Goal: Task Accomplishment & Management: Complete application form

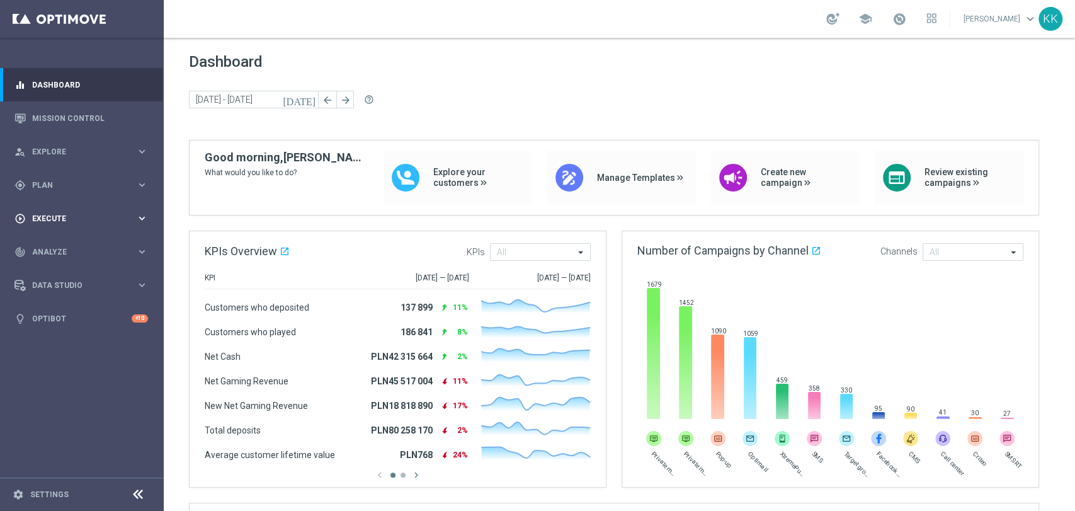
click at [38, 224] on div "play_circle_outline Execute keyboard_arrow_right" at bounding box center [81, 218] width 162 height 33
click at [63, 243] on link "Campaign Builder" at bounding box center [82, 244] width 98 height 10
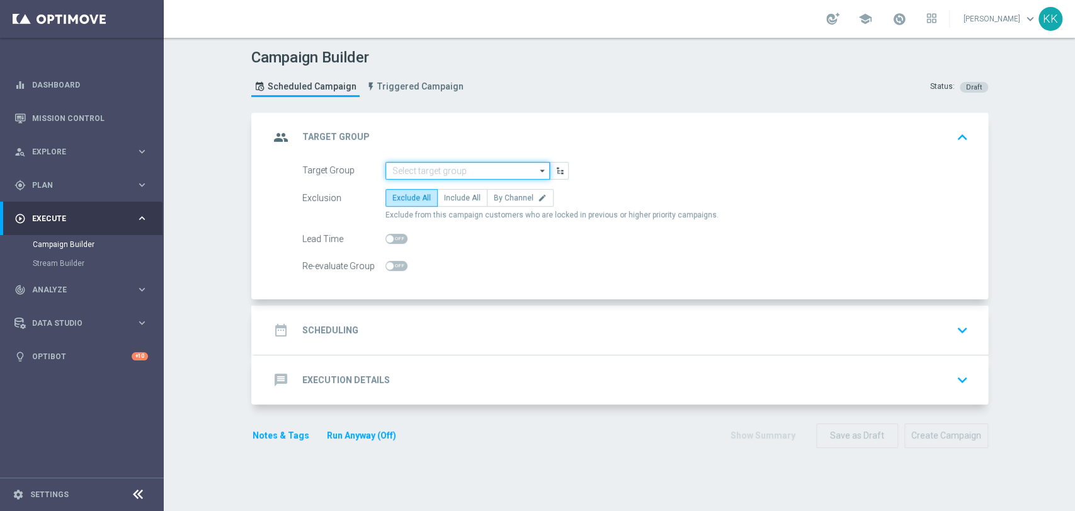
click at [439, 162] on input at bounding box center [467, 171] width 164 height 18
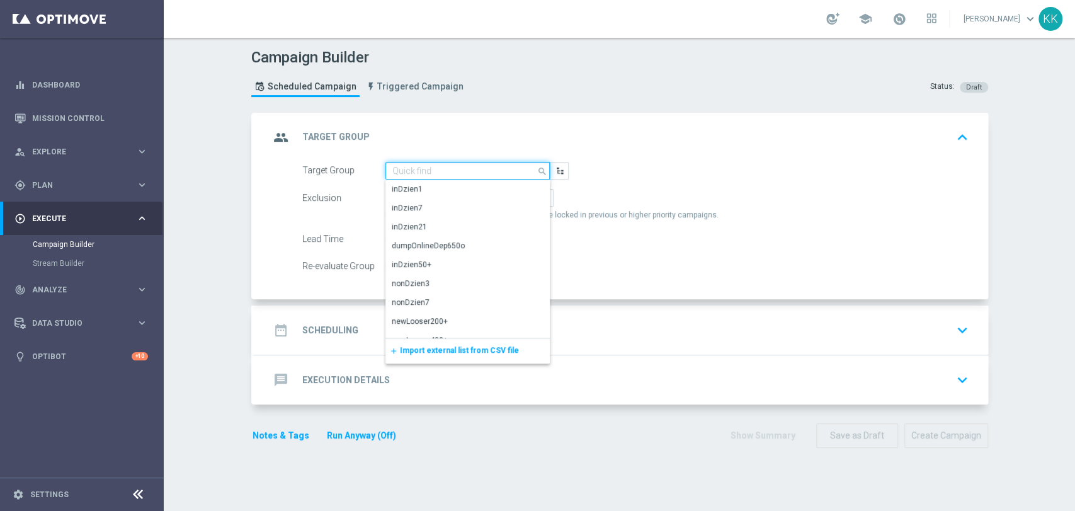
paste input "D_MIN-LOW_TARGET_CASHBACK_50% do 100 PLN_LMLW_160925_PUSH2"
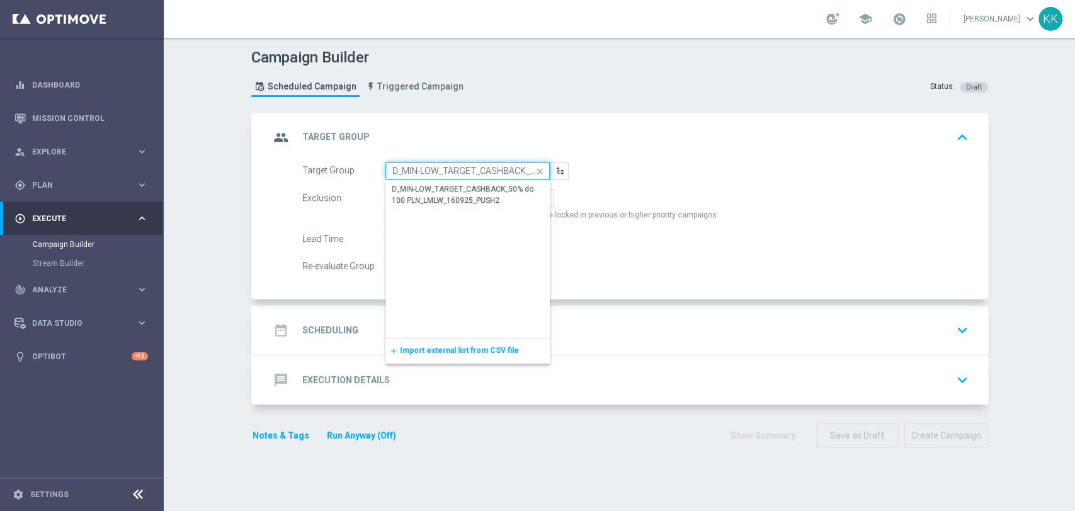
scroll to position [0, 146]
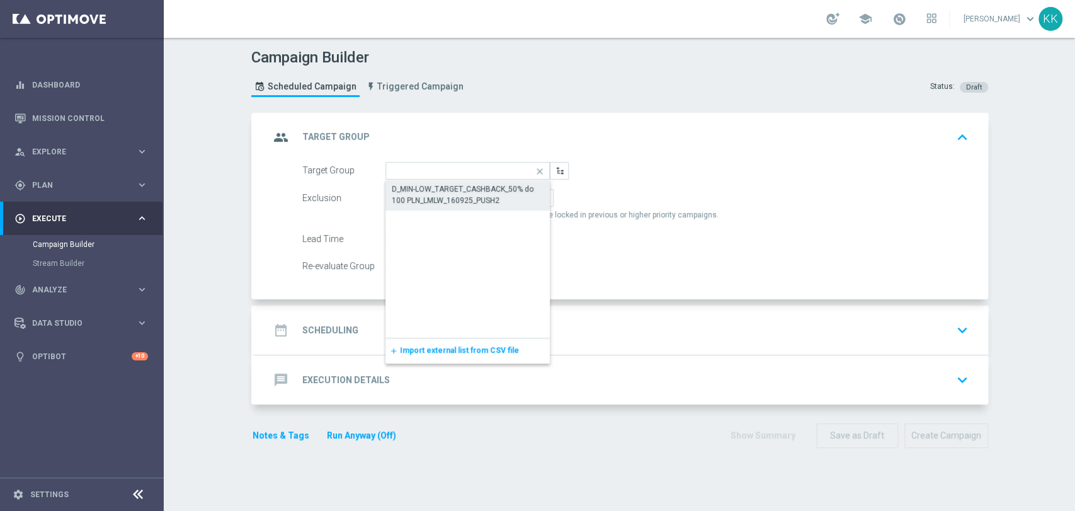
click at [462, 193] on div "D_MIN-LOW_TARGET_CASHBACK_50% do 100 PLN_LMLW_160925_PUSH2" at bounding box center [468, 194] width 152 height 23
type input "D_MIN-LOW_TARGET_CASHBACK_50% do 100 PLN_LMLW_160925_PUSH2"
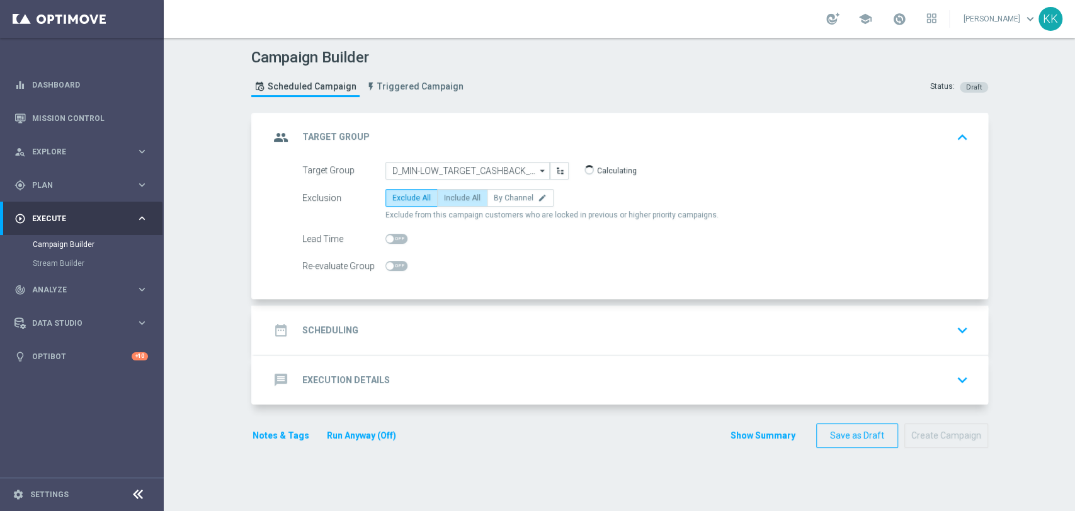
click at [459, 193] on span "Include All" at bounding box center [462, 197] width 37 height 9
click at [452, 196] on input "Include All" at bounding box center [448, 200] width 8 height 8
radio input "true"
click at [388, 263] on span at bounding box center [396, 266] width 22 height 10
click at [388, 263] on input "checkbox" at bounding box center [396, 266] width 22 height 10
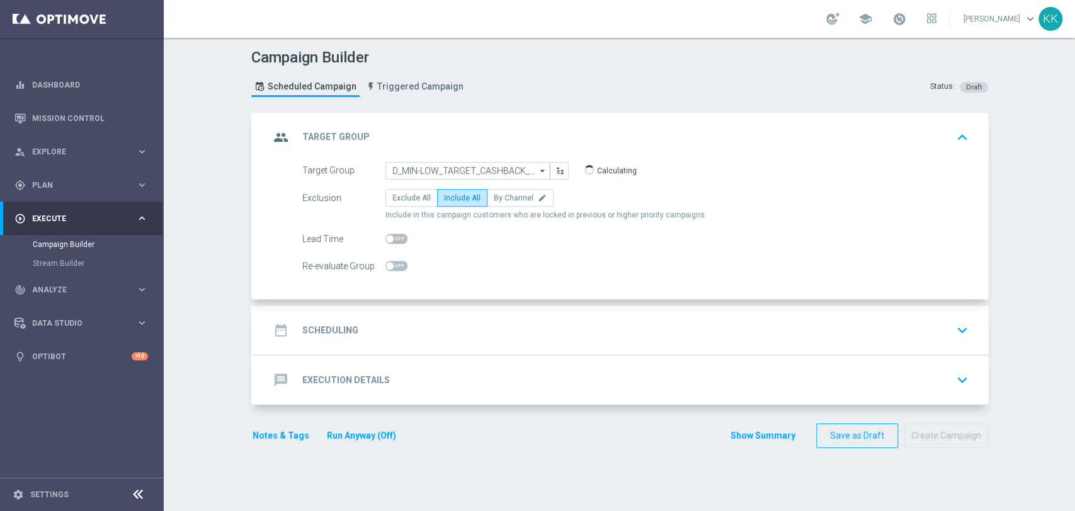
checkbox input "true"
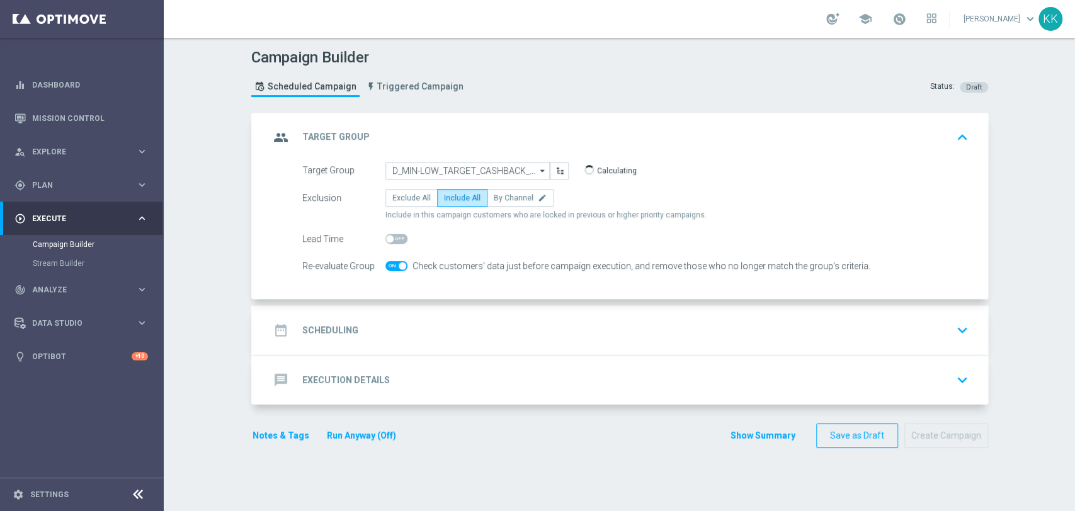
click at [439, 321] on div "date_range Scheduling keyboard_arrow_down" at bounding box center [622, 330] width 704 height 24
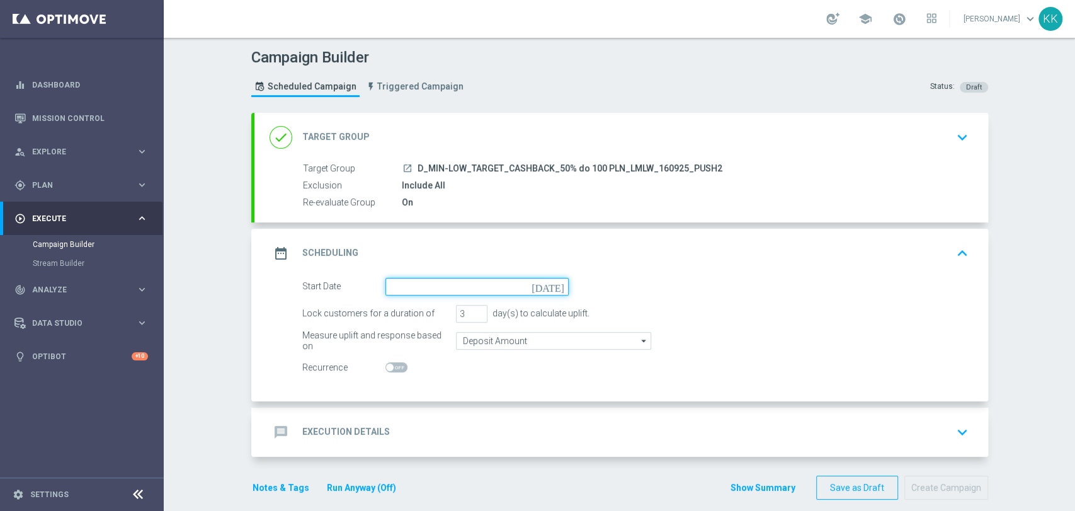
click at [428, 292] on input at bounding box center [476, 287] width 183 height 18
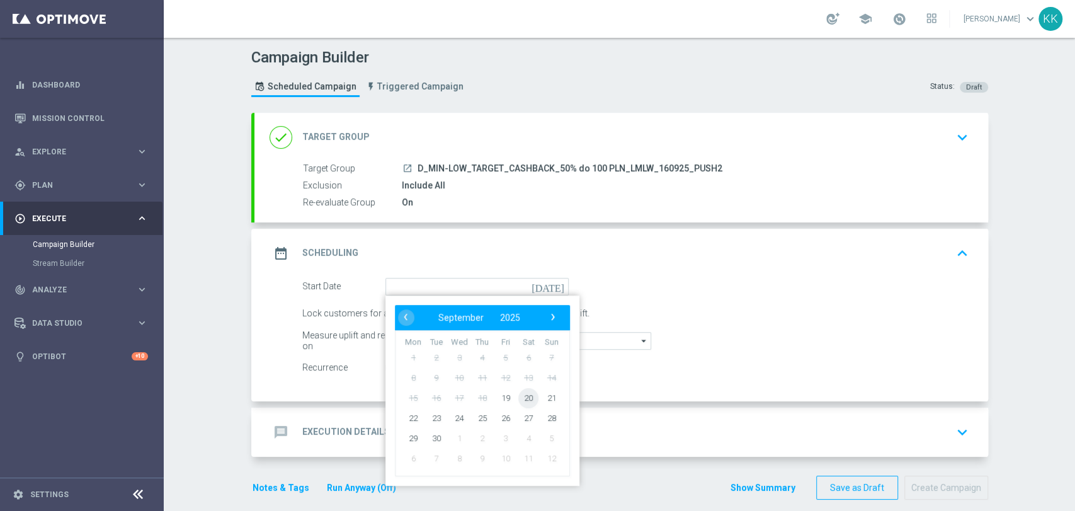
click at [524, 394] on span "20" at bounding box center [528, 397] width 20 height 20
type input "[DATE]"
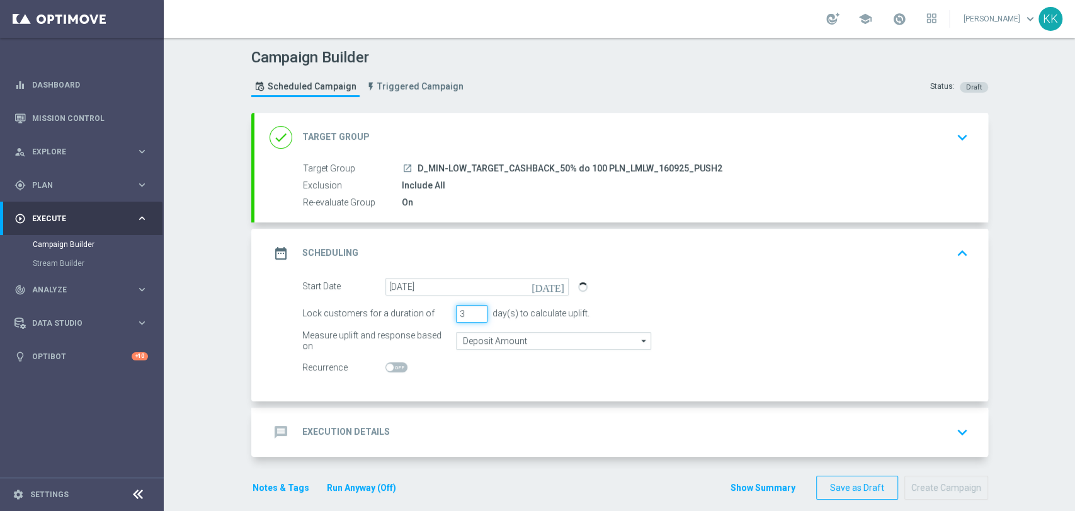
click at [433, 312] on div "Lock customers for a duration of 3 day(s) to calculate uplift." at bounding box center [635, 314] width 685 height 18
type input "1"
click at [467, 341] on input "Deposit Amount" at bounding box center [553, 341] width 195 height 18
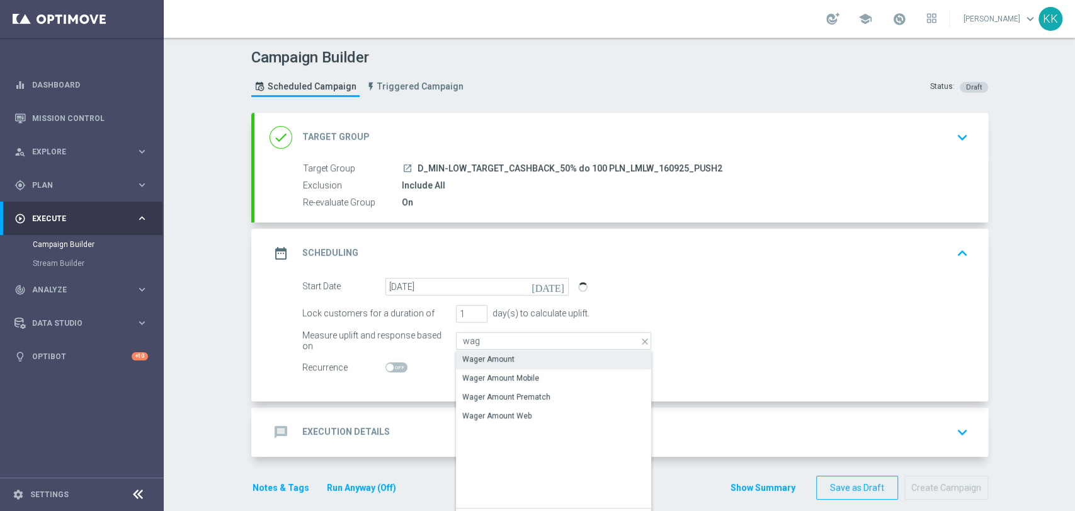
click at [466, 358] on div "Wager Amount" at bounding box center [488, 358] width 52 height 11
type input "Wager Amount"
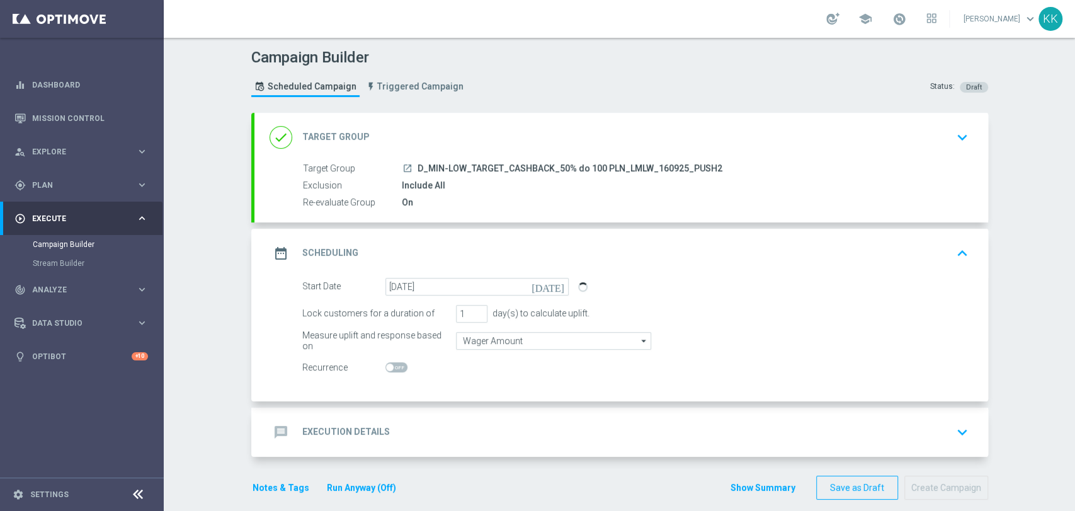
click at [472, 398] on div "Start Date [DATE] [DATE] Lock customers for a duration of 1 day(s) to calculate…" at bounding box center [621, 339] width 734 height 123
click at [459, 444] on div "message Execution Details keyboard_arrow_down" at bounding box center [621, 432] width 734 height 49
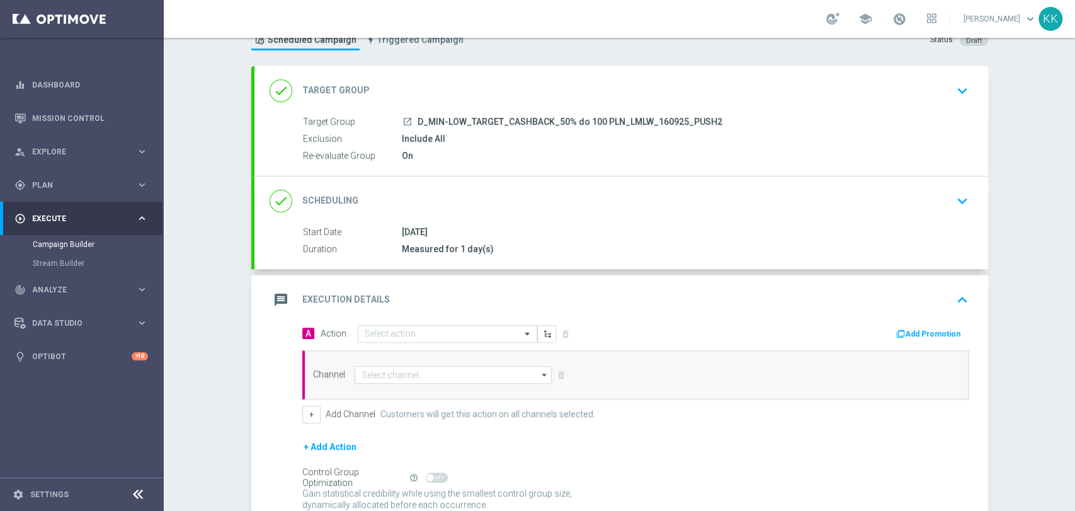
scroll to position [88, 0]
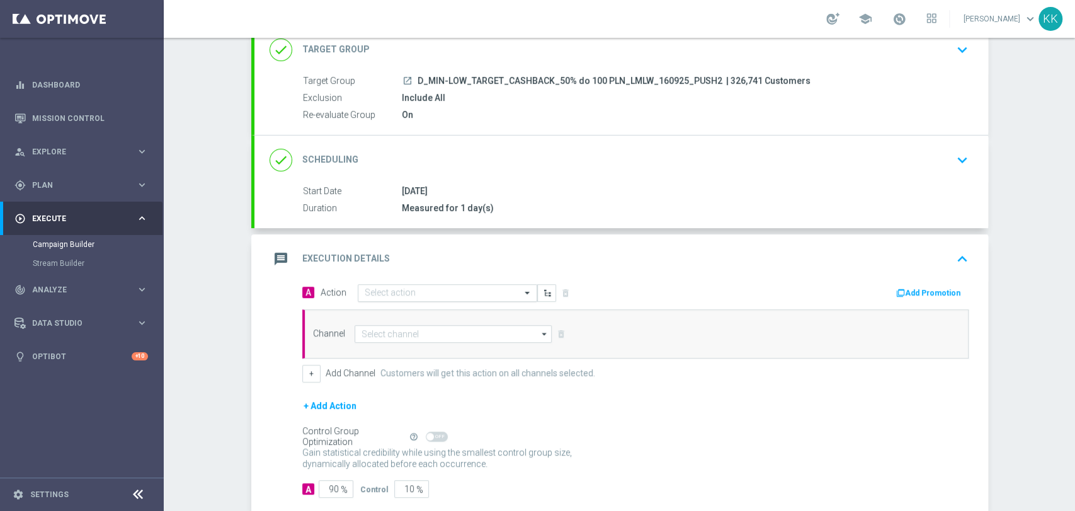
click at [430, 291] on input "text" at bounding box center [435, 293] width 140 height 11
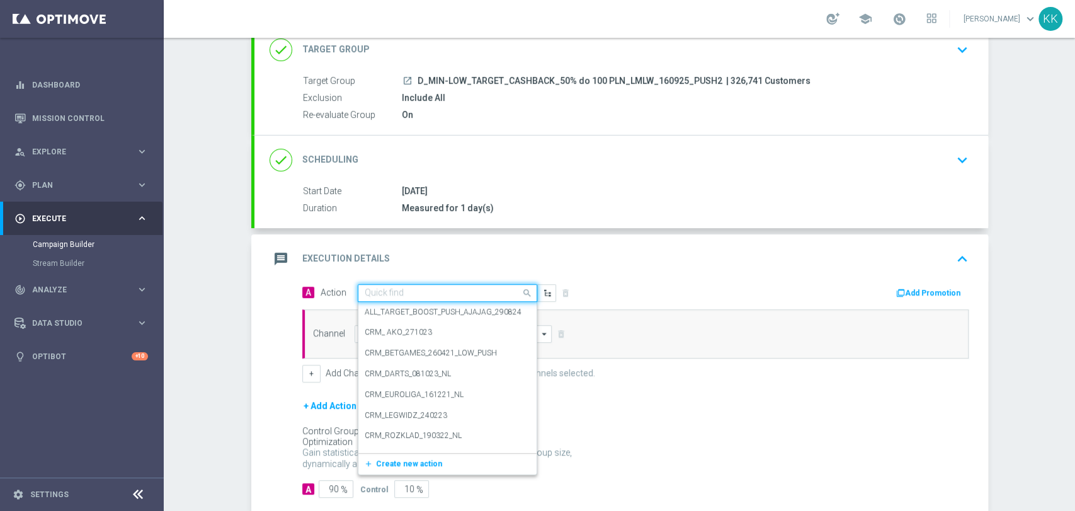
paste input "D_MIN-LOW_TARGET_CASHBACK_50% do 100 PLN_LMLW_160925_PUSH2"
type input "D_MIN-LOW_TARGET_CASHBACK_50% do 100 PLN_LMLW_160925_PUSH2"
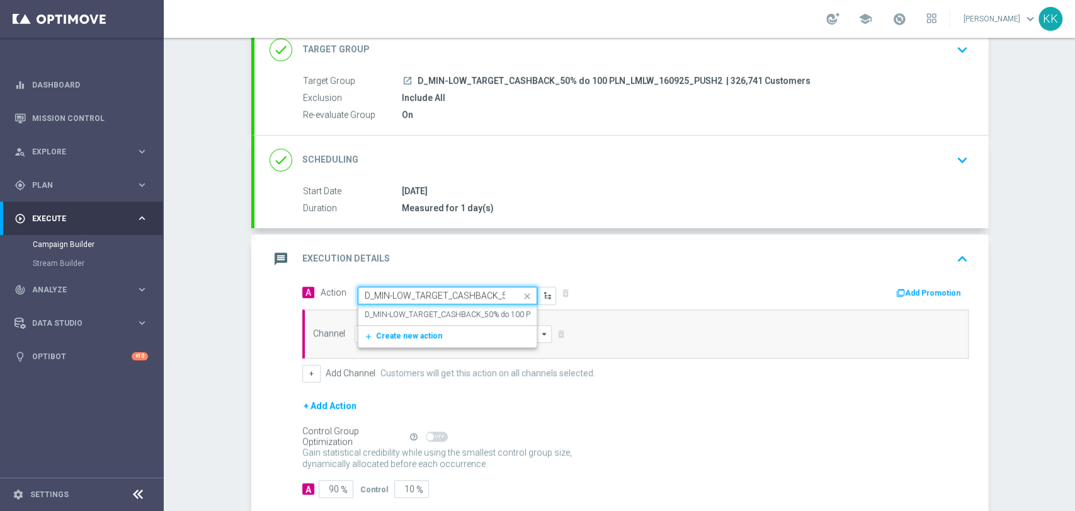
scroll to position [0, 151]
click at [433, 309] on label "D_MIN-LOW_TARGET_CASHBACK_50% do 100 PLN_LMLW_160925_PUSH2" at bounding box center [493, 314] width 256 height 11
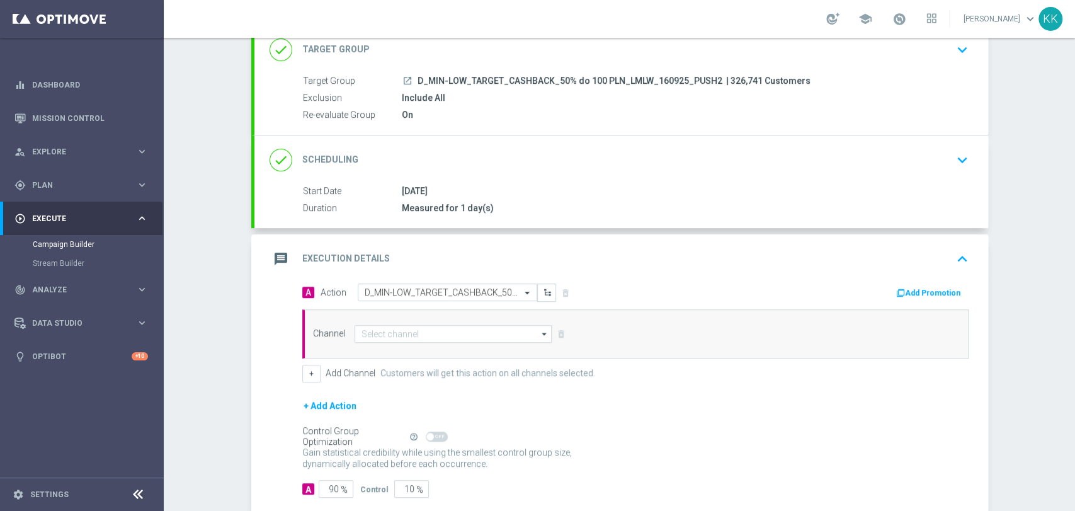
scroll to position [0, 0]
click at [423, 322] on div "Channel arrow_drop_down Show Selected 0 of 22 Target group only SMS" at bounding box center [635, 333] width 666 height 49
click at [428, 331] on input at bounding box center [454, 334] width 198 height 18
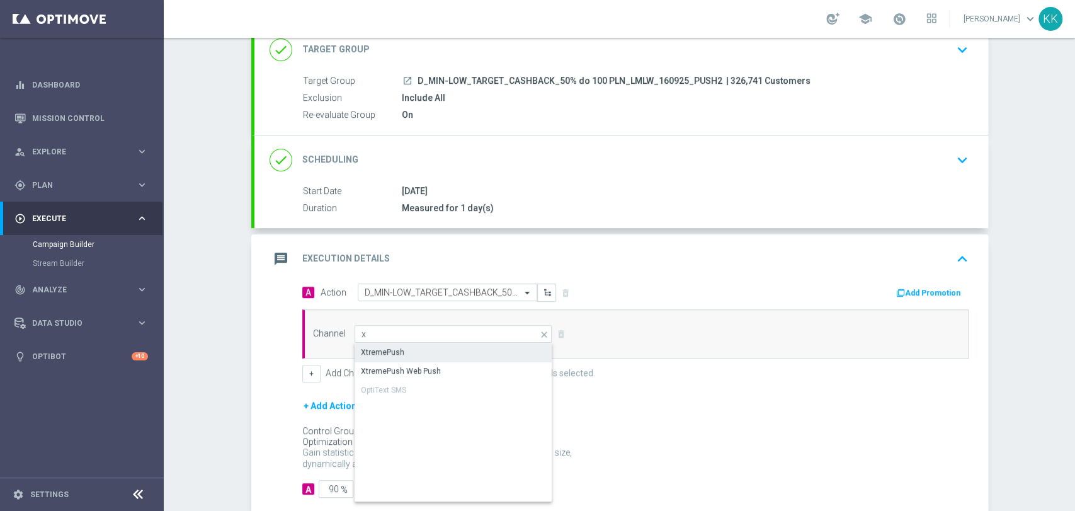
click at [430, 354] on div "XtremePush" at bounding box center [454, 352] width 198 height 18
type input "XtremePush"
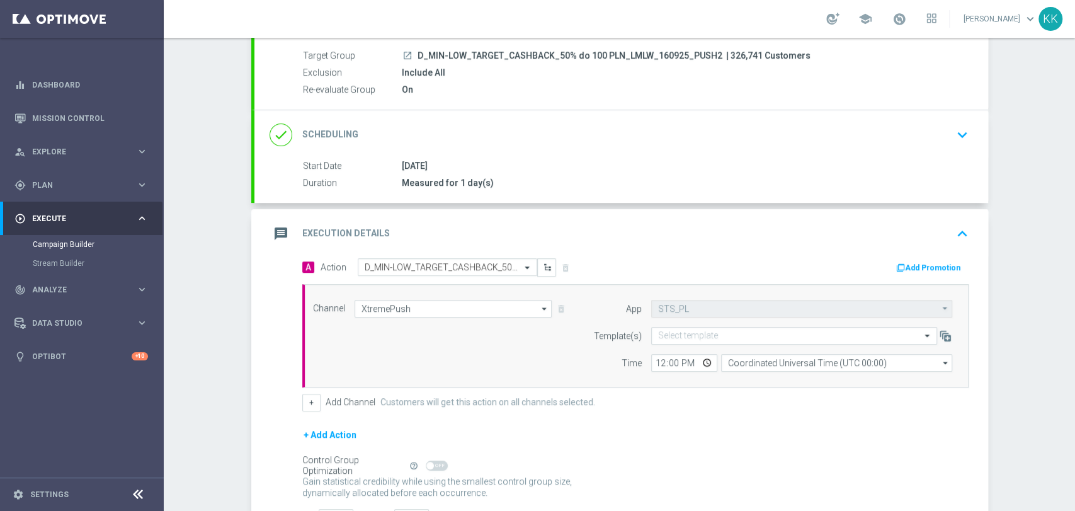
scroll to position [156, 0]
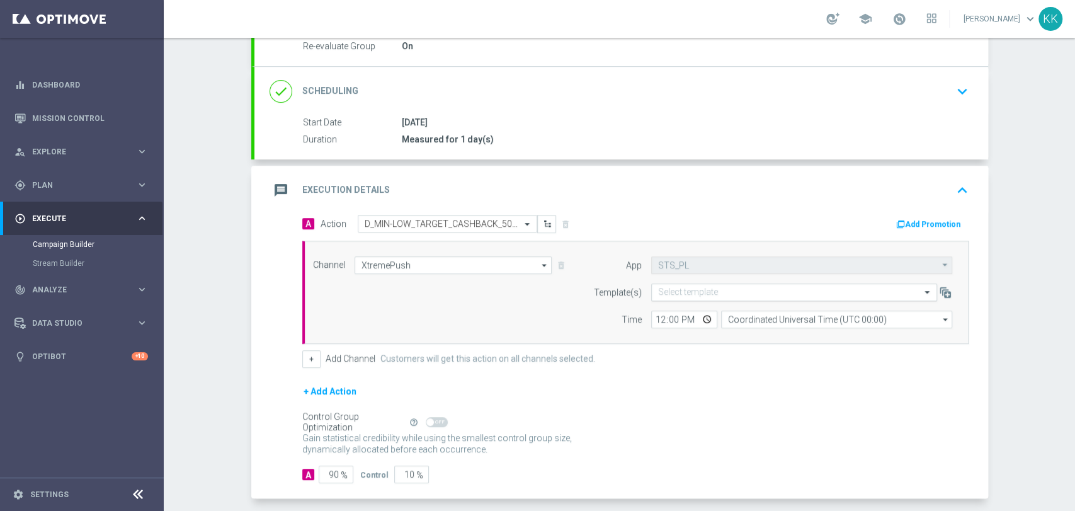
click at [732, 292] on input "text" at bounding box center [781, 292] width 247 height 11
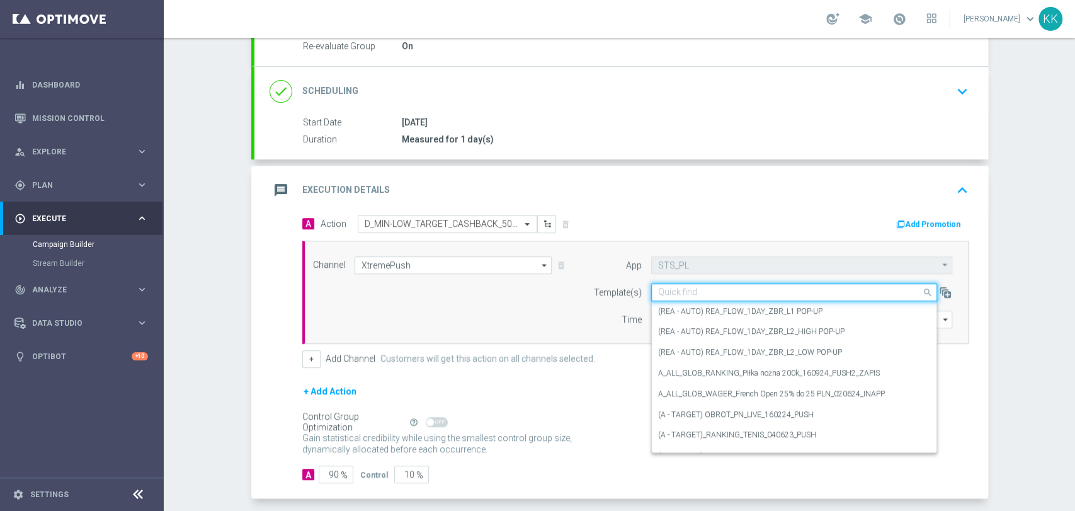
paste input "D_MIN-LOW_TARGET_CASHBACK_50% do 100 PLN_LMLW_160925_PUSH2"
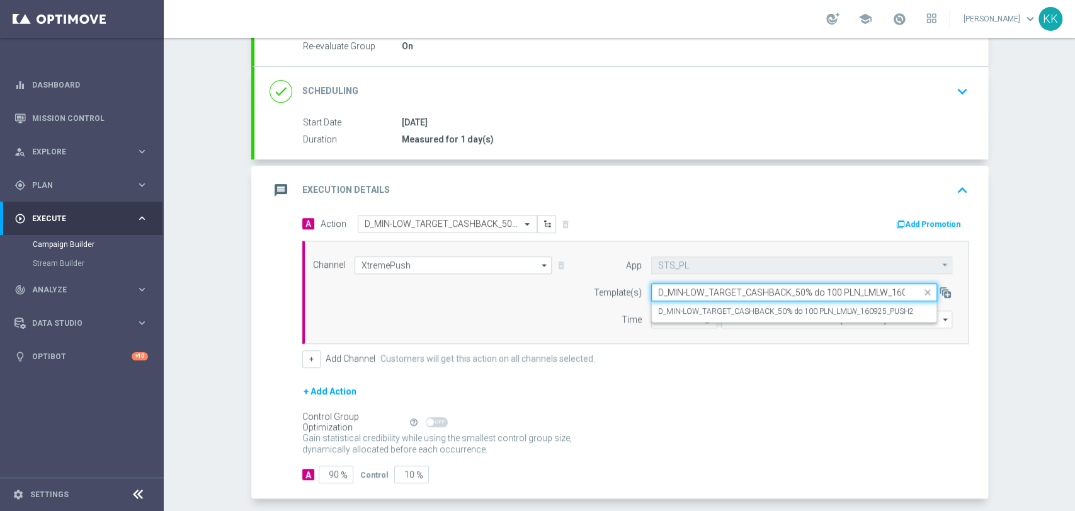
scroll to position [0, 43]
click at [726, 309] on label "D_MIN-LOW_TARGET_CASHBACK_50% do 100 PLN_LMLW_160925_PUSH2" at bounding box center [786, 311] width 256 height 11
type input "D_MIN-LOW_TARGET_CASHBACK_50% do 100 PLN_LMLW_160925_PUSH2"
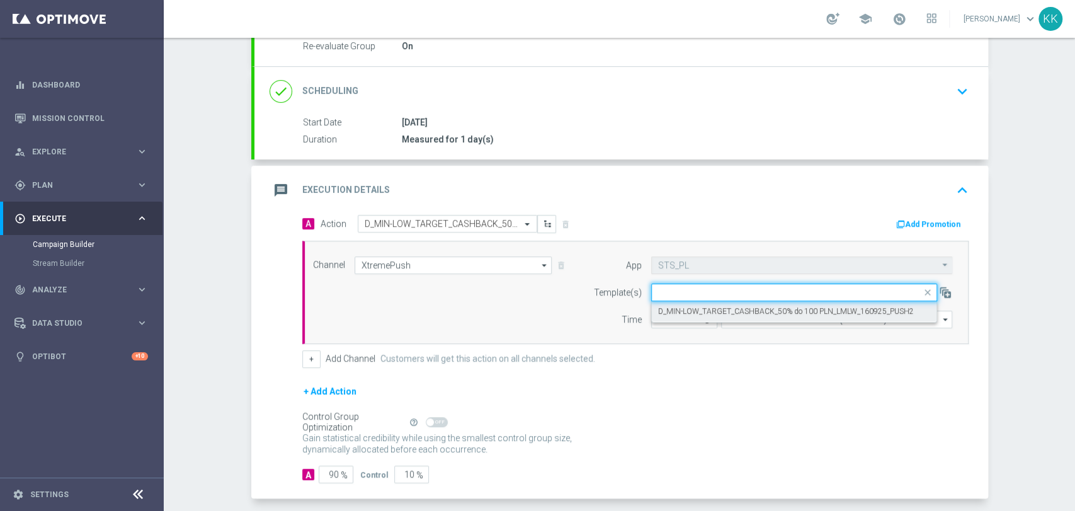
scroll to position [0, 0]
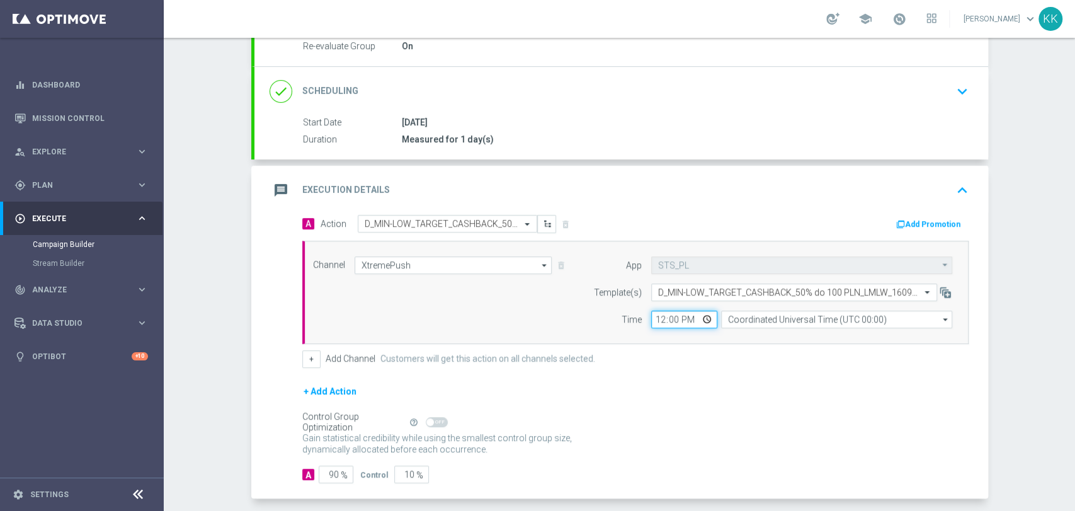
click at [655, 324] on input "12:00" at bounding box center [684, 320] width 66 height 18
type input "19:01"
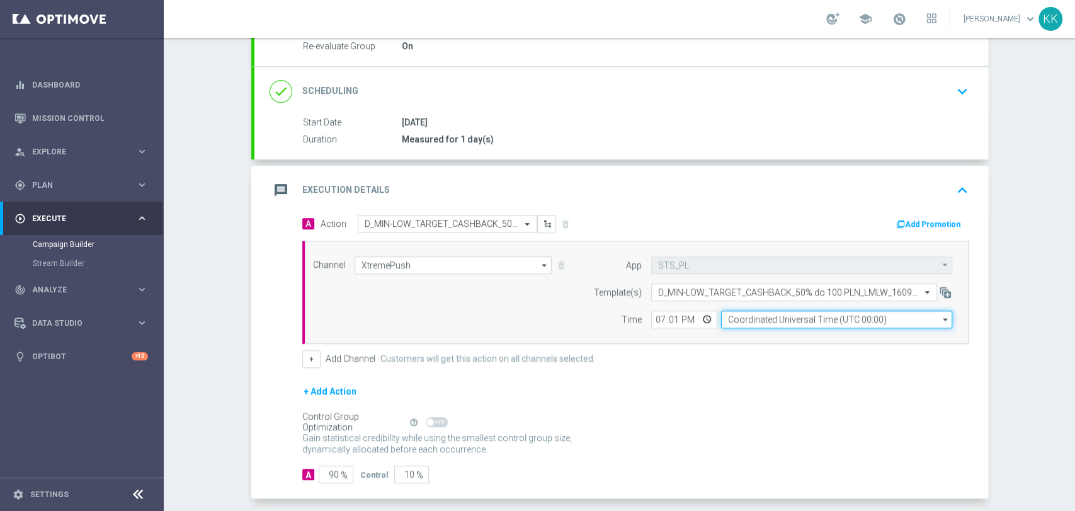
click at [734, 322] on input "Coordinated Universal Time (UTC 00:00)" at bounding box center [836, 320] width 231 height 18
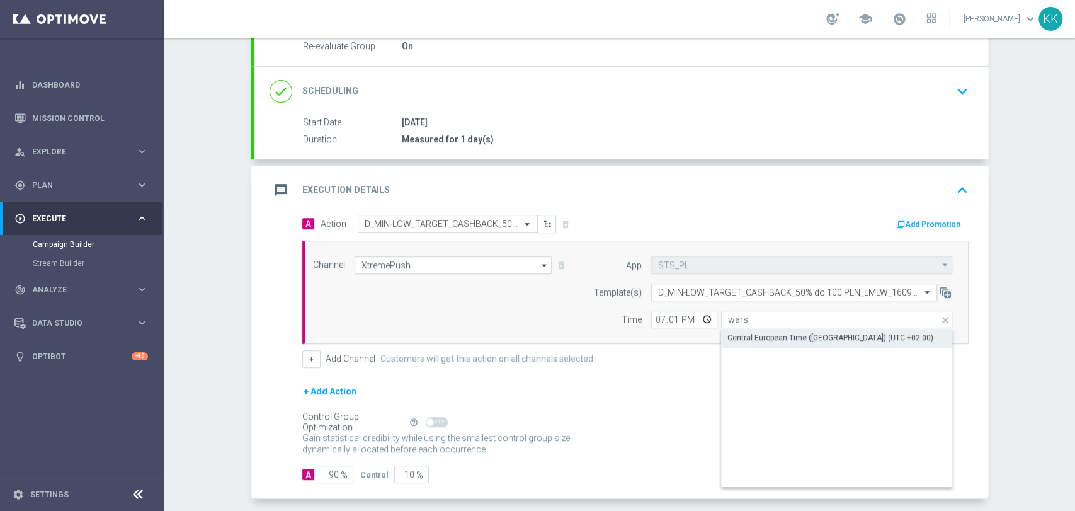
click at [749, 329] on div "Central European Time ([GEOGRAPHIC_DATA]) (UTC +02:00)" at bounding box center [837, 338] width 232 height 18
type input "Central European Time ([GEOGRAPHIC_DATA]) (UTC +02:00)"
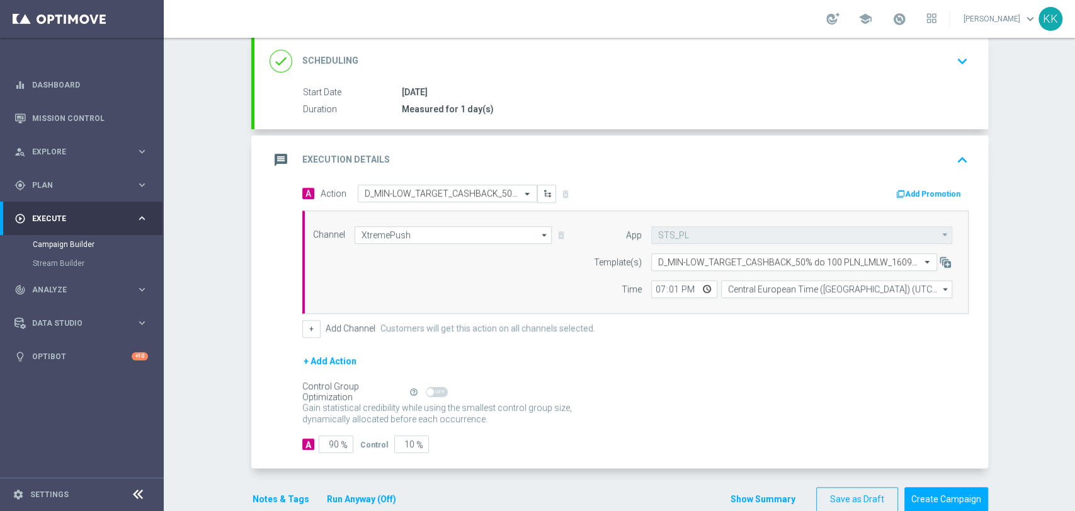
scroll to position [210, 0]
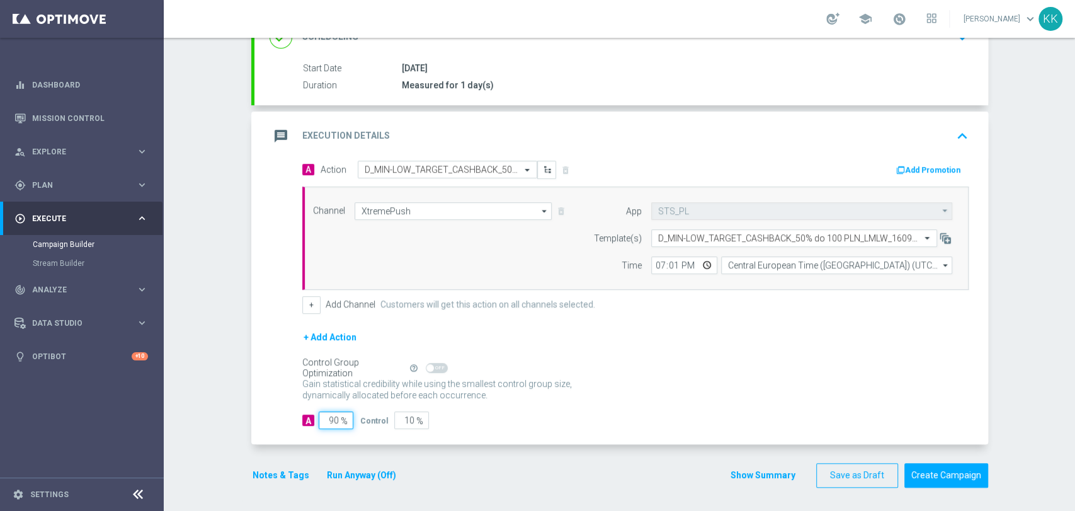
click at [333, 420] on input "90" at bounding box center [336, 420] width 35 height 18
type input "9"
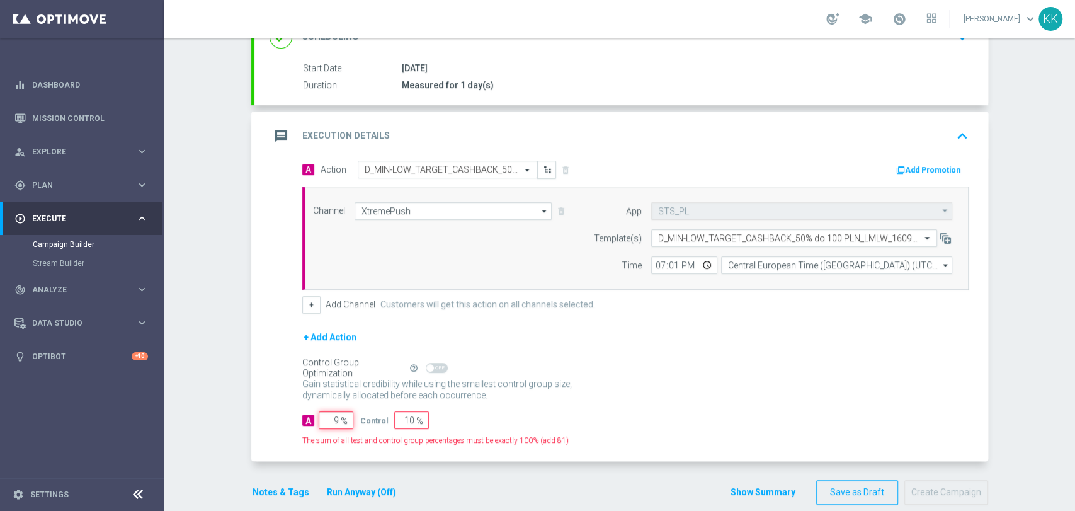
type input "91"
type input "98"
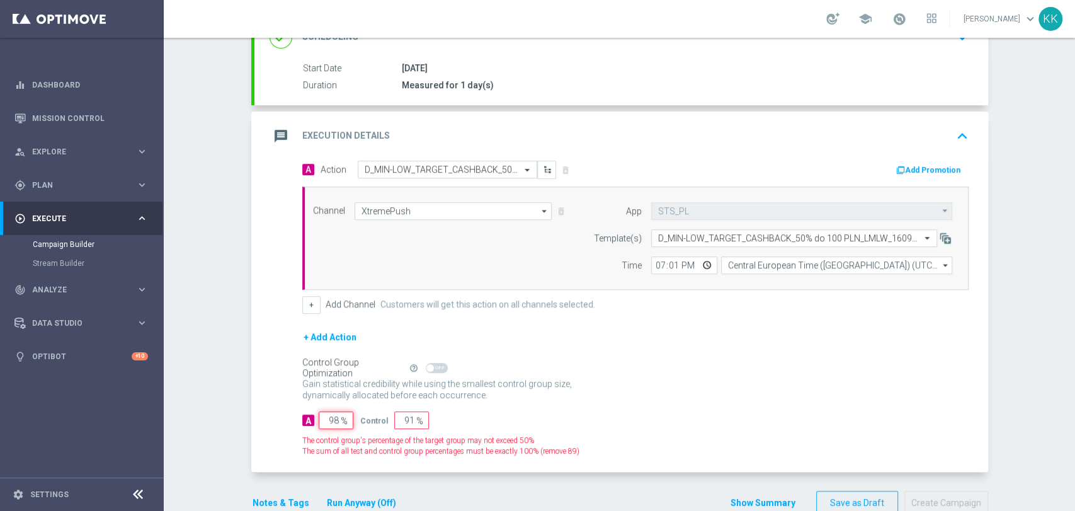
type input "2"
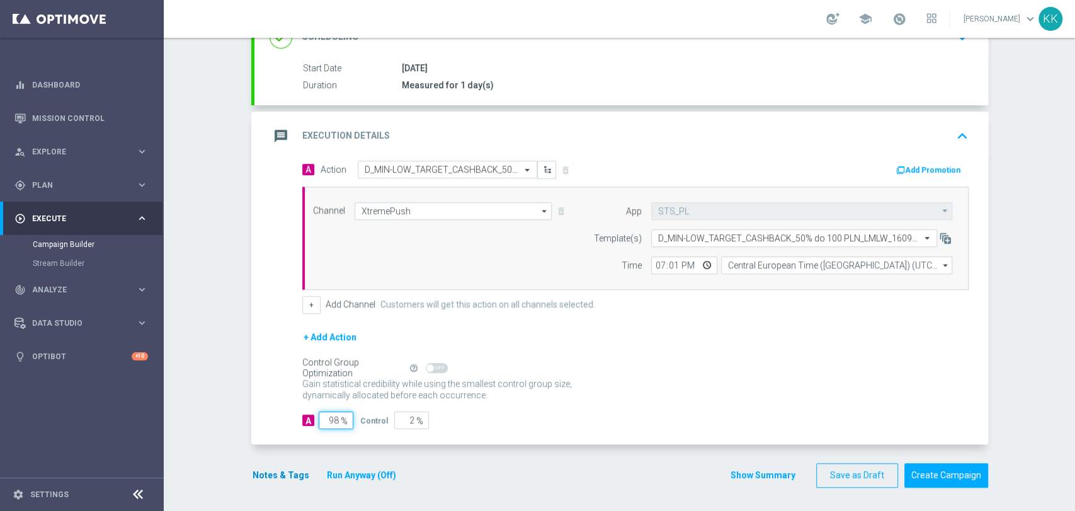
type input "98"
click at [260, 469] on button "Notes & Tags" at bounding box center [280, 475] width 59 height 16
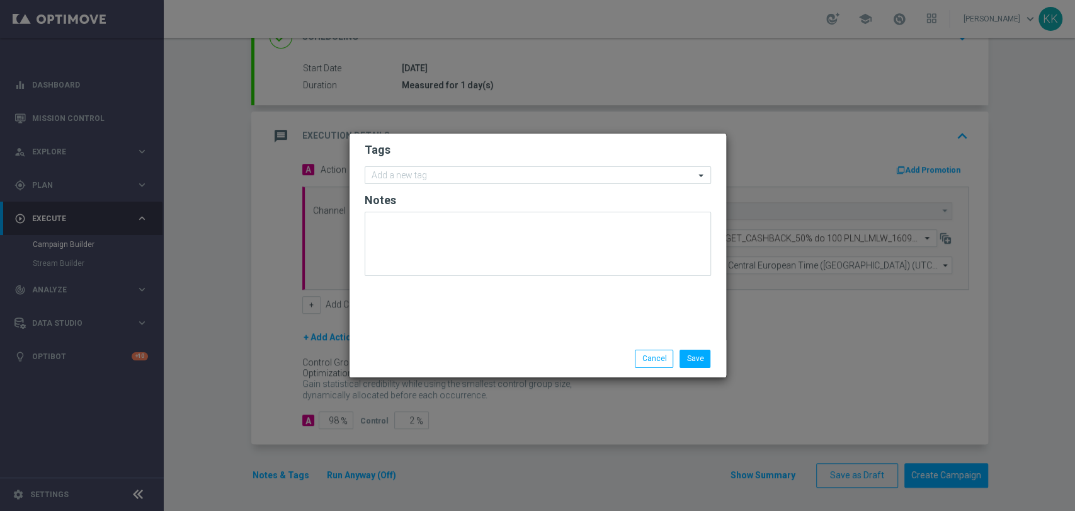
click at [386, 185] on form "Tags Add a new tag Notes" at bounding box center [538, 212] width 346 height 146
click at [392, 178] on input "text" at bounding box center [533, 176] width 323 height 11
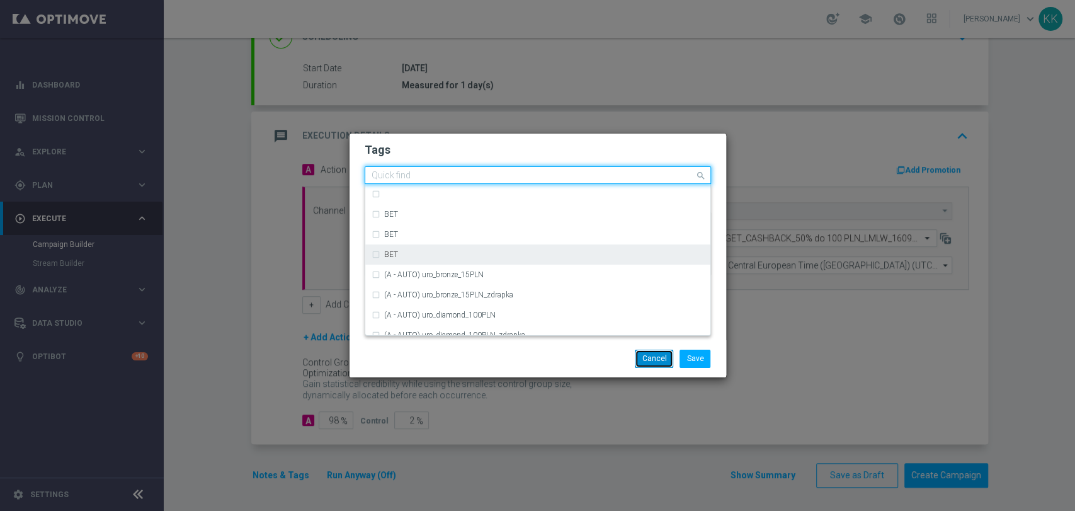
click at [653, 355] on button "Cancel" at bounding box center [654, 359] width 38 height 18
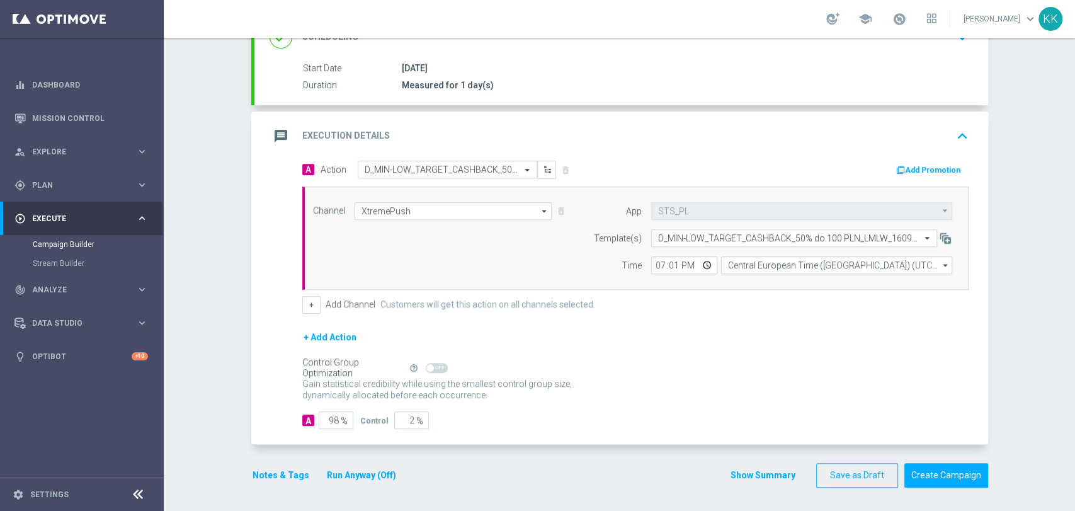
click at [286, 472] on button "Notes & Tags" at bounding box center [280, 475] width 59 height 16
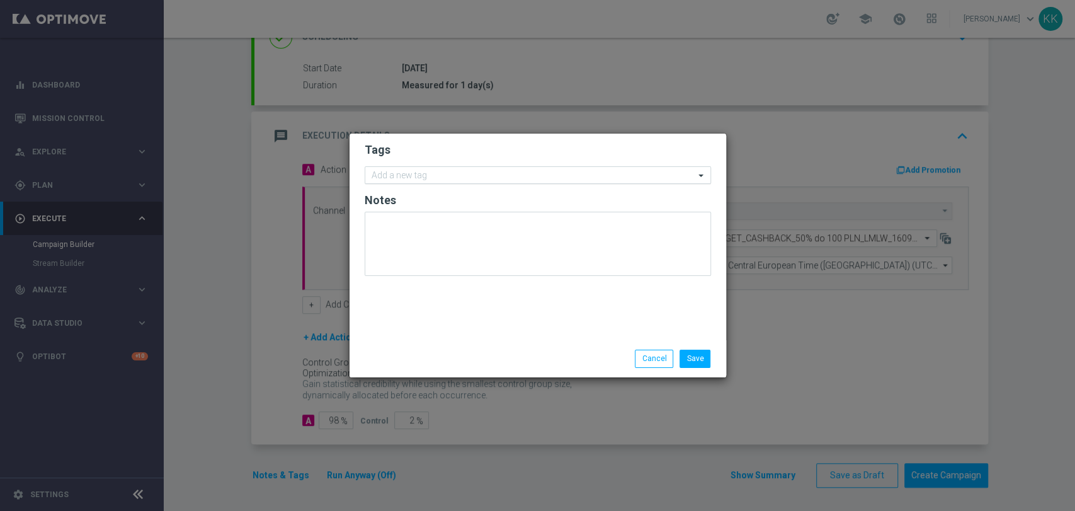
click at [457, 181] on input "text" at bounding box center [533, 176] width 323 height 11
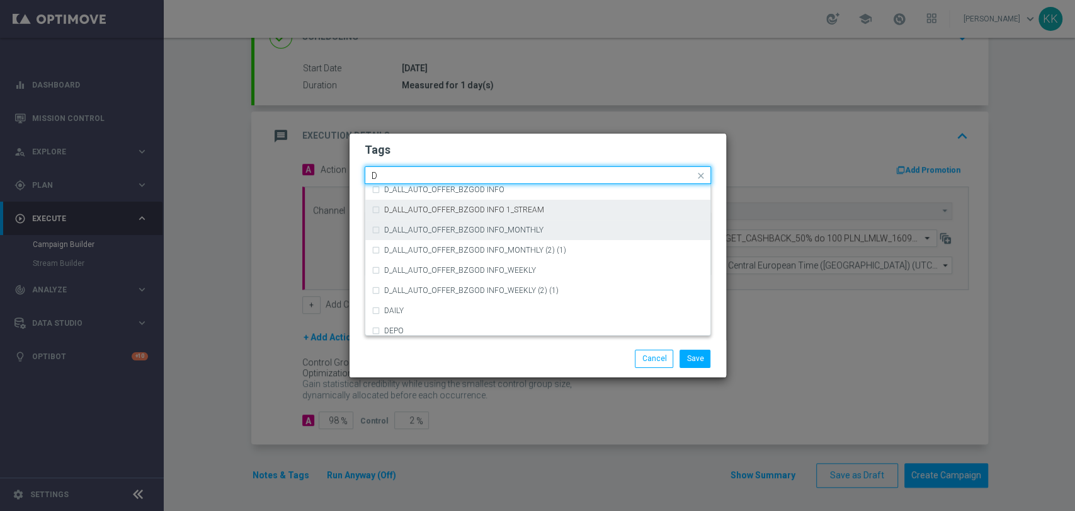
scroll to position [1400, 0]
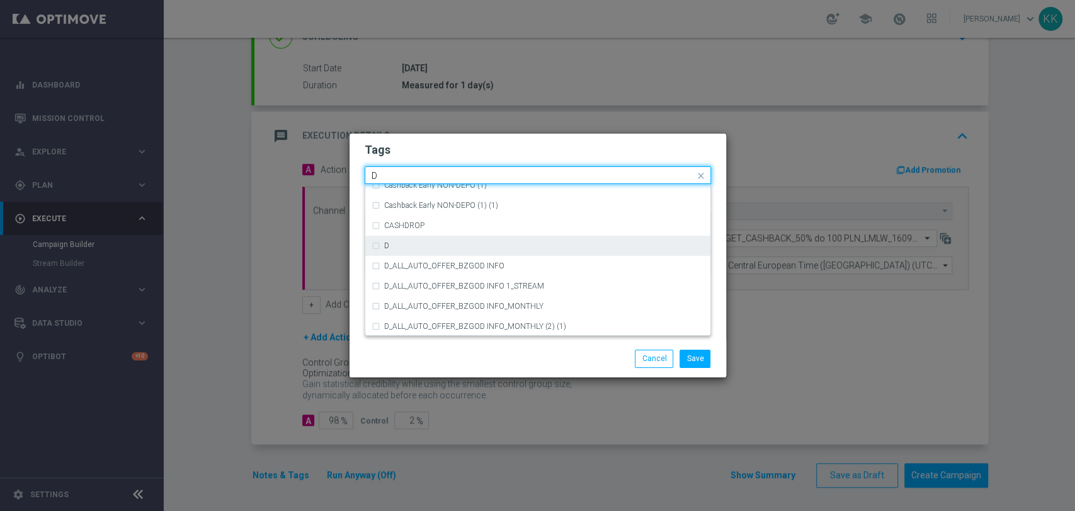
click at [392, 237] on div "D" at bounding box center [538, 246] width 333 height 20
type input "D"
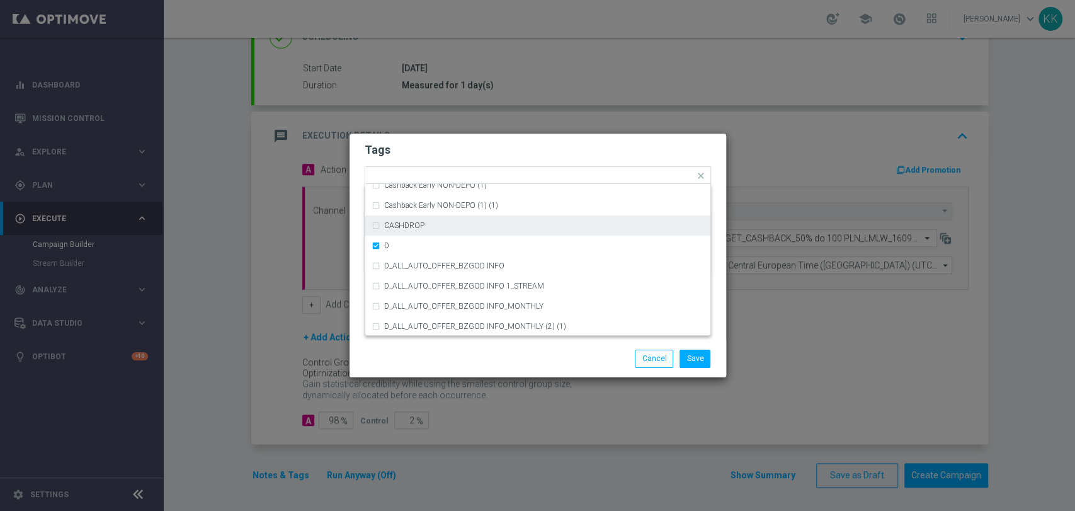
click at [425, 117] on modal-container "Tags Quick find × D A_TARGET_HIGH_DEPO ACTIVE DAYS BLOKADA Cashback Early NON-D…" at bounding box center [537, 255] width 1075 height 511
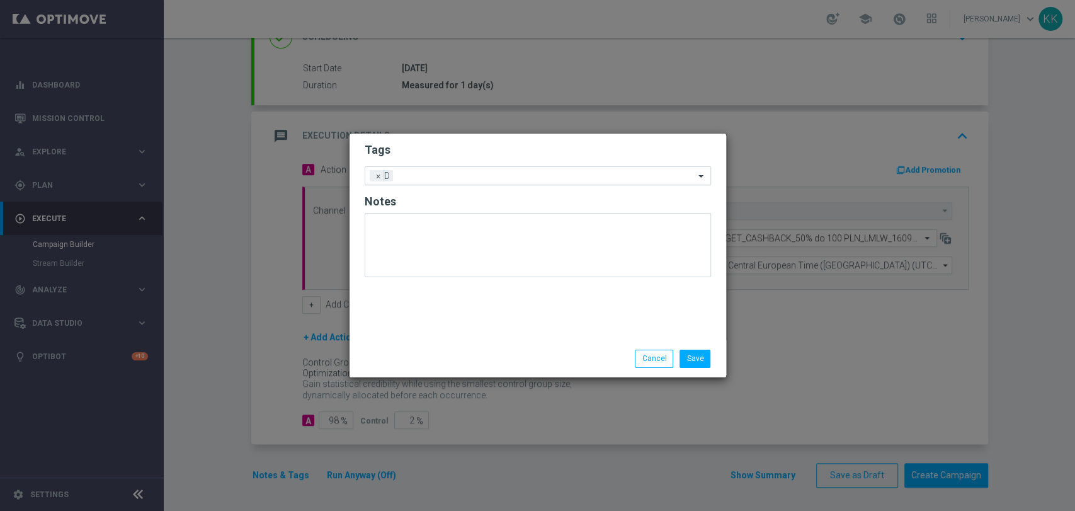
click at [455, 167] on div "Add a new tag × D" at bounding box center [529, 176] width 329 height 18
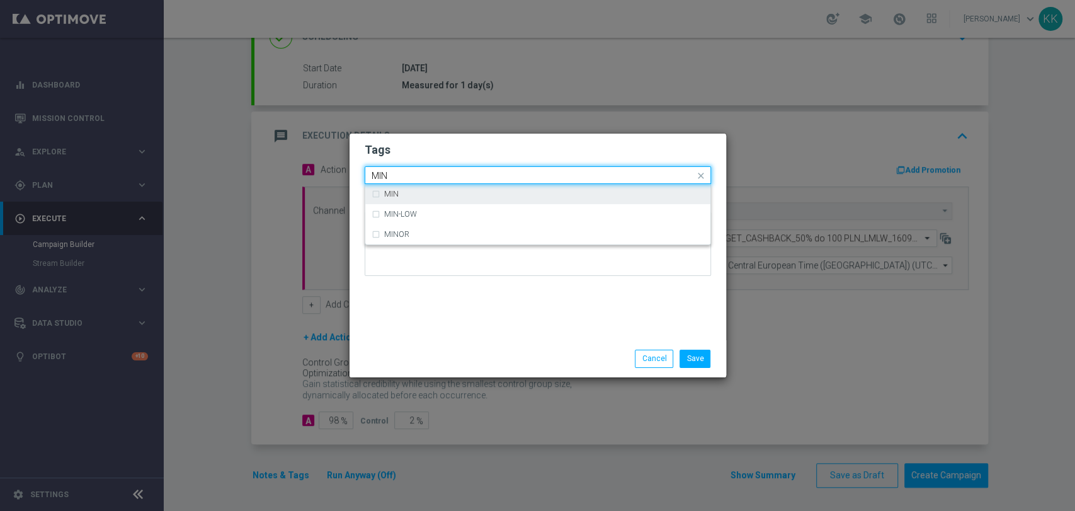
click at [452, 198] on div "MIN" at bounding box center [538, 194] width 333 height 20
type input "MIN"
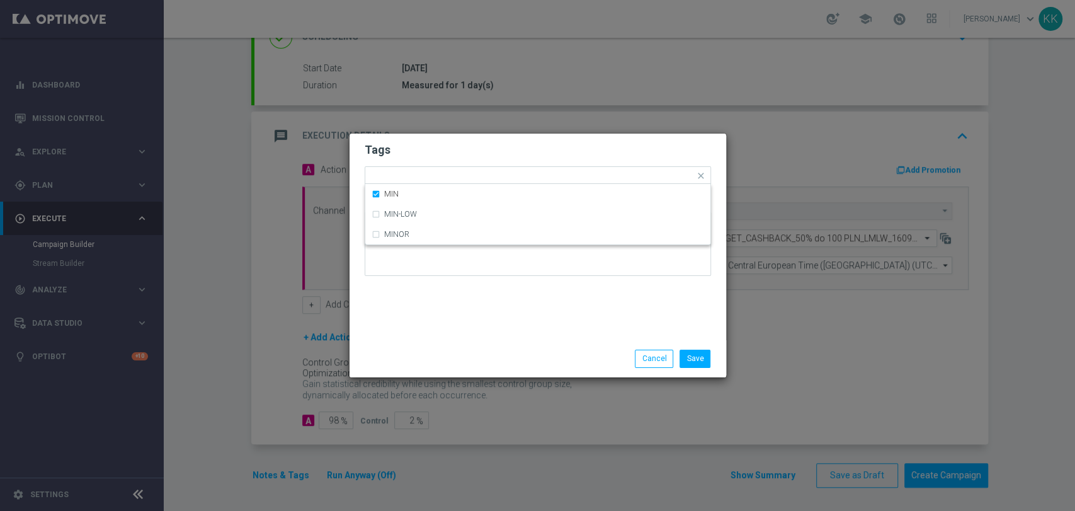
click at [463, 157] on h2 "Tags" at bounding box center [538, 149] width 346 height 15
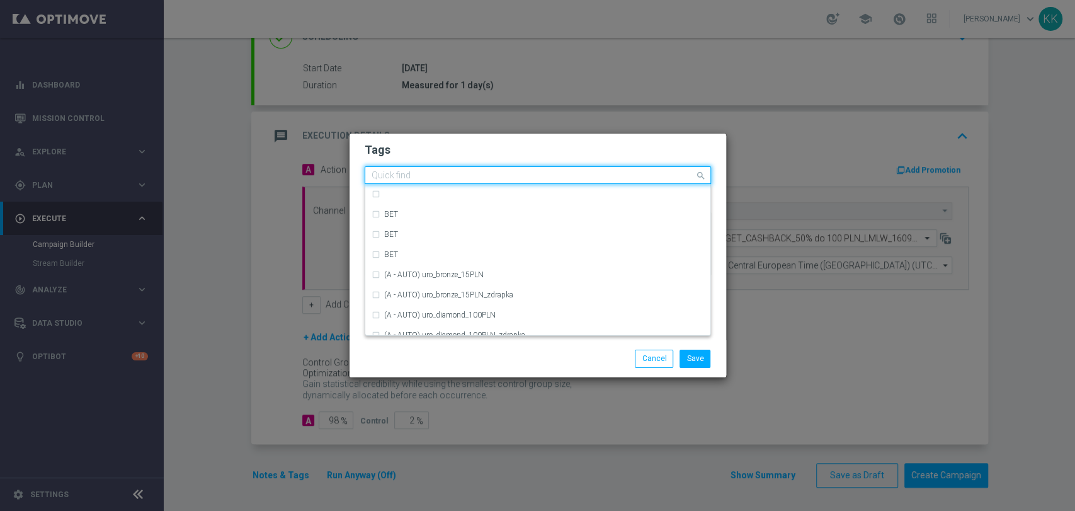
click at [465, 174] on input "text" at bounding box center [533, 176] width 323 height 11
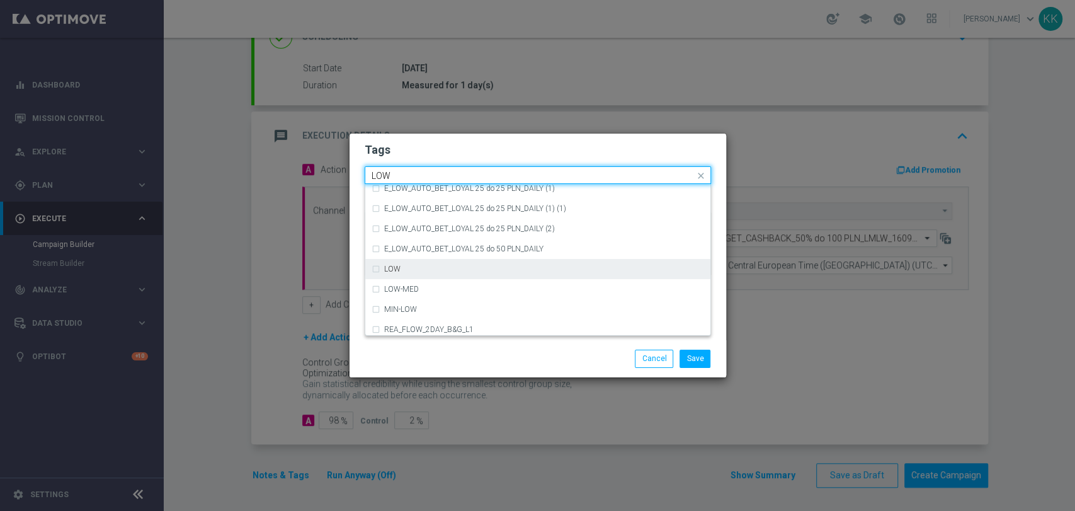
scroll to position [615, 0]
drag, startPoint x: 436, startPoint y: 267, endPoint x: 443, endPoint y: 245, distance: 23.1
click at [435, 267] on div "LOW" at bounding box center [544, 265] width 320 height 8
type input "LOW"
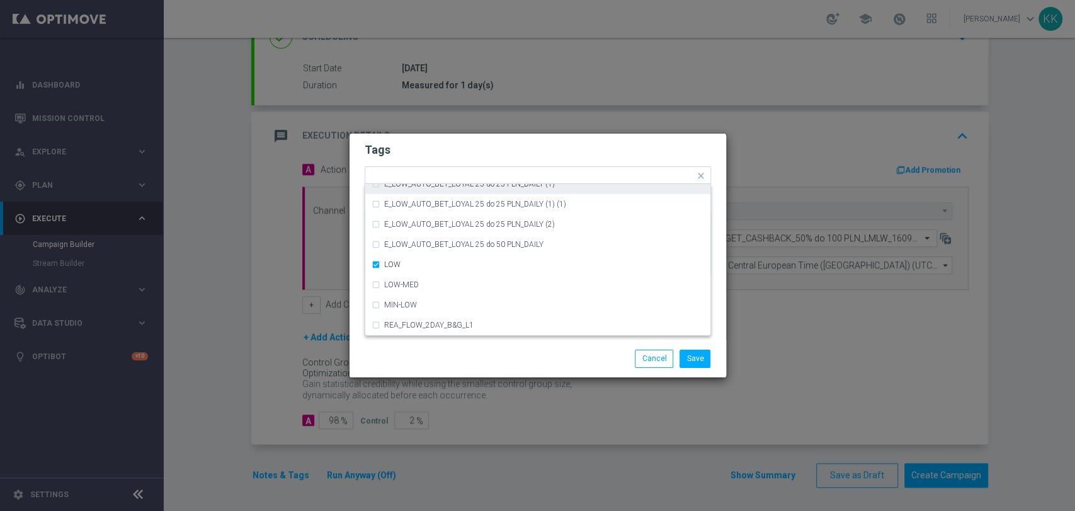
click at [440, 152] on h2 "Tags" at bounding box center [538, 149] width 346 height 15
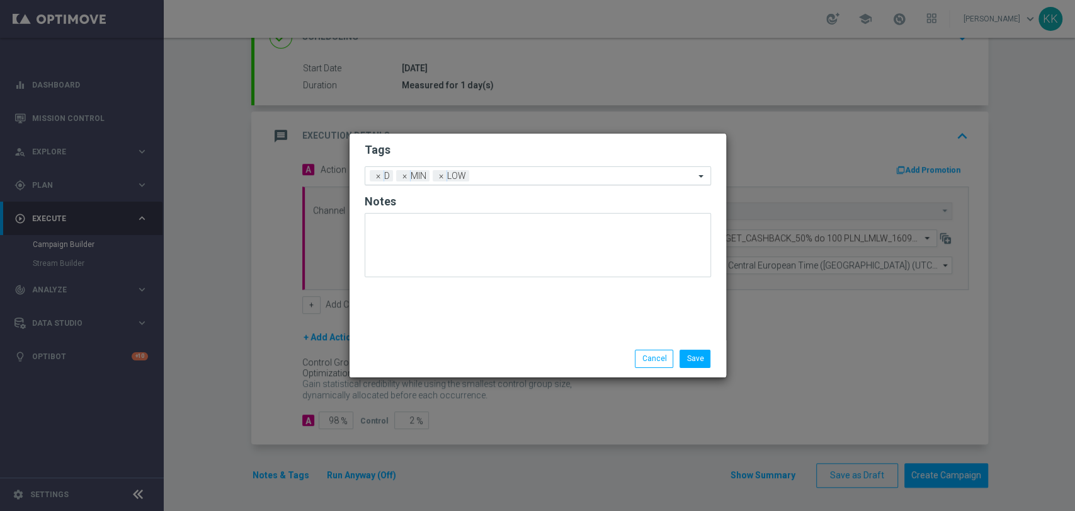
click at [477, 178] on input "text" at bounding box center [584, 176] width 220 height 11
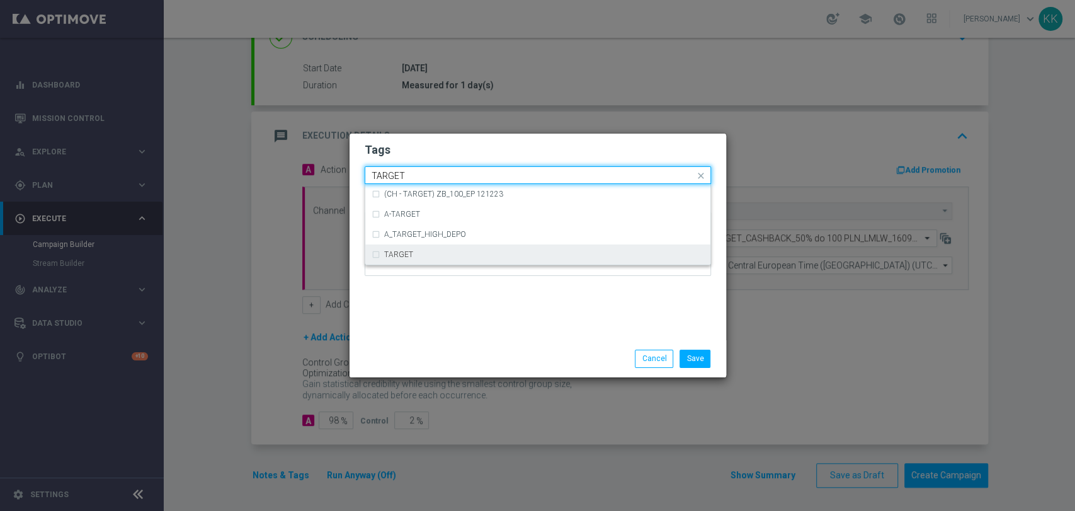
click at [447, 253] on div "TARGET" at bounding box center [544, 255] width 320 height 8
type input "TARGET"
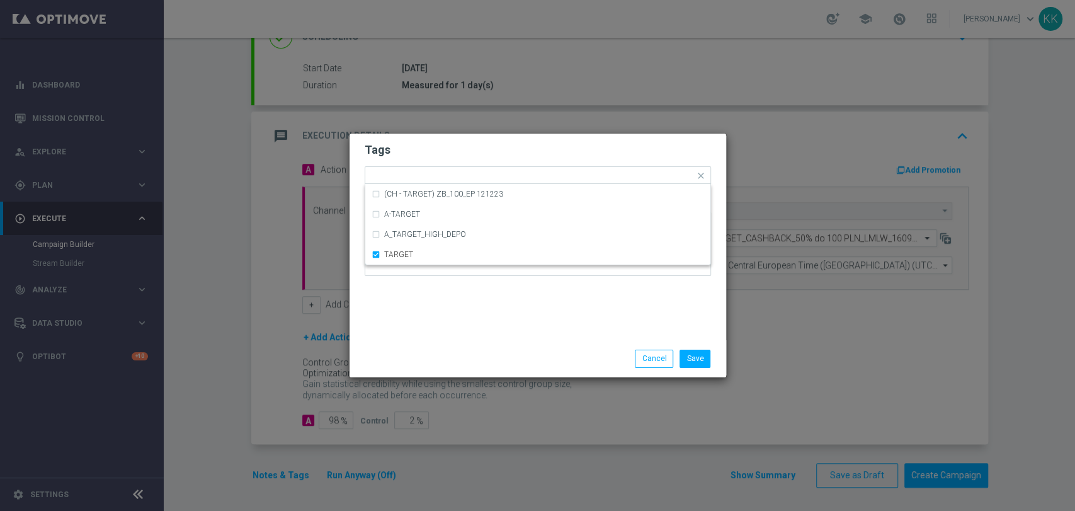
click at [477, 328] on div "Tags Quick find × D × MIN × LOW × TARGET (CH - TARGET) ZB_100_EP 121223 A-TARGE…" at bounding box center [538, 237] width 377 height 207
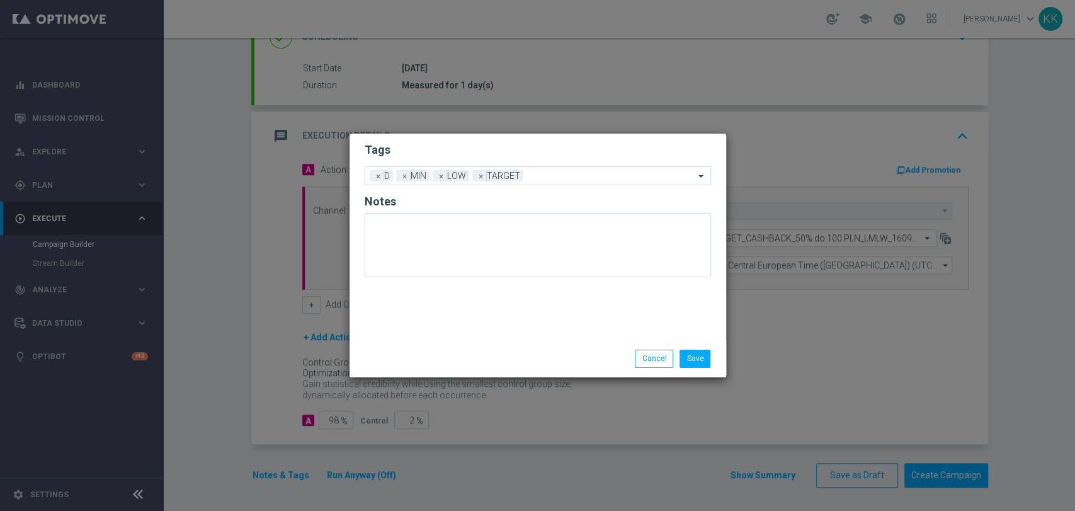
click at [549, 188] on form "Tags Add a new tag × D × MIN × LOW × TARGET Notes" at bounding box center [538, 212] width 346 height 147
click at [550, 183] on div at bounding box center [611, 177] width 168 height 13
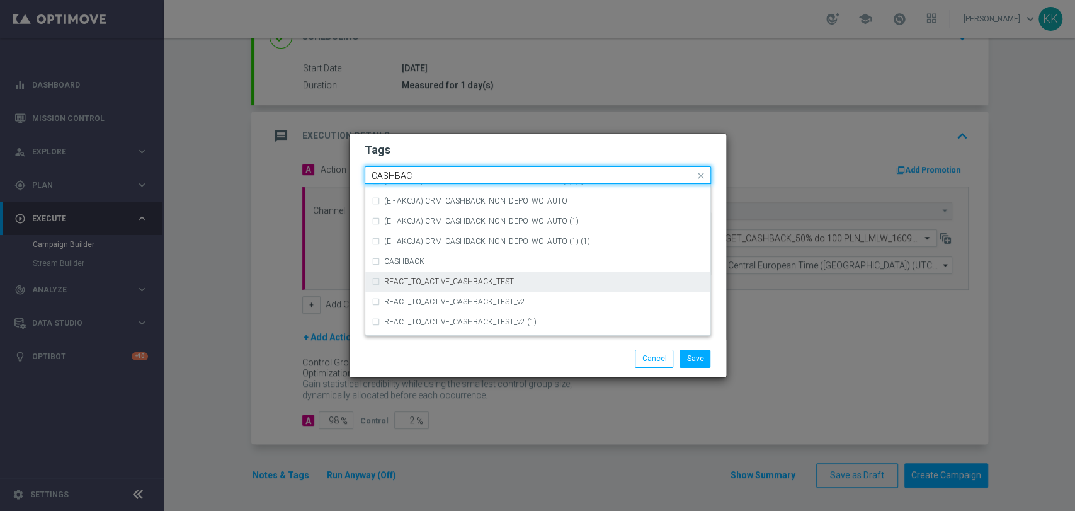
scroll to position [217, 0]
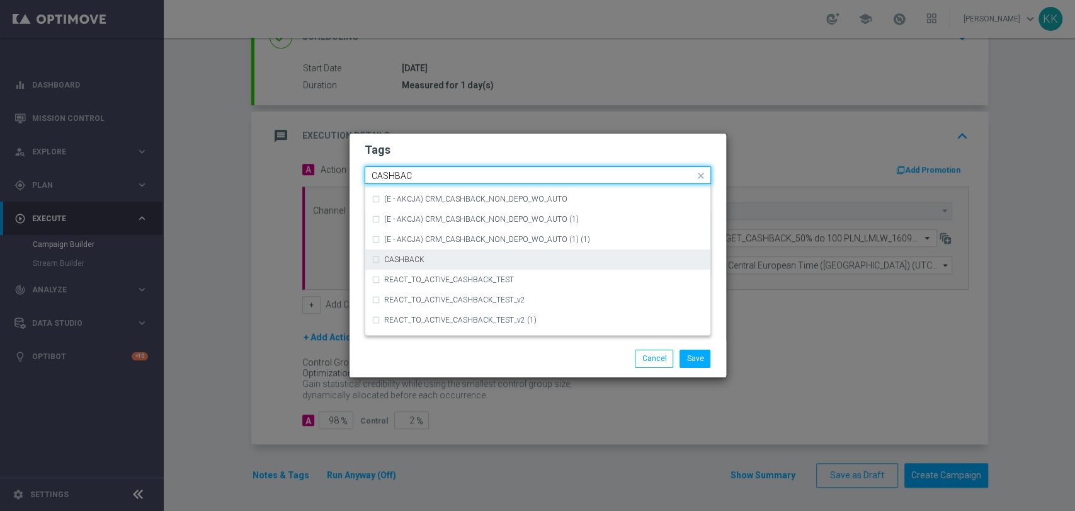
click at [428, 258] on div "CASHBACK" at bounding box center [544, 260] width 320 height 8
type input "CASHBAC"
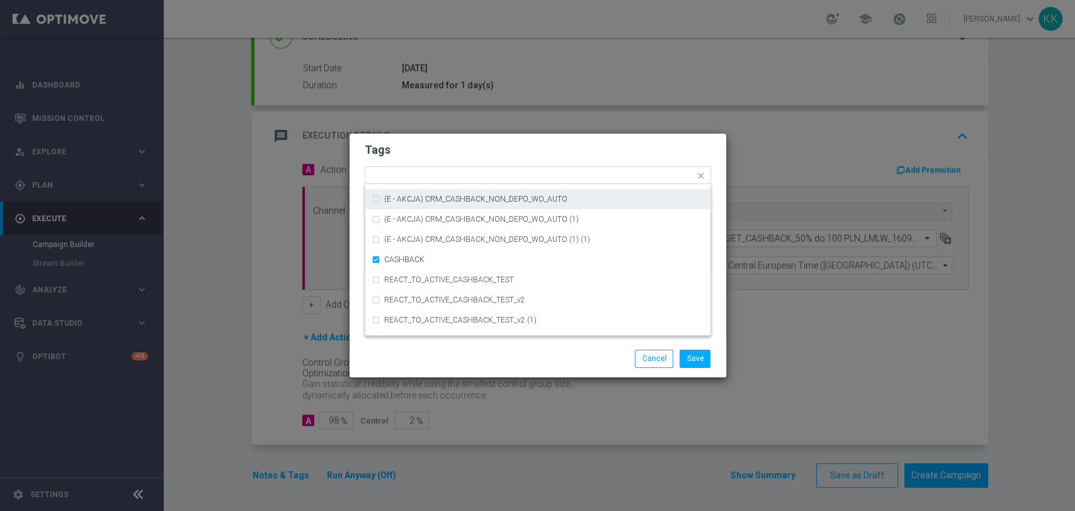
click at [489, 145] on h2 "Tags" at bounding box center [538, 149] width 346 height 15
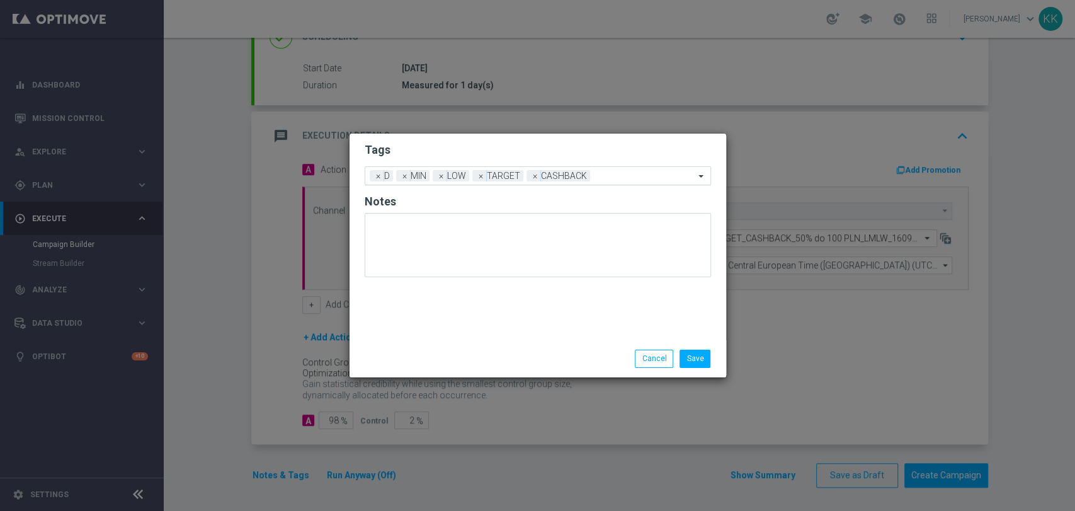
click at [617, 184] on ng-select "Add a new tag × D × MIN × LOW × TARGET × CASHBACK" at bounding box center [538, 175] width 346 height 19
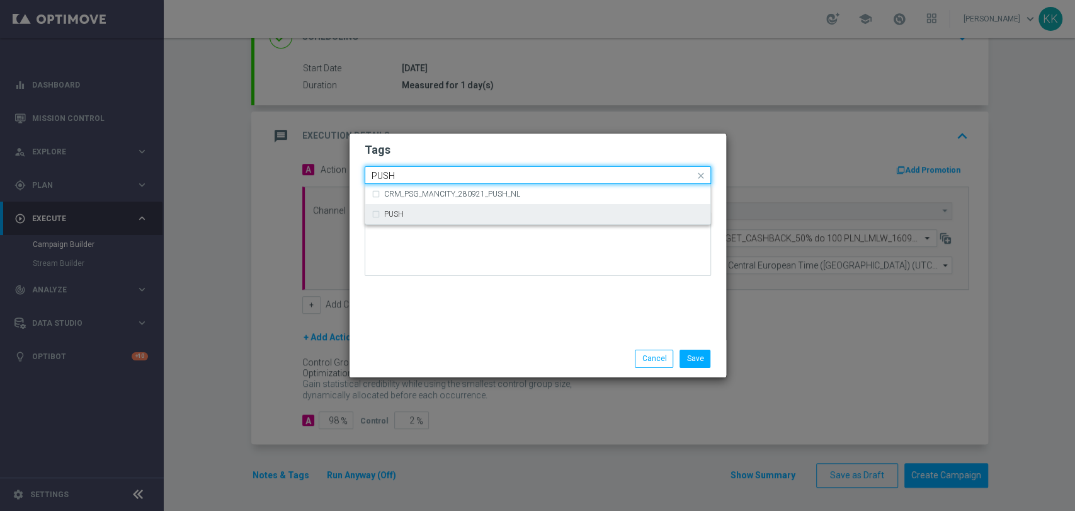
click at [530, 224] on ng-dropdown-panel "CRM_PSG_MANCITY_280921_PUSH_NL PUSH" at bounding box center [538, 204] width 346 height 41
click at [472, 213] on div "PUSH" at bounding box center [544, 214] width 320 height 8
type input "PUSH"
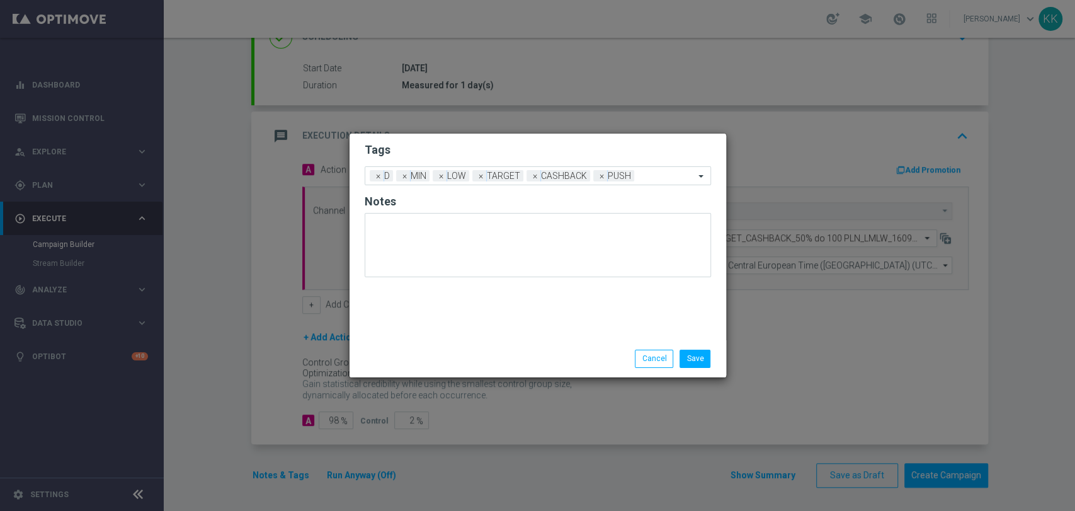
click at [499, 132] on modal-container "Tags Add a new tag × D × MIN × LOW × TARGET × CASHBACK × PUSH Notes Save Cancel" at bounding box center [537, 255] width 1075 height 511
click at [692, 356] on button "Save" at bounding box center [695, 359] width 31 height 18
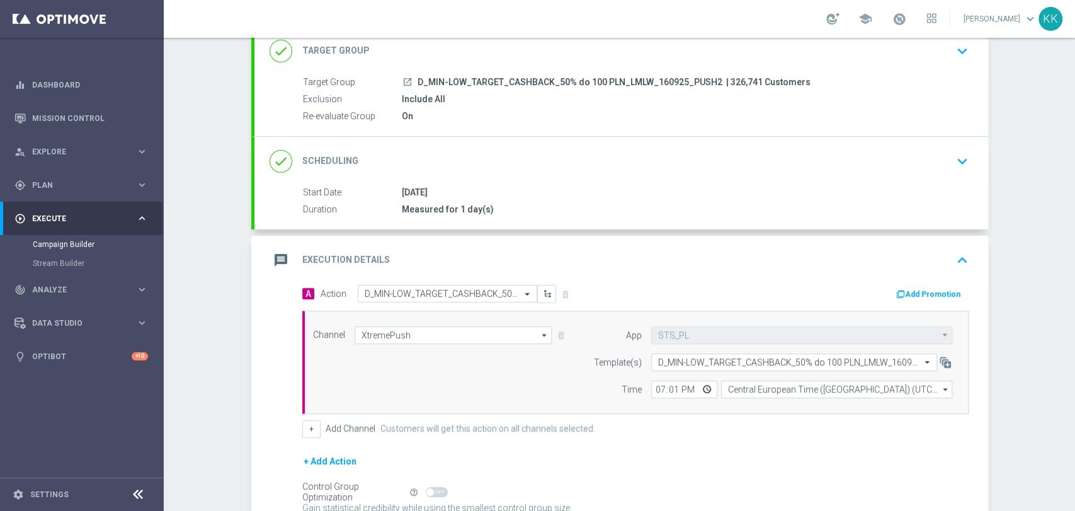
scroll to position [0, 0]
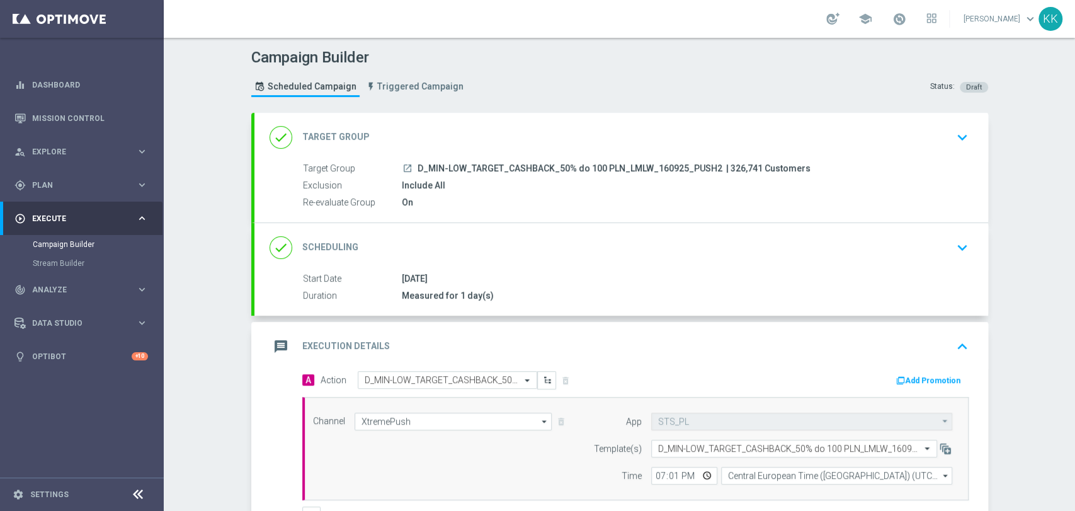
click at [956, 122] on div "done Target Group keyboard_arrow_down" at bounding box center [621, 137] width 734 height 49
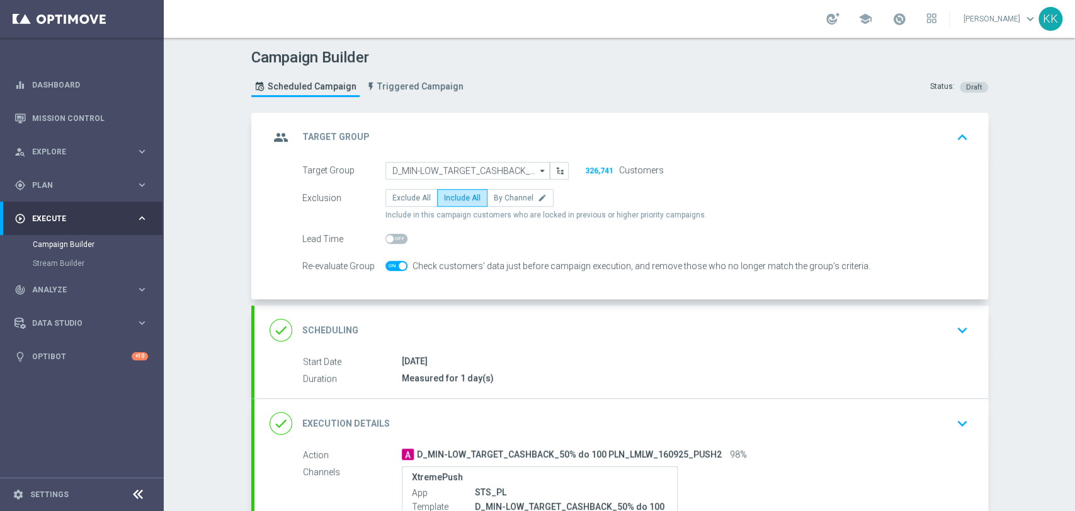
click at [945, 338] on div "done Scheduling keyboard_arrow_down" at bounding box center [622, 330] width 704 height 24
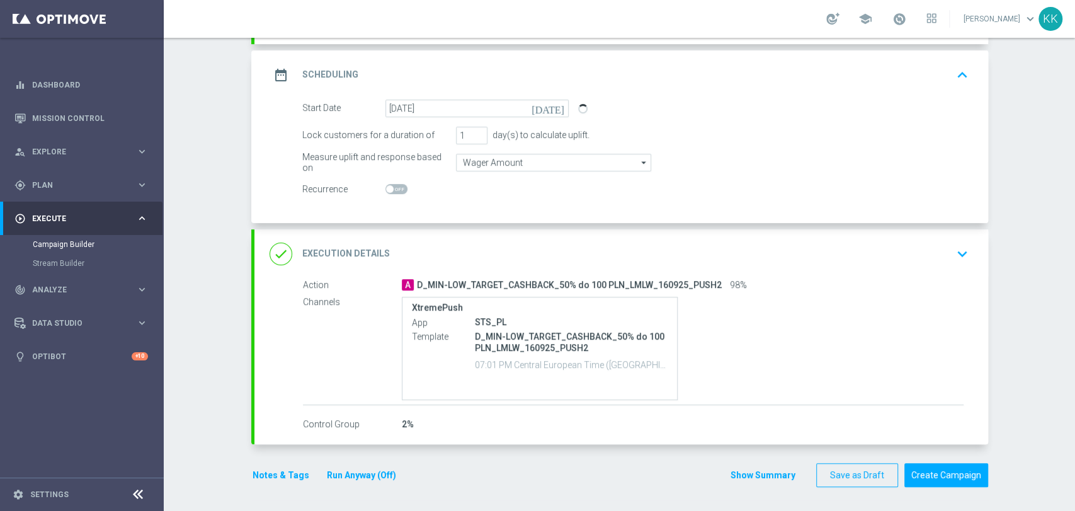
click at [945, 265] on div "done Execution Details keyboard_arrow_down" at bounding box center [621, 253] width 734 height 49
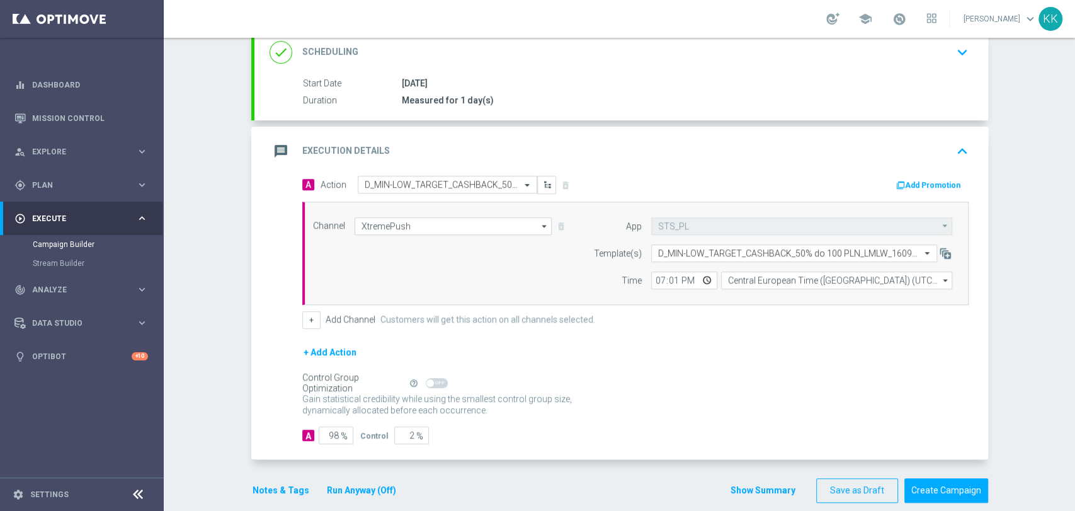
scroll to position [210, 0]
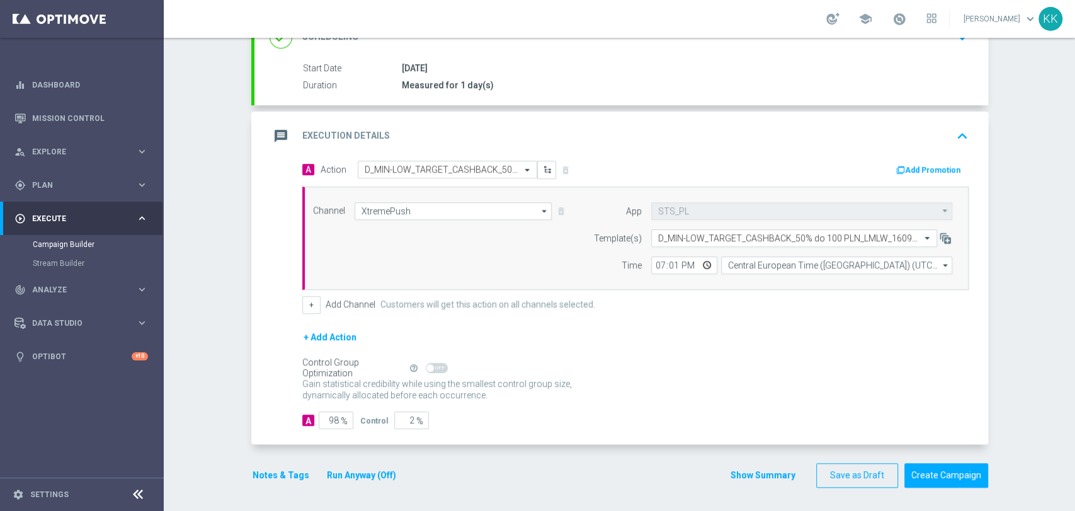
click at [265, 470] on button "Notes & Tags" at bounding box center [280, 475] width 59 height 16
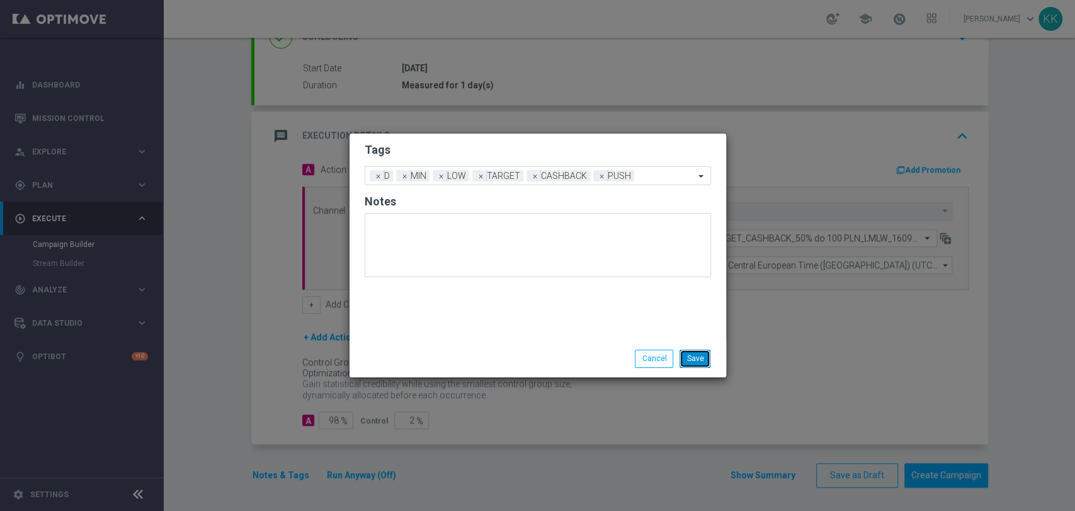
click at [697, 365] on button "Save" at bounding box center [695, 359] width 31 height 18
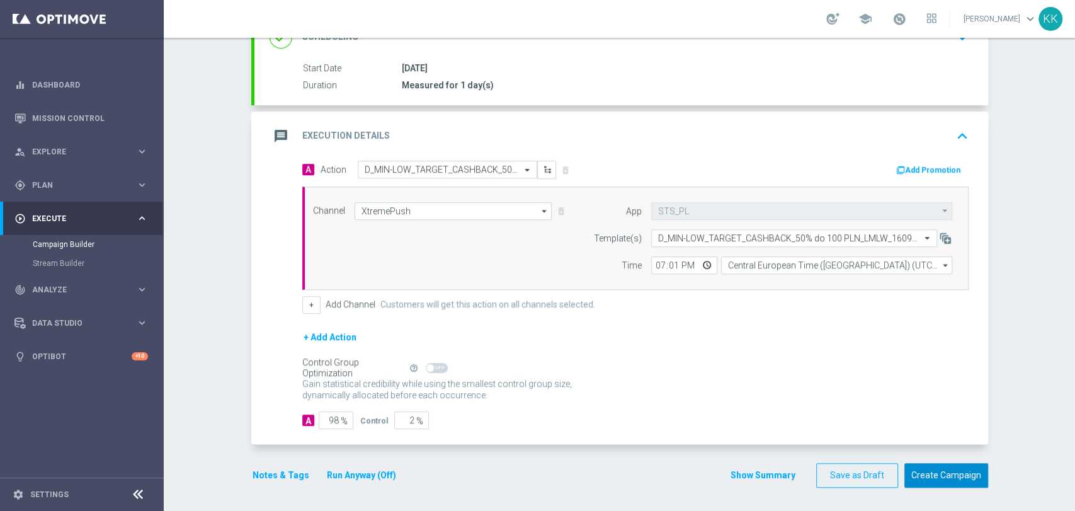
click at [959, 472] on button "Create Campaign" at bounding box center [946, 475] width 84 height 25
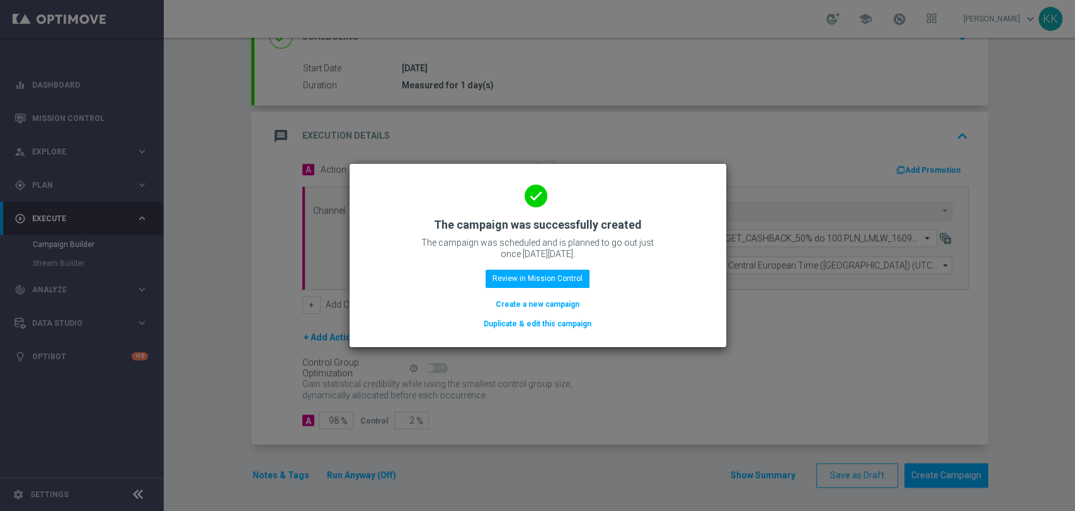
click at [539, 306] on button "Create a new campaign" at bounding box center [537, 304] width 86 height 14
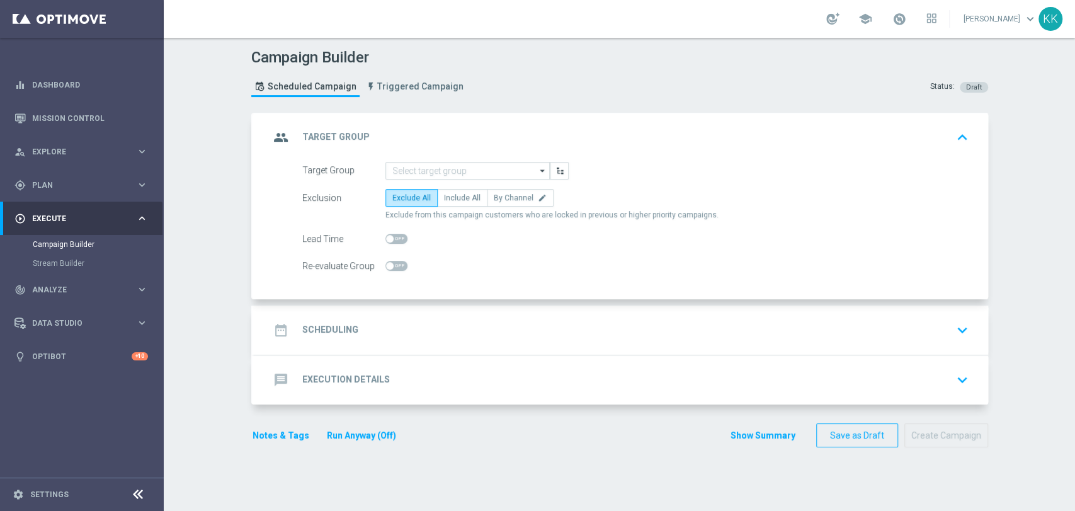
scroll to position [0, 0]
click at [432, 168] on input at bounding box center [467, 171] width 164 height 18
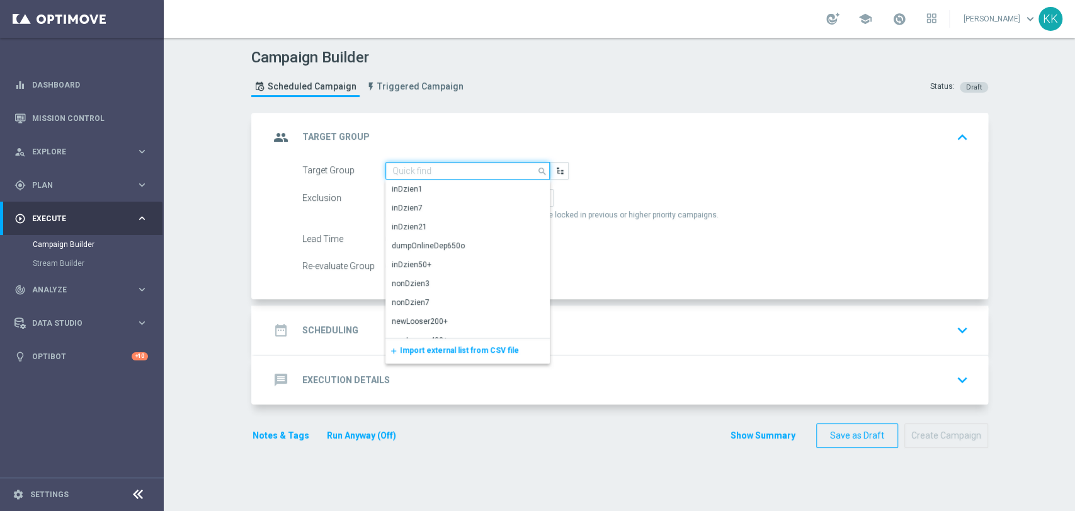
paste input "D_MED_TARGET_CASHBACK_50% do 300 PLN_LMLW_160925_PUSH2"
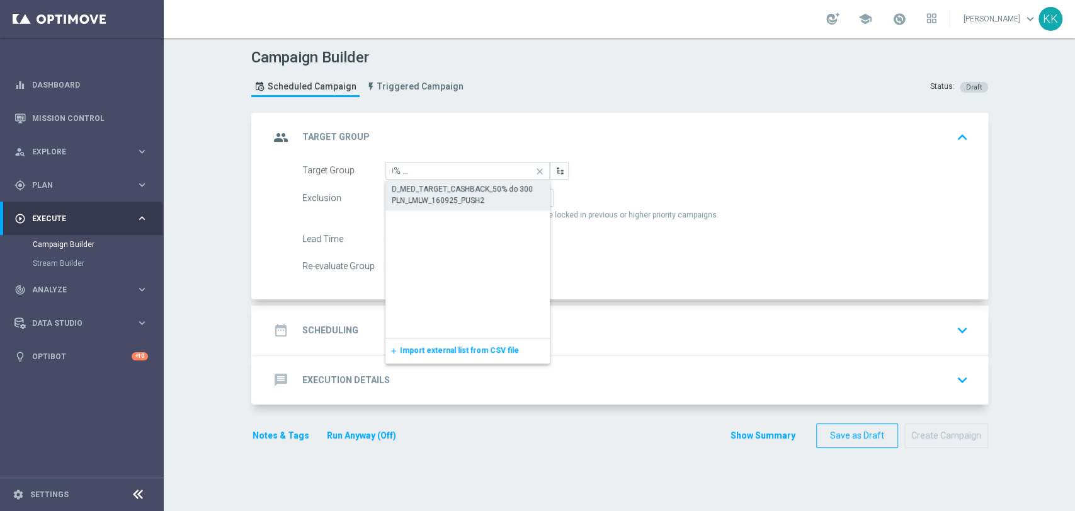
click at [443, 197] on div "D_MED_TARGET_CASHBACK_50% do 300 PLN_LMLW_160925_PUSH2" at bounding box center [468, 194] width 152 height 23
type input "D_MED_TARGET_CASHBACK_50% do 300 PLN_LMLW_160925_PUSH2"
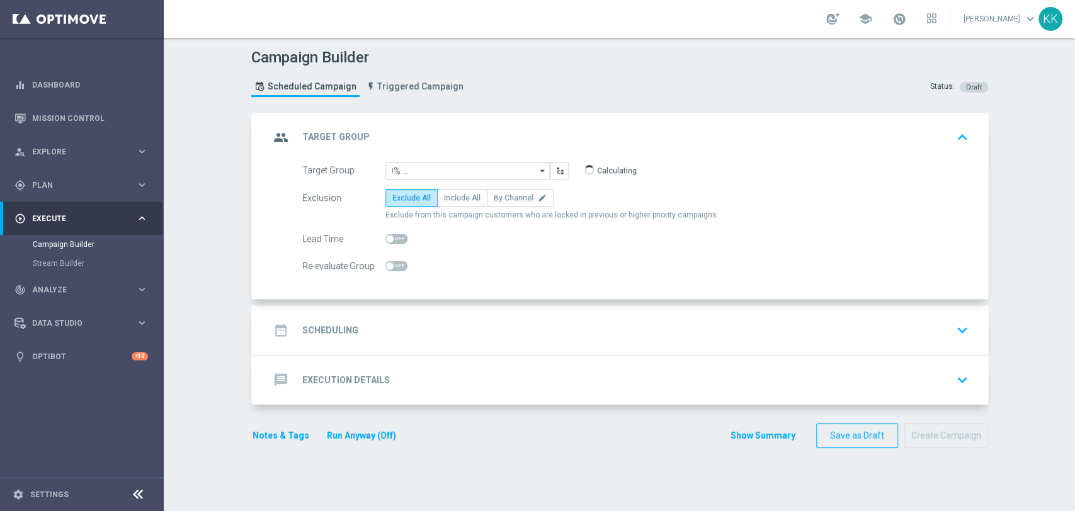
scroll to position [0, 0]
click at [445, 203] on label "Include All" at bounding box center [462, 198] width 50 height 18
click at [445, 203] on input "Include All" at bounding box center [448, 200] width 8 height 8
radio input "true"
click at [394, 270] on div at bounding box center [396, 266] width 22 height 18
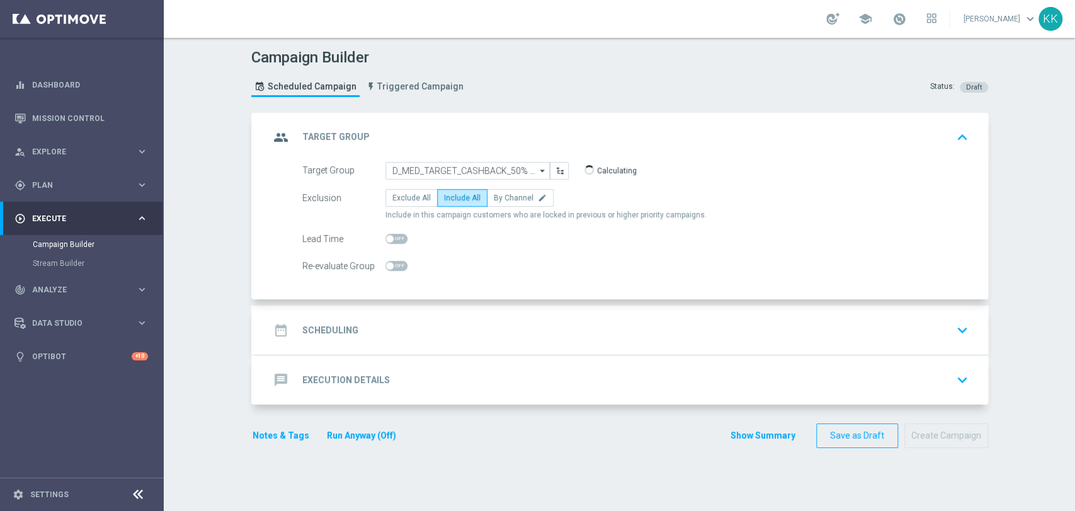
click at [395, 263] on span at bounding box center [396, 266] width 22 height 10
click at [395, 263] on input "checkbox" at bounding box center [396, 266] width 22 height 10
checkbox input "true"
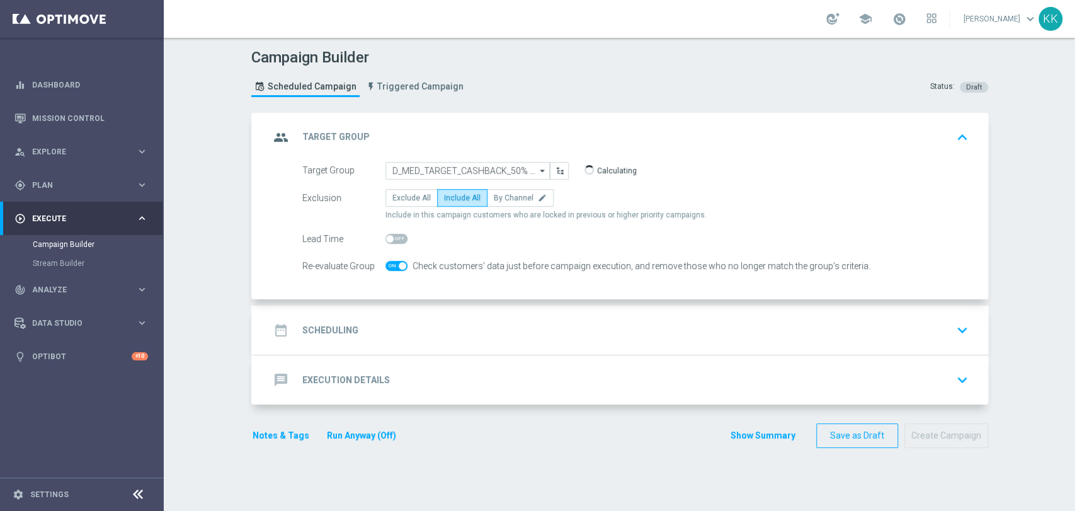
click at [443, 355] on div "message Execution Details keyboard_arrow_down" at bounding box center [621, 379] width 734 height 49
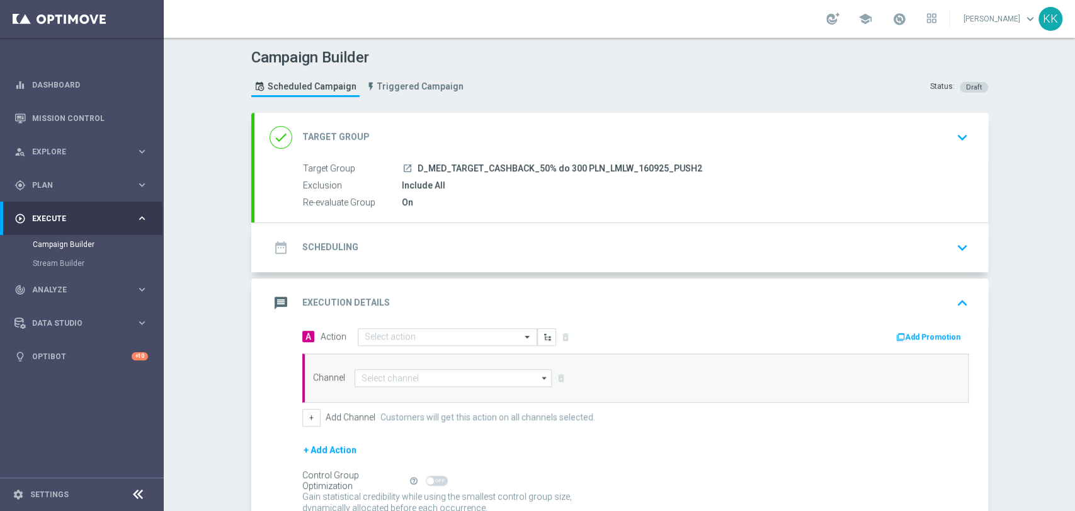
click at [411, 345] on div "A Action Select action delete_forever Add Promotion" at bounding box center [635, 338] width 685 height 20
click at [411, 343] on div "Select action" at bounding box center [448, 337] width 180 height 18
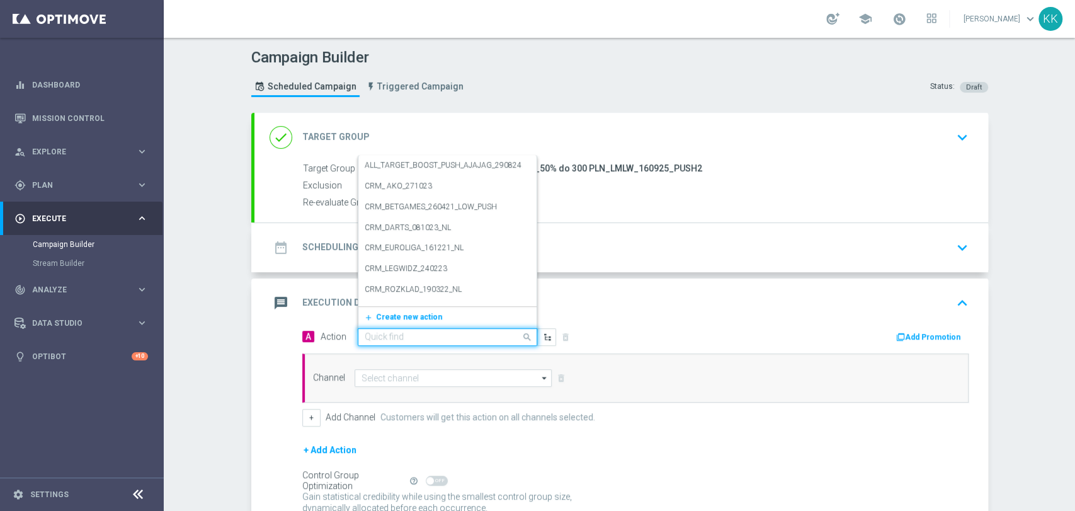
paste input "D_MED_TARGET_CASHBACK_50% do 300 PLN_LMLW_160925_PUSH2"
type input "D_MED_TARGET_CASHBACK_50% do 300 PLN_LMLW_160925_PUSH2"
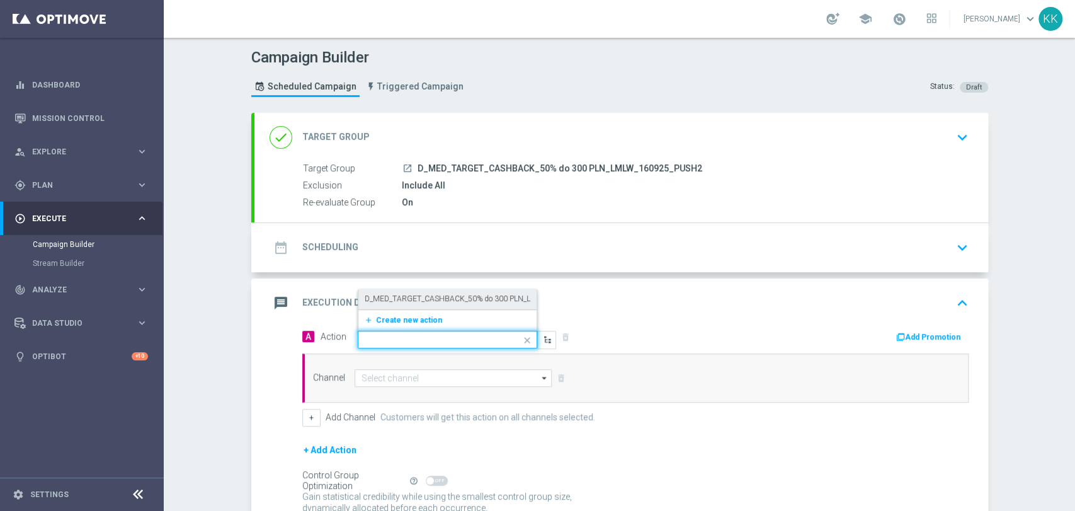
click at [426, 225] on div "date_range Scheduling keyboard_arrow_down" at bounding box center [621, 247] width 734 height 49
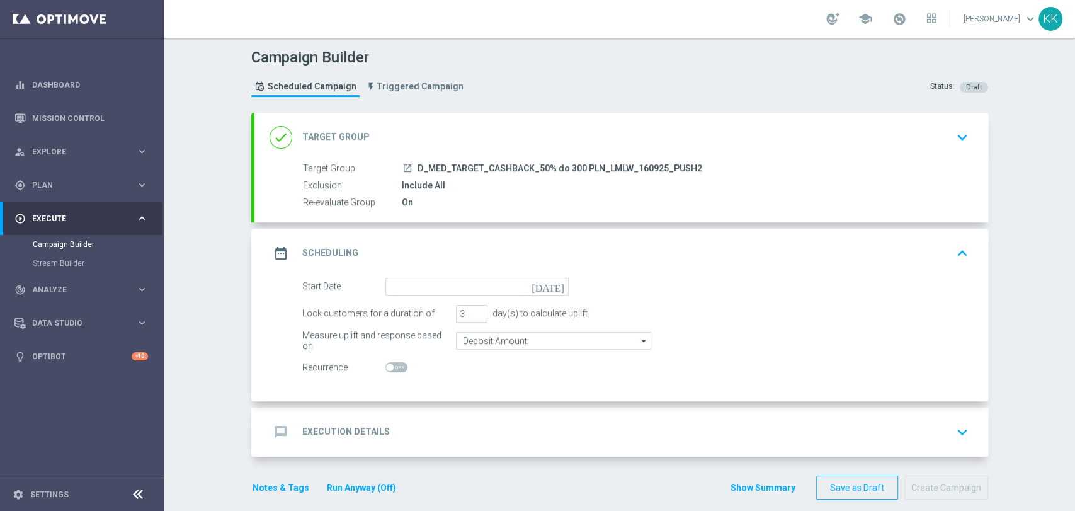
click at [426, 229] on div "date_range Scheduling keyboard_arrow_up Start Date [DATE] Lock customers for a …" at bounding box center [621, 315] width 734 height 173
click at [426, 288] on input at bounding box center [476, 287] width 183 height 18
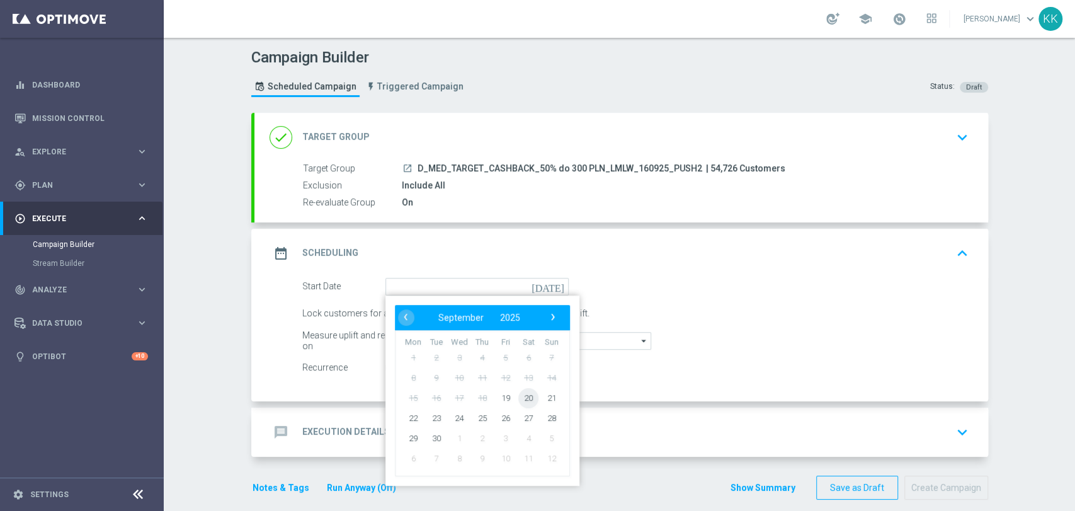
click at [522, 399] on span "20" at bounding box center [528, 397] width 20 height 20
type input "[DATE]"
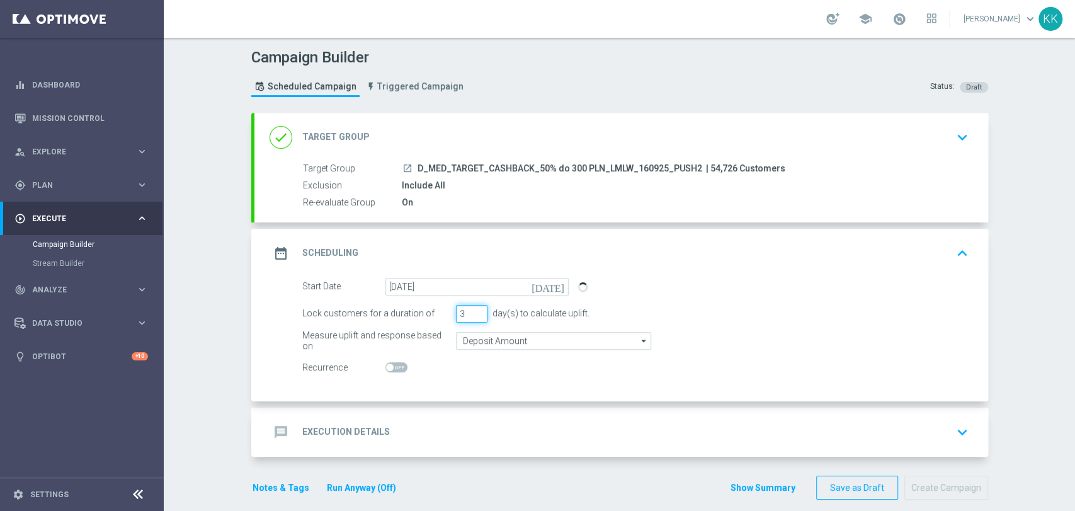
drag, startPoint x: 460, startPoint y: 311, endPoint x: 413, endPoint y: 317, distance: 47.7
click at [410, 317] on div "Lock customers for a duration of 3 day(s) to calculate uplift." at bounding box center [635, 314] width 685 height 18
type input "1"
click at [489, 344] on input "Deposit Amount" at bounding box center [553, 341] width 195 height 18
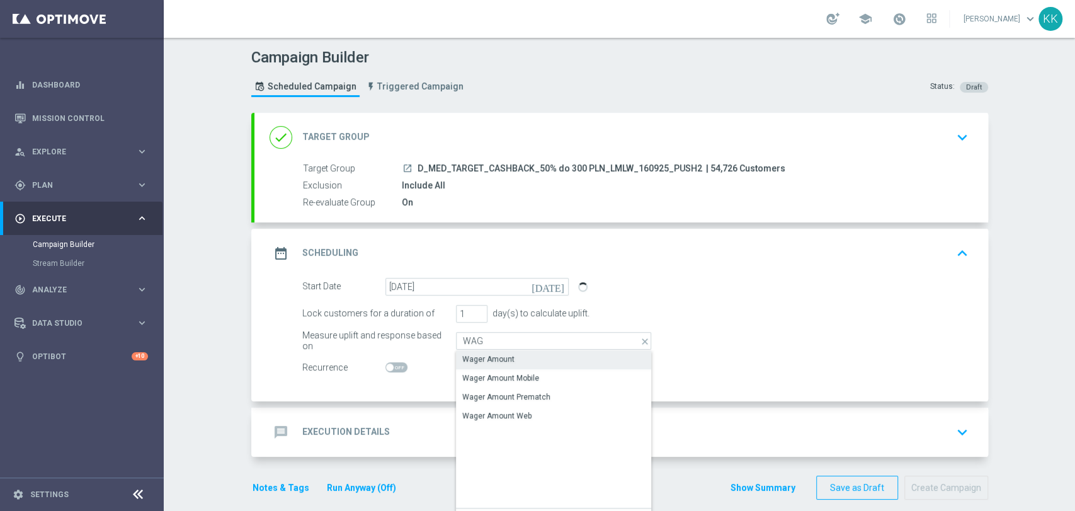
click at [488, 355] on div "Wager Amount" at bounding box center [488, 358] width 52 height 11
type input "Wager Amount"
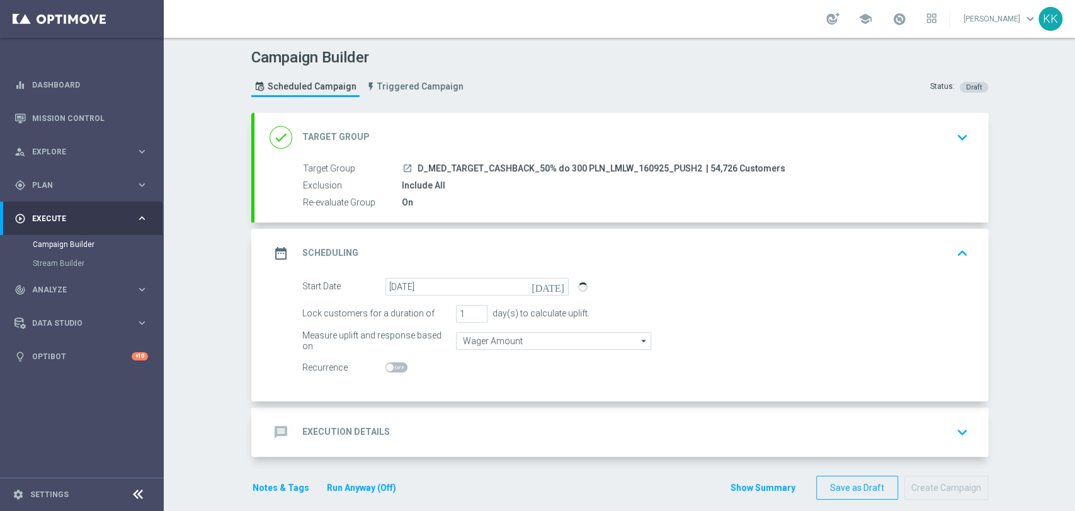
click at [503, 447] on div "message Execution Details keyboard_arrow_down" at bounding box center [621, 432] width 734 height 49
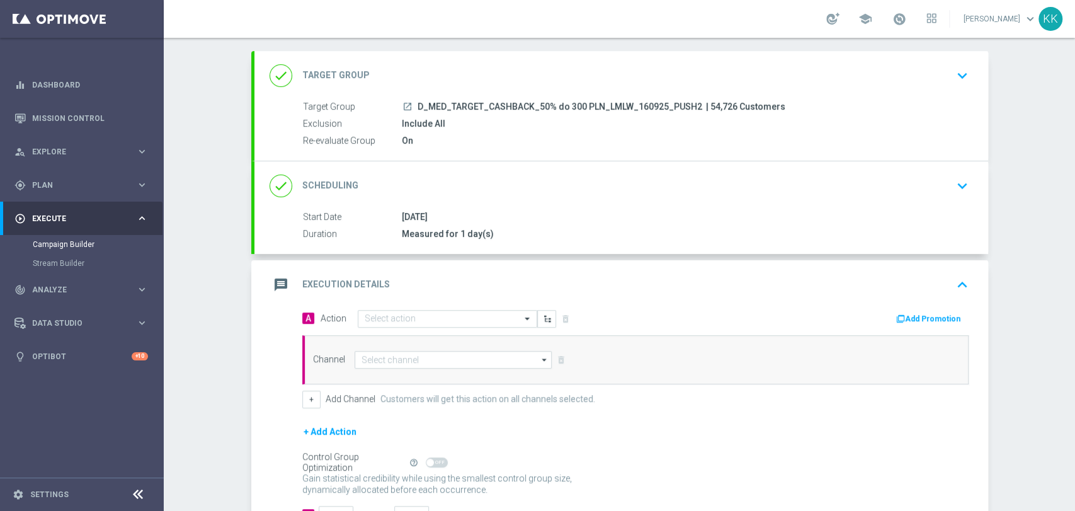
scroll to position [118, 0]
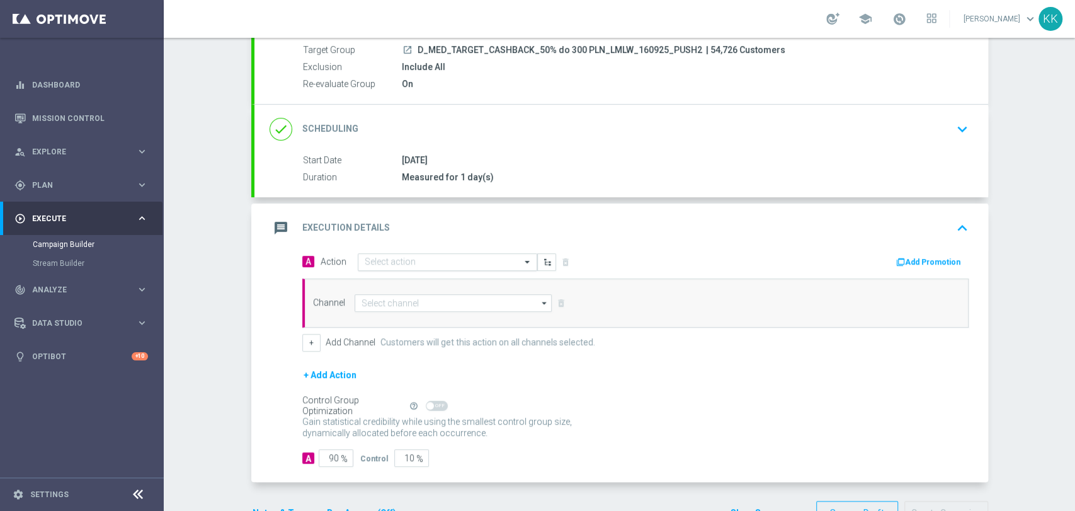
click at [397, 253] on div "Select action" at bounding box center [448, 262] width 180 height 18
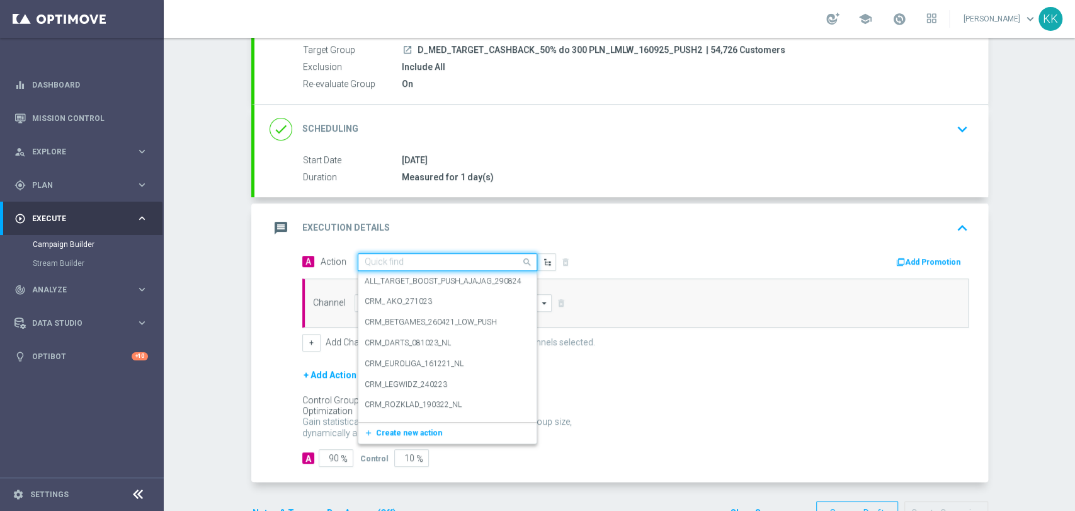
paste input "D_MED_TARGET_CASHBACK_50% do 300 PLN_LMLW_160925_PUSH2"
type input "D_MED_TARGET_CASHBACK_50% do 300 PLN_LMLW_160925_PUSH2"
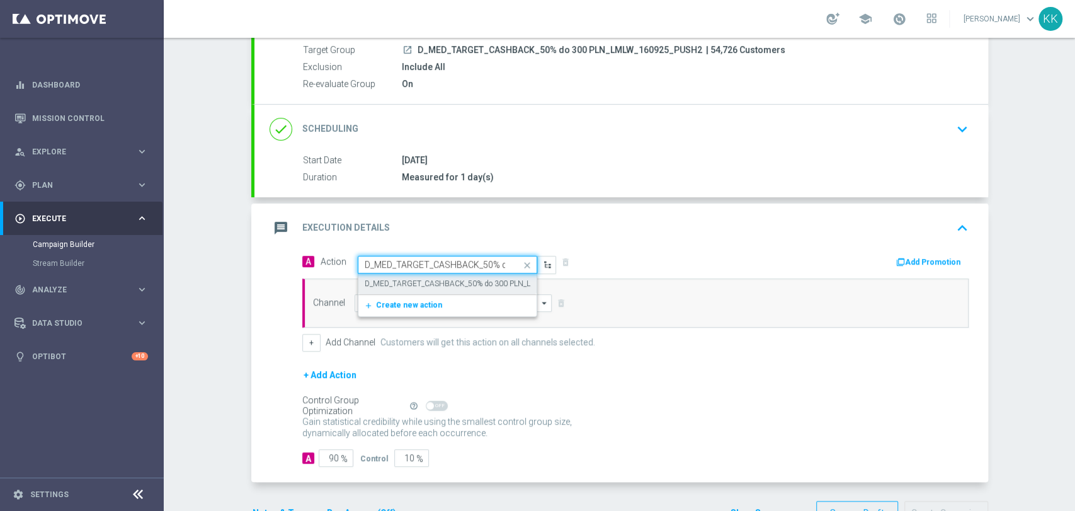
scroll to position [0, 132]
click at [400, 275] on div "D_MED_TARGET_CASHBACK_50% do 300 PLN_LMLW_160925_PUSH2 edit" at bounding box center [448, 283] width 166 height 21
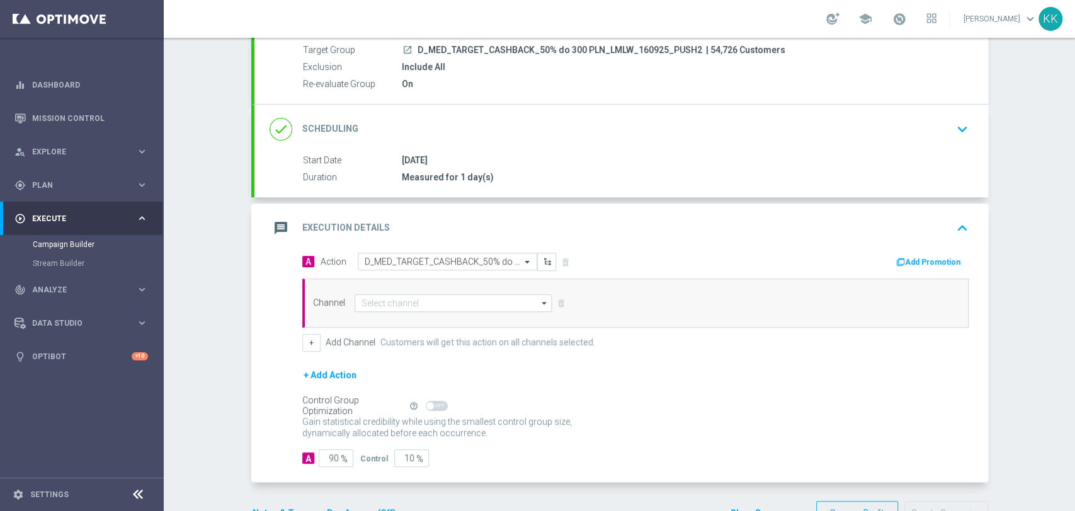
scroll to position [0, 0]
click at [395, 308] on input at bounding box center [454, 303] width 198 height 18
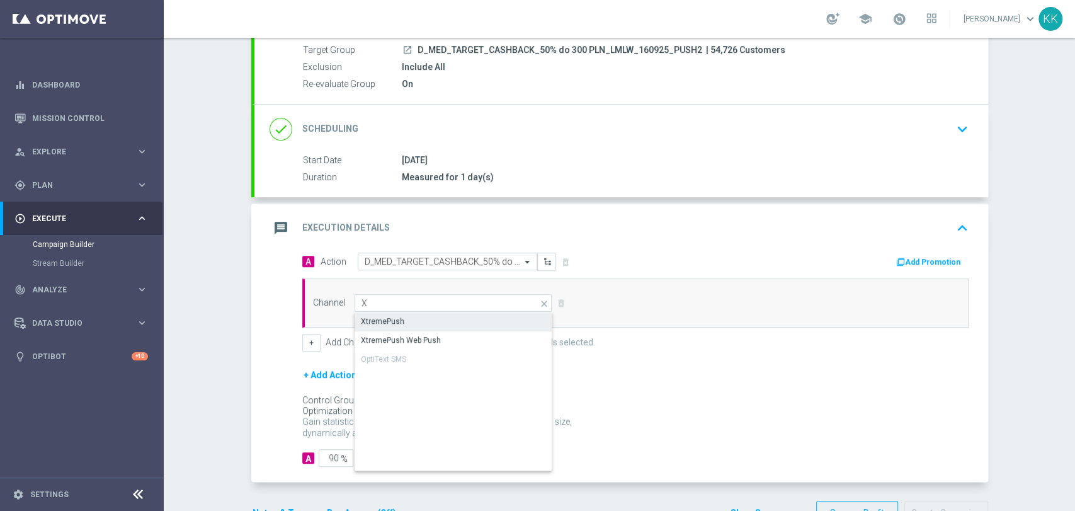
click at [394, 316] on div "XtremePush" at bounding box center [382, 321] width 43 height 11
type input "XtremePush"
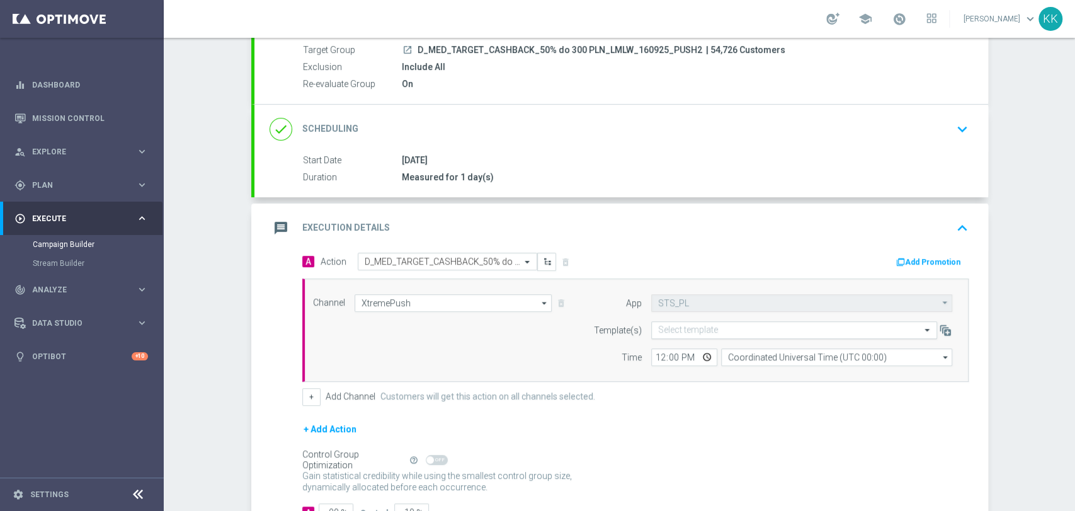
click at [750, 334] on input "text" at bounding box center [781, 330] width 247 height 11
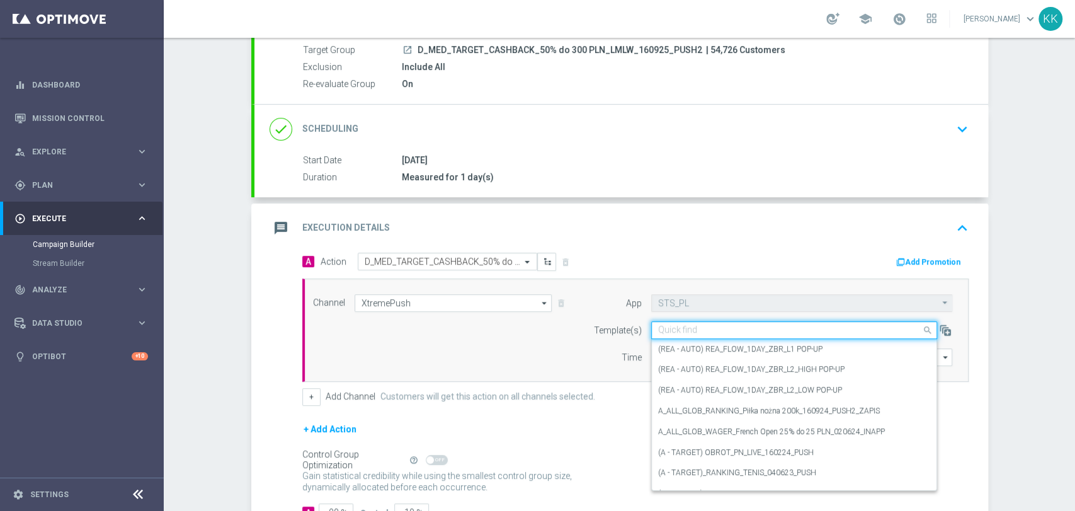
paste input "D_MED_TARGET_CASHBACK_50% do 300 PLN_LMLW_160925_PUSH2"
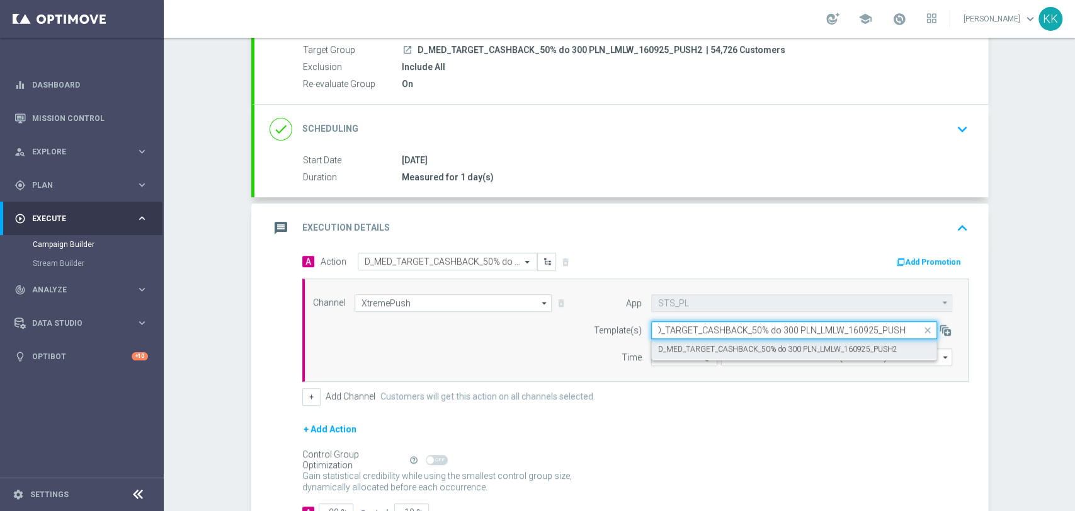
click at [741, 351] on label "D_MED_TARGET_CASHBACK_50% do 300 PLN_LMLW_160925_PUSH2" at bounding box center [777, 349] width 239 height 11
type input "D_MED_TARGET_CASHBACK_50% do 300 PLN_LMLW_160925_PUSH2"
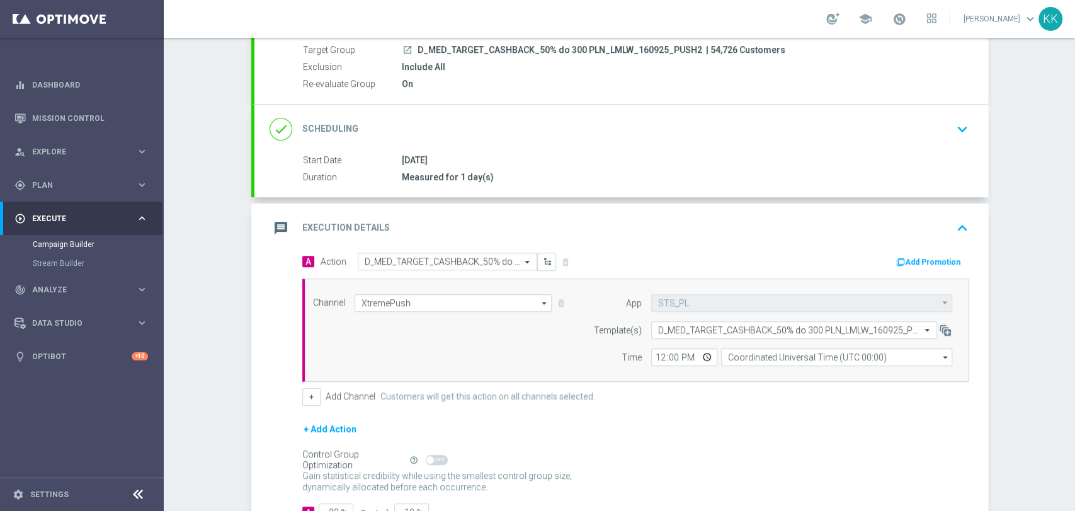
scroll to position [0, 0]
click at [651, 352] on input "12:00" at bounding box center [684, 357] width 66 height 18
type input "19:11"
click at [731, 355] on input "Coordinated Universal Time (UTC 00:00)" at bounding box center [836, 357] width 231 height 18
click at [727, 375] on div "Central European Time ([GEOGRAPHIC_DATA]) (UTC +02:00)" at bounding box center [830, 375] width 206 height 11
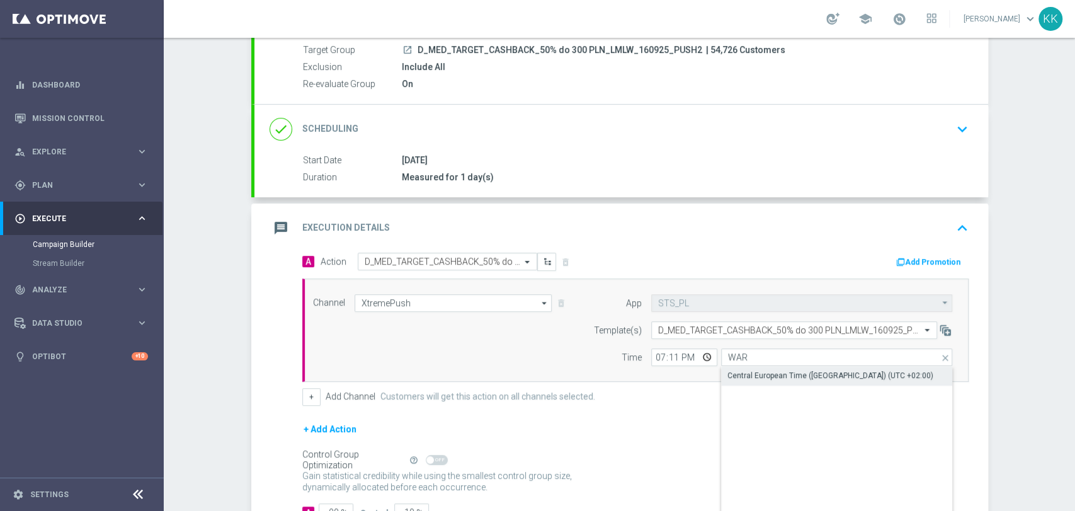
type input "Central European Time ([GEOGRAPHIC_DATA]) (UTC +02:00)"
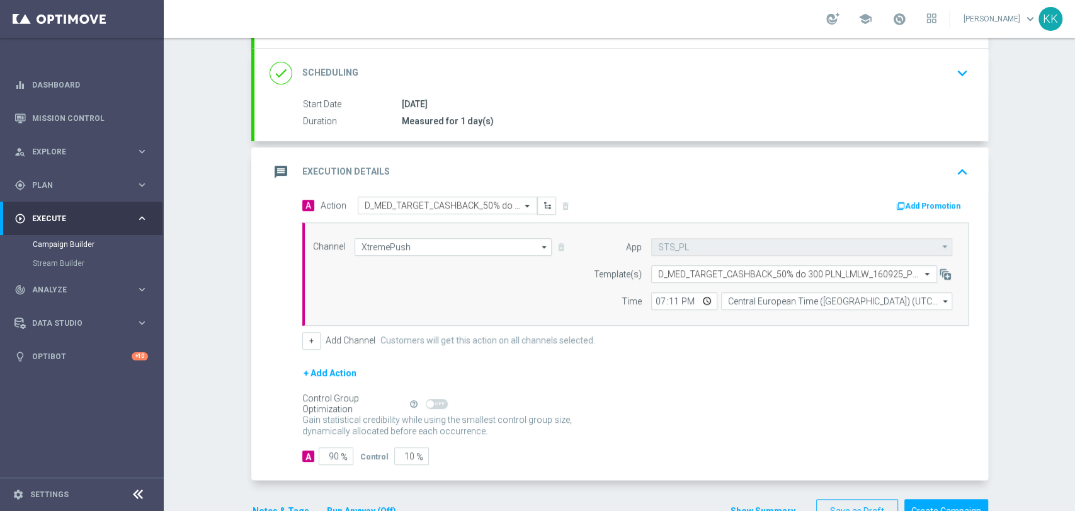
scroll to position [210, 0]
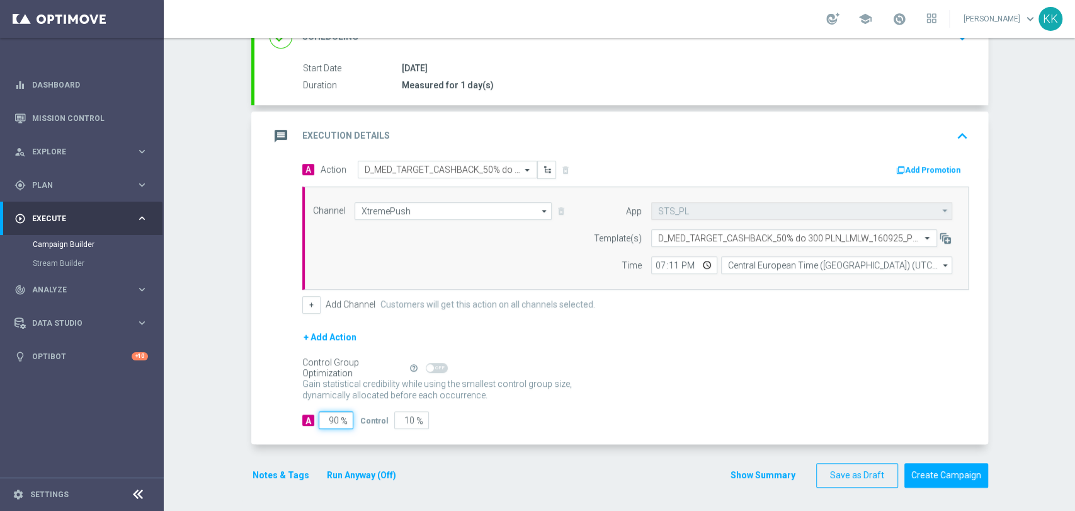
click at [331, 418] on input "90" at bounding box center [336, 420] width 35 height 18
type input "9"
type input "91"
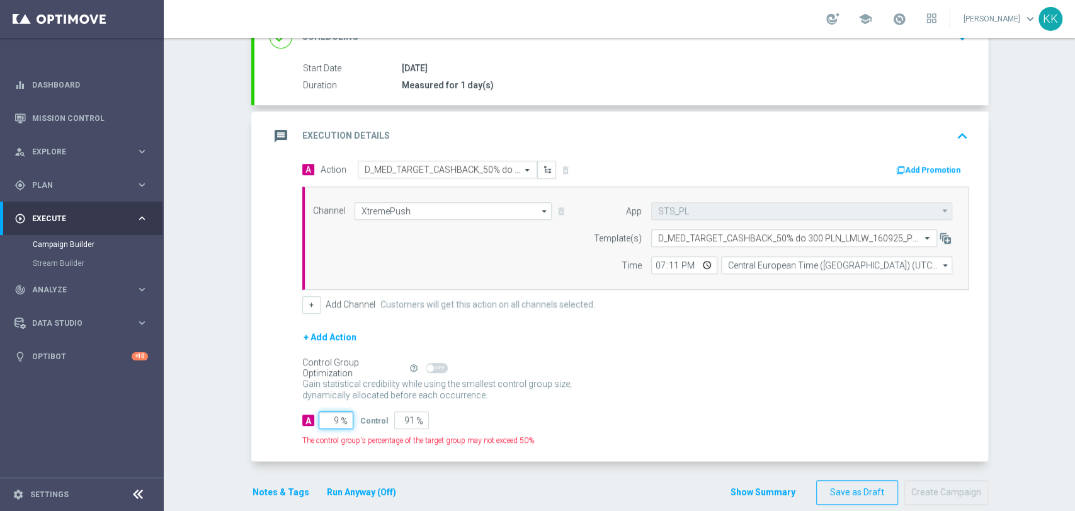
type input "98"
type input "2"
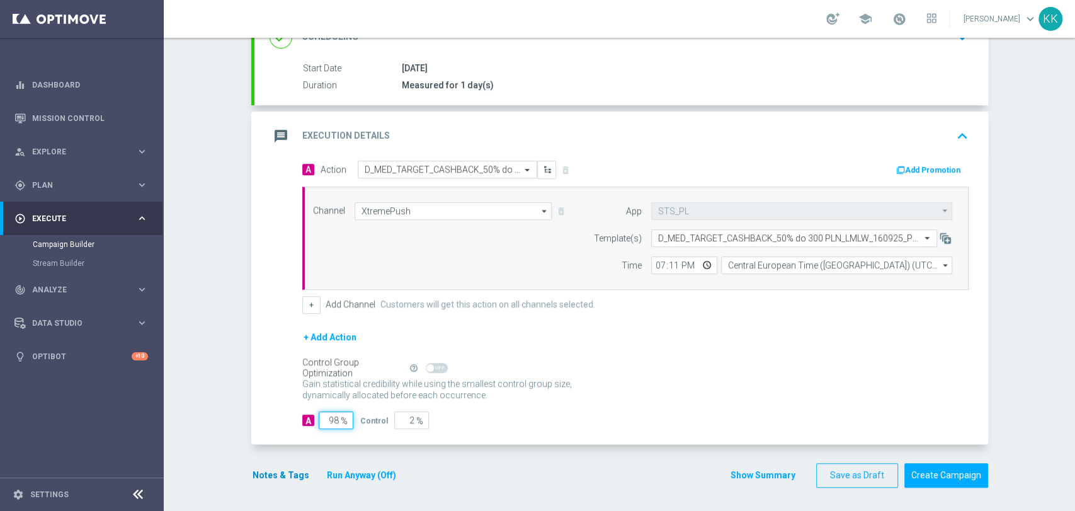
type input "98"
click at [271, 470] on button "Notes & Tags" at bounding box center [280, 475] width 59 height 16
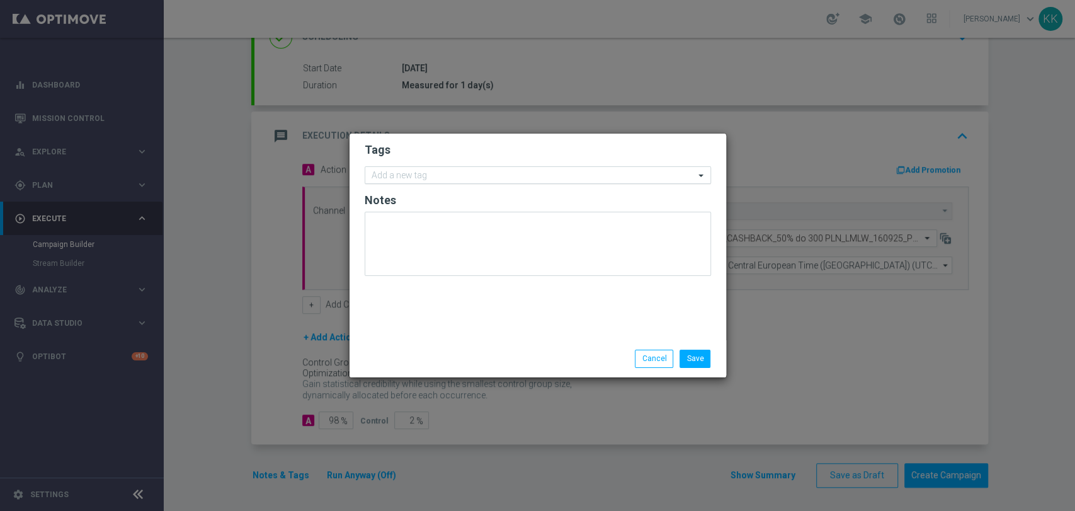
click at [396, 178] on input "text" at bounding box center [533, 176] width 323 height 11
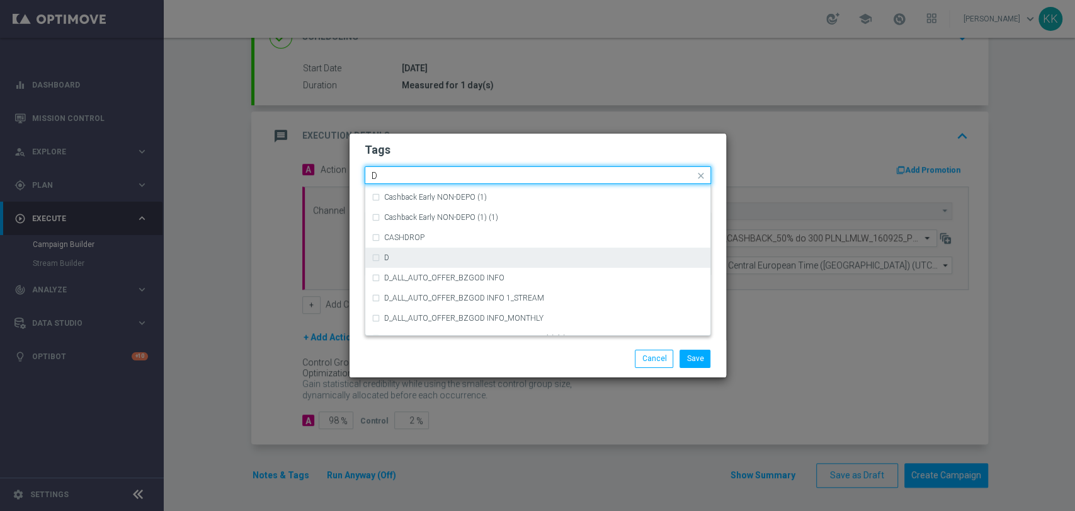
scroll to position [1330, 0]
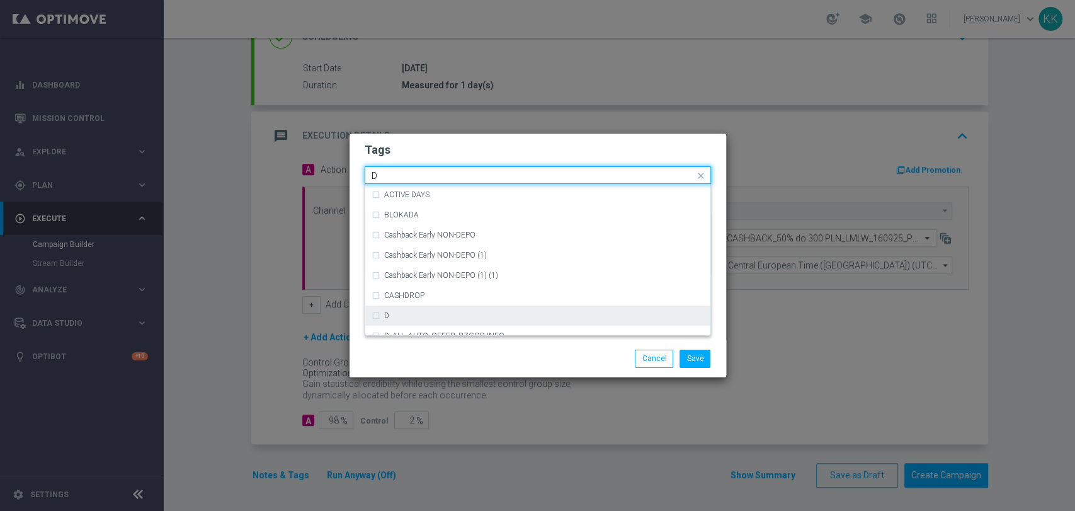
click at [413, 314] on div "D" at bounding box center [544, 316] width 320 height 8
type input "D"
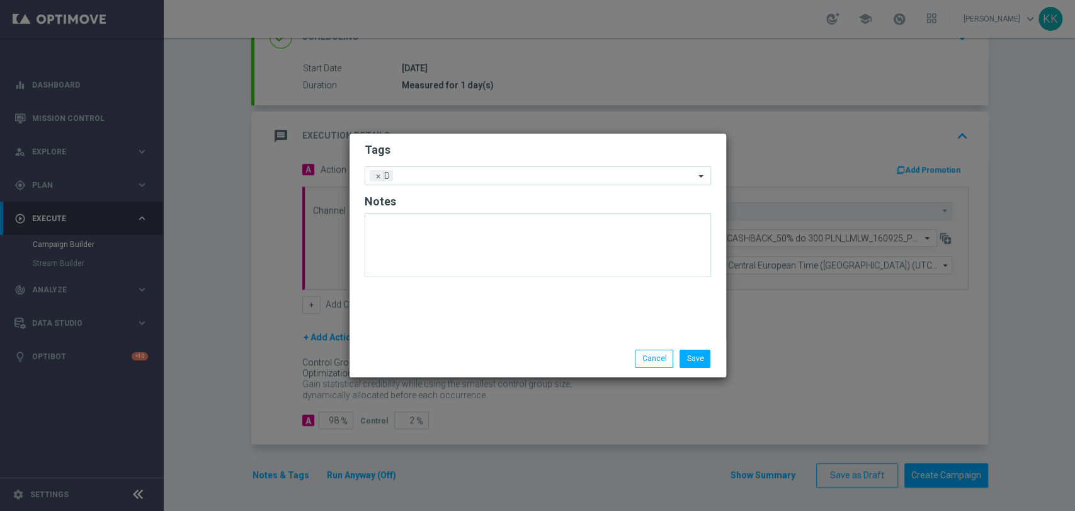
click at [423, 157] on h2 "Tags" at bounding box center [538, 149] width 346 height 15
click at [442, 174] on input "text" at bounding box center [546, 176] width 297 height 11
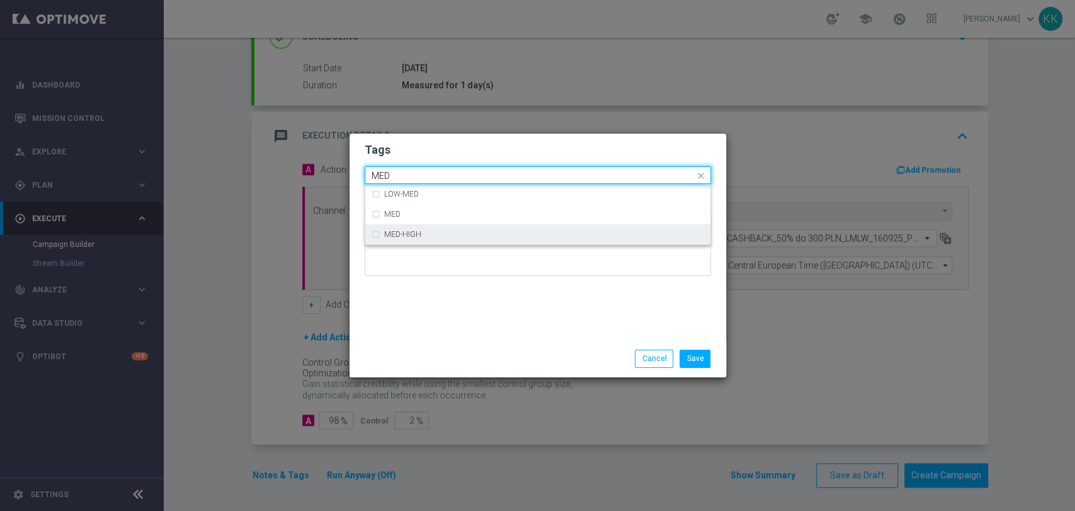
click at [396, 227] on div "MED-HIGH" at bounding box center [538, 234] width 333 height 20
type input "MED"
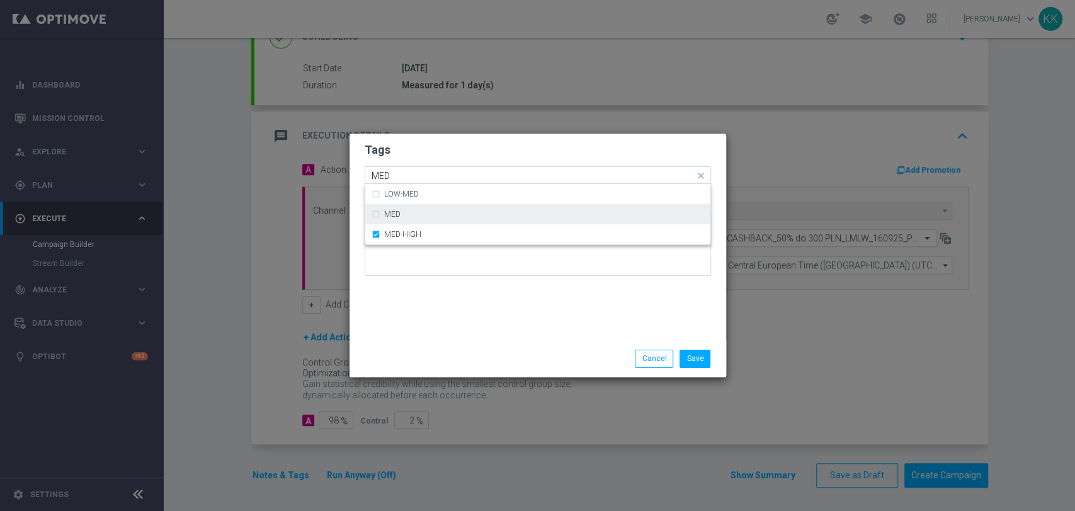
click at [397, 220] on div "MED" at bounding box center [538, 214] width 333 height 20
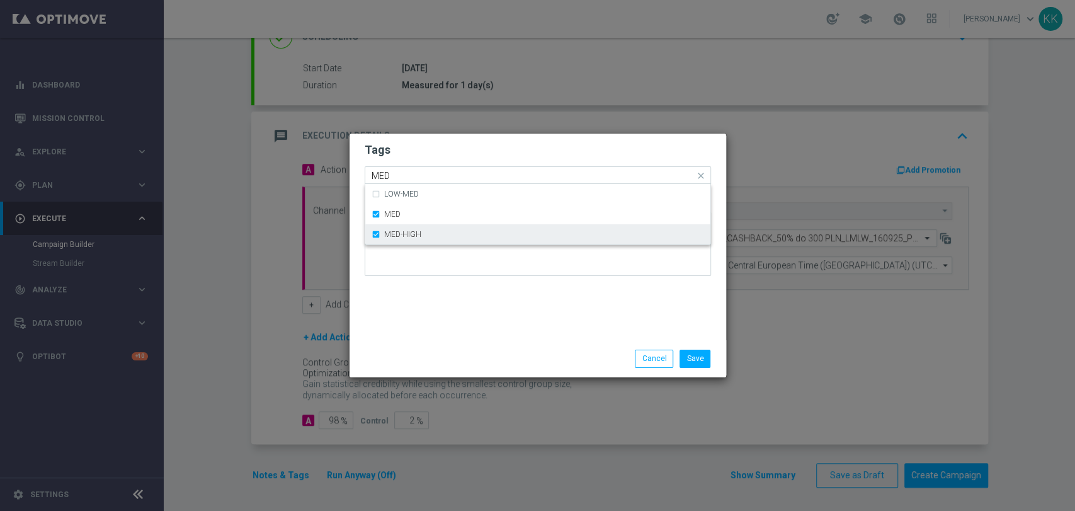
click at [407, 236] on label "MED-HIGH" at bounding box center [402, 235] width 37 height 8
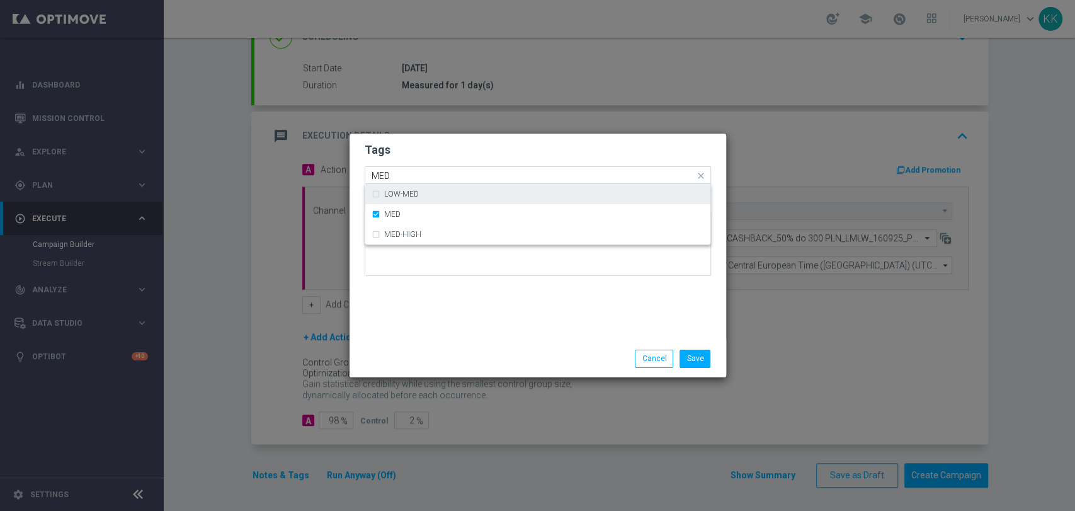
click at [433, 168] on div "Quick find × D × MED MED" at bounding box center [529, 176] width 329 height 16
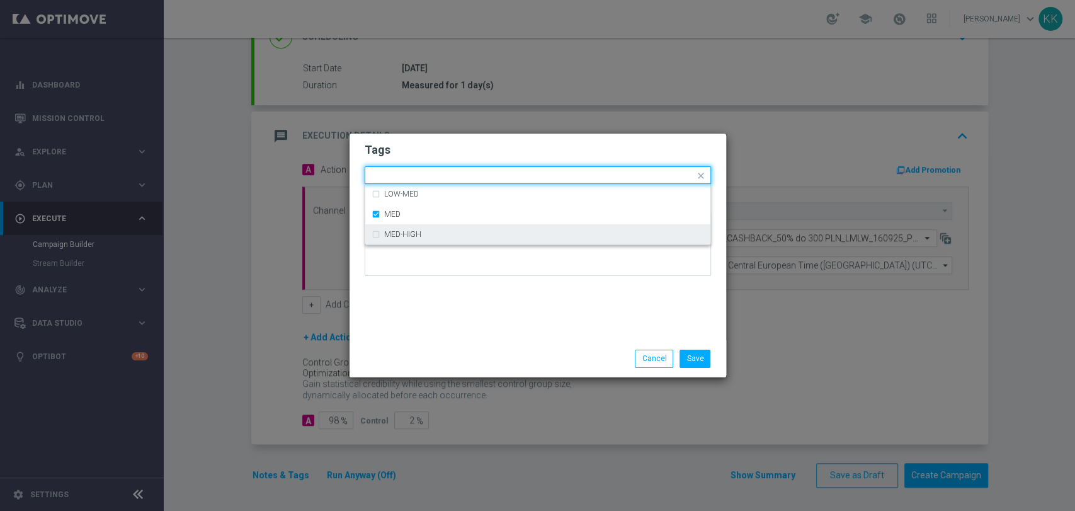
click at [557, 355] on div "Save Cancel" at bounding box center [599, 359] width 244 height 18
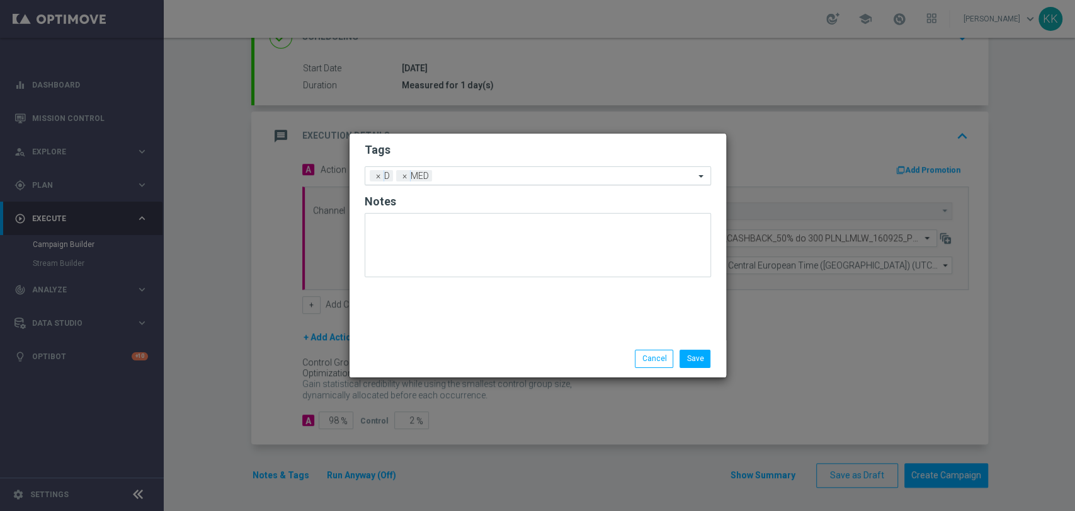
click at [550, 178] on input "text" at bounding box center [566, 176] width 258 height 11
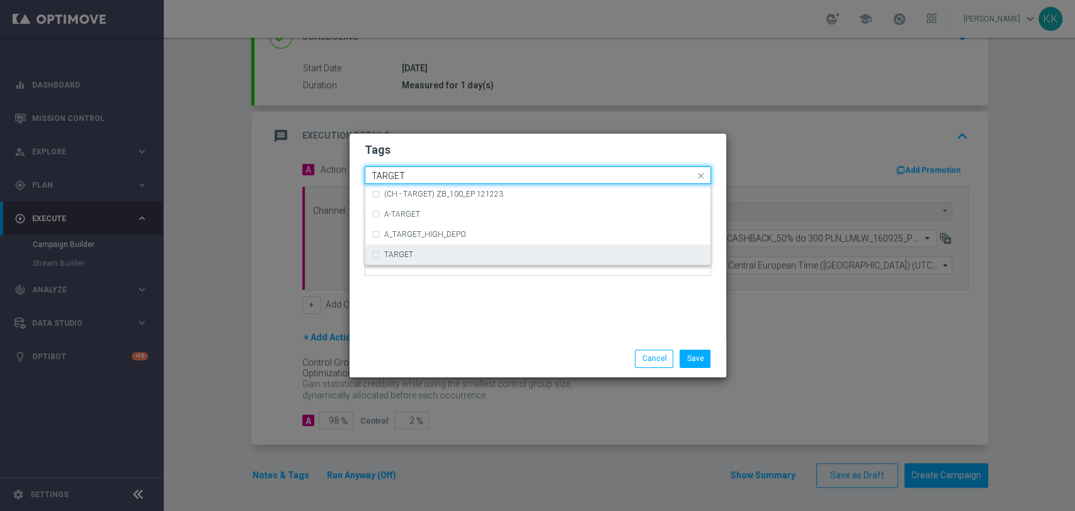
click at [503, 259] on div "TARGET" at bounding box center [538, 254] width 333 height 20
type input "TARGET"
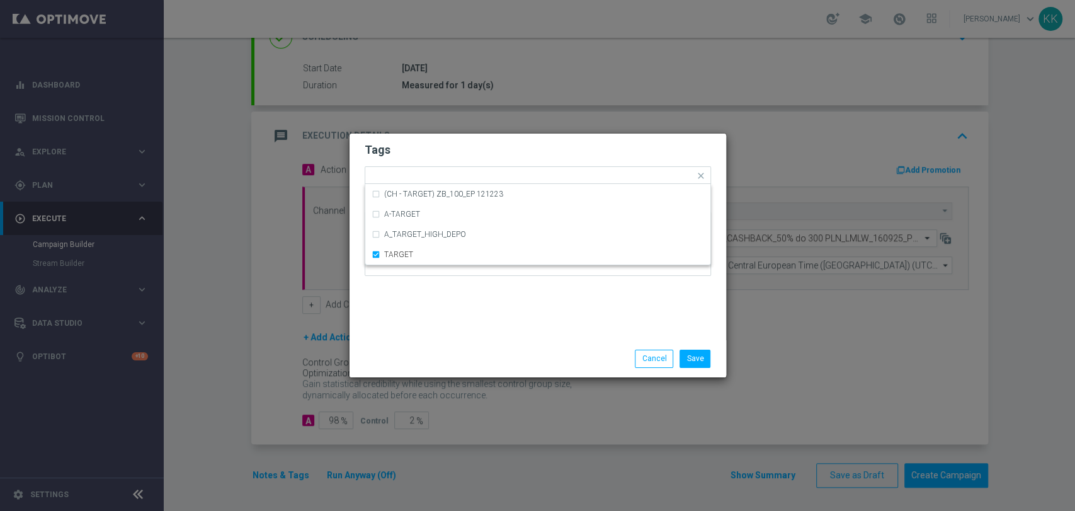
drag, startPoint x: 517, startPoint y: 334, endPoint x: 519, endPoint y: 268, distance: 66.2
click at [515, 334] on div "Tags Quick find × D × MED × TARGET (CH - TARGET) ZB_100_EP 121223 A-TARGET A_TA…" at bounding box center [538, 237] width 377 height 207
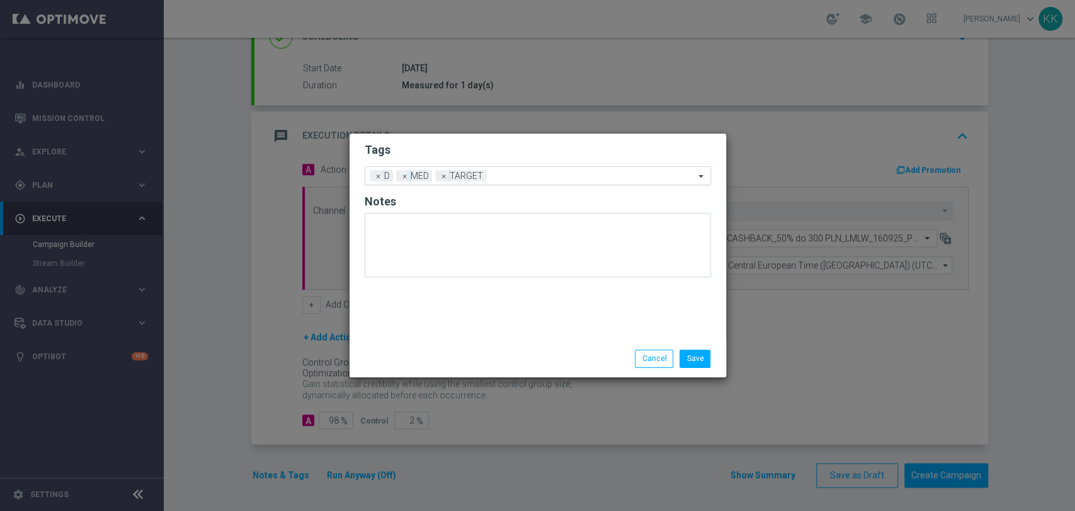
click at [537, 176] on input "text" at bounding box center [592, 176] width 203 height 11
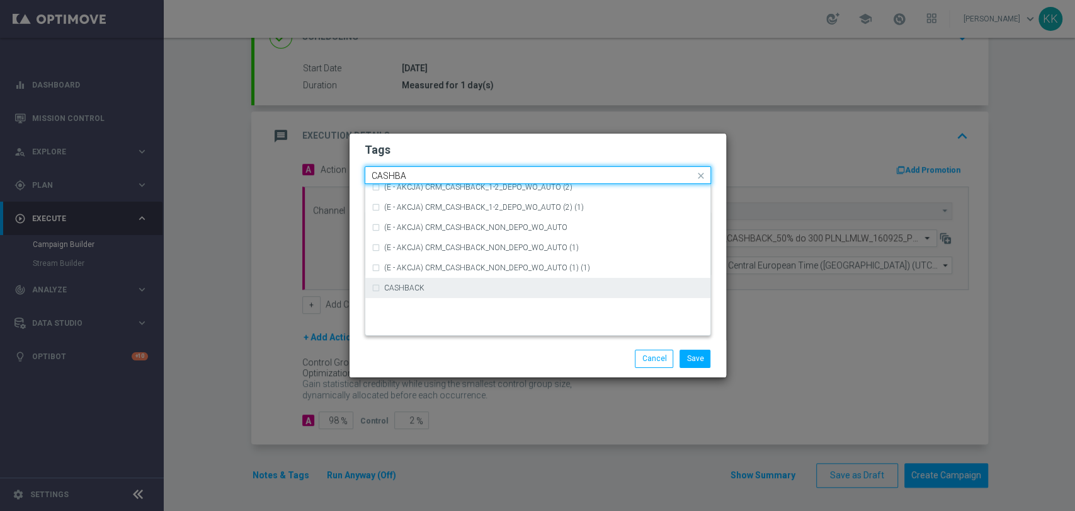
scroll to position [217, 0]
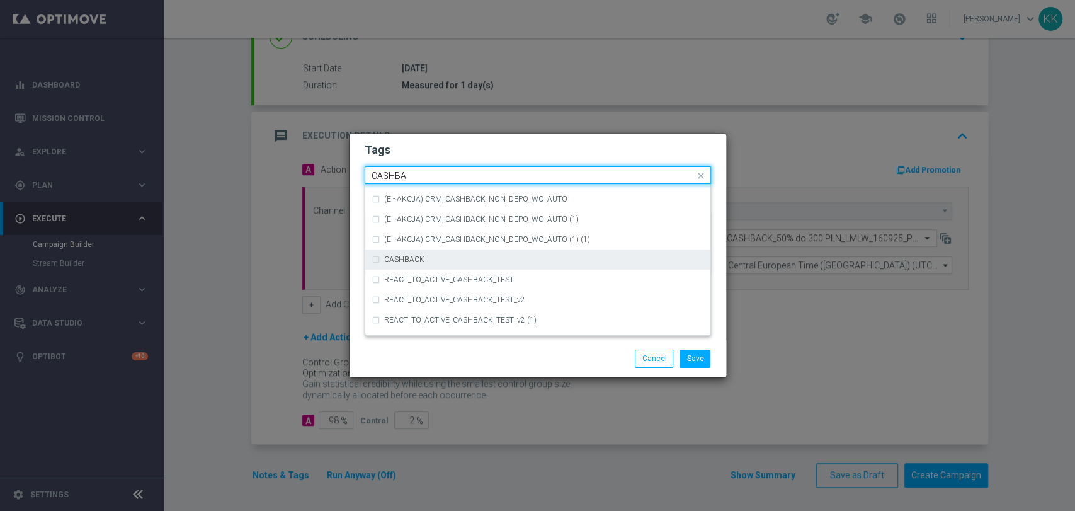
click at [440, 264] on div "CASHBACK" at bounding box center [538, 259] width 333 height 20
type input "CASHBA"
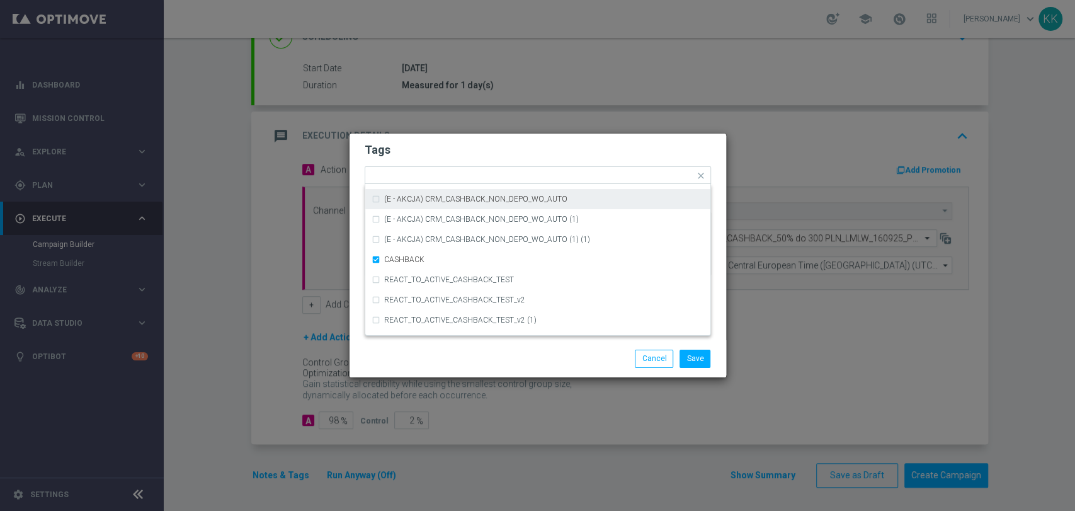
click at [488, 149] on h2 "Tags" at bounding box center [538, 149] width 346 height 15
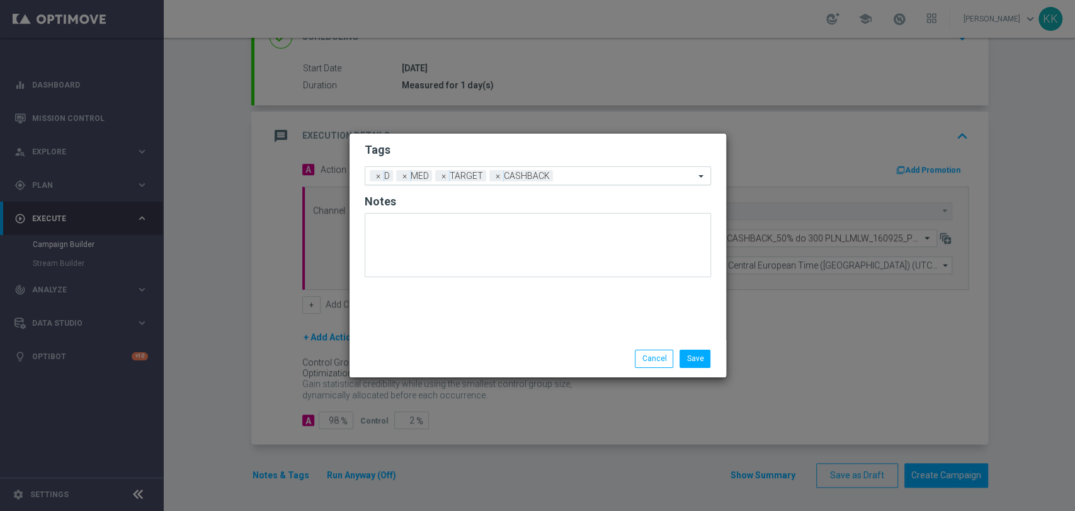
click at [582, 171] on div "Add a new tag × D × MED × TARGET × CASHBACK" at bounding box center [529, 176] width 329 height 18
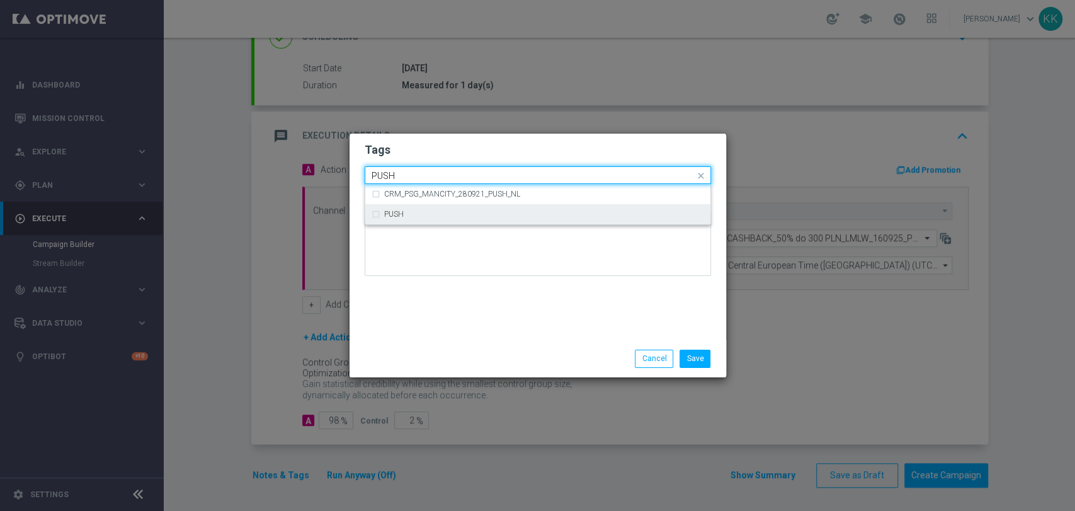
click at [443, 214] on div "PUSH" at bounding box center [544, 214] width 320 height 8
type input "PUSH"
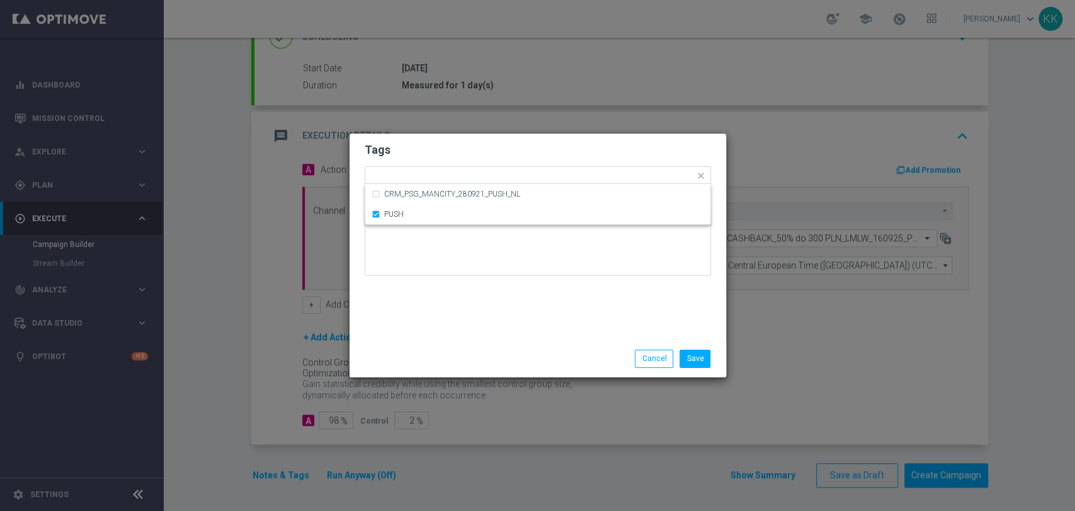
click at [483, 358] on div "Save Cancel" at bounding box center [599, 359] width 244 height 18
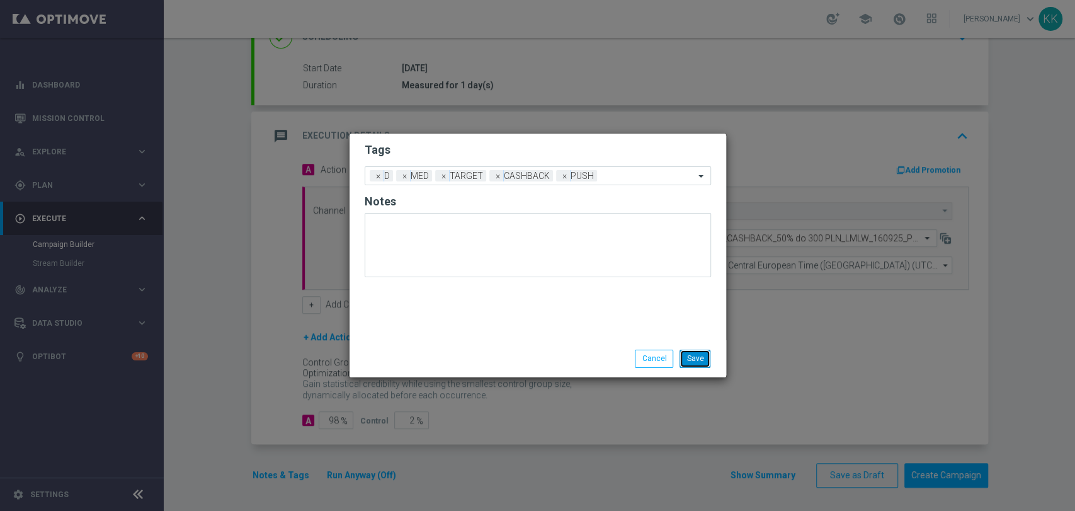
click at [687, 358] on button "Save" at bounding box center [695, 359] width 31 height 18
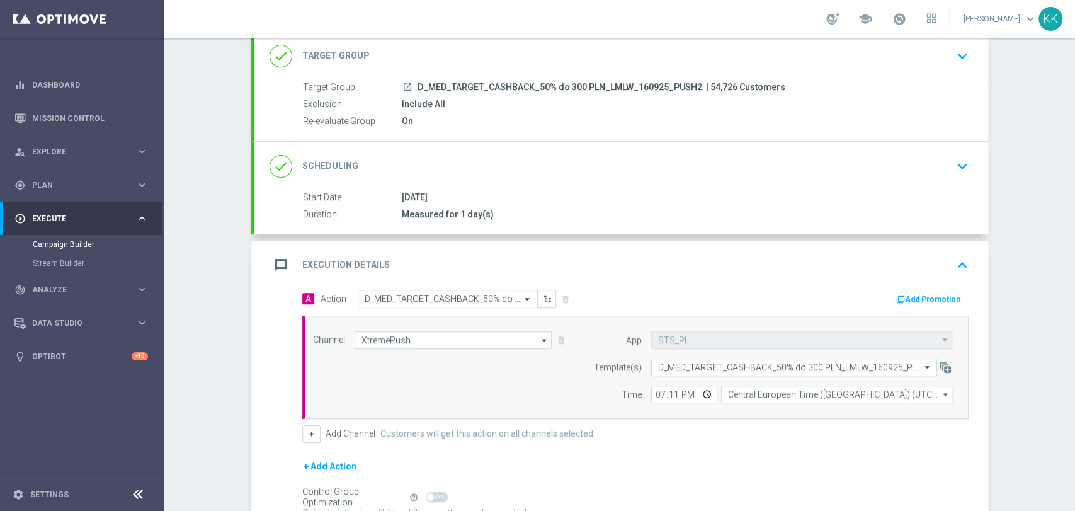
scroll to position [0, 0]
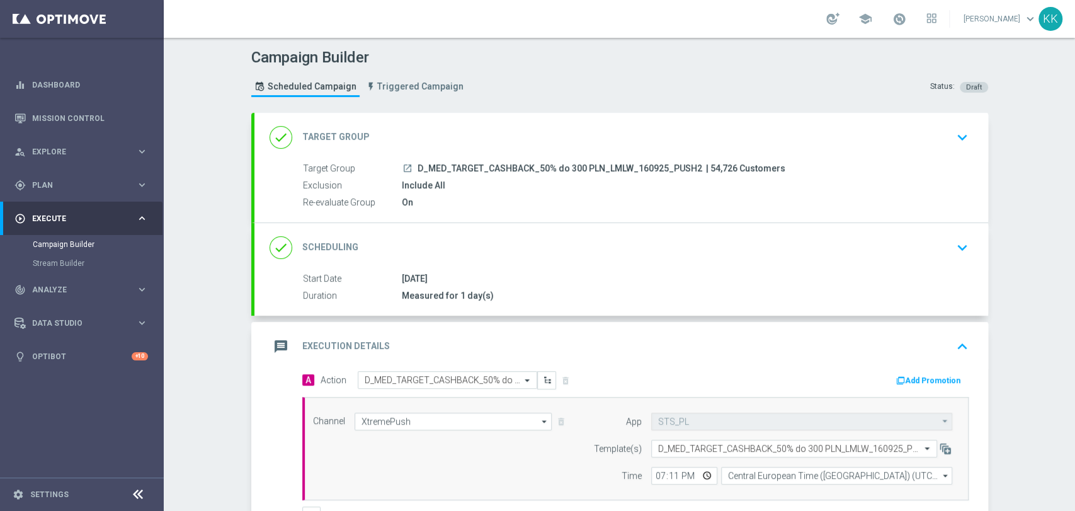
click at [950, 149] on div "done Target Group keyboard_arrow_down" at bounding box center [621, 137] width 734 height 49
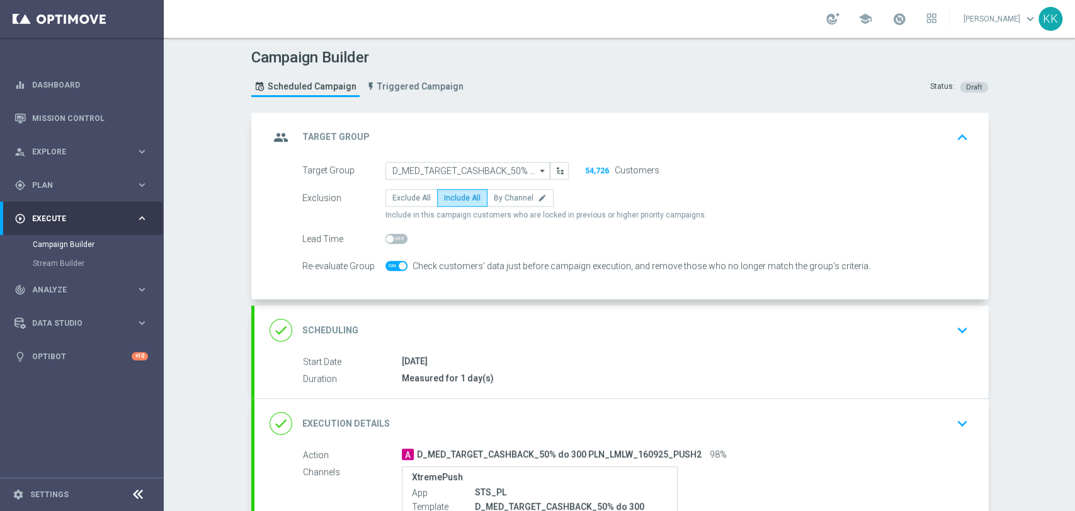
click at [919, 332] on div "done Scheduling keyboard_arrow_down" at bounding box center [622, 330] width 704 height 24
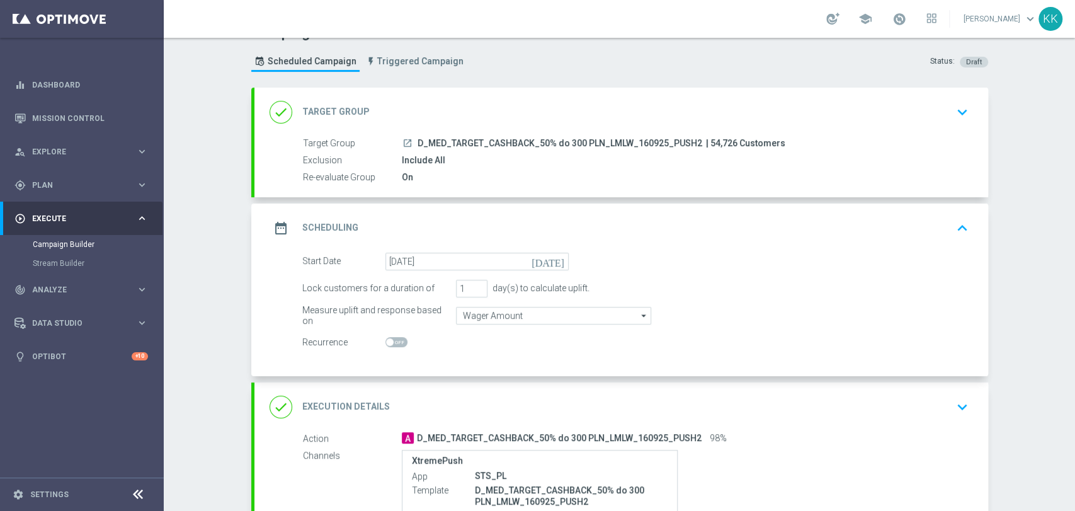
scroll to position [70, 0]
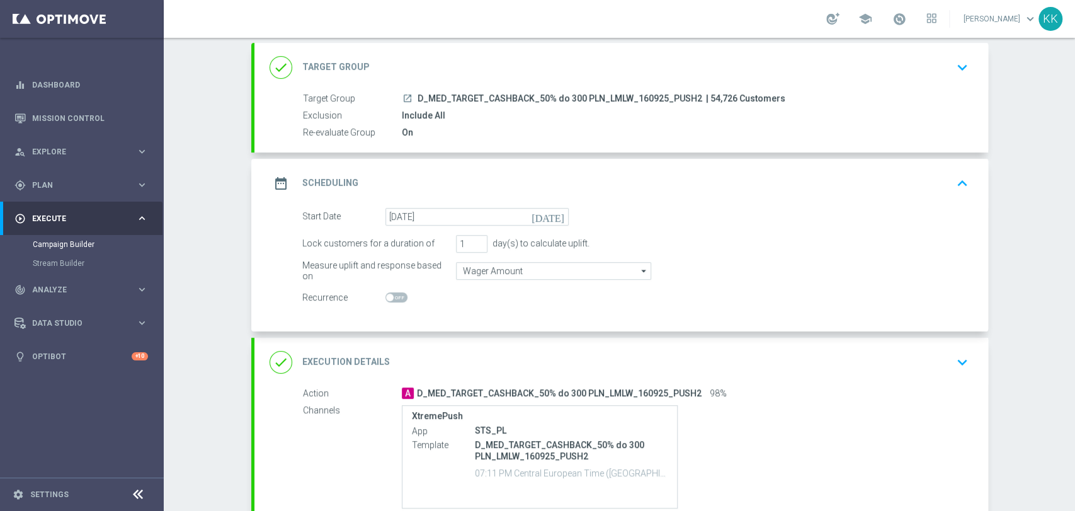
click at [972, 368] on div "done Execution Details keyboard_arrow_down" at bounding box center [621, 362] width 734 height 49
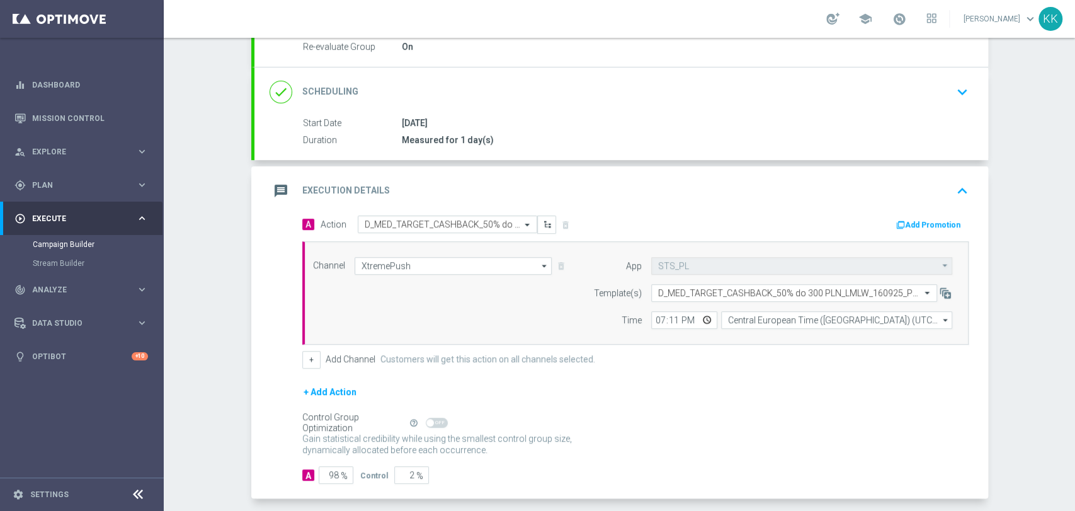
scroll to position [210, 0]
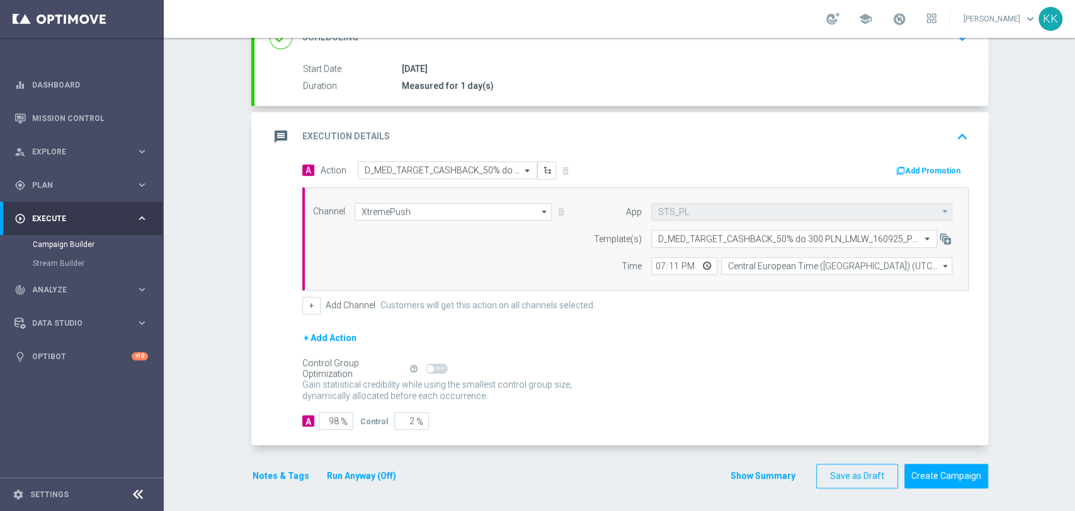
click at [278, 470] on button "Notes & Tags" at bounding box center [280, 476] width 59 height 16
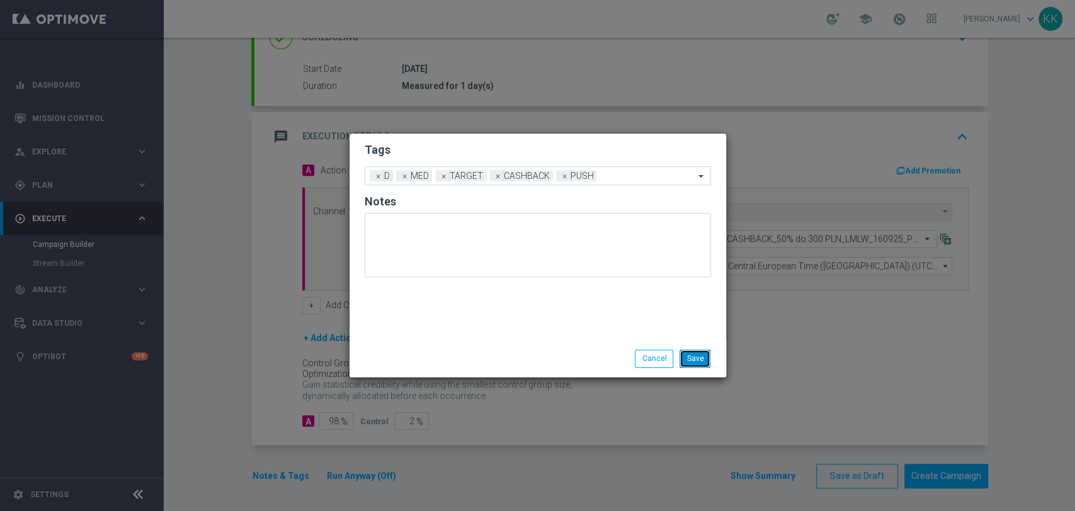
click at [693, 355] on button "Save" at bounding box center [695, 359] width 31 height 18
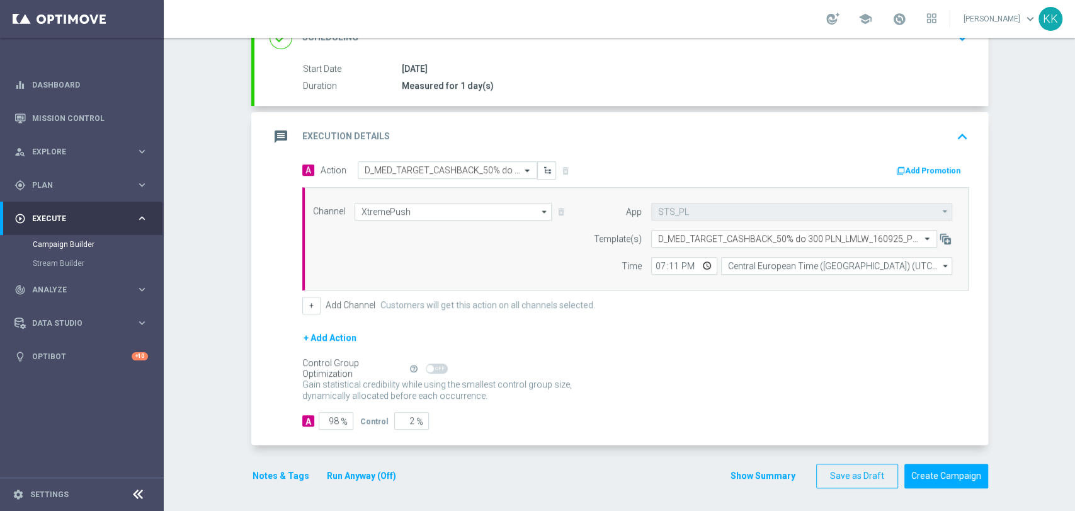
scroll to position [0, 0]
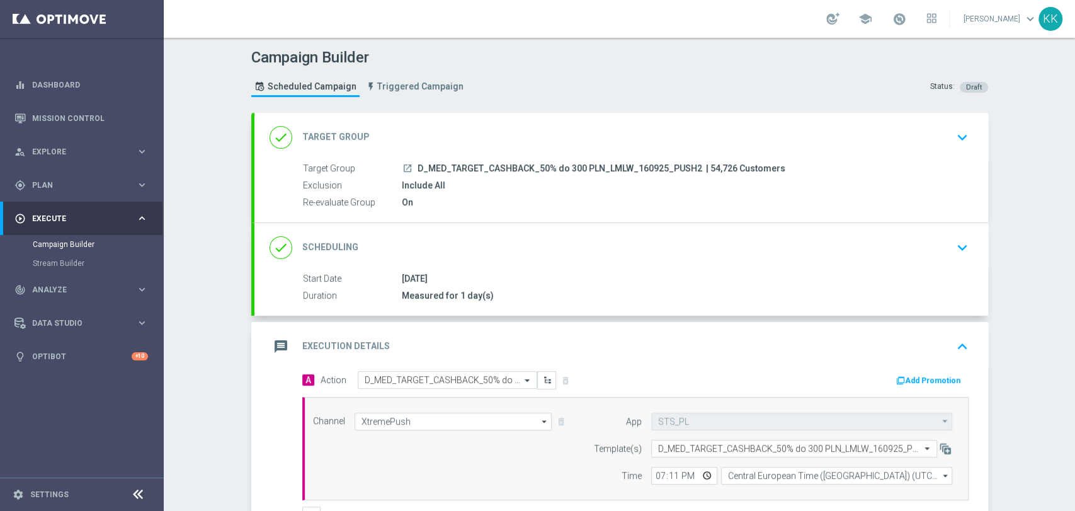
click at [991, 124] on section "done Target Group keyboard_arrow_down Target Group launch D_MED_TARGET_CASHBACK…" at bounding box center [620, 412] width 756 height 598
click at [955, 147] on button "keyboard_arrow_down" at bounding box center [962, 137] width 21 height 24
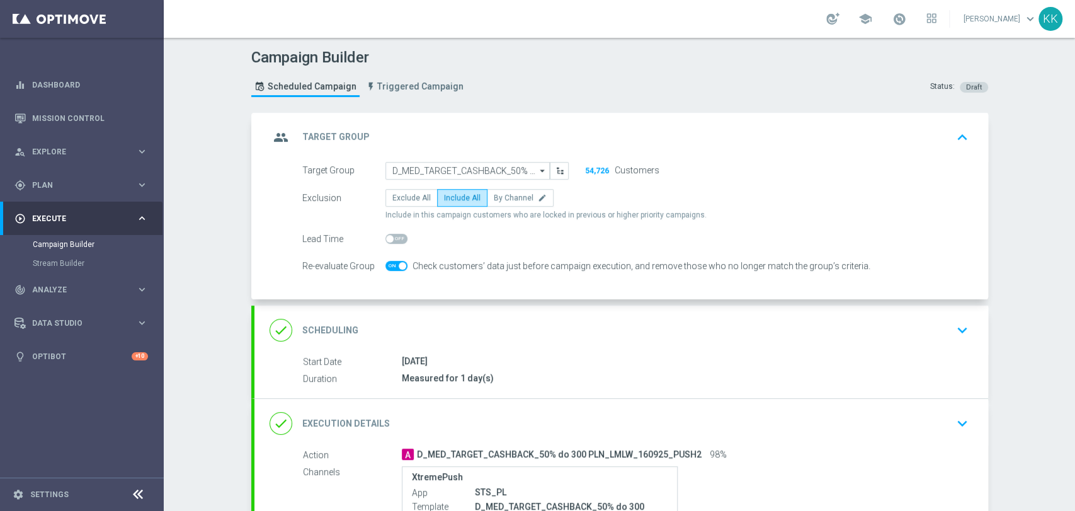
click at [957, 329] on icon "keyboard_arrow_down" at bounding box center [962, 330] width 19 height 19
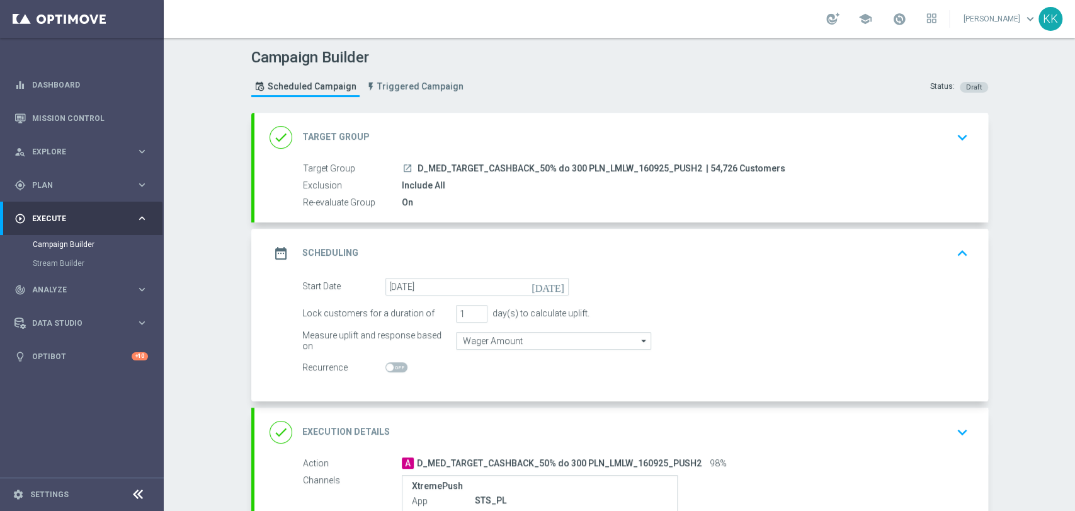
click at [957, 454] on div "done Execution Details keyboard_arrow_down" at bounding box center [621, 432] width 734 height 49
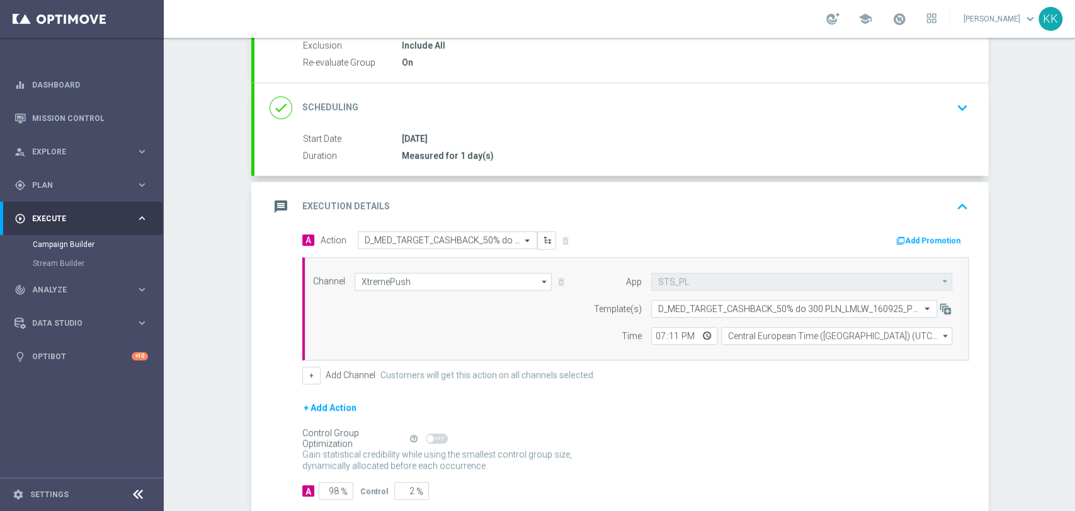
scroll to position [210, 0]
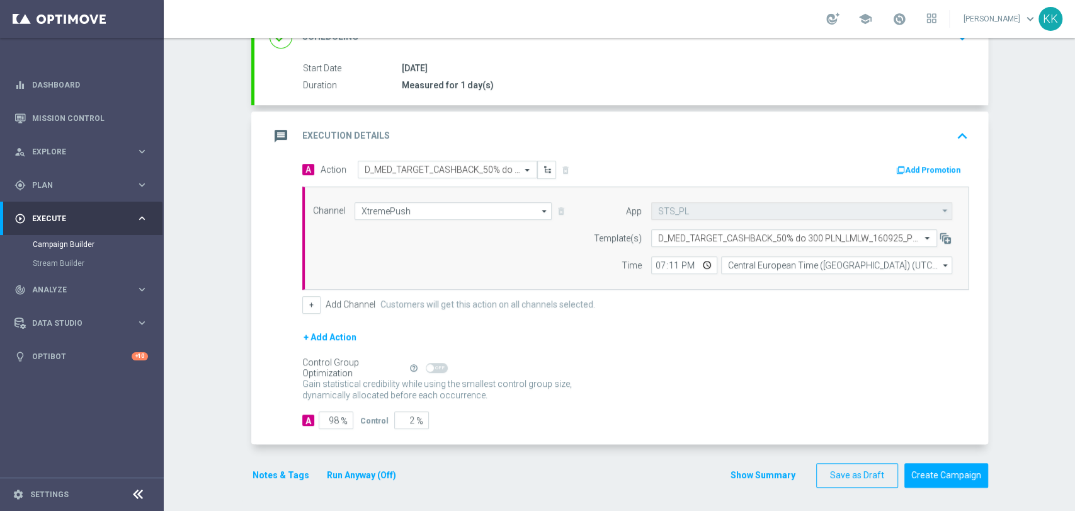
click at [262, 476] on button "Notes & Tags" at bounding box center [280, 475] width 59 height 16
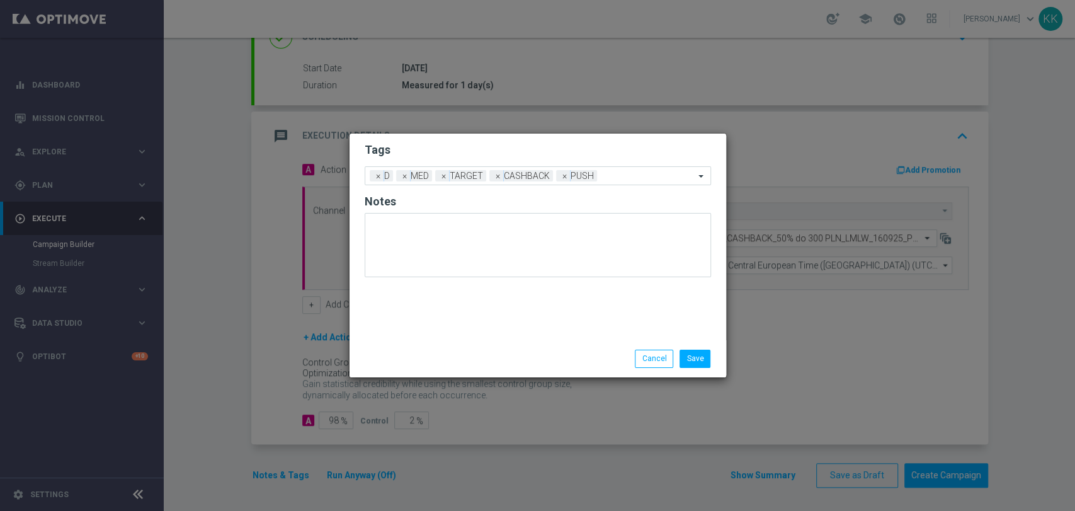
click at [703, 371] on div "Save Cancel" at bounding box center [538, 358] width 377 height 37
click at [701, 362] on button "Save" at bounding box center [695, 359] width 31 height 18
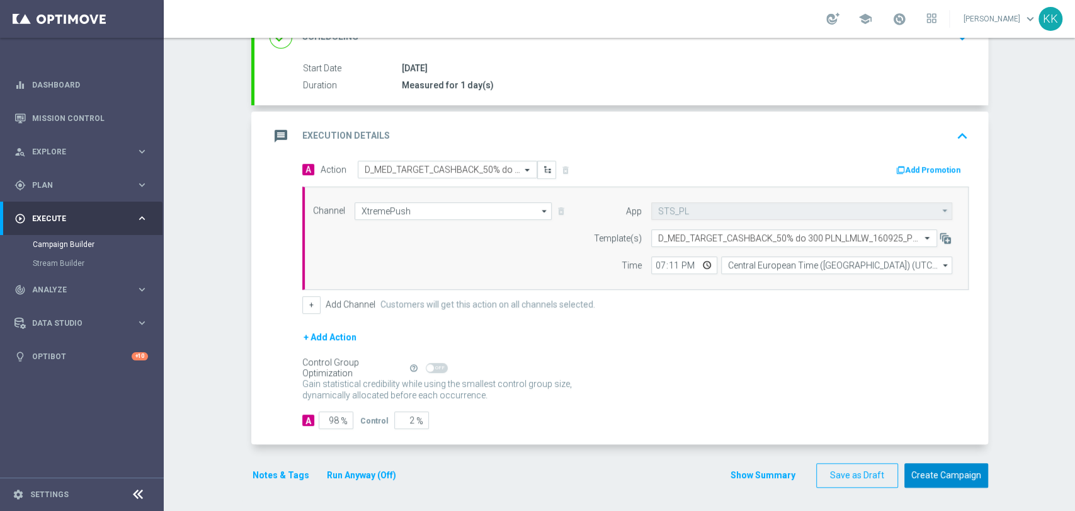
click at [959, 477] on button "Create Campaign" at bounding box center [946, 475] width 84 height 25
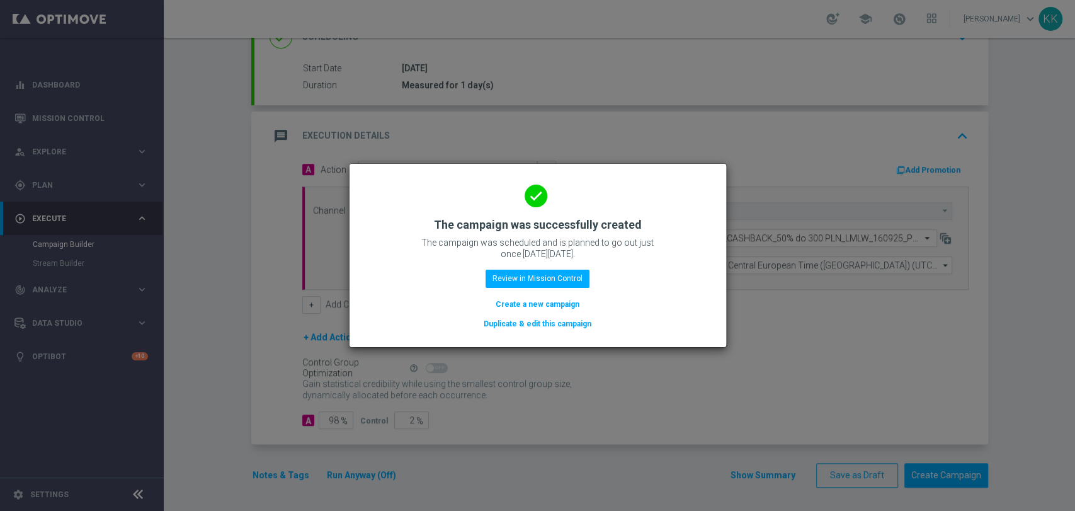
click at [517, 308] on button "Create a new campaign" at bounding box center [537, 304] width 86 height 14
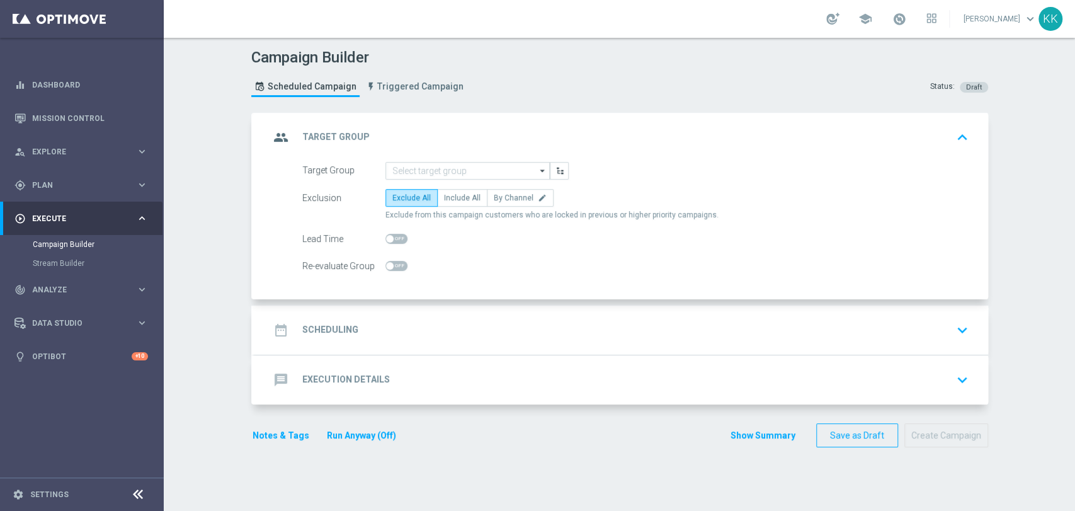
scroll to position [0, 0]
click at [410, 169] on input at bounding box center [467, 171] width 164 height 18
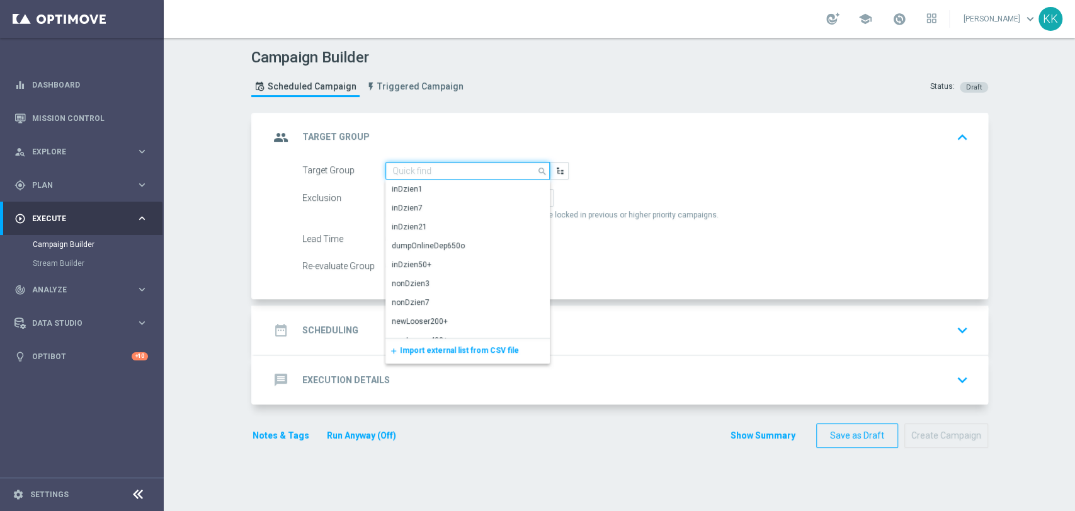
paste input "D_HIGH_TARGET_CASHBACK_50% do 500 PLN_LMLW_160925_PUSH2"
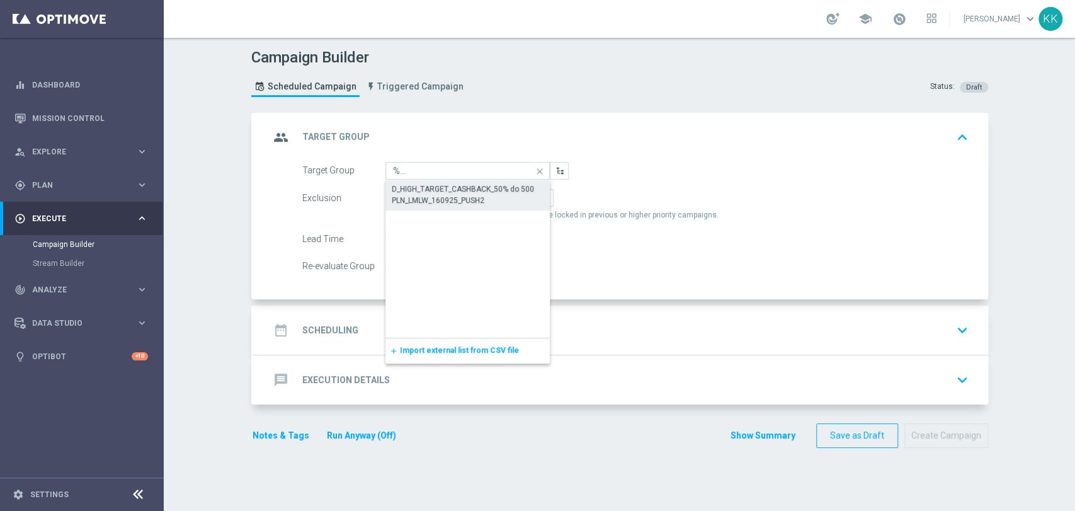
click at [412, 180] on div "D_HIGH_TARGET_CASHBACK_50% do 500 PLN_LMLW_160925_PUSH2" at bounding box center [467, 194] width 165 height 29
type input "D_HIGH_TARGET_CASHBACK_50% do 500 PLN_LMLW_160925_PUSH2"
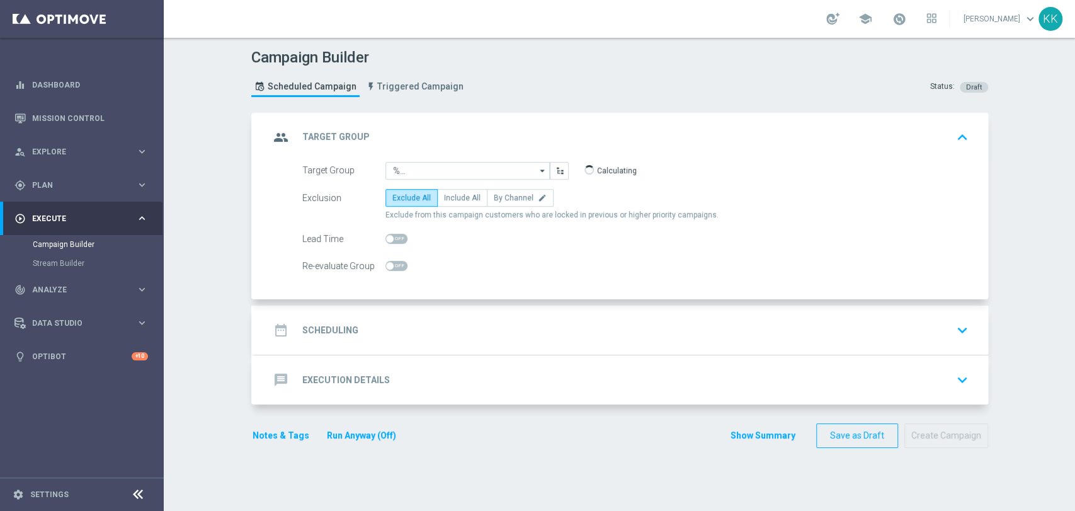
scroll to position [0, 0]
click at [465, 203] on label "Include All" at bounding box center [462, 198] width 50 height 18
click at [452, 203] on input "Include All" at bounding box center [448, 200] width 8 height 8
radio input "true"
click at [393, 275] on div "Target Group D_HIGH_TARGET_CASHBACK_50% do 500 PLN_LMLW_160925_PUSH2 D_HIGH_TAR…" at bounding box center [621, 231] width 734 height 138
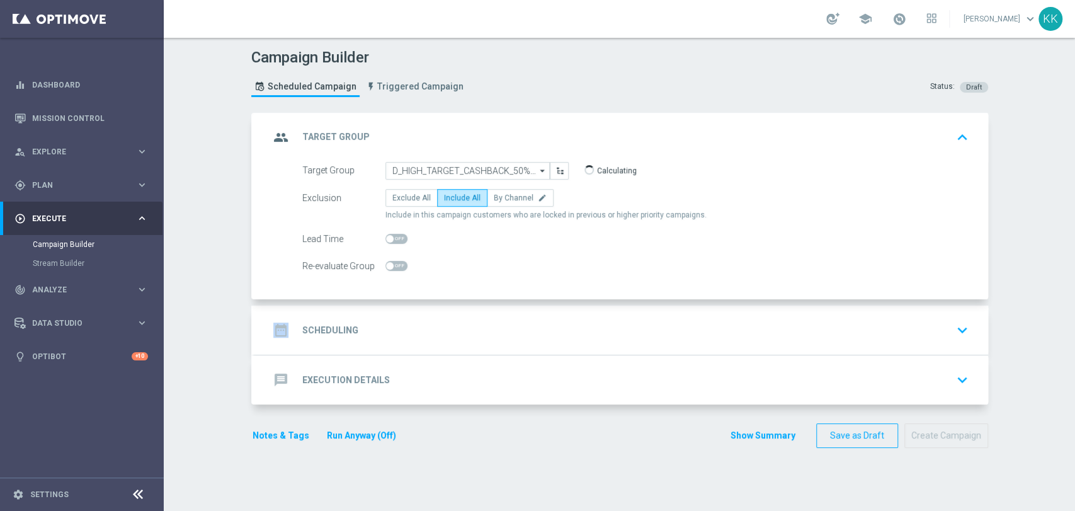
click at [393, 275] on div "Target Group D_HIGH_TARGET_CASHBACK_50% do 500 PLN_LMLW_160925_PUSH2 D_HIGH_TAR…" at bounding box center [621, 231] width 734 height 138
click at [395, 266] on span at bounding box center [396, 266] width 22 height 10
click at [395, 266] on input "checkbox" at bounding box center [396, 266] width 22 height 10
checkbox input "true"
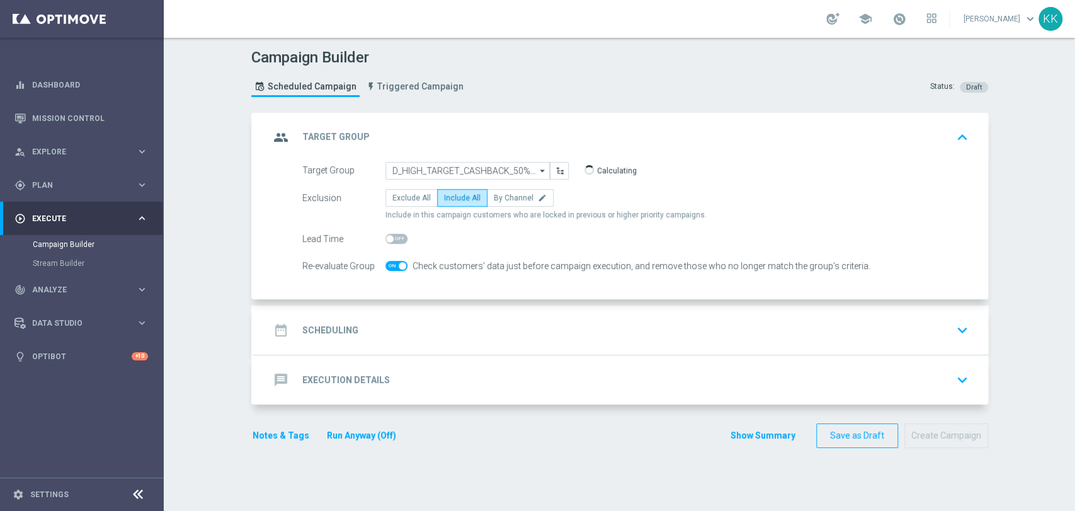
click at [420, 322] on div "date_range Scheduling keyboard_arrow_down" at bounding box center [622, 330] width 704 height 24
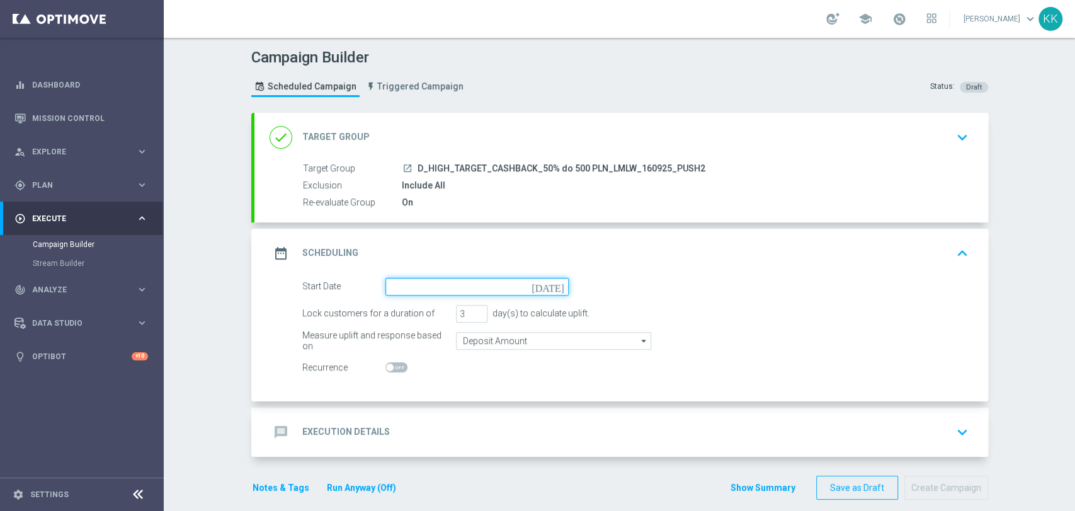
click at [443, 289] on input at bounding box center [476, 287] width 183 height 18
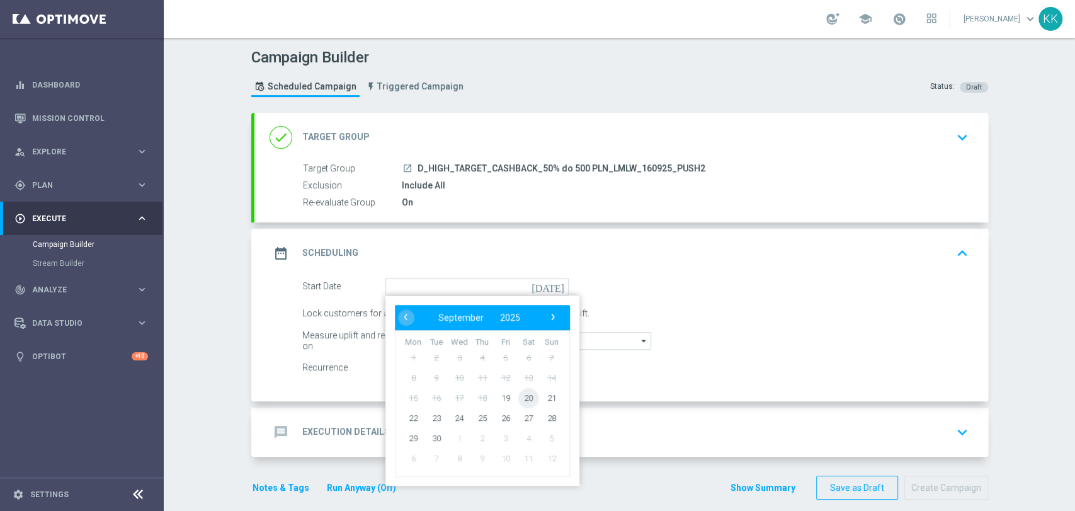
click at [518, 394] on span "20" at bounding box center [528, 397] width 20 height 20
type input "[DATE]"
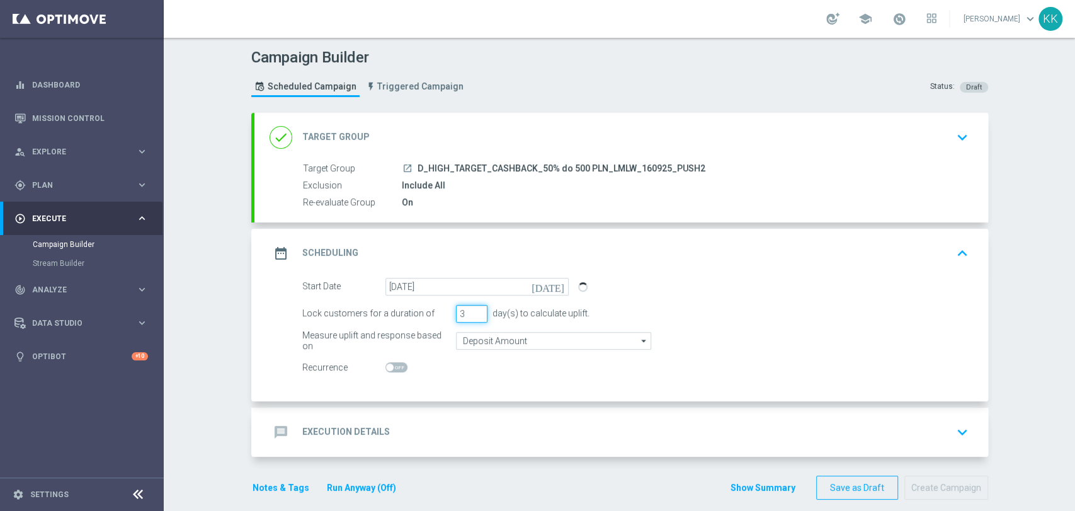
drag, startPoint x: 462, startPoint y: 312, endPoint x: 438, endPoint y: 311, distance: 23.9
click at [438, 311] on div "Lock customers for a duration of 3 day(s) to calculate uplift." at bounding box center [635, 314] width 685 height 18
type input "1"
click at [494, 336] on input "Deposit Amount" at bounding box center [553, 341] width 195 height 18
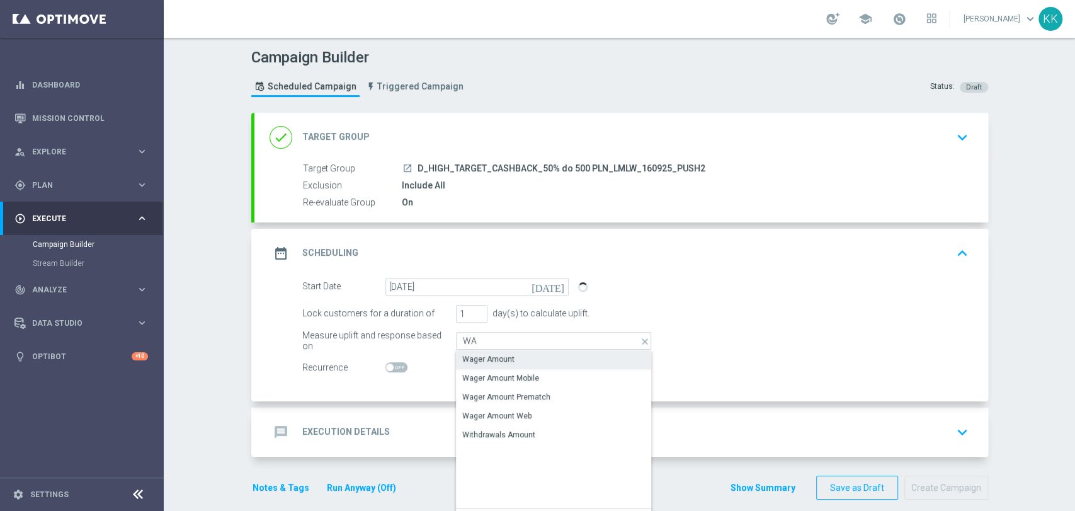
click at [494, 356] on div "Wager Amount" at bounding box center [488, 358] width 52 height 11
type input "Wager Amount"
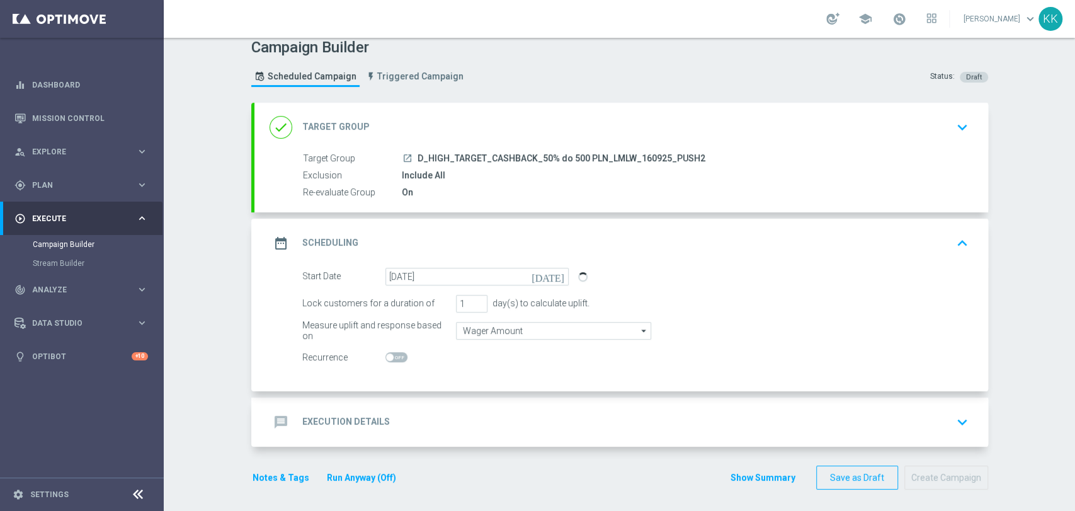
scroll to position [13, 0]
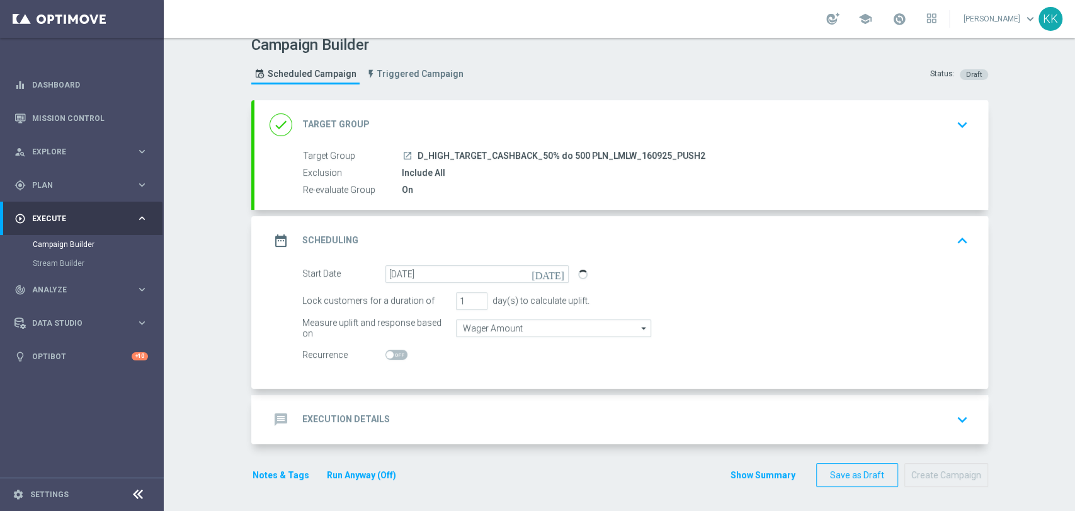
click at [513, 410] on div "message Execution Details keyboard_arrow_down" at bounding box center [622, 420] width 704 height 24
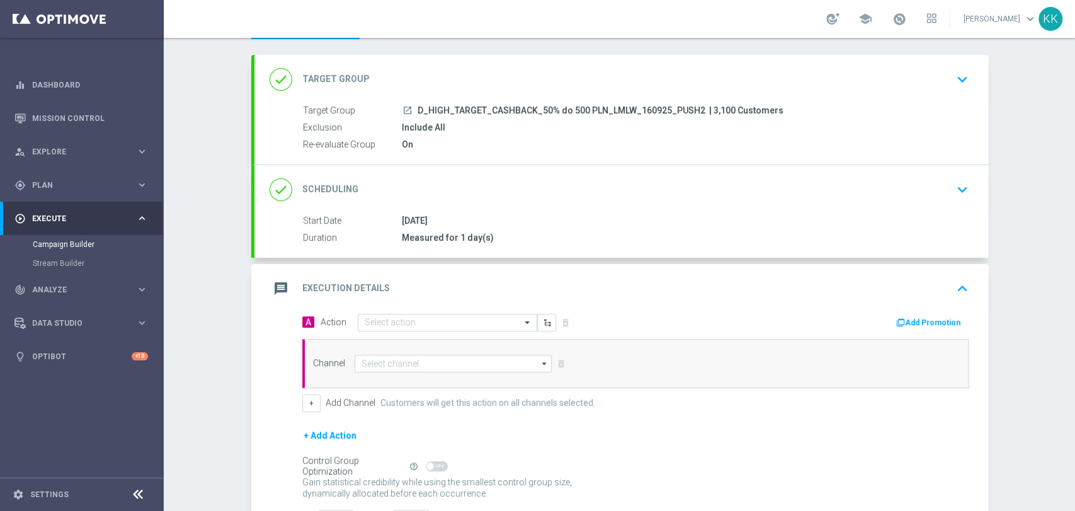
scroll to position [83, 0]
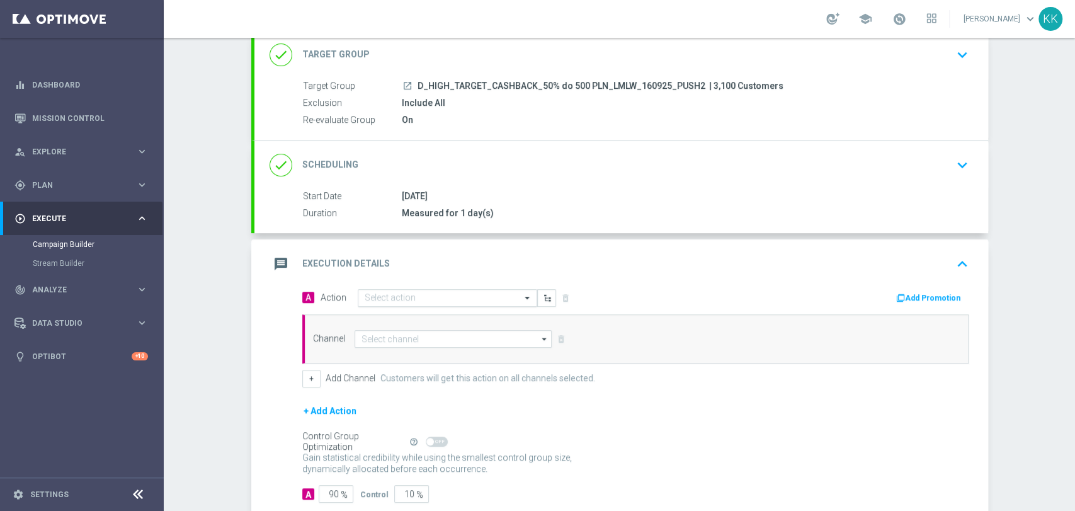
click at [443, 294] on input "text" at bounding box center [435, 298] width 140 height 11
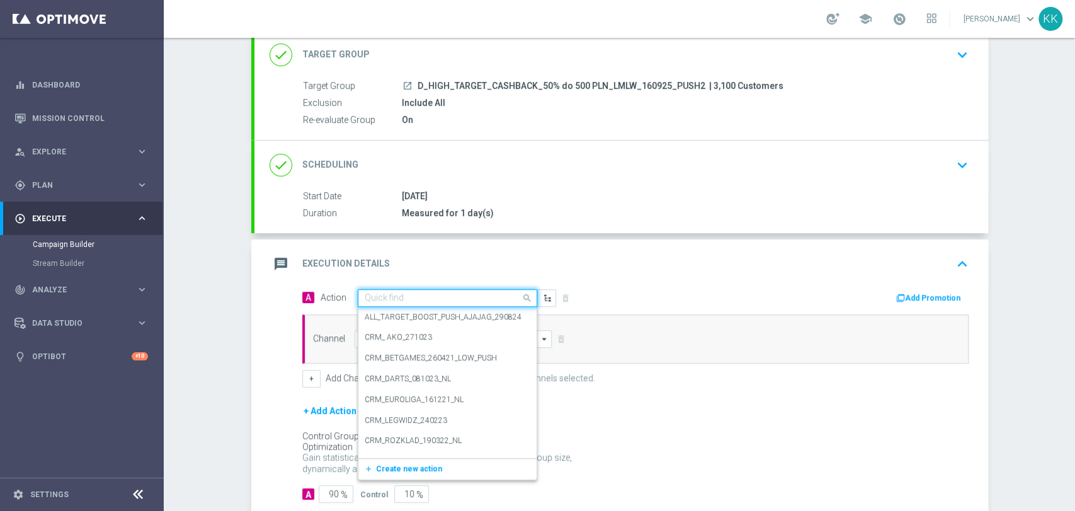
paste input "D_HIGH_TARGET_CASHBACK_50% do 500 PLN_LMLW_160925_PUSH2"
type input "D_HIGH_TARGET_CASHBACK_50% do 500 PLN_LMLW_160925_PUSH2"
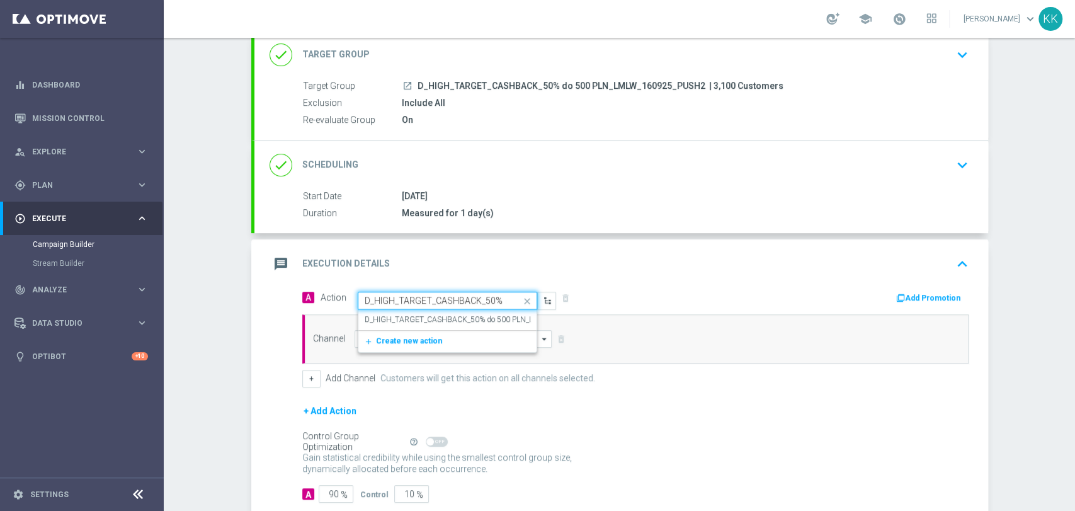
scroll to position [0, 135]
click at [438, 314] on label "D_HIGH_TARGET_CASHBACK_50% do 500 PLN_LMLW_160925_PUSH2" at bounding box center [486, 319] width 242 height 11
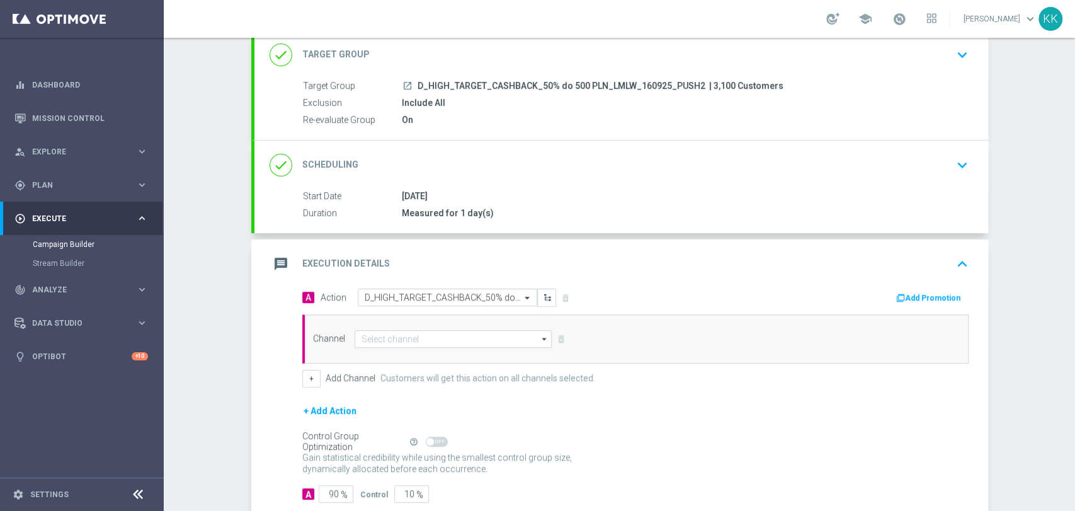
scroll to position [0, 0]
click at [424, 344] on input at bounding box center [454, 339] width 198 height 18
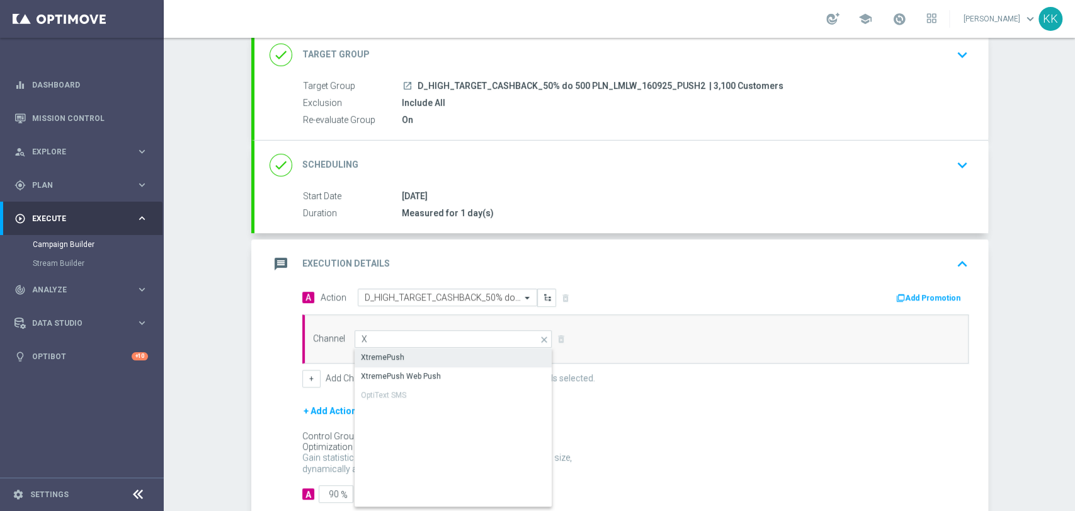
click at [422, 355] on div "XtremePush" at bounding box center [454, 357] width 198 height 18
type input "XtremePush"
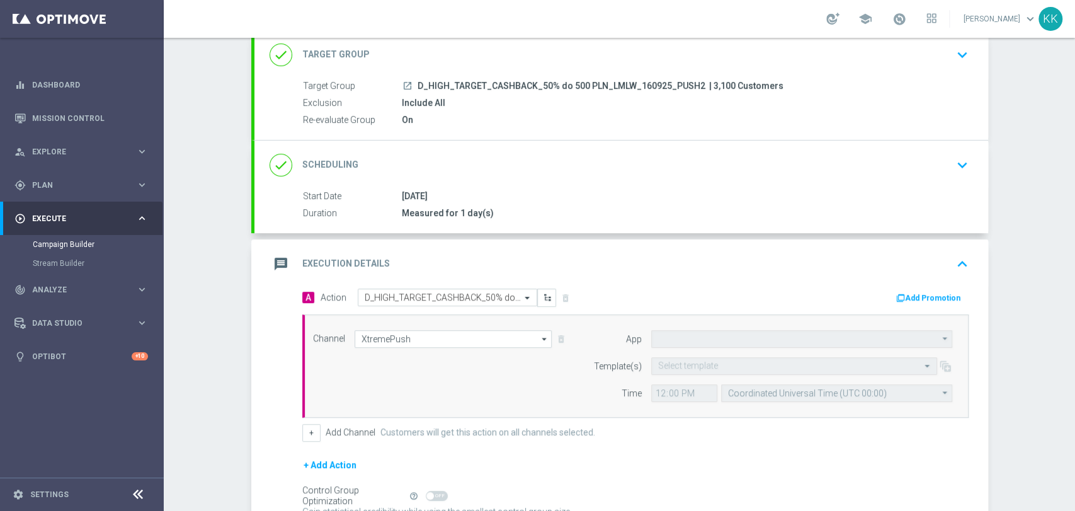
type input "STS_PL"
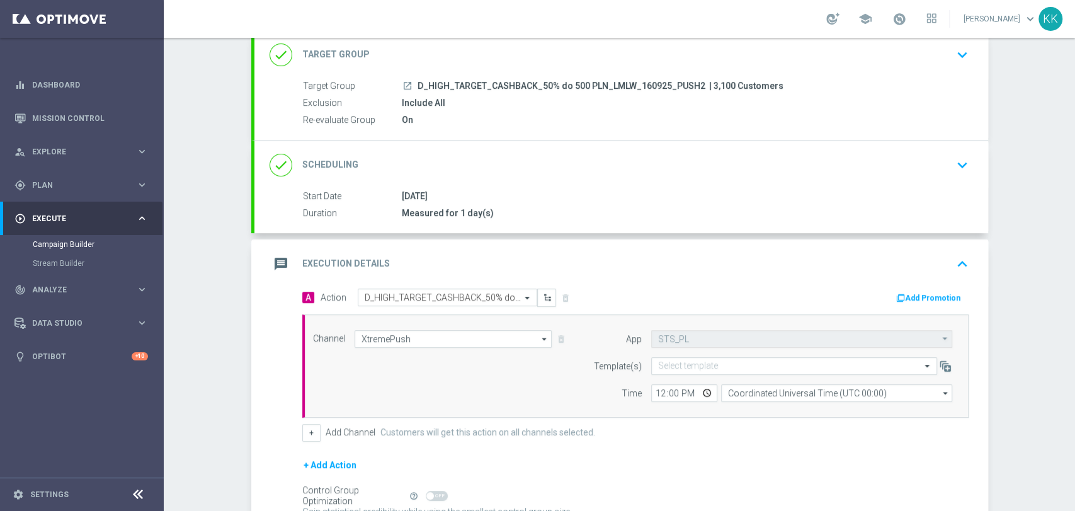
scroll to position [210, 0]
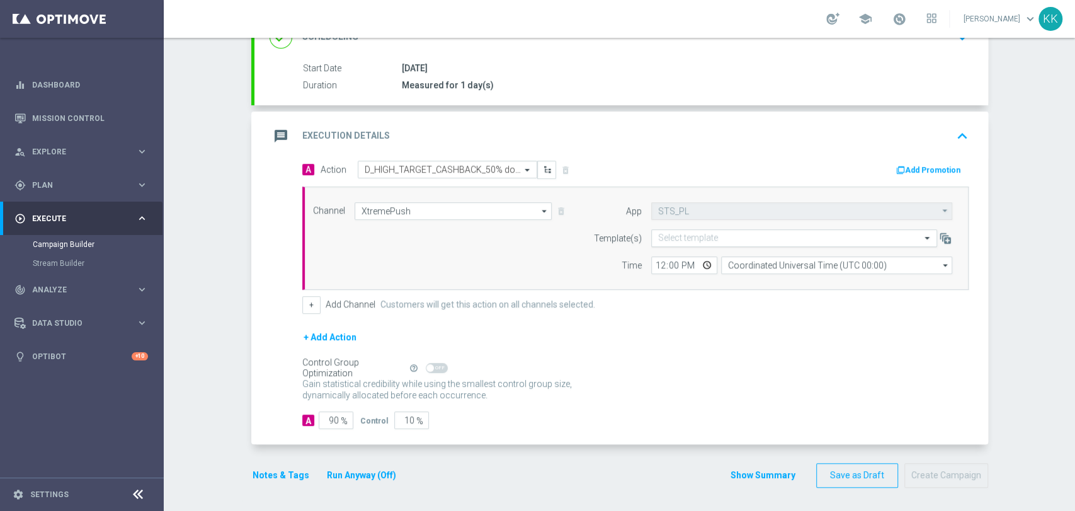
click at [680, 234] on input "text" at bounding box center [781, 238] width 247 height 11
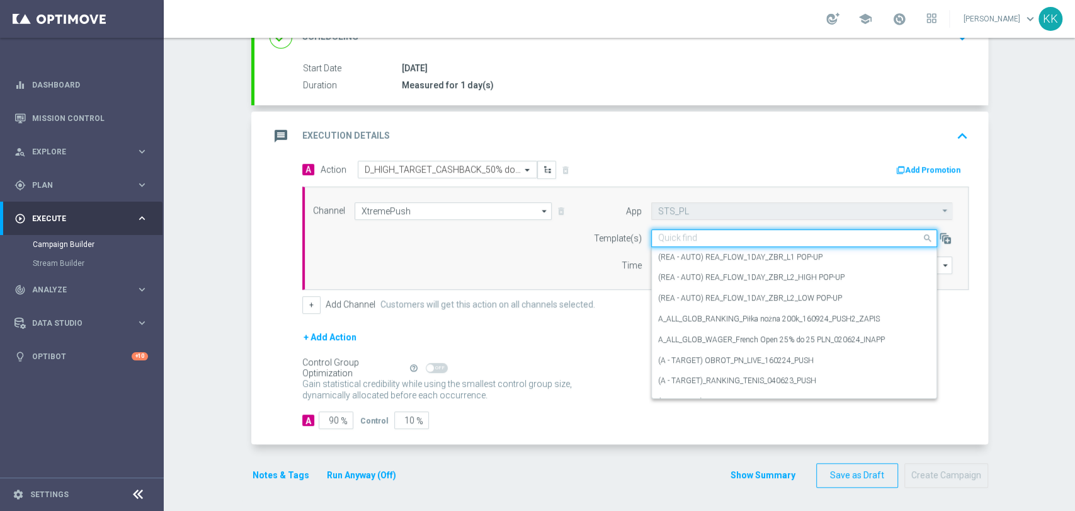
paste input "D_HIGH_TARGET_CASHBACK_50% do 500 PLN_LMLW_160925_PUSH2"
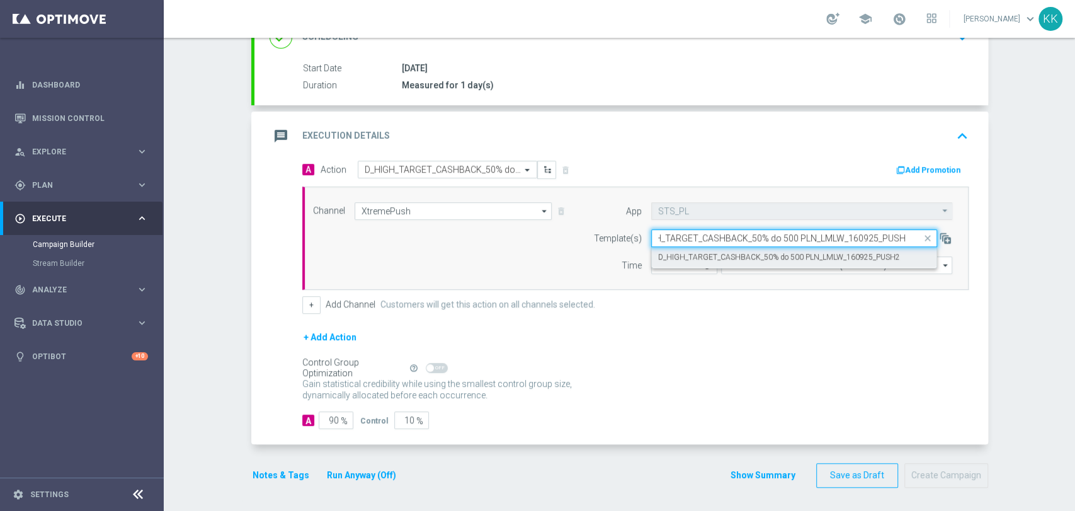
click at [676, 258] on label "D_HIGH_TARGET_CASHBACK_50% do 500 PLN_LMLW_160925_PUSH2" at bounding box center [779, 257] width 242 height 11
type input "D_HIGH_TARGET_CASHBACK_50% do 500 PLN_LMLW_160925_PUSH2"
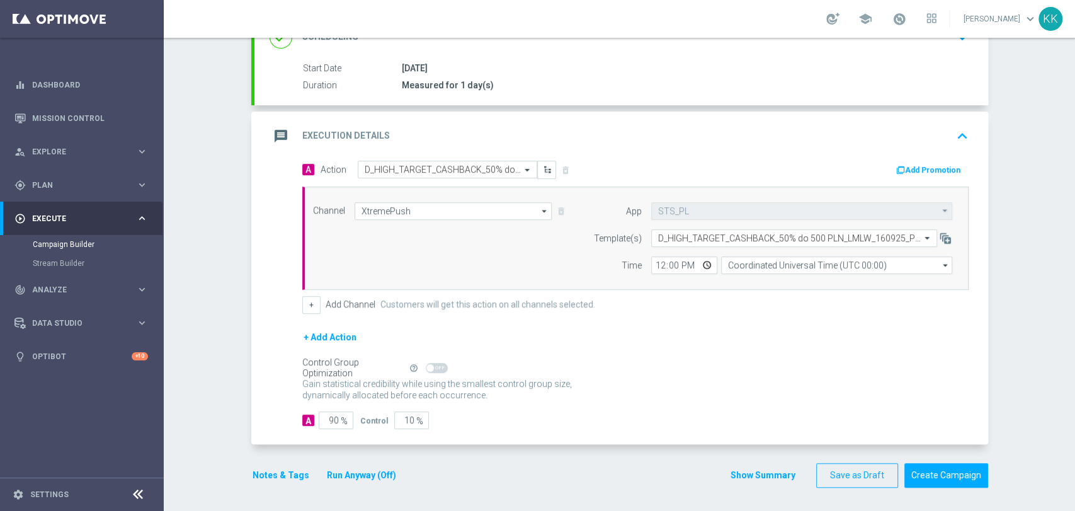
scroll to position [0, 0]
click at [651, 268] on input "12:00" at bounding box center [684, 265] width 66 height 18
type input "19:16"
click at [747, 271] on input "Coordinated Universal Time (UTC 00:00)" at bounding box center [836, 265] width 231 height 18
click at [748, 282] on div "Central European Time ([GEOGRAPHIC_DATA]) (UTC +02:00)" at bounding box center [830, 283] width 206 height 11
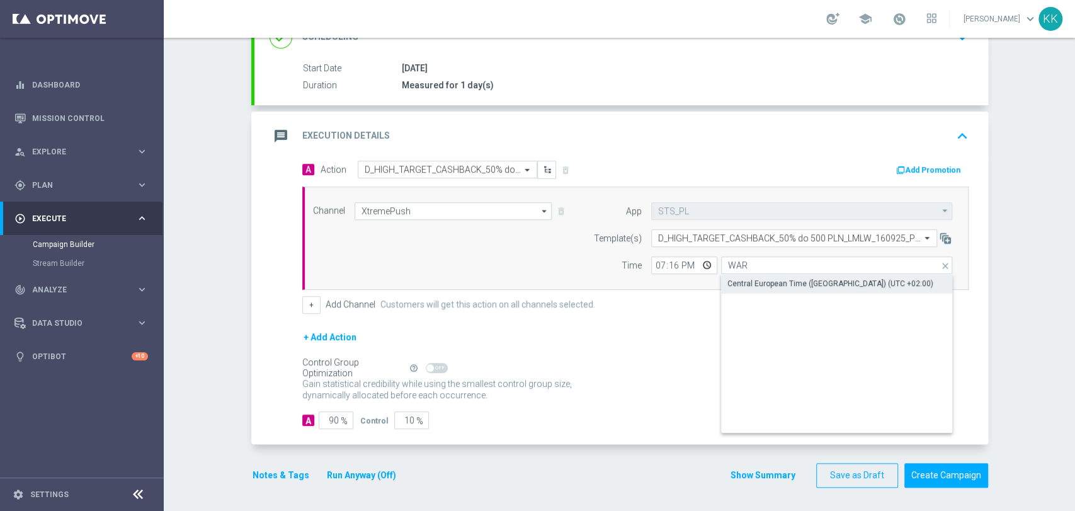
type input "Central European Time ([GEOGRAPHIC_DATA]) (UTC +02:00)"
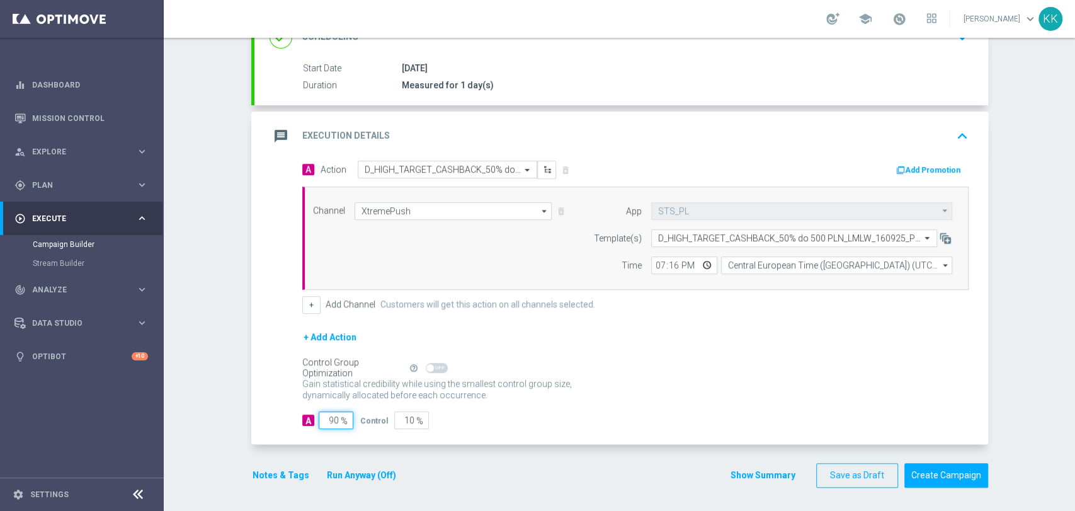
click at [333, 419] on input "90" at bounding box center [336, 420] width 35 height 18
type input "9"
type input "91"
type input "98"
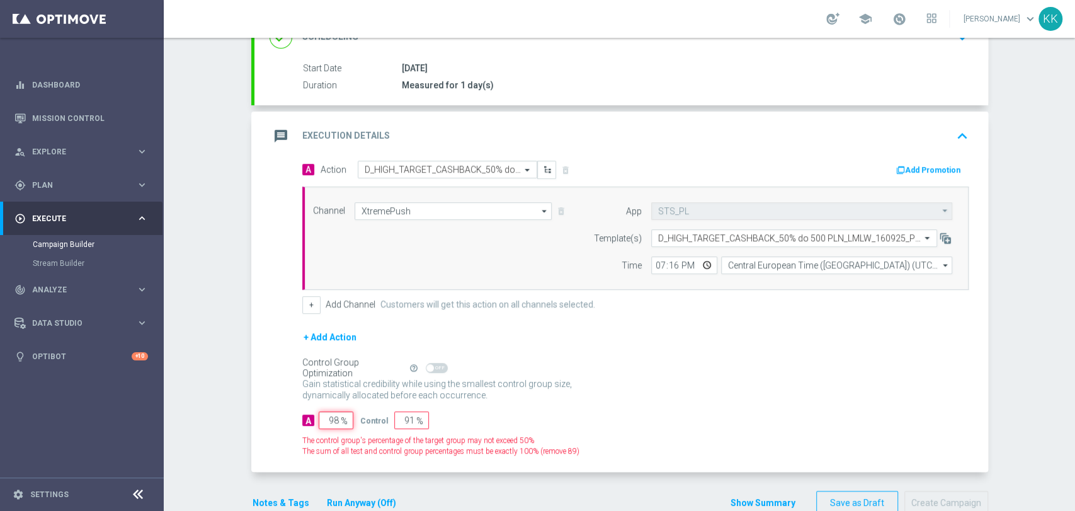
type input "2"
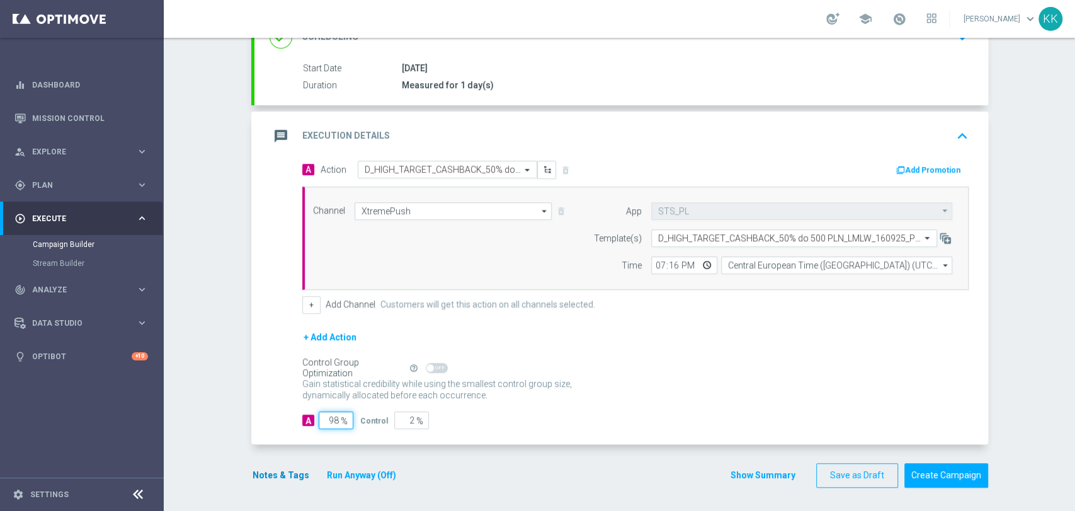
type input "98"
click at [258, 475] on button "Notes & Tags" at bounding box center [280, 475] width 59 height 16
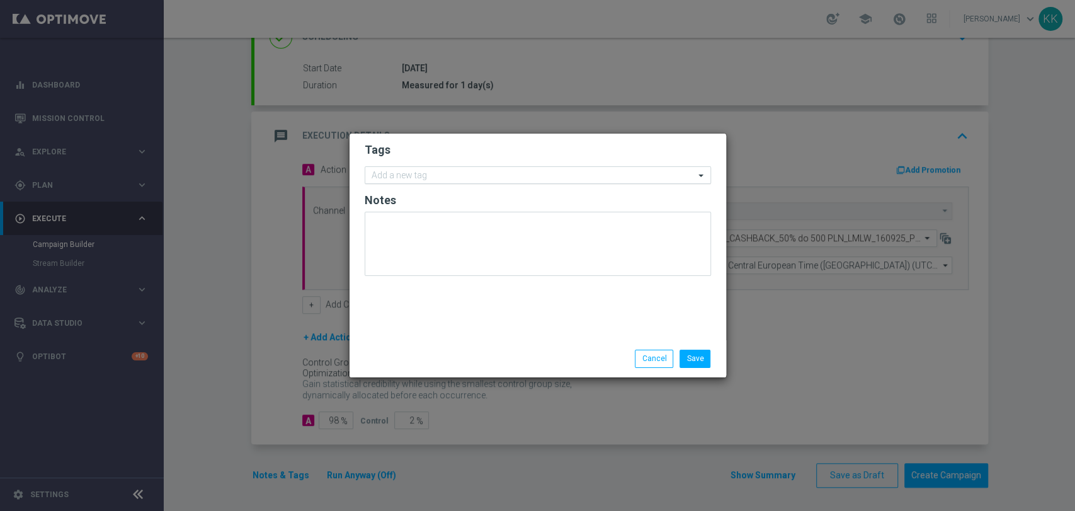
click at [487, 177] on input "text" at bounding box center [533, 176] width 323 height 11
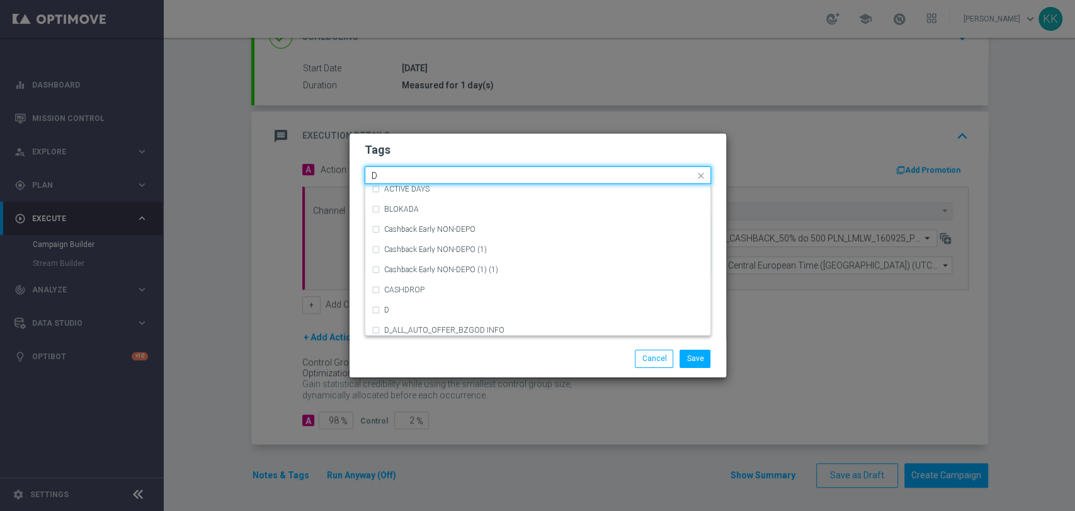
scroll to position [1400, 0]
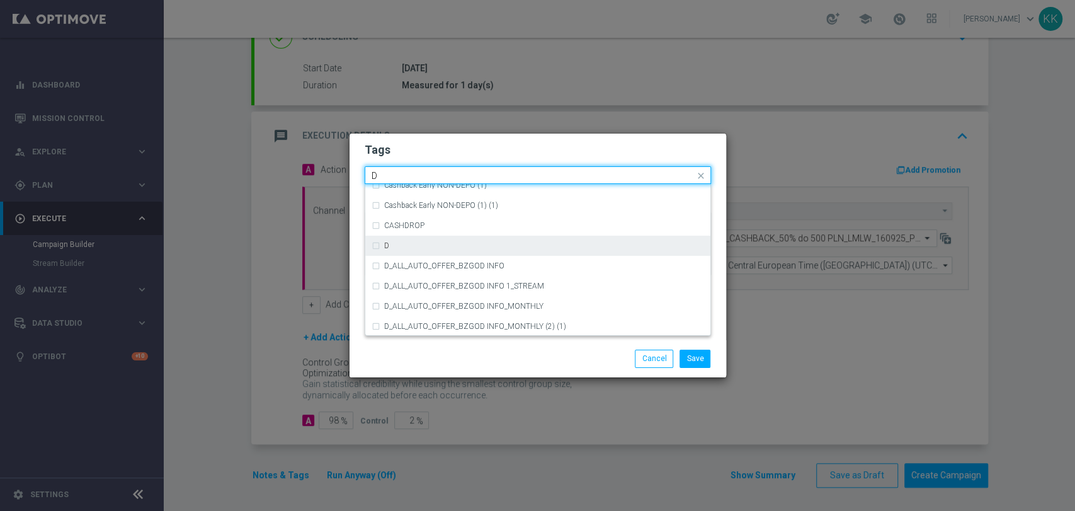
click at [469, 252] on div "D" at bounding box center [538, 246] width 333 height 20
type input "D"
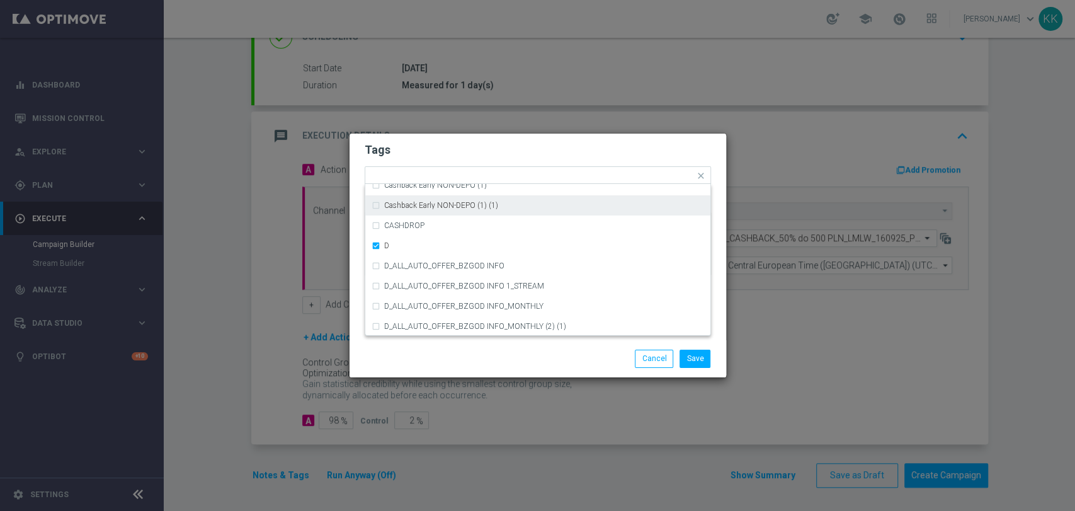
click at [496, 139] on form "Tags Quick find × D A_TARGET_HIGH_DEPO ACTIVE DAYS BLOKADA Cashback Early NON-D…" at bounding box center [538, 212] width 346 height 146
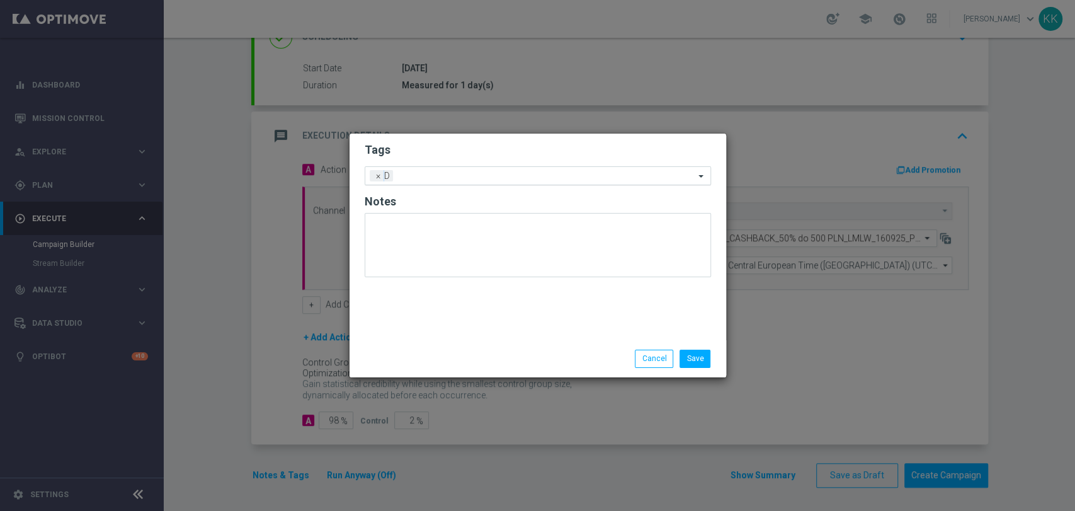
click at [493, 183] on div at bounding box center [545, 177] width 299 height 13
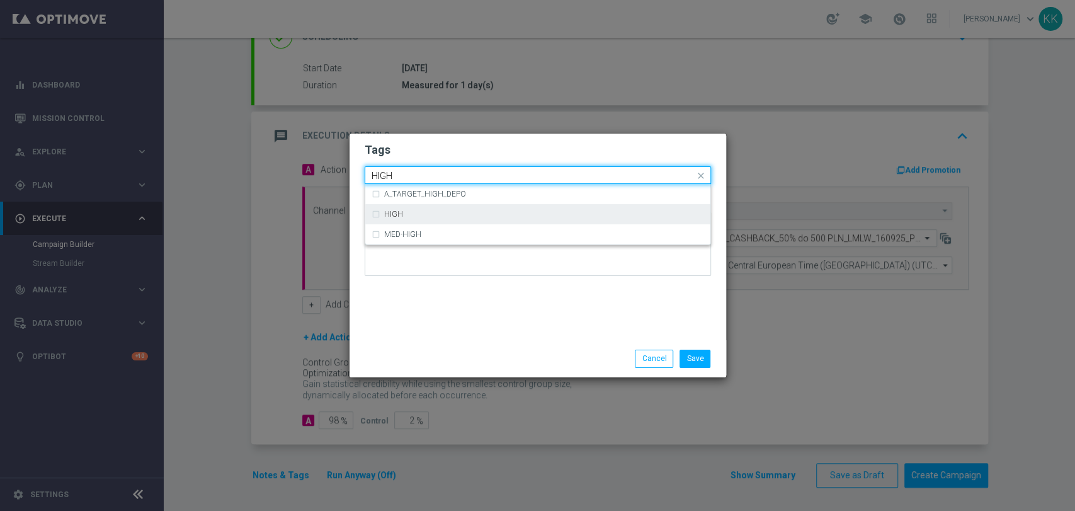
click at [498, 207] on div "HIGH" at bounding box center [538, 214] width 333 height 20
type input "HIGH"
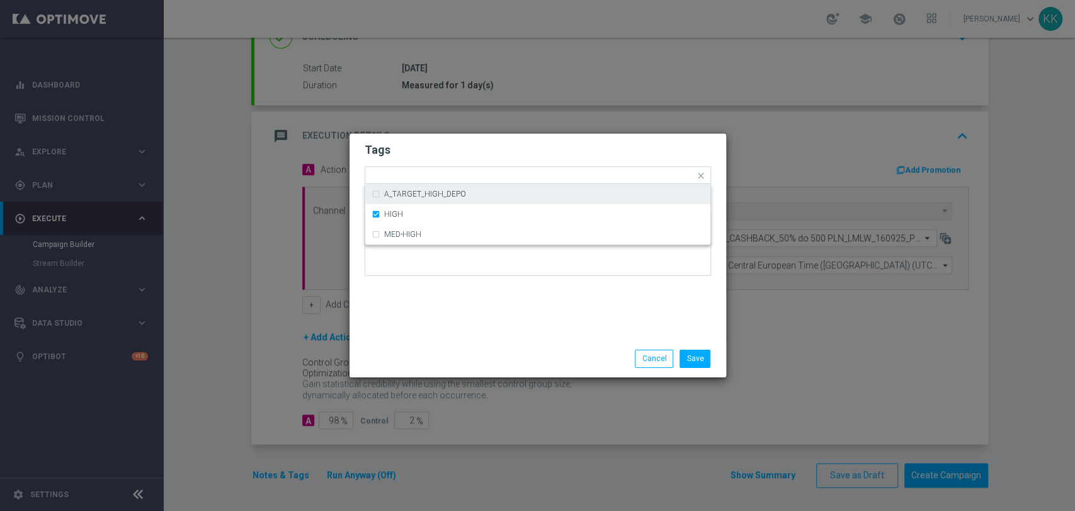
click at [485, 154] on h2 "Tags" at bounding box center [538, 149] width 346 height 15
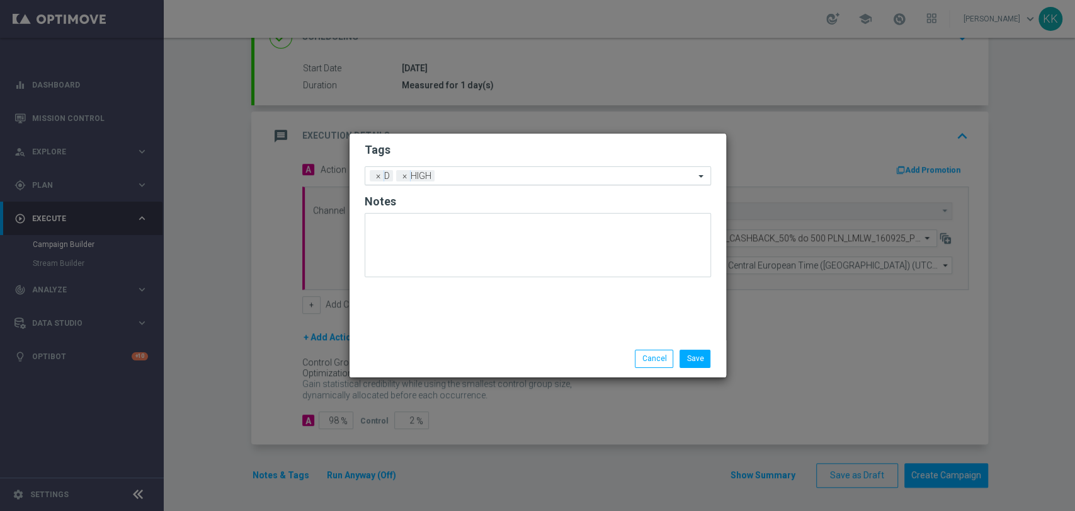
click at [481, 175] on input "text" at bounding box center [567, 176] width 255 height 11
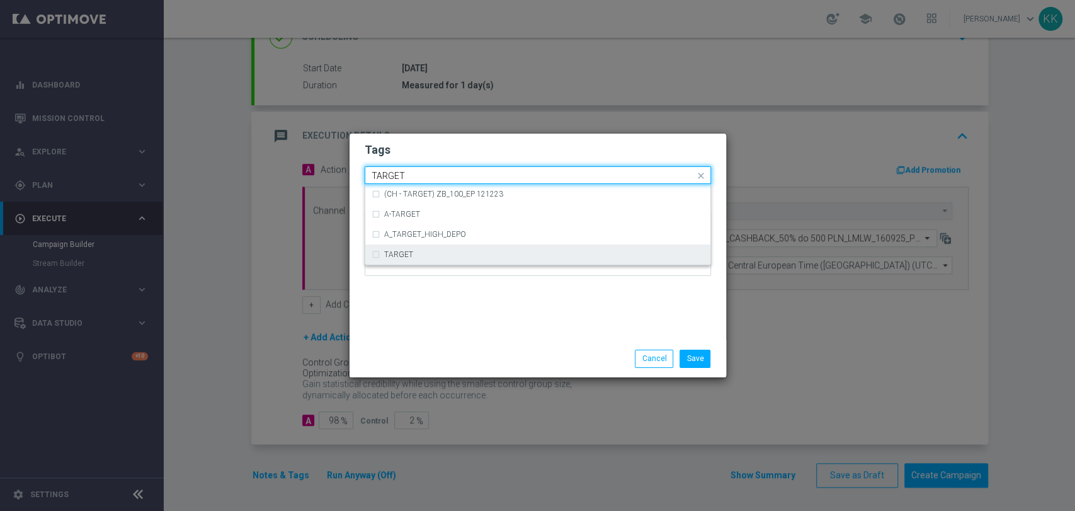
click at [464, 248] on div "TARGET" at bounding box center [538, 254] width 333 height 20
type input "TARGET"
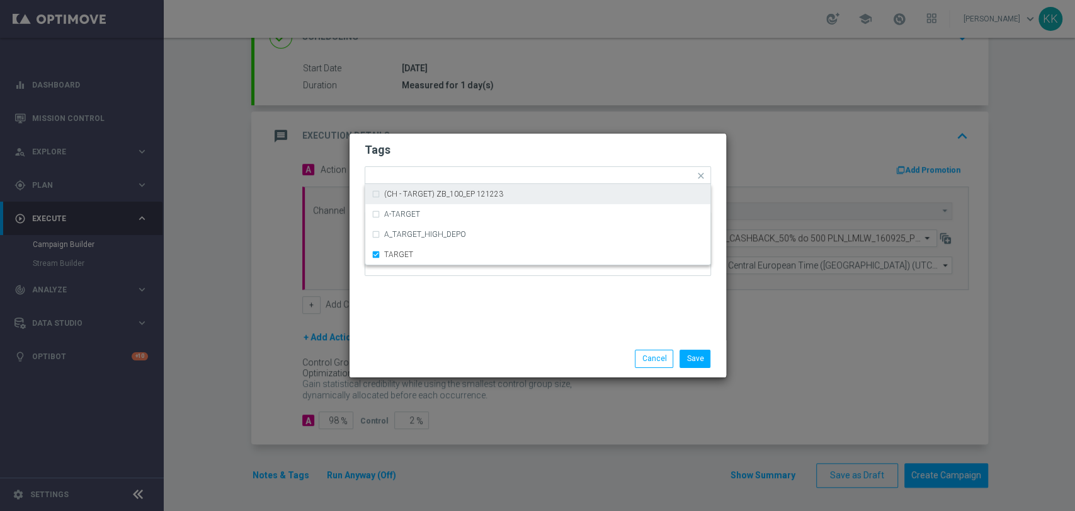
click at [474, 145] on h2 "Tags" at bounding box center [538, 149] width 346 height 15
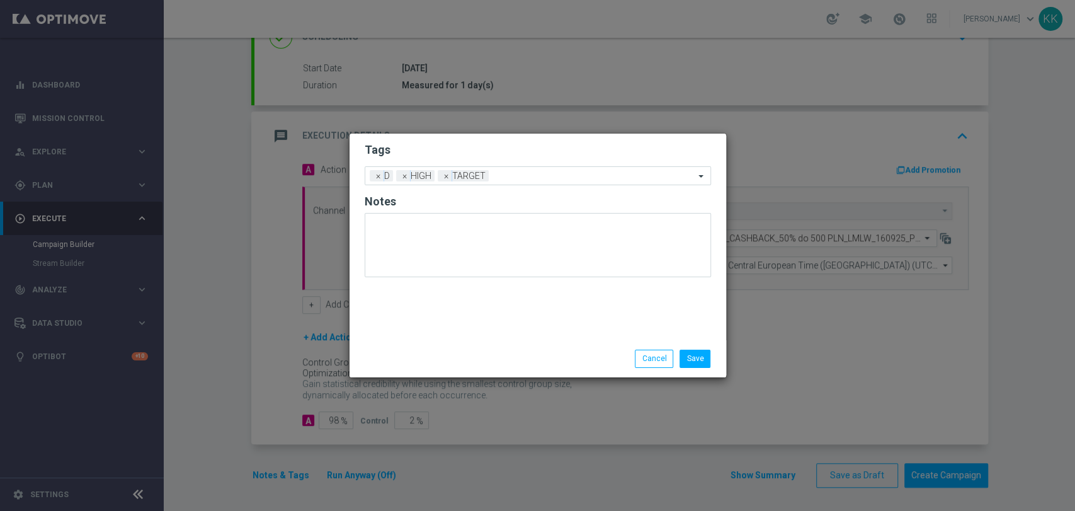
click at [504, 188] on form "Tags Add a new tag × D × HIGH × TARGET Notes" at bounding box center [538, 212] width 346 height 147
click at [511, 172] on input "text" at bounding box center [594, 176] width 201 height 11
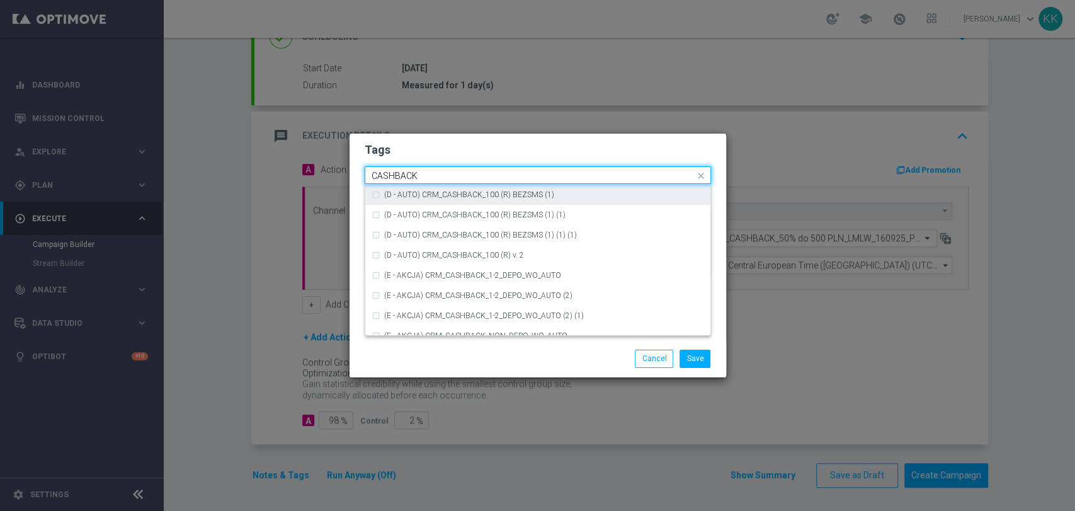
scroll to position [191, 0]
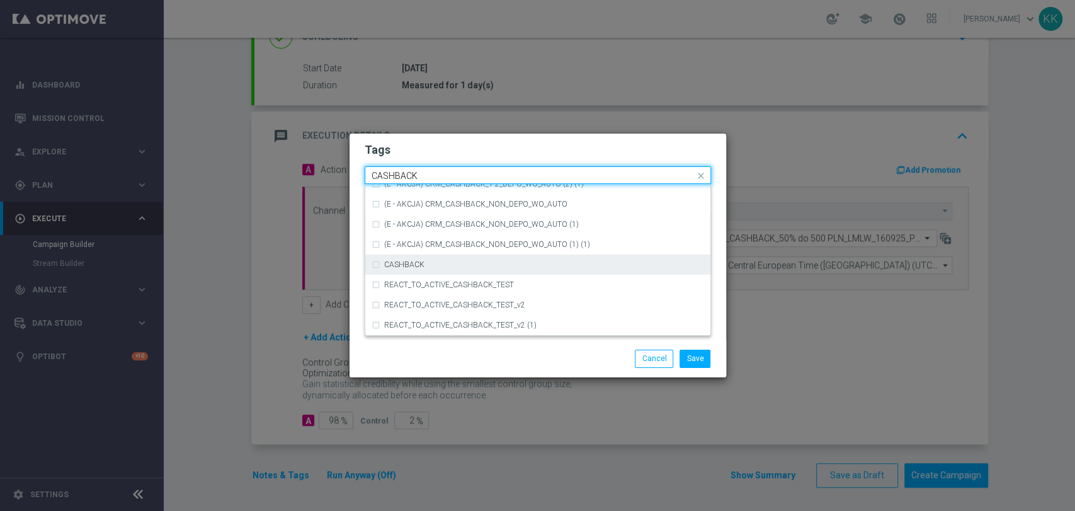
click at [472, 263] on div "CASHBACK" at bounding box center [544, 265] width 320 height 8
type input "CASHBACK"
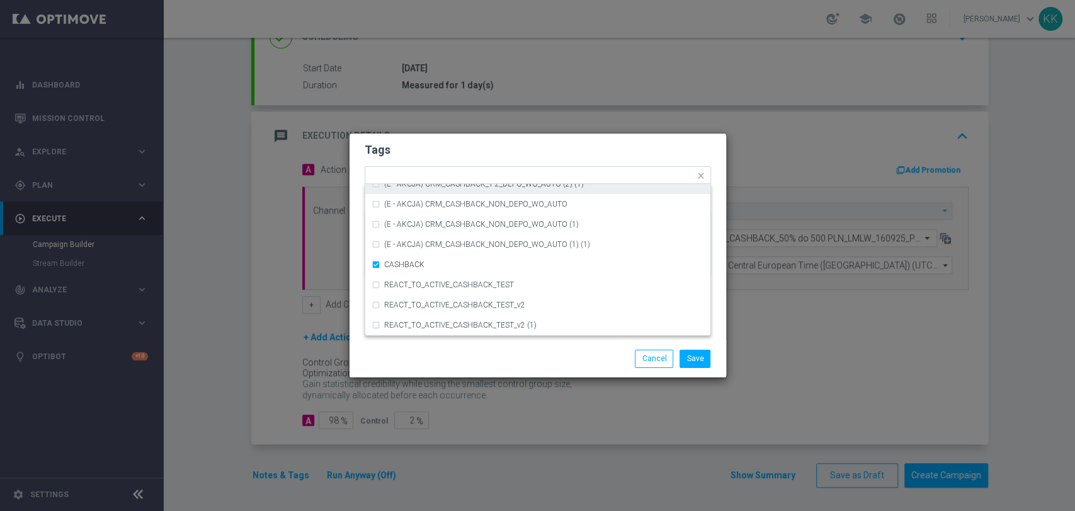
click at [504, 141] on form "Tags Quick find × D × HIGH × TARGET × CASHBACK (D - AUTO) CRM_CASHBACK_100 (R) …" at bounding box center [538, 212] width 346 height 146
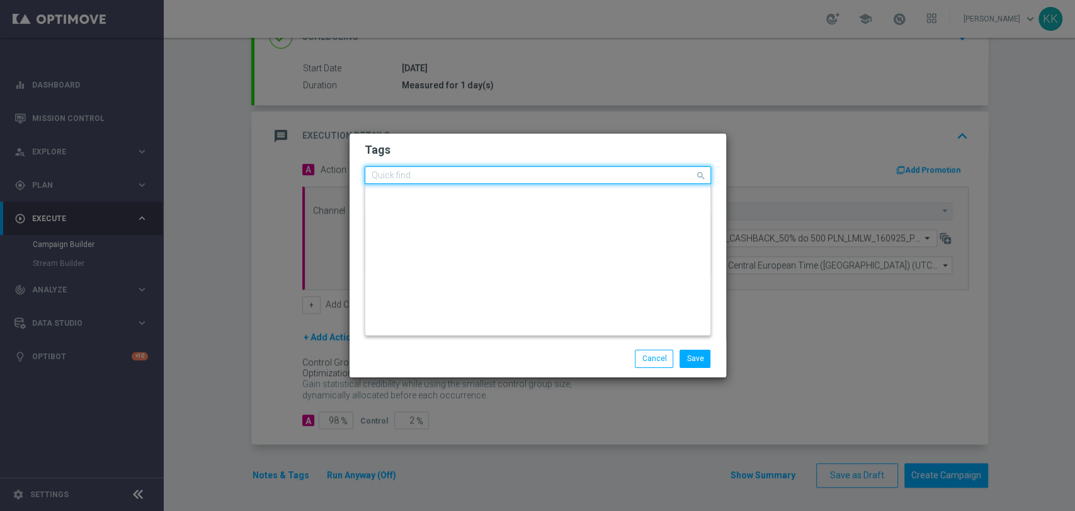
click at [585, 180] on input "text" at bounding box center [533, 176] width 323 height 11
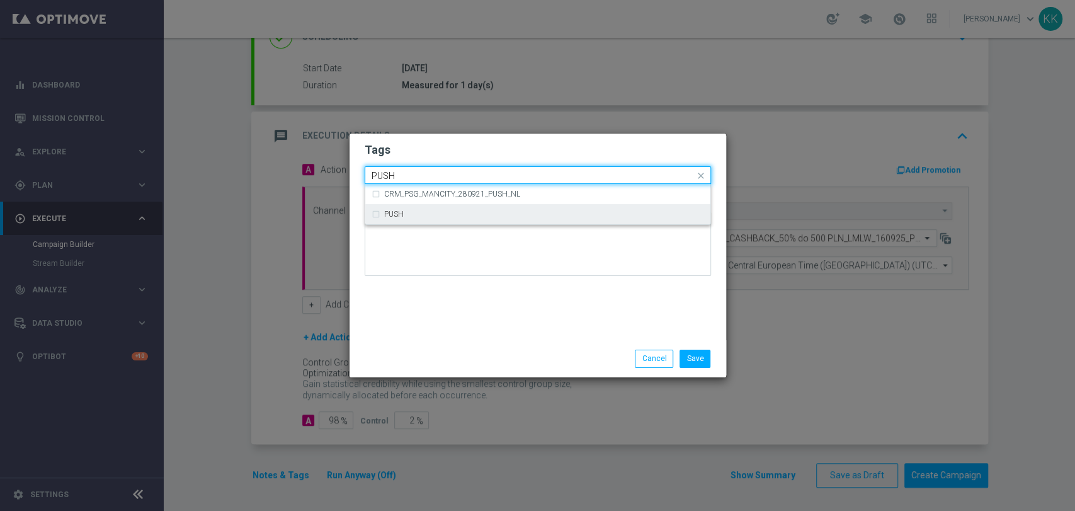
click at [585, 212] on div "PUSH" at bounding box center [544, 214] width 320 height 8
type input "PUSH"
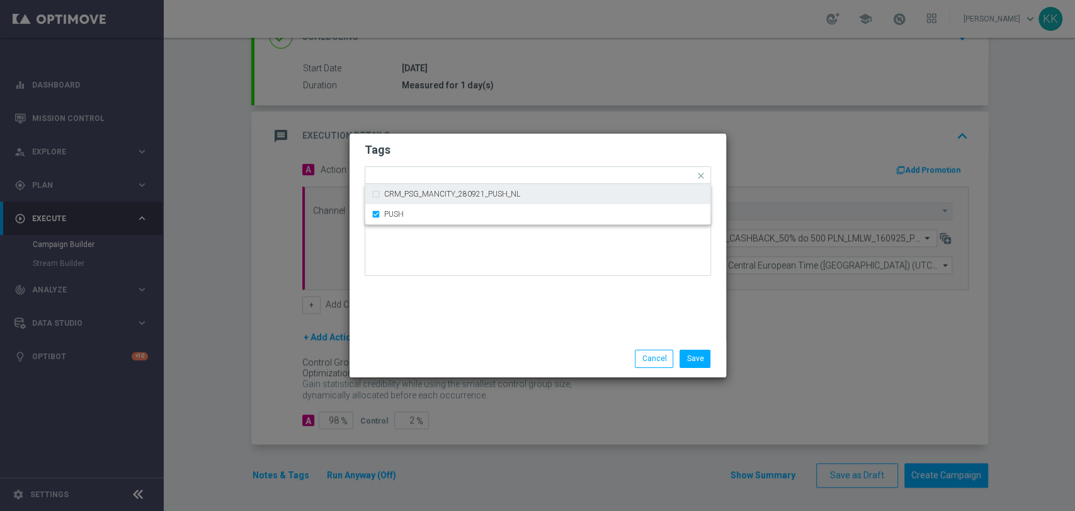
click at [579, 148] on h2 "Tags" at bounding box center [538, 149] width 346 height 15
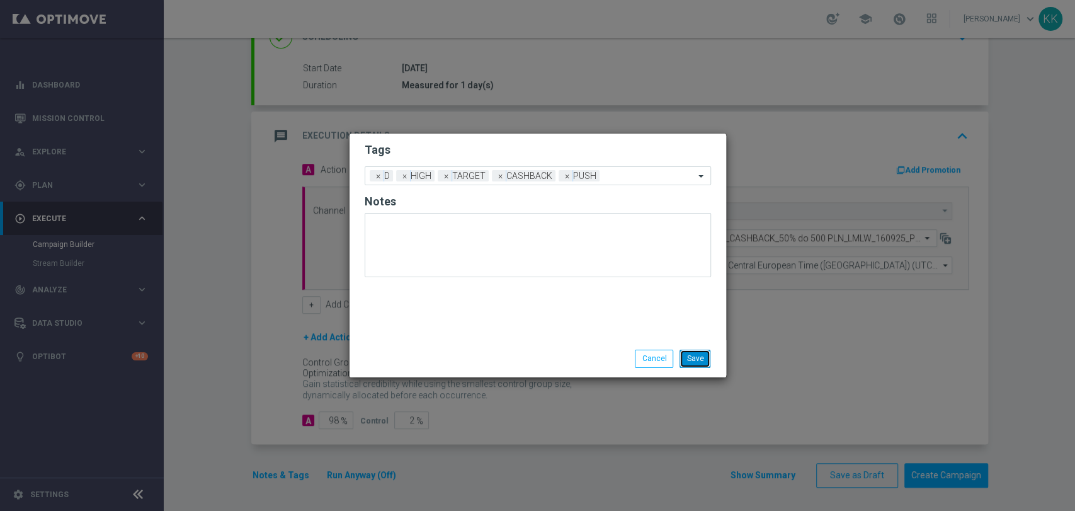
click at [690, 364] on button "Save" at bounding box center [695, 359] width 31 height 18
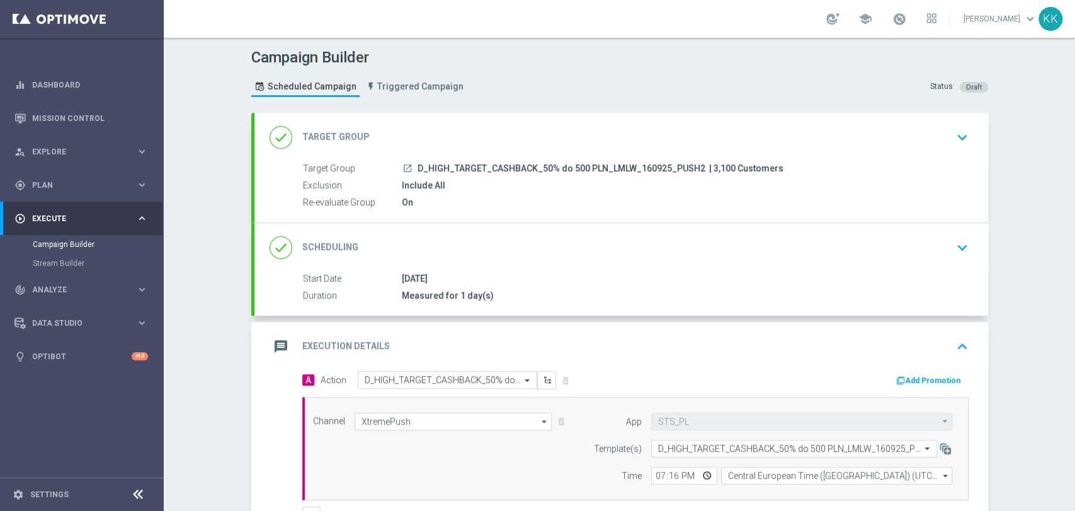
click at [940, 132] on div "done Target Group keyboard_arrow_down" at bounding box center [622, 137] width 704 height 24
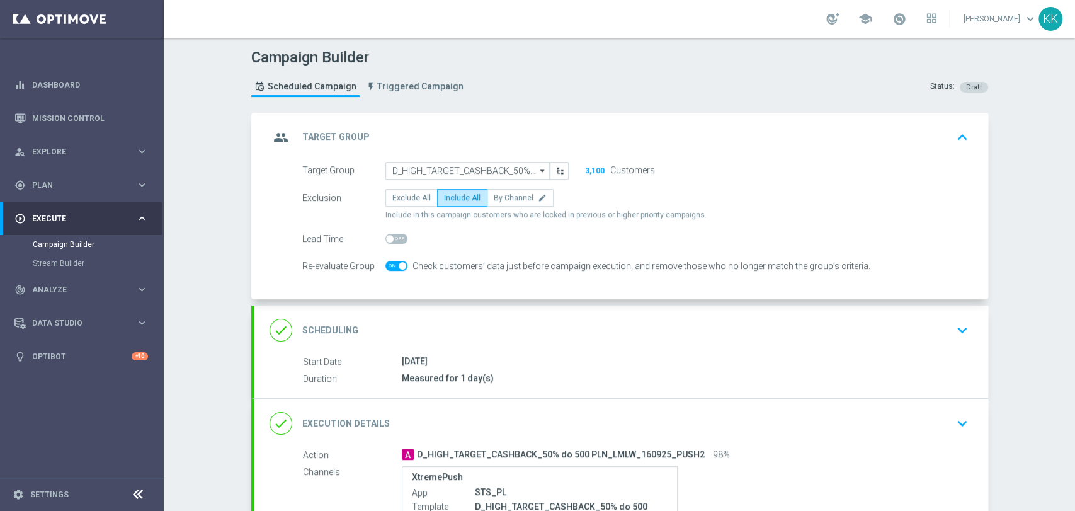
click at [953, 326] on icon "keyboard_arrow_down" at bounding box center [962, 330] width 19 height 19
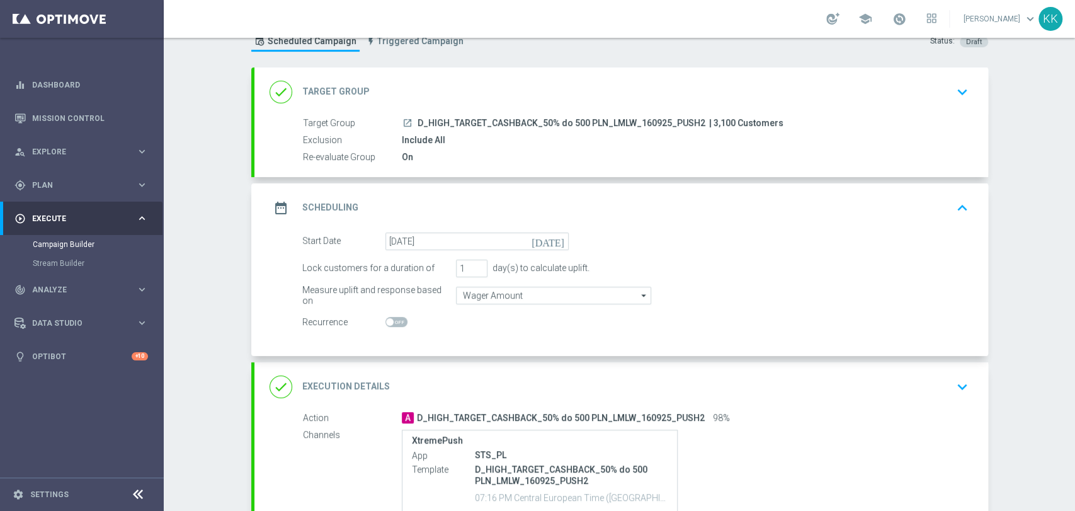
scroll to position [70, 0]
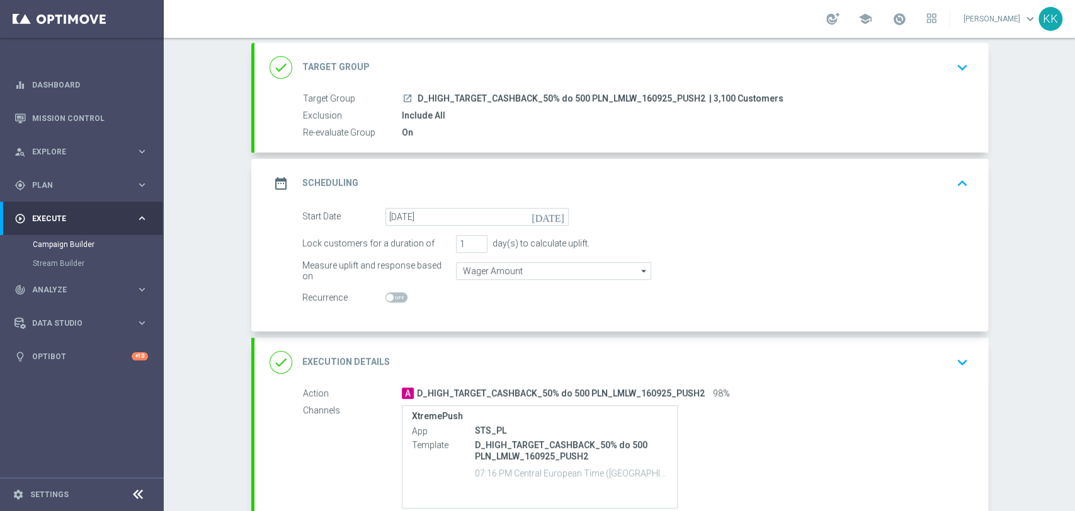
click at [961, 361] on icon "keyboard_arrow_down" at bounding box center [962, 362] width 19 height 19
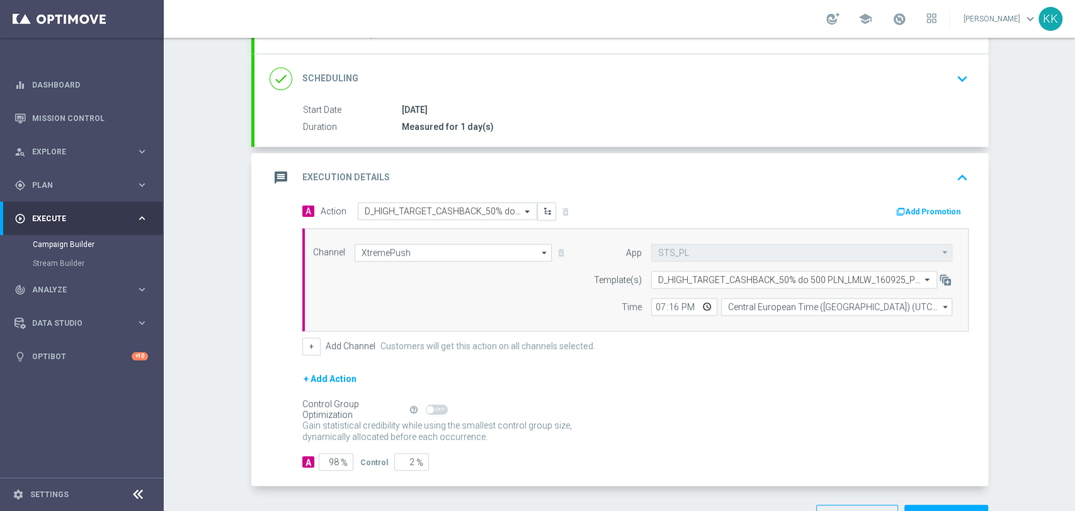
scroll to position [210, 0]
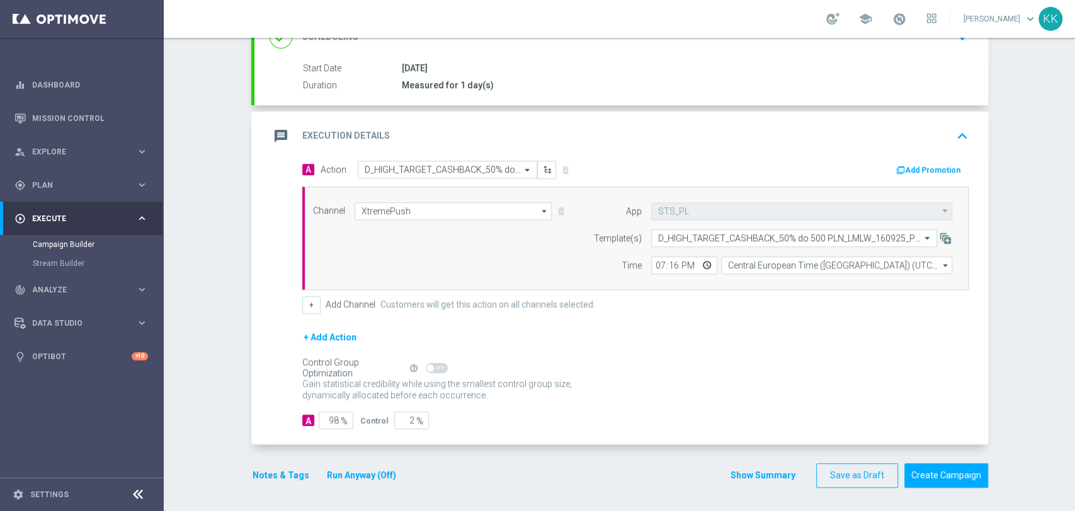
click at [251, 479] on button "Notes & Tags" at bounding box center [280, 475] width 59 height 16
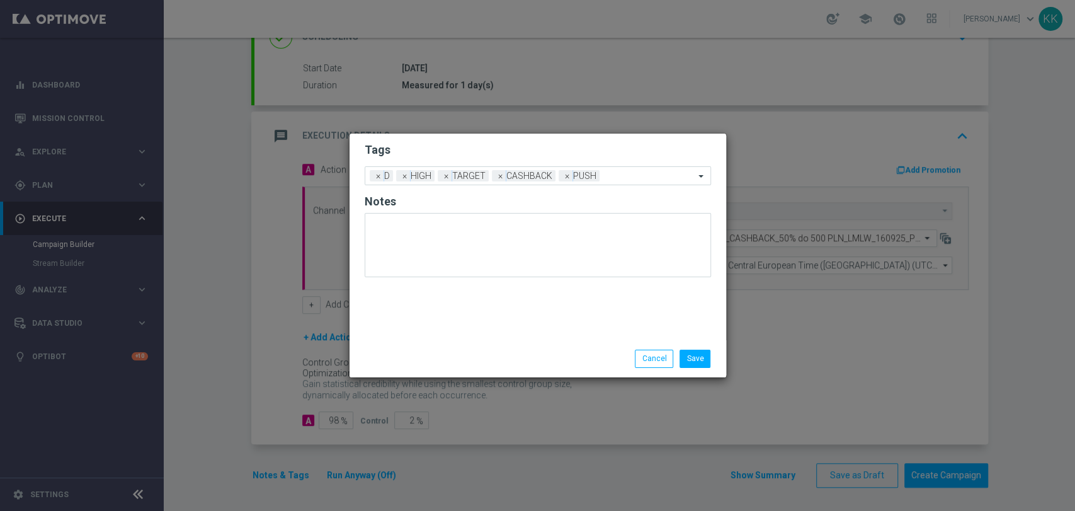
click at [711, 358] on li "Save" at bounding box center [694, 359] width 37 height 18
click at [706, 356] on button "Save" at bounding box center [695, 359] width 31 height 18
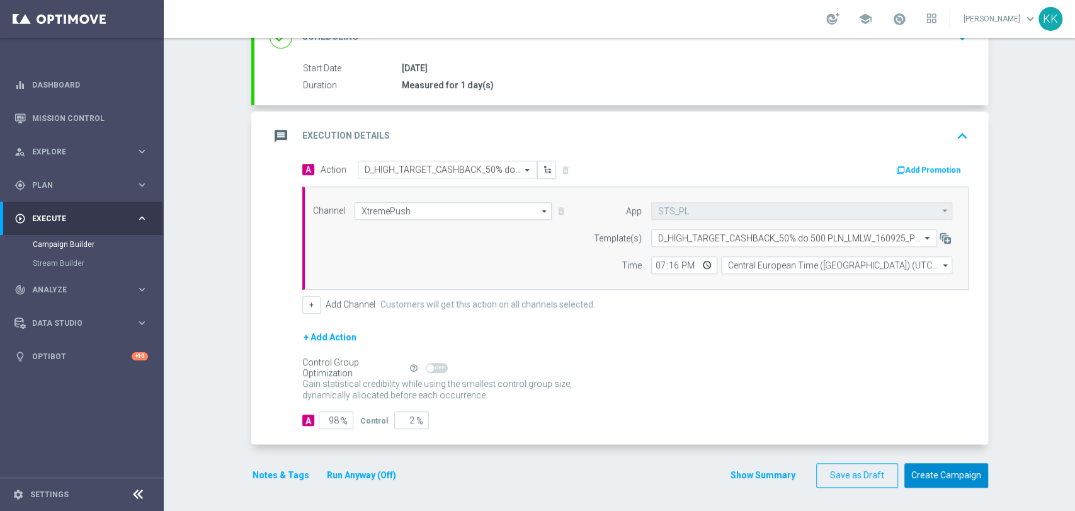
click at [962, 470] on button "Create Campaign" at bounding box center [946, 475] width 84 height 25
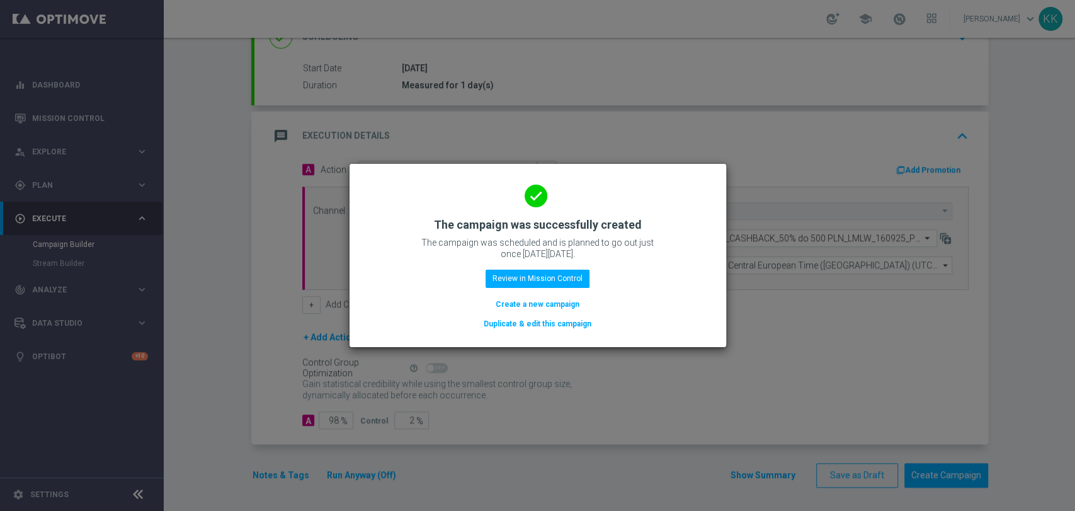
click at [556, 304] on button "Create a new campaign" at bounding box center [537, 304] width 86 height 14
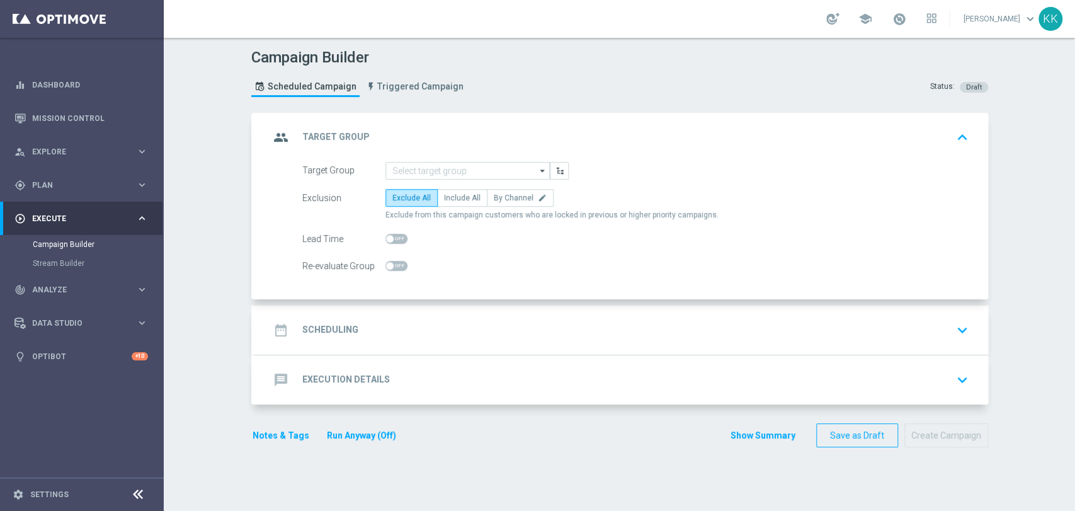
scroll to position [0, 0]
click at [448, 166] on input at bounding box center [467, 171] width 164 height 18
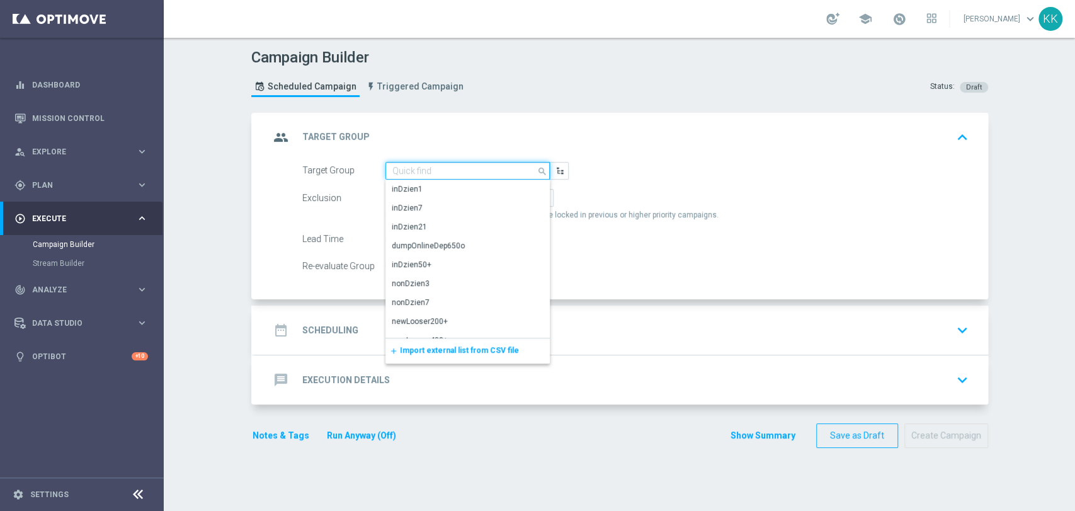
paste input "D_MIN-LOW_TARGET_CASHBACK_50% do 100 PLN_LMLW_160925_PUSH3"
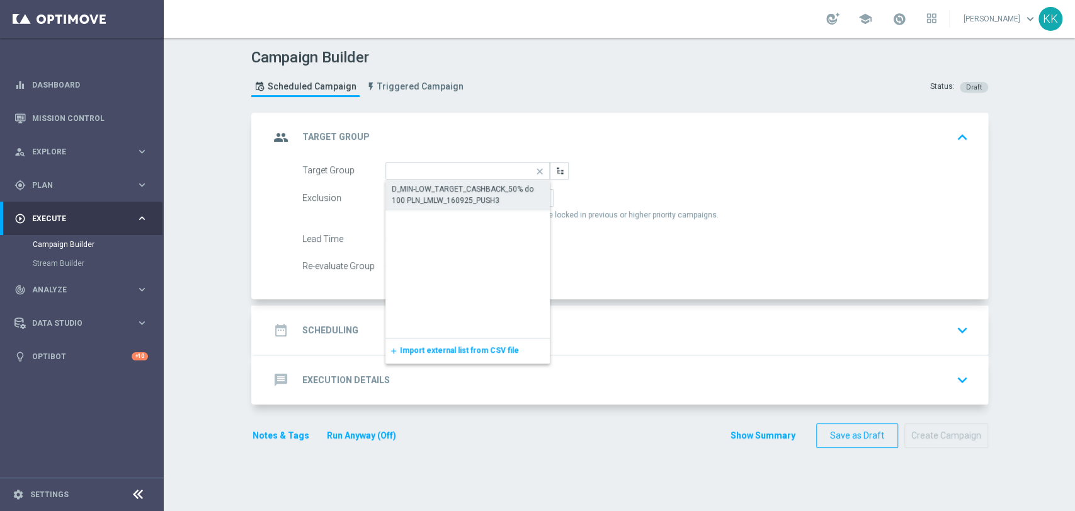
click at [449, 185] on div "D_MIN-LOW_TARGET_CASHBACK_50% do 100 PLN_LMLW_160925_PUSH3" at bounding box center [468, 194] width 152 height 23
type input "D_MIN-LOW_TARGET_CASHBACK_50% do 100 PLN_LMLW_160925_PUSH3"
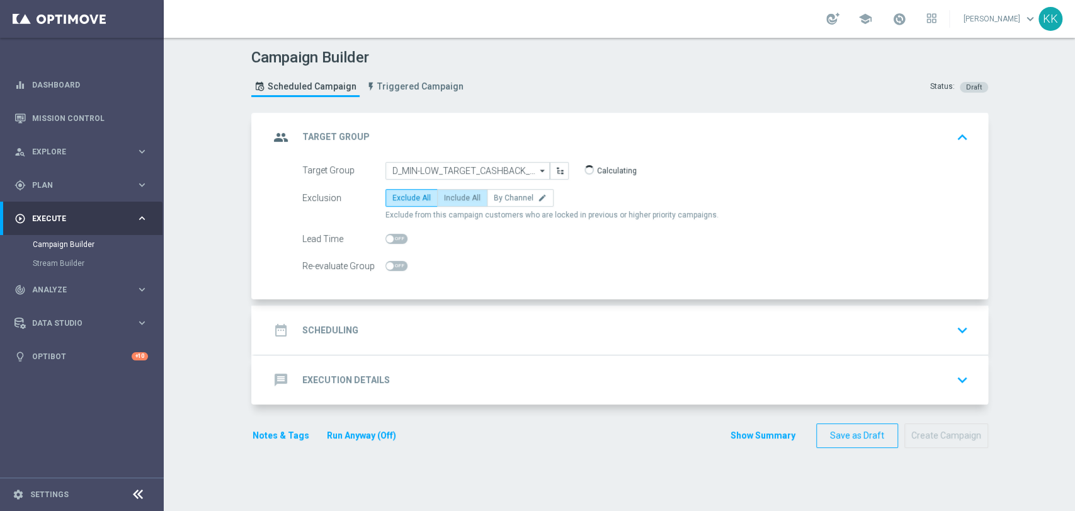
click at [455, 193] on span "Include All" at bounding box center [462, 197] width 37 height 9
click at [452, 196] on input "Include All" at bounding box center [448, 200] width 8 height 8
radio input "true"
click at [393, 261] on span at bounding box center [396, 266] width 22 height 10
click at [393, 261] on input "checkbox" at bounding box center [396, 266] width 22 height 10
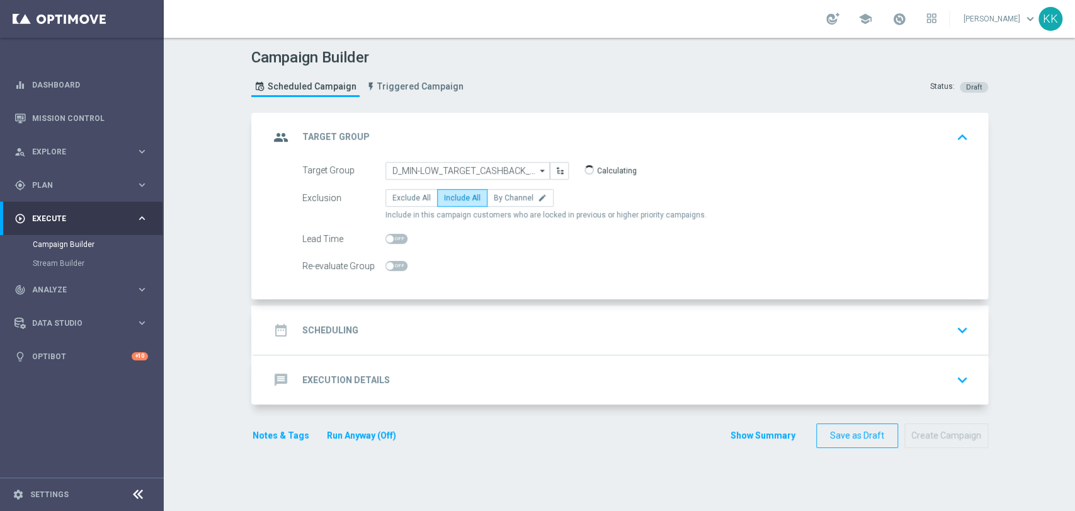
checkbox input "true"
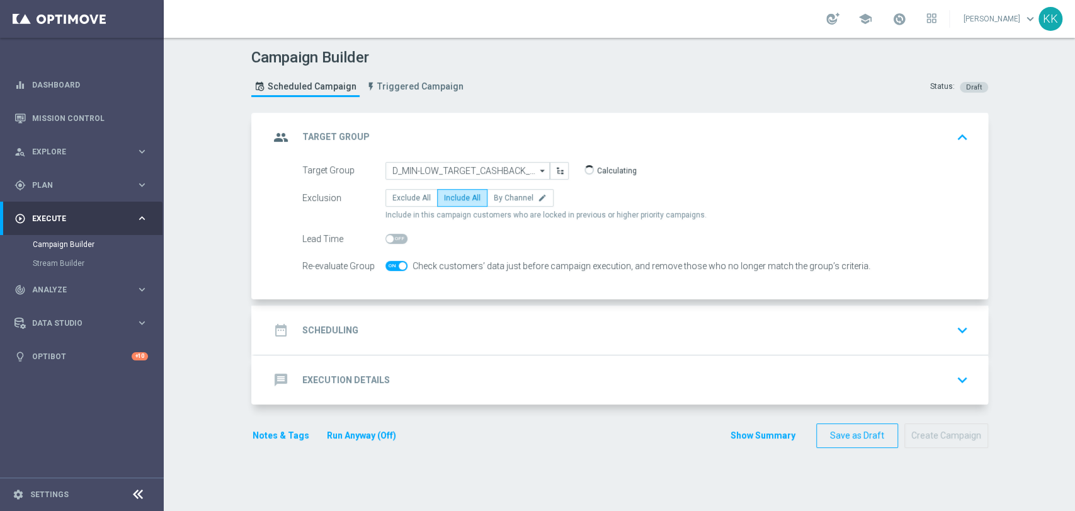
click at [528, 362] on div "message Execution Details keyboard_arrow_down" at bounding box center [621, 379] width 734 height 49
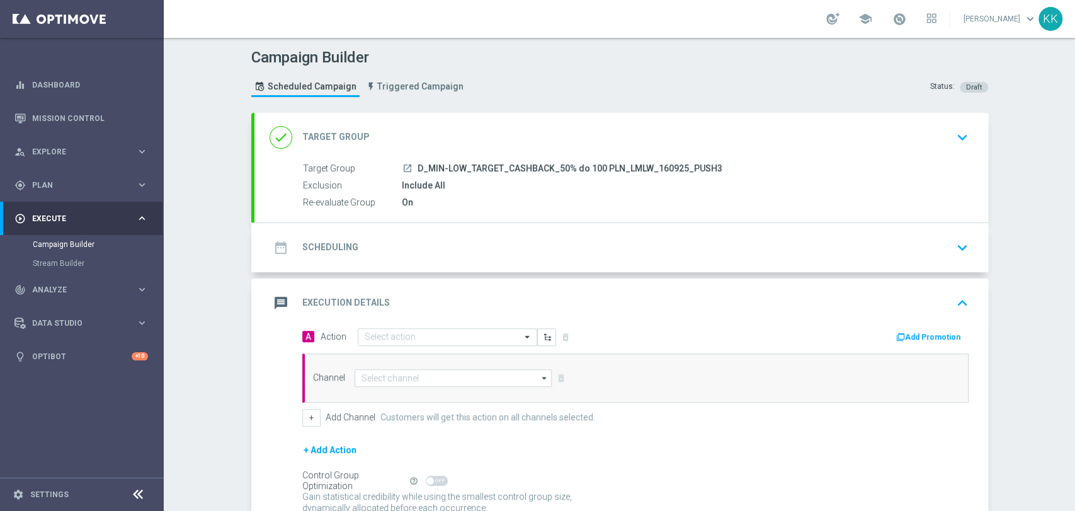
click at [467, 254] on div "date_range Scheduling keyboard_arrow_down" at bounding box center [622, 248] width 704 height 24
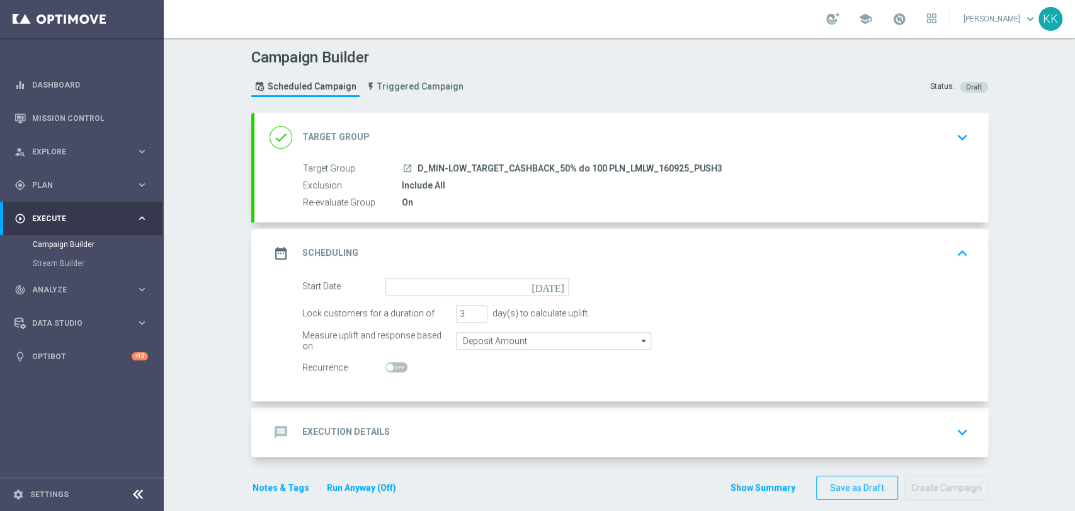
click at [454, 275] on div "date_range Scheduling keyboard_arrow_up Start Date [DATE] Lock customers for a …" at bounding box center [621, 315] width 734 height 173
click at [452, 290] on input at bounding box center [476, 287] width 183 height 18
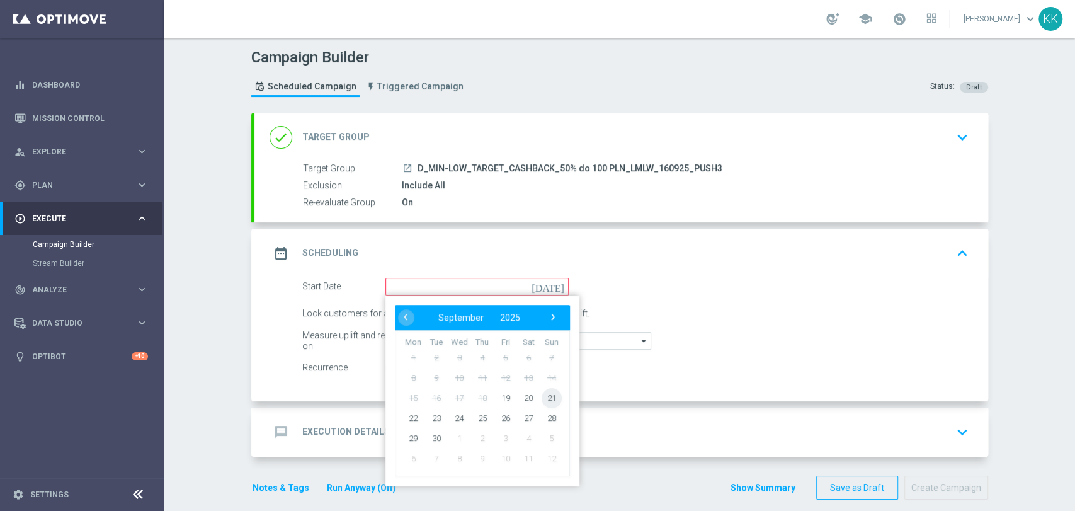
click at [544, 400] on span "21" at bounding box center [551, 397] width 20 height 20
type input "[DATE]"
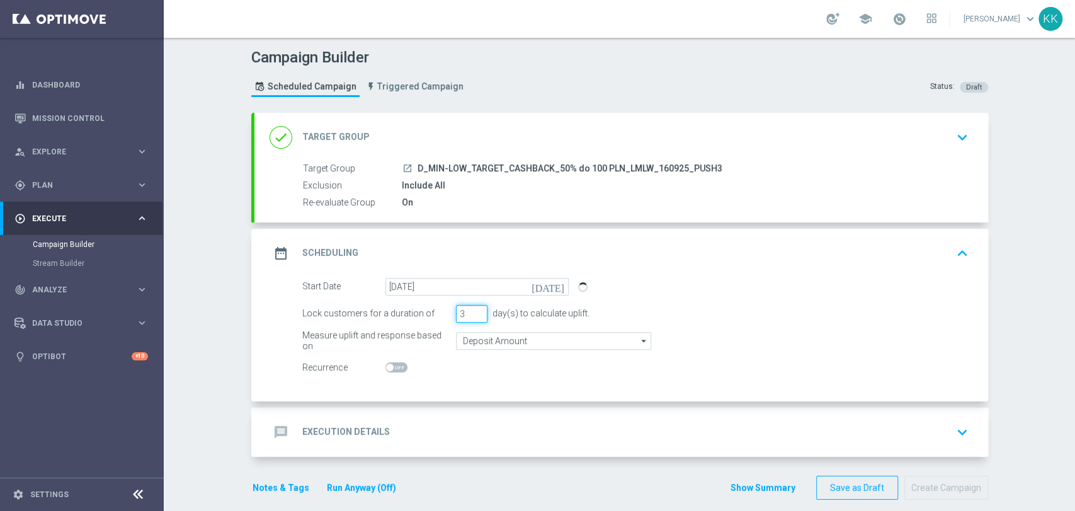
drag, startPoint x: 459, startPoint y: 312, endPoint x: 435, endPoint y: 312, distance: 23.9
click at [435, 312] on div "Lock customers for a duration of 3 day(s) to calculate uplift." at bounding box center [635, 314] width 685 height 18
type input "1"
click at [474, 341] on input "Deposit Amount" at bounding box center [553, 341] width 195 height 18
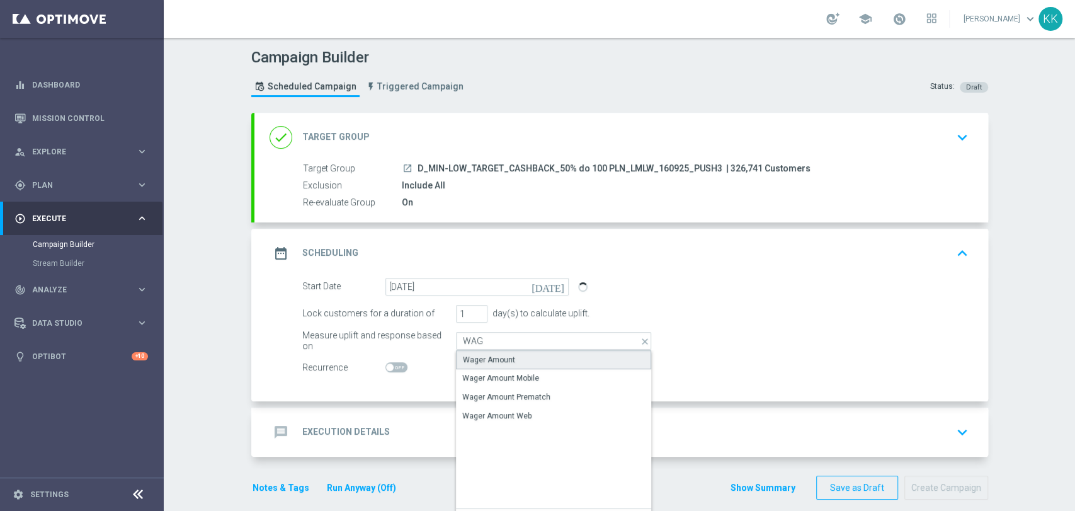
click at [474, 355] on div "Wager Amount" at bounding box center [489, 359] width 52 height 11
type input "Wager Amount"
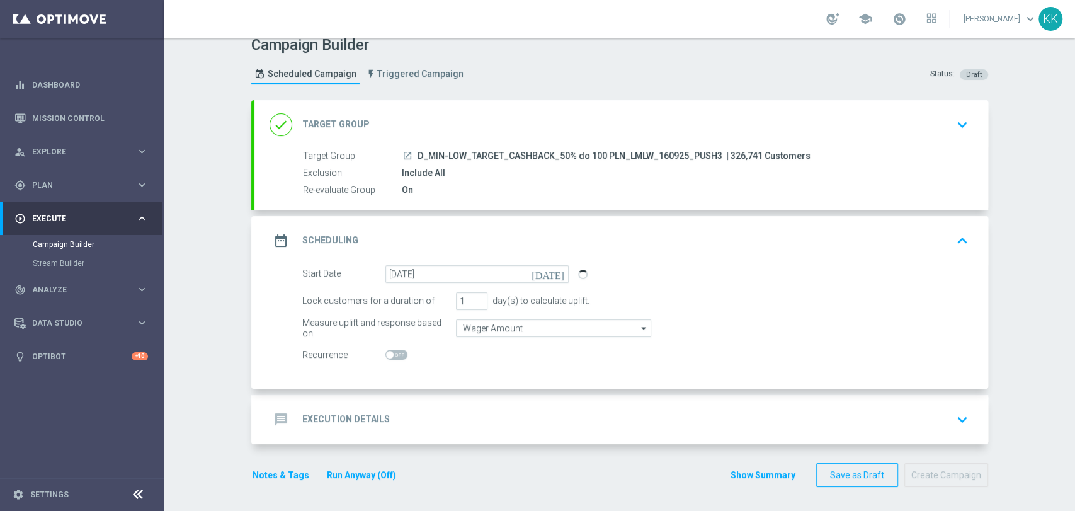
click at [484, 401] on div "message Execution Details keyboard_arrow_down" at bounding box center [621, 419] width 734 height 49
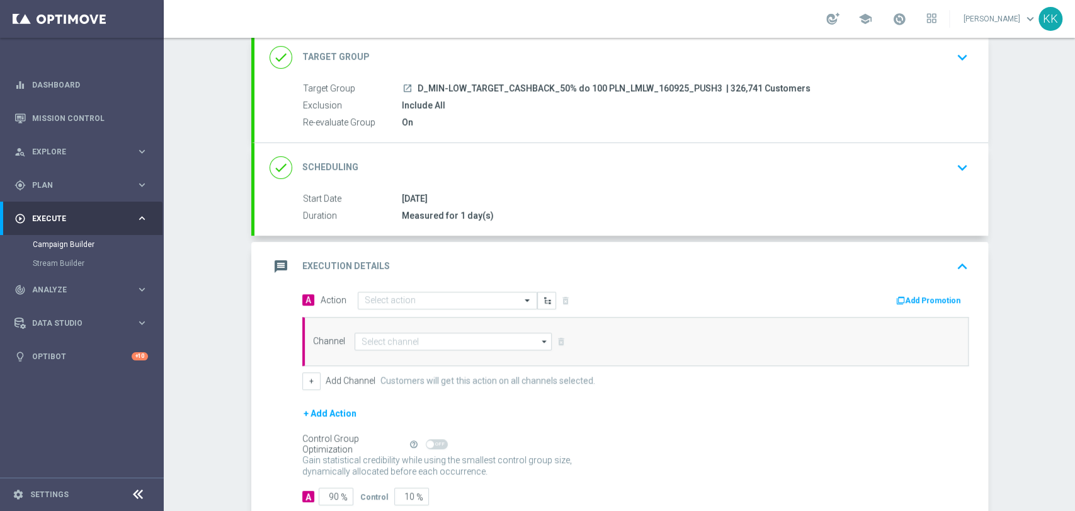
scroll to position [135, 0]
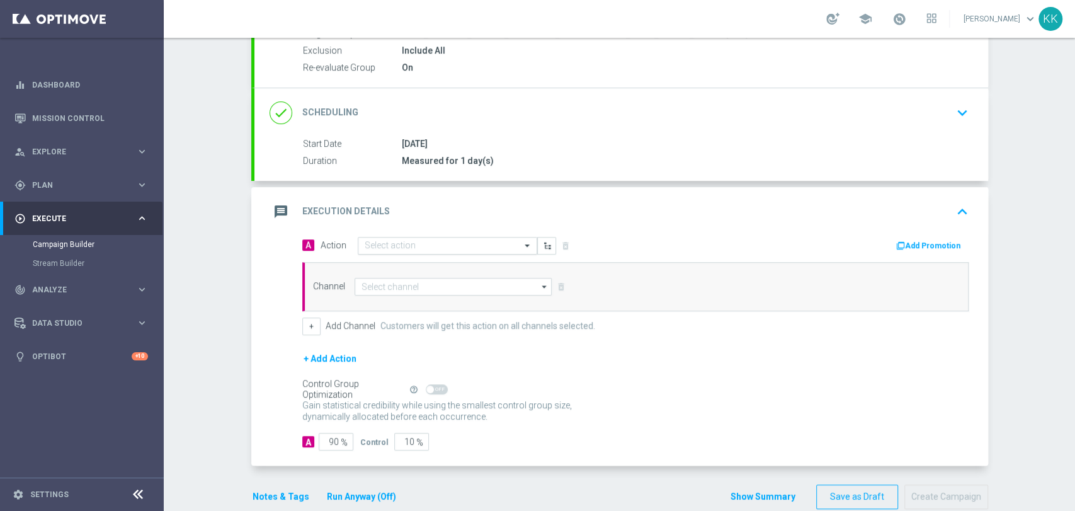
click at [408, 244] on input "text" at bounding box center [435, 246] width 140 height 11
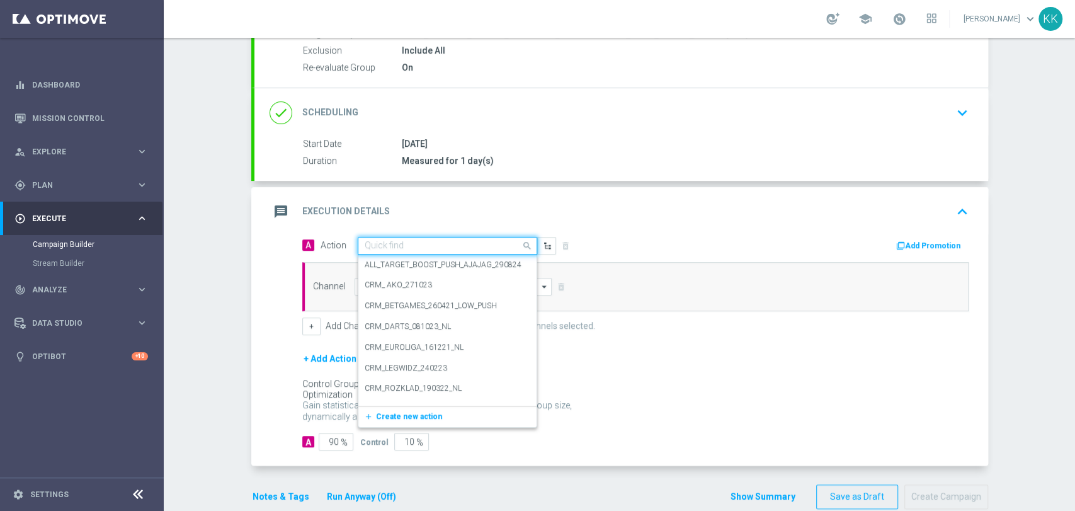
paste input "D_MIN-LOW_TARGET_CASHBACK_50% do 100 PLN_LMLW_160925_PUSH3"
type input "D_MIN-LOW_TARGET_CASHBACK_50% do 100 PLN_LMLW_160925_PUSH3"
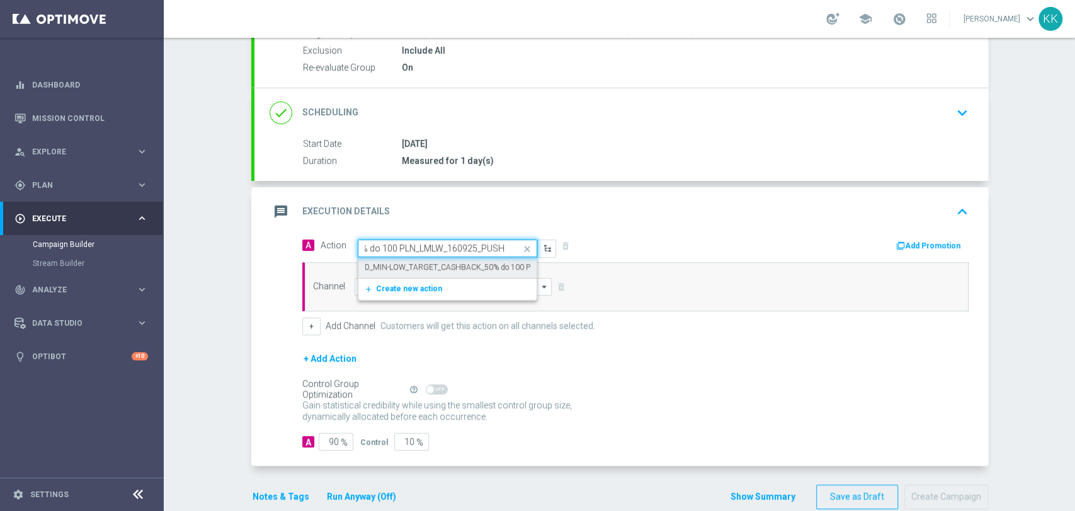
click at [409, 265] on label "D_MIN-LOW_TARGET_CASHBACK_50% do 100 PLN_LMLW_160925_PUSH3" at bounding box center [493, 267] width 256 height 11
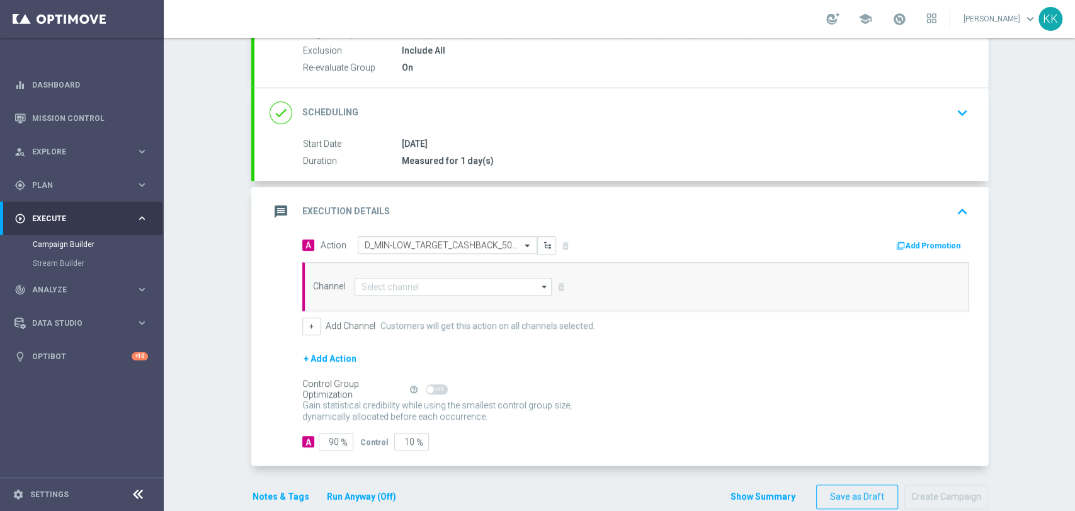
scroll to position [0, 0]
click at [412, 282] on input at bounding box center [454, 287] width 198 height 18
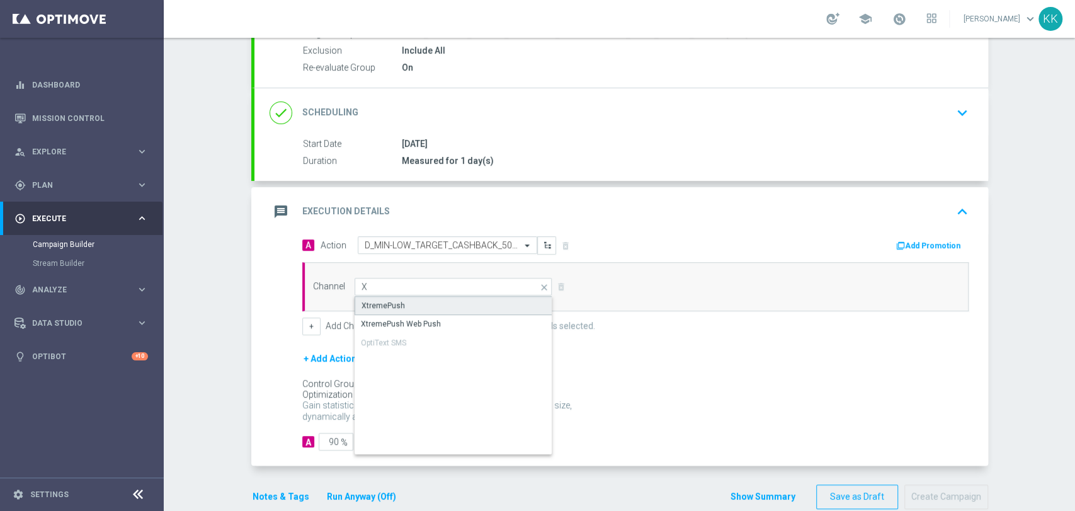
click at [411, 296] on div "XtremePush" at bounding box center [454, 305] width 198 height 19
type input "XtremePush"
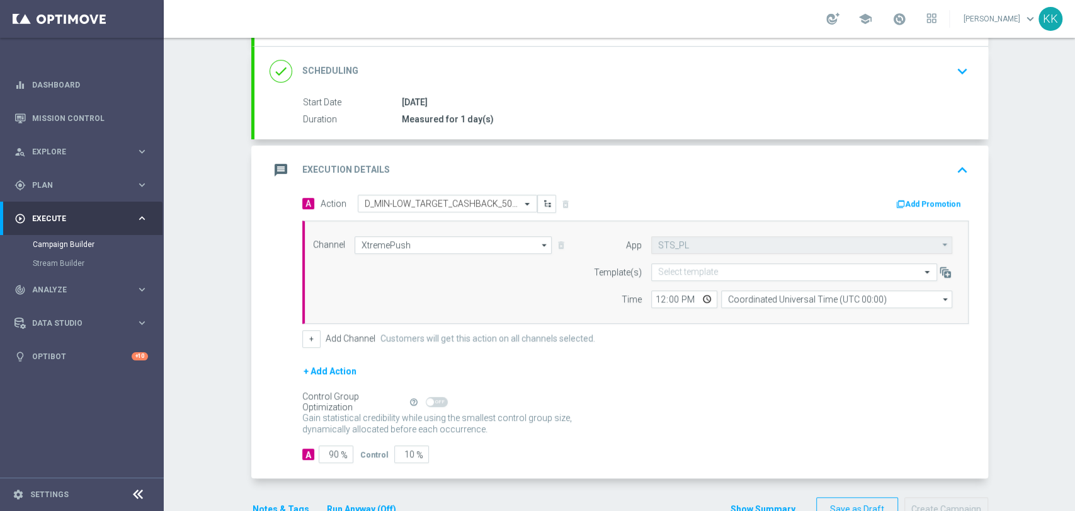
scroll to position [210, 0]
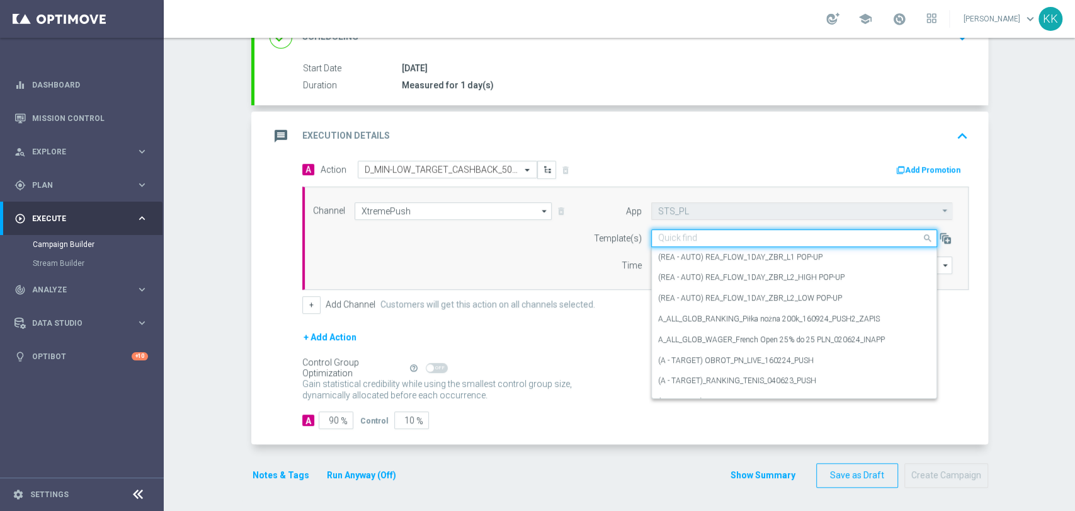
click at [748, 229] on div "Quick find" at bounding box center [794, 238] width 286 height 18
paste input "D_MIN-LOW_TARGET_CASHBACK_50% do 100 PLN_LMLW_160925_PUSH3"
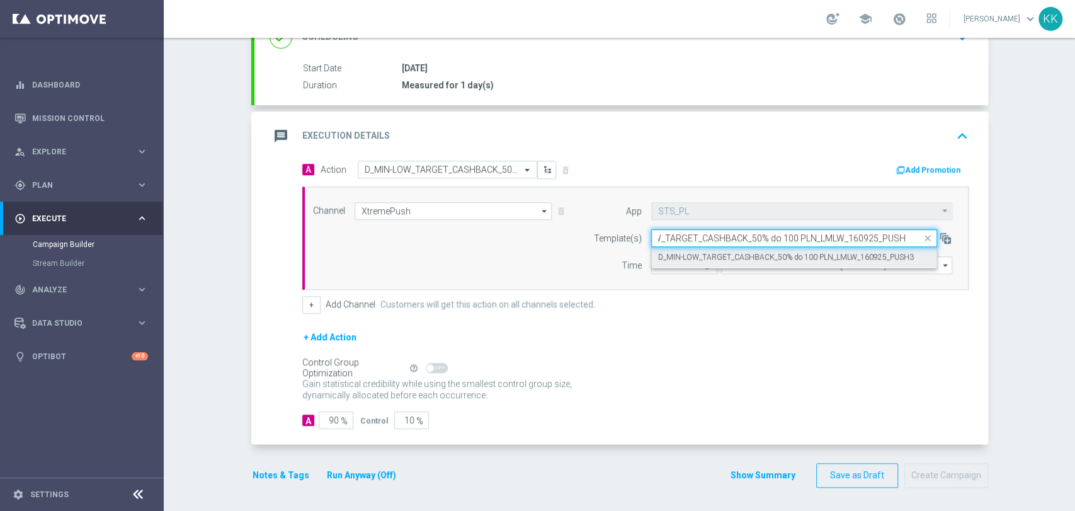
click at [727, 257] on label "D_MIN-LOW_TARGET_CASHBACK_50% do 100 PLN_LMLW_160925_PUSH3" at bounding box center [786, 257] width 256 height 11
type input "D_MIN-LOW_TARGET_CASHBACK_50% do 100 PLN_LMLW_160925_PUSH3"
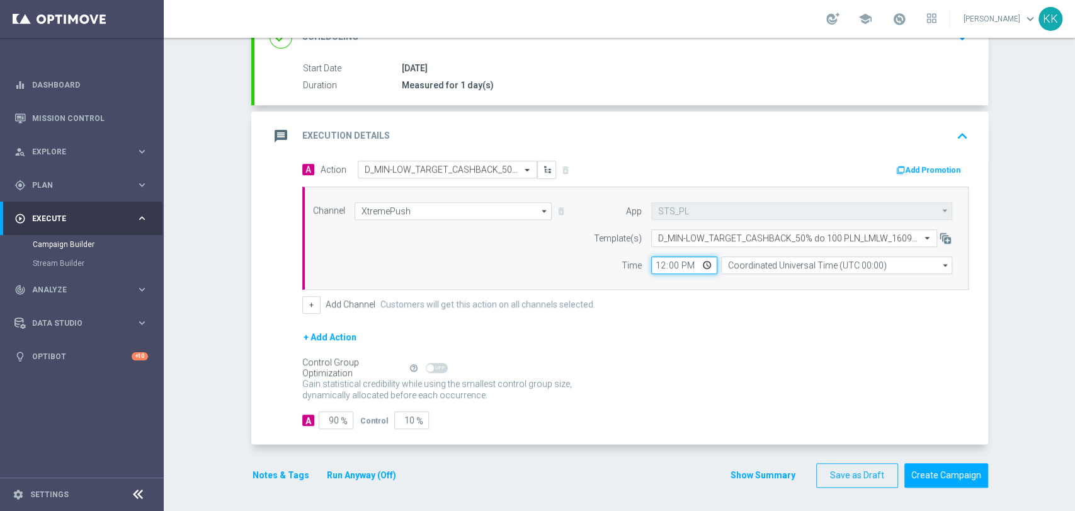
click at [654, 261] on input "12:00" at bounding box center [684, 265] width 66 height 18
type input "14:01"
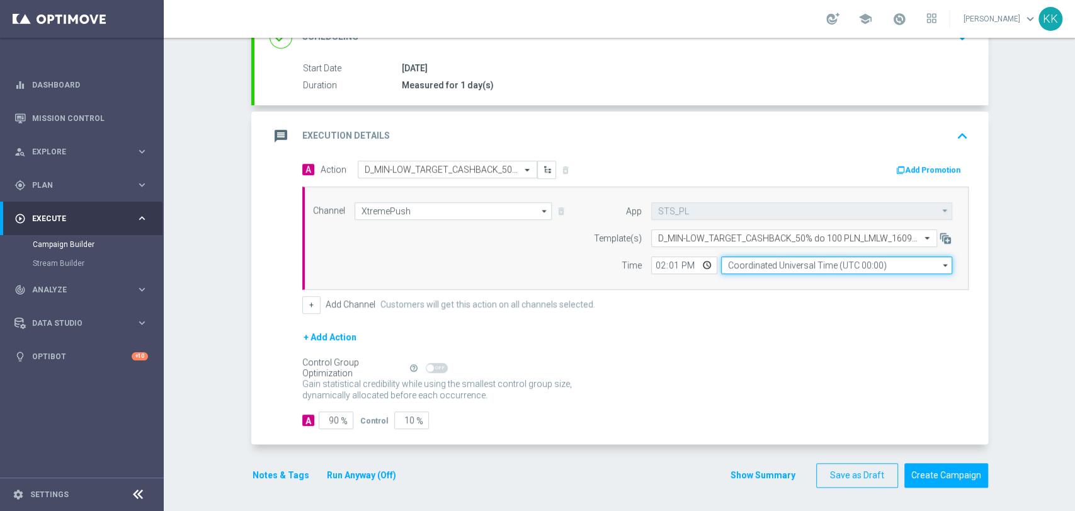
click at [736, 269] on input "Coordinated Universal Time (UTC 00:00)" at bounding box center [836, 265] width 231 height 18
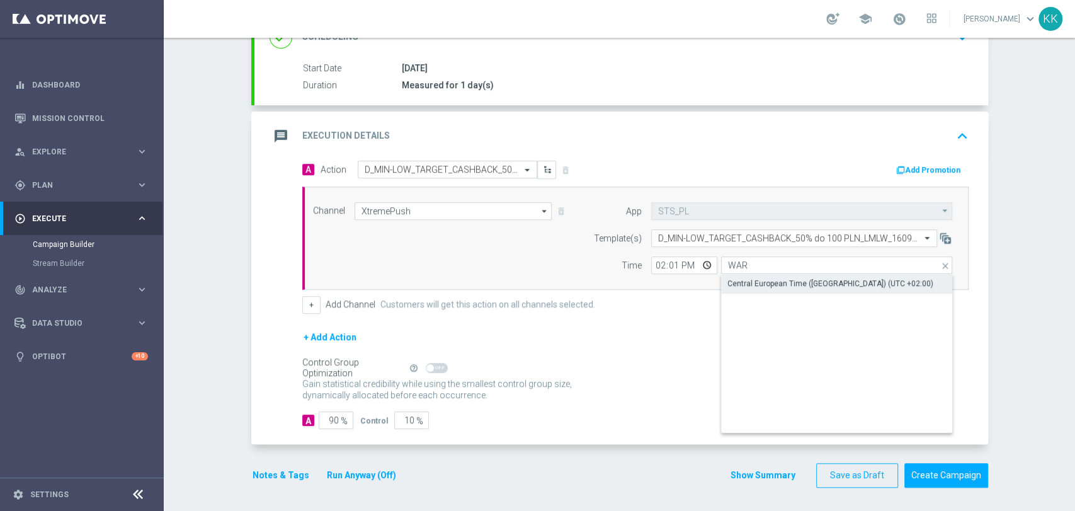
click at [741, 292] on div "Central European Time ([GEOGRAPHIC_DATA]) (UTC +02:00)" at bounding box center [836, 354] width 231 height 158
click at [727, 283] on div "Central European Time ([GEOGRAPHIC_DATA]) (UTC +02:00)" at bounding box center [830, 283] width 206 height 11
type input "Central European Time ([GEOGRAPHIC_DATA]) (UTC +02:00)"
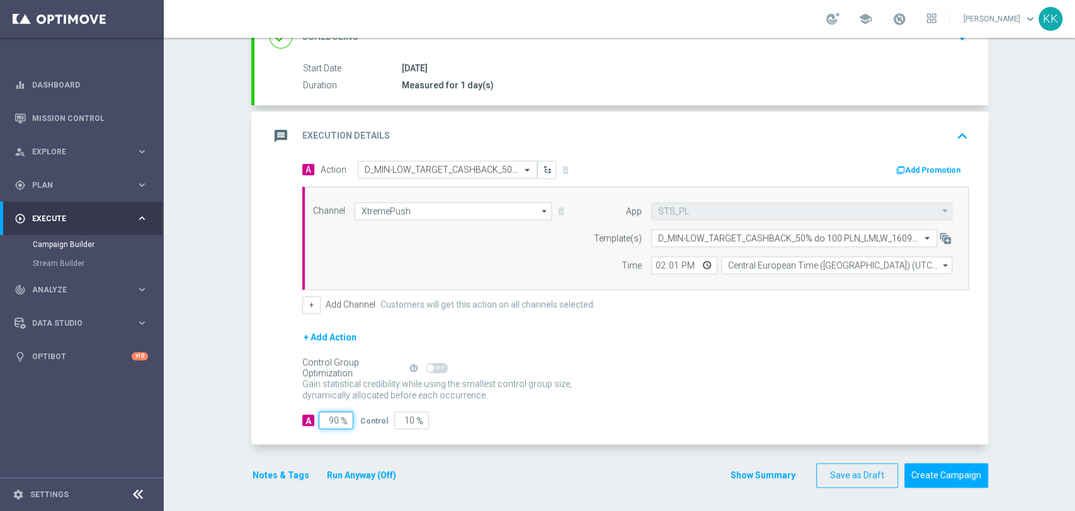
click at [328, 422] on input "90" at bounding box center [336, 420] width 35 height 18
type input "9"
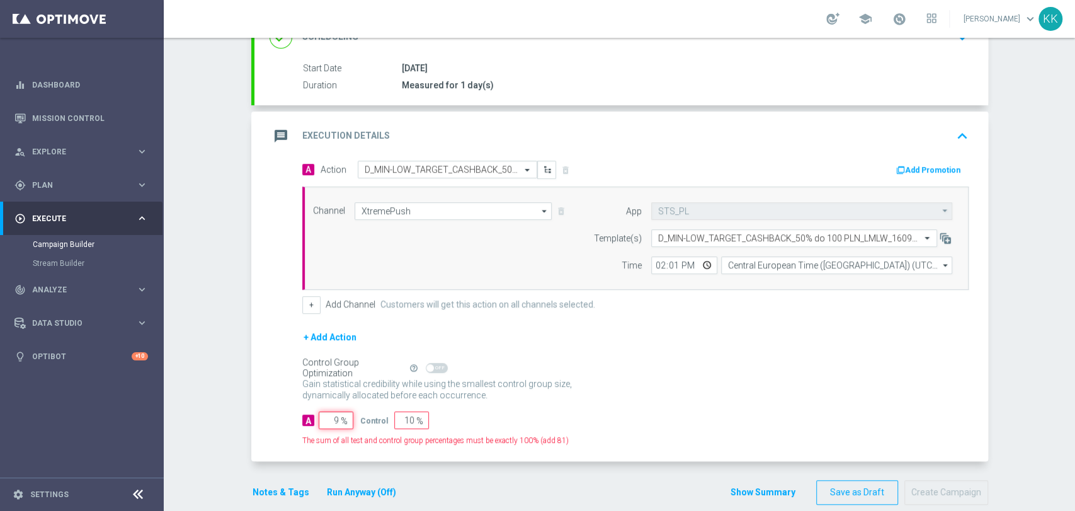
type input "91"
type input "98"
type input "2"
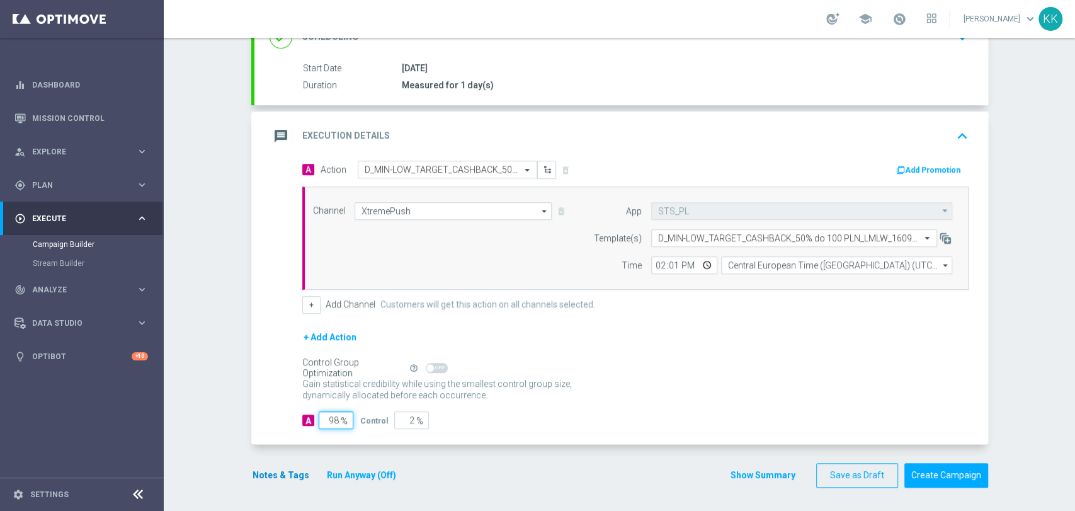
type input "98"
click at [262, 472] on button "Notes & Tags" at bounding box center [280, 475] width 59 height 16
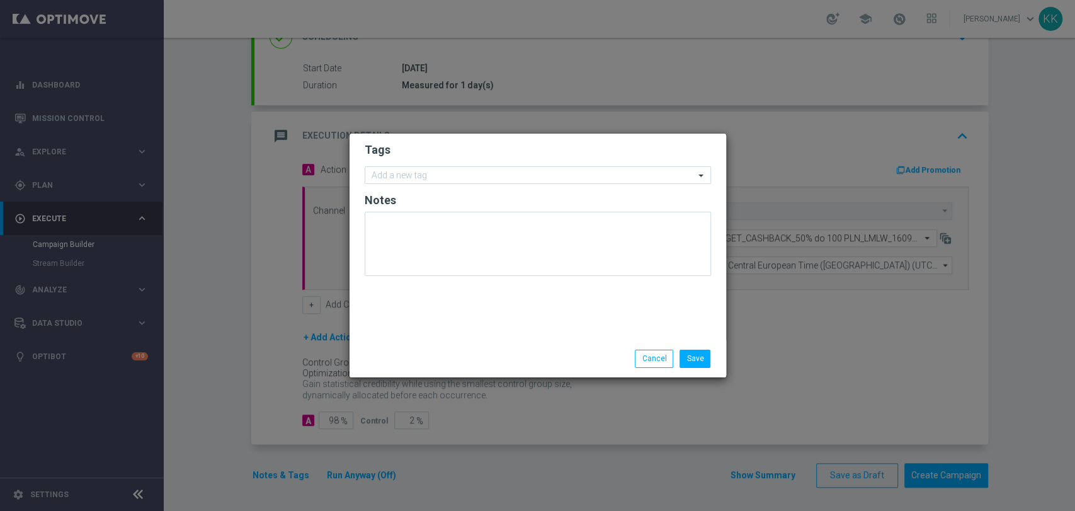
click at [411, 186] on form "Tags Add a new tag Notes" at bounding box center [538, 212] width 346 height 146
click at [410, 176] on input "text" at bounding box center [533, 176] width 323 height 11
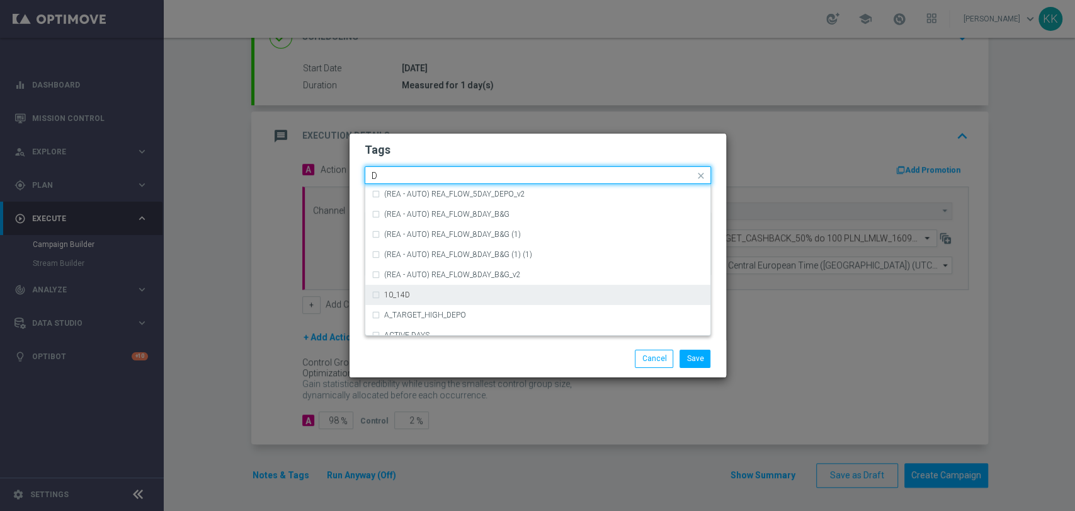
scroll to position [1400, 0]
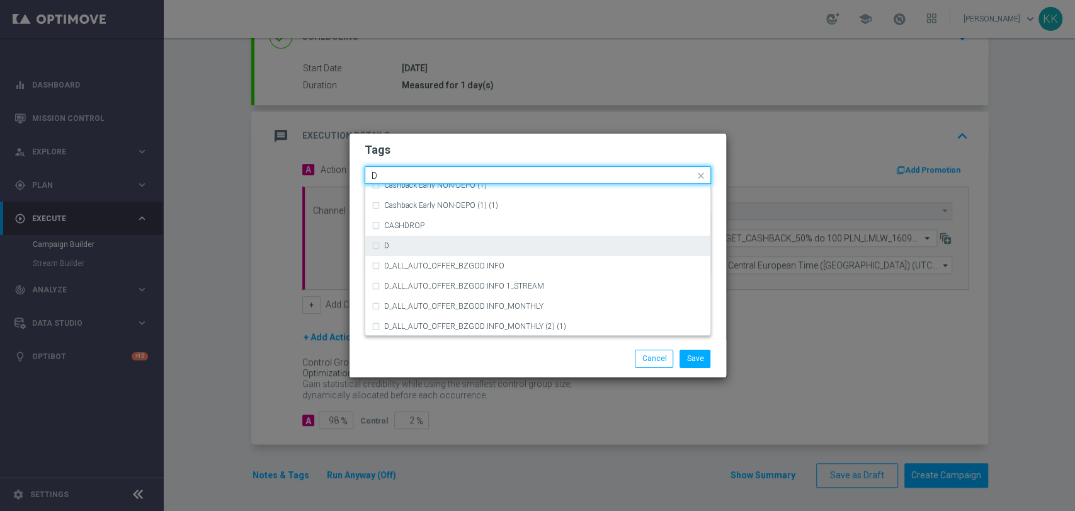
click at [408, 249] on div "D" at bounding box center [538, 246] width 333 height 20
type input "D"
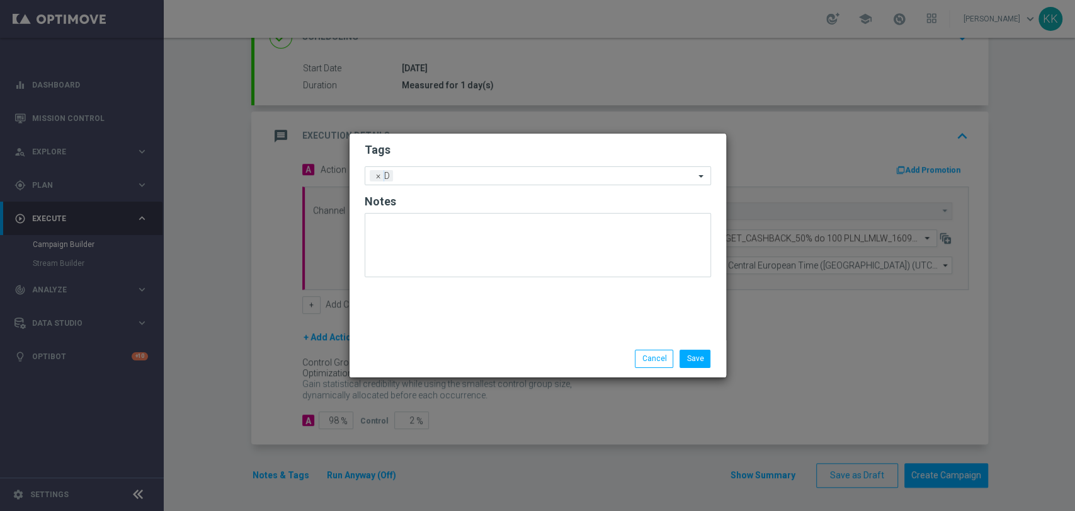
click at [456, 127] on modal-container "Tags Add a new tag × D Notes Save Cancel" at bounding box center [537, 255] width 1075 height 511
click at [468, 159] on form "Tags Add a new tag × D Notes" at bounding box center [538, 212] width 346 height 147
click at [474, 175] on input "text" at bounding box center [546, 176] width 297 height 11
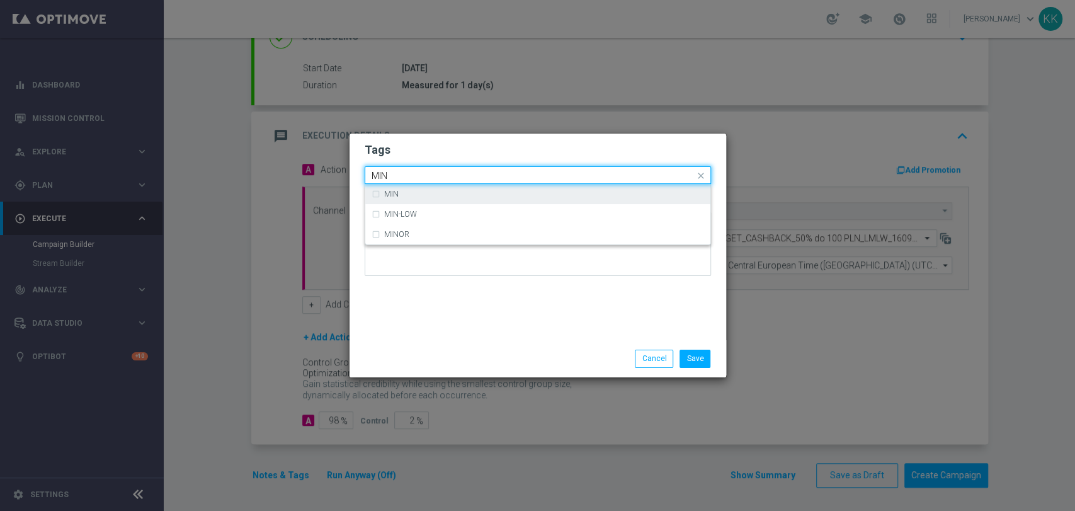
click at [470, 188] on div "MIN" at bounding box center [538, 194] width 333 height 20
type input "MIN"
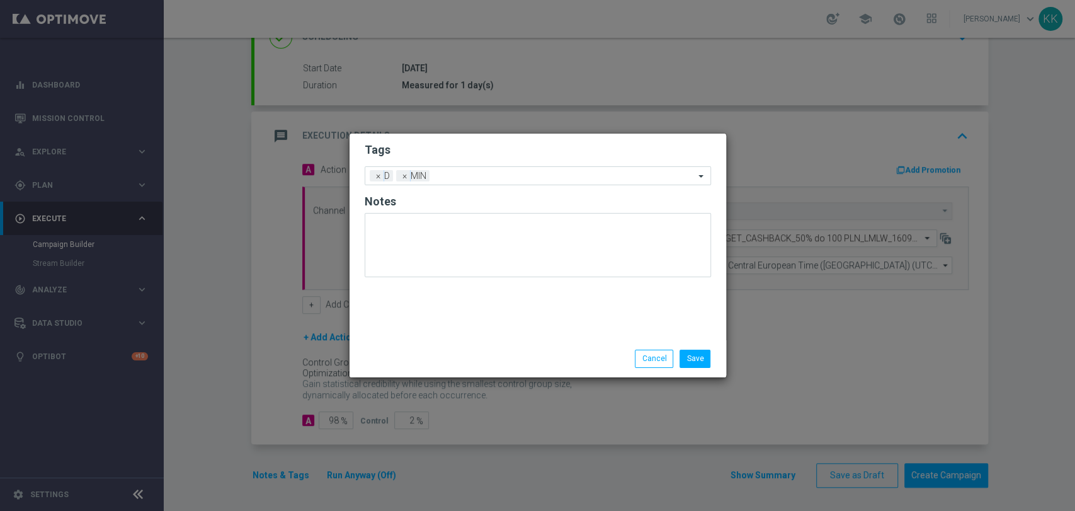
click at [474, 160] on form "Tags Add a new tag × D × MIN Notes" at bounding box center [538, 212] width 346 height 147
click at [479, 170] on div "Add a new tag × D × MIN" at bounding box center [529, 176] width 329 height 18
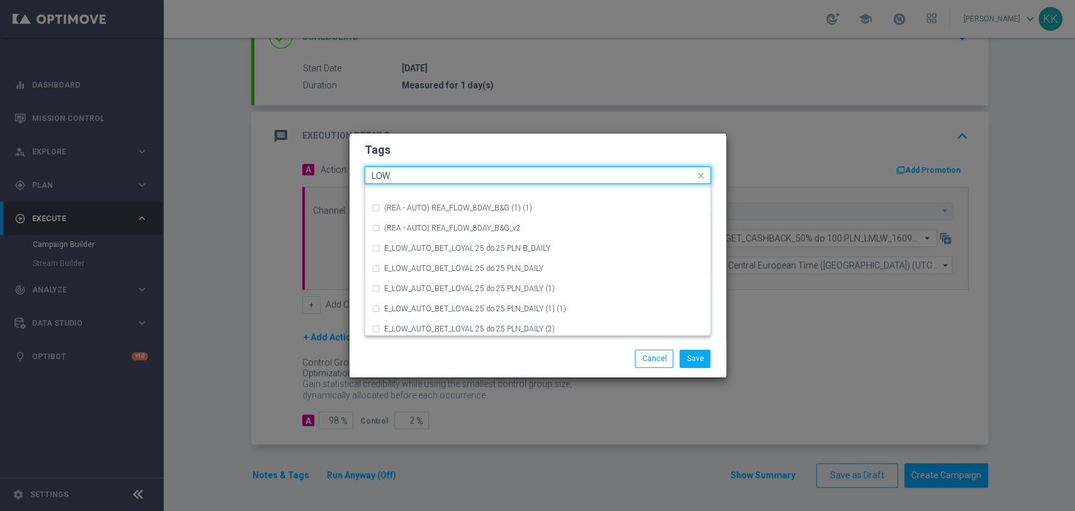
scroll to position [615, 0]
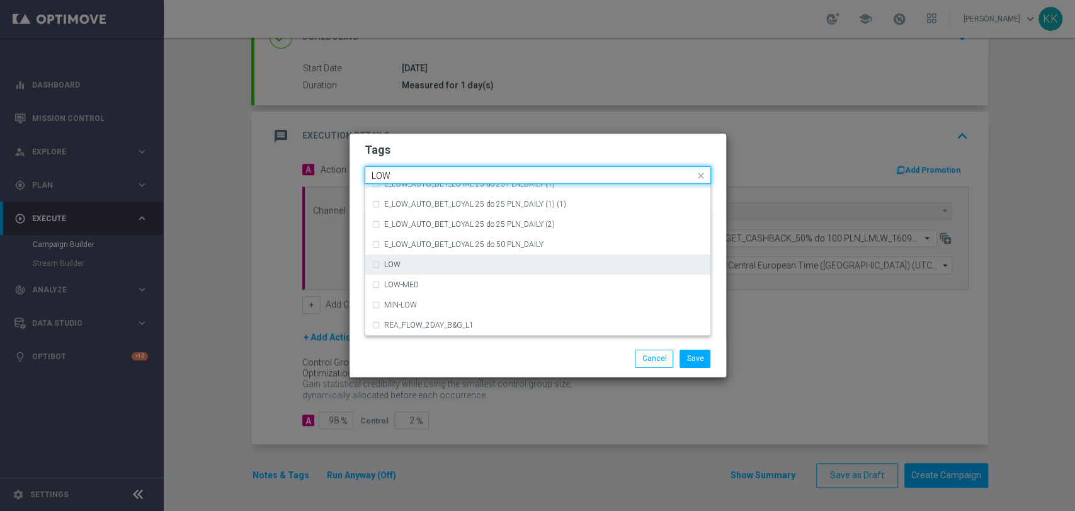
click at [404, 263] on div "LOW" at bounding box center [544, 265] width 320 height 8
type input "LOW"
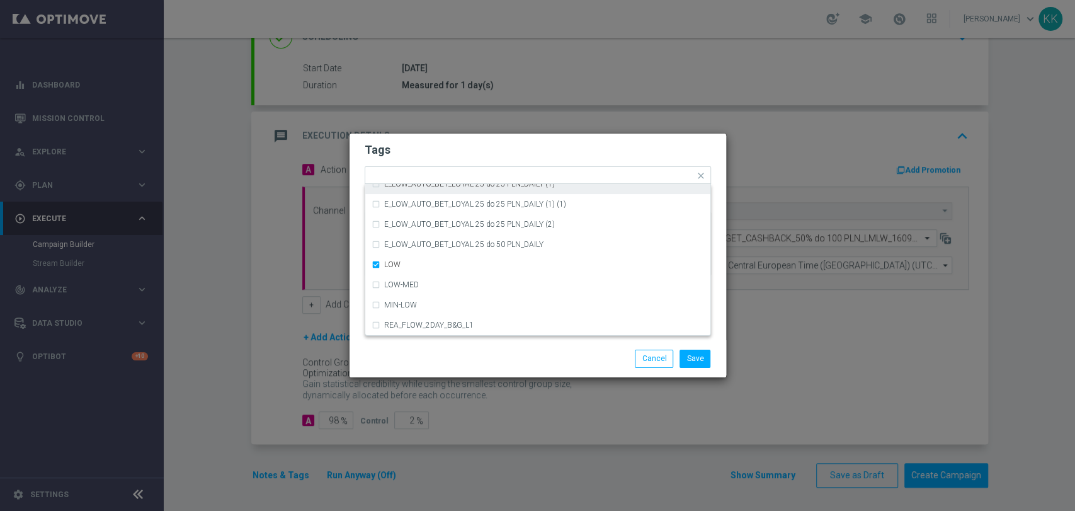
click at [463, 132] on modal-container "Tags Quick find × D × MIN × LOW (REA - AUTO) REA_FLOW_8DAY_B&G (1) (1) (REA - A…" at bounding box center [537, 255] width 1075 height 511
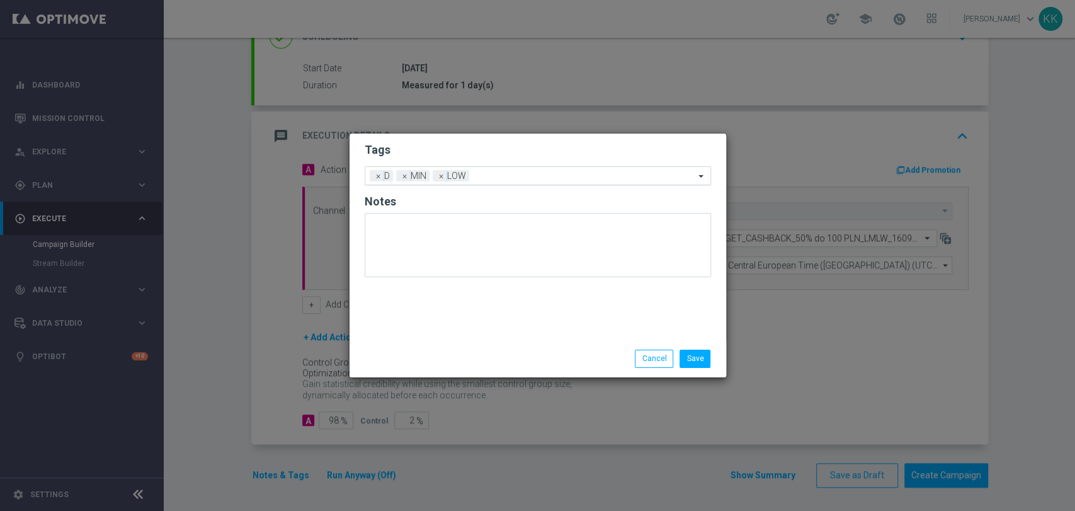
click at [498, 182] on div at bounding box center [583, 177] width 222 height 13
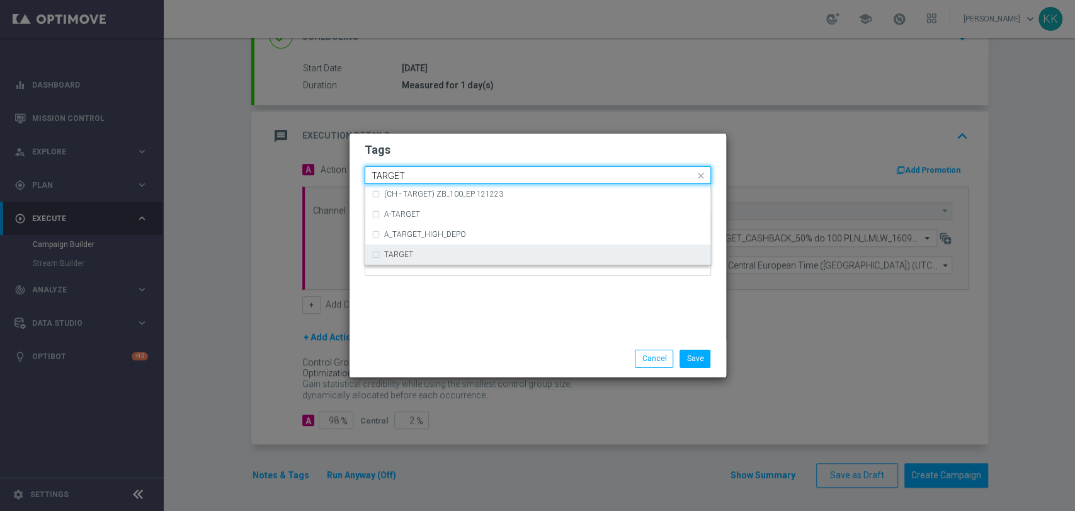
click at [413, 249] on div "TARGET" at bounding box center [538, 254] width 333 height 20
type input "TARGET"
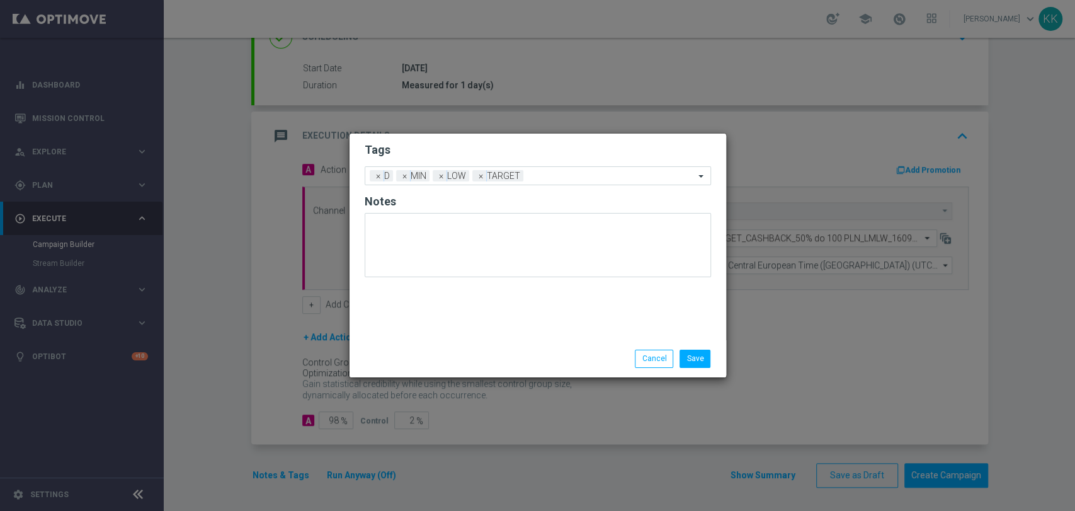
click at [470, 305] on div "Tags Add a new tag × D × MIN × LOW × TARGET Notes" at bounding box center [538, 237] width 377 height 207
click at [539, 172] on input "text" at bounding box center [611, 176] width 166 height 11
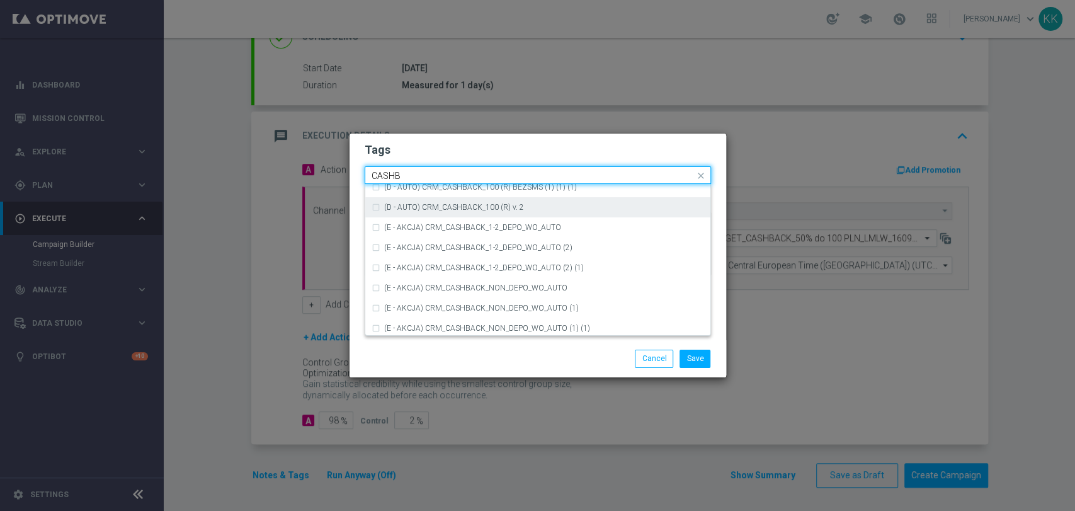
scroll to position [217, 0]
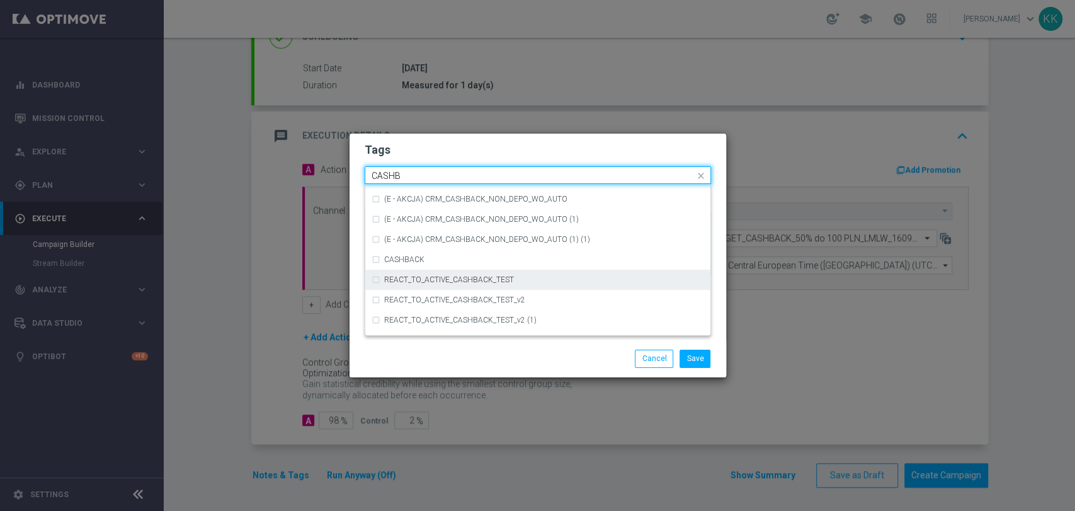
click at [408, 270] on div "REACT_TO_ACTIVE_CASHBACK_TEST" at bounding box center [538, 280] width 333 height 20
type input "CASHB"
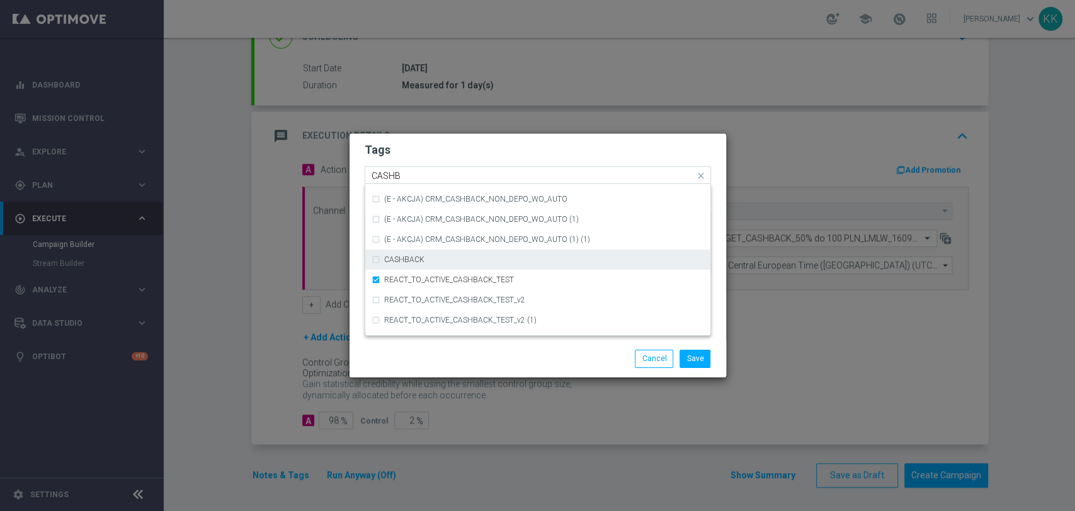
click at [411, 263] on label "CASHBACK" at bounding box center [404, 260] width 40 height 8
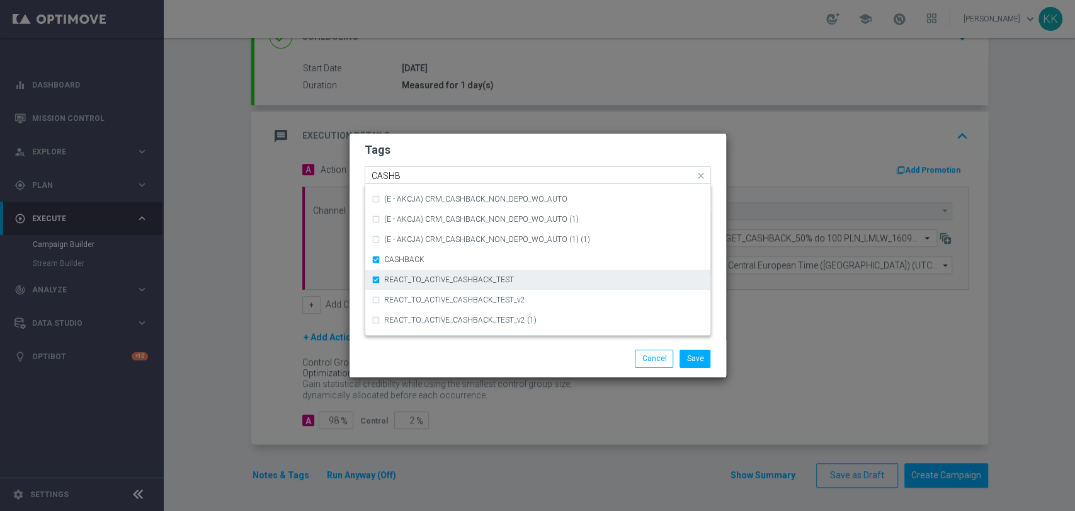
click at [414, 277] on label "REACT_TO_ACTIVE_CASHBACK_TEST" at bounding box center [449, 280] width 130 height 8
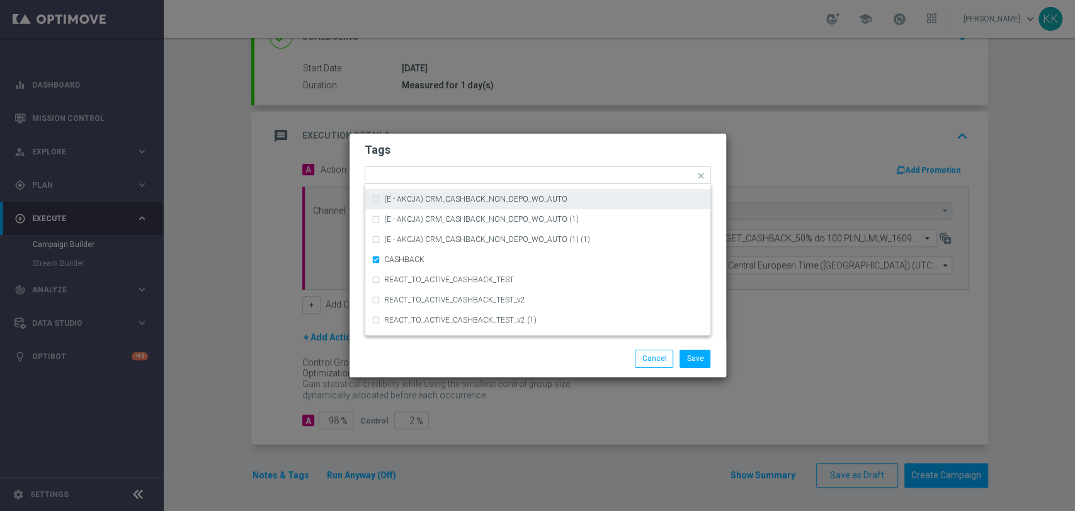
drag, startPoint x: 477, startPoint y: 155, endPoint x: 483, endPoint y: 160, distance: 7.6
click at [477, 154] on h2 "Tags" at bounding box center [538, 149] width 346 height 15
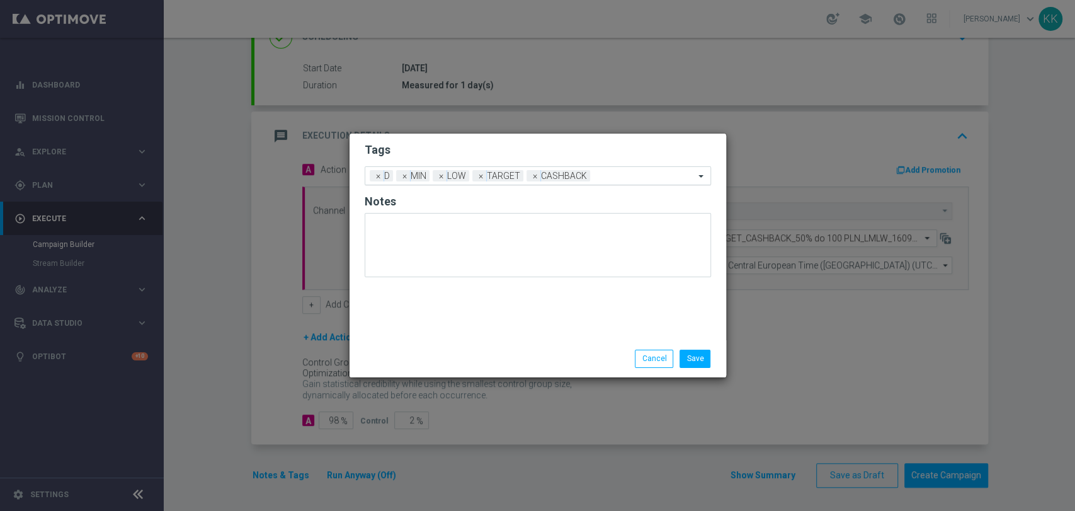
click at [605, 173] on input "text" at bounding box center [645, 176] width 100 height 11
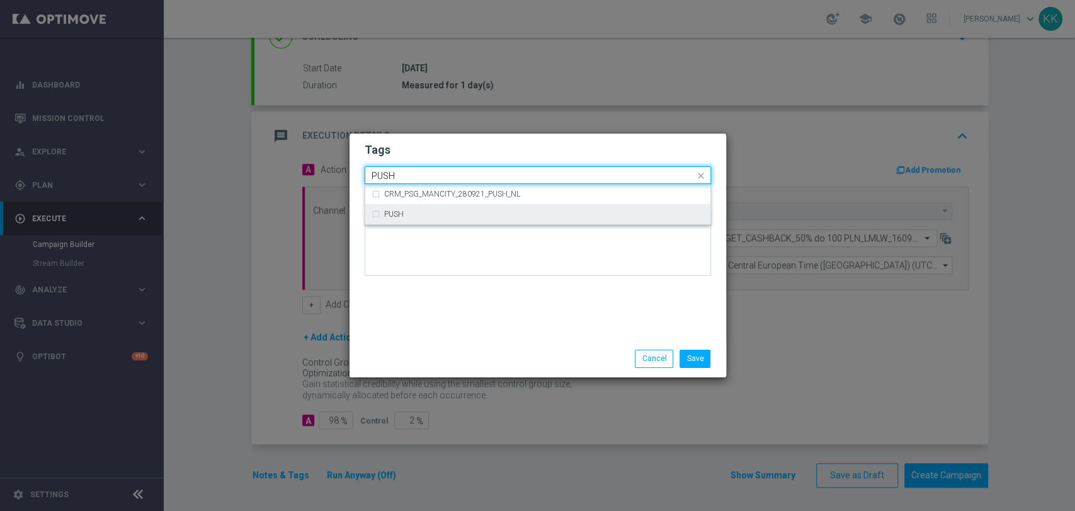
click at [518, 213] on div "PUSH" at bounding box center [544, 214] width 320 height 8
type input "PUSH"
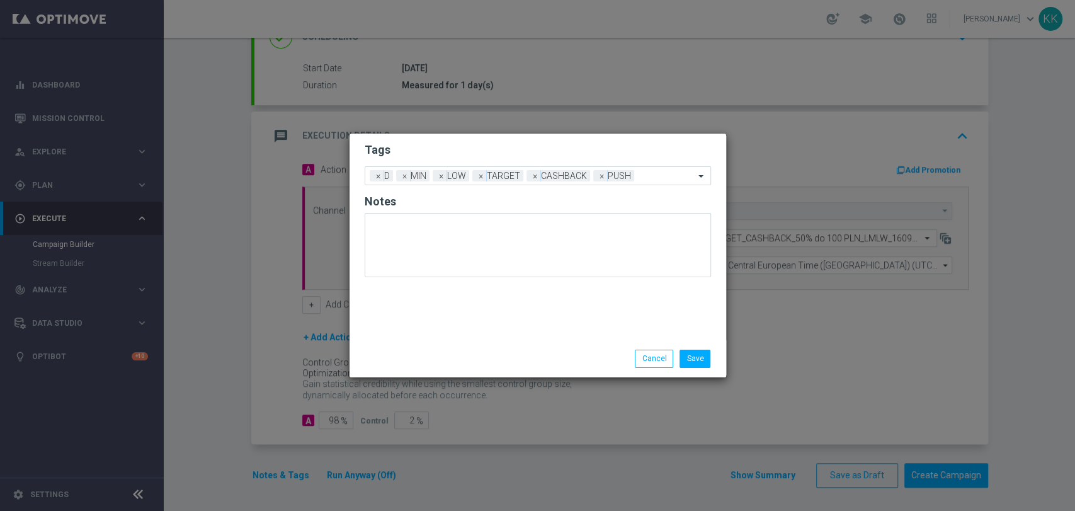
click at [560, 147] on h2 "Tags" at bounding box center [538, 149] width 346 height 15
click at [693, 359] on button "Save" at bounding box center [695, 359] width 31 height 18
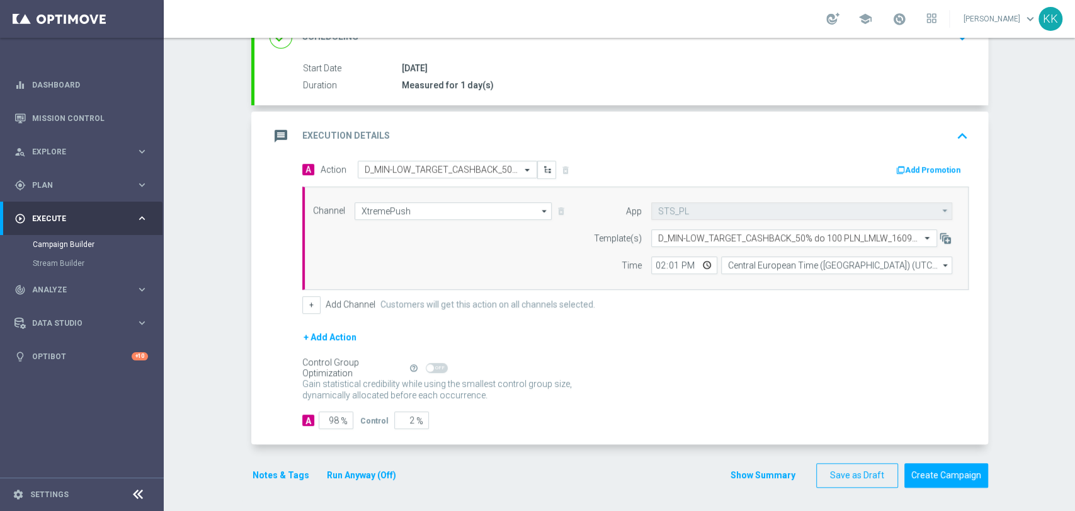
scroll to position [0, 0]
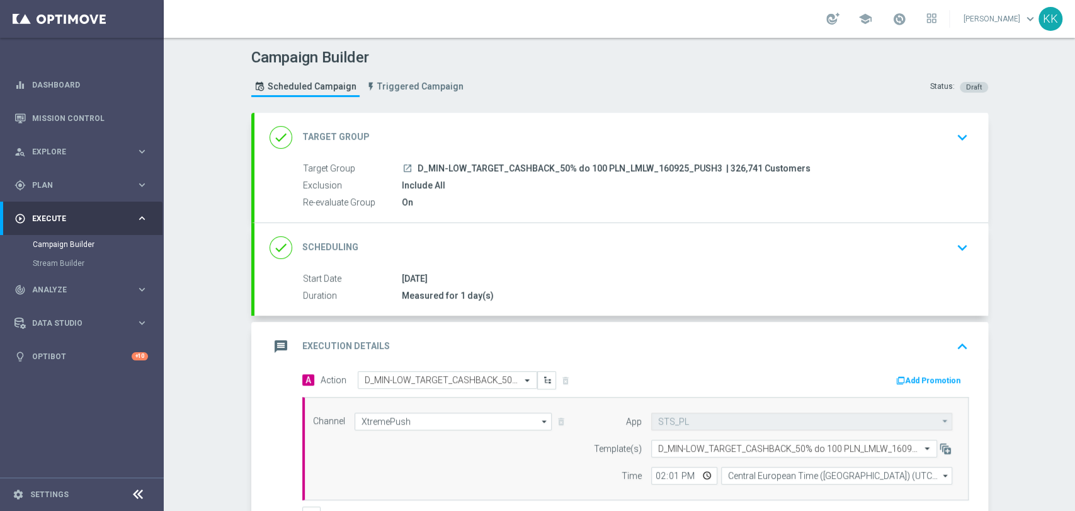
drag, startPoint x: 932, startPoint y: 142, endPoint x: 800, endPoint y: 207, distance: 147.0
click at [932, 143] on div "done Target Group keyboard_arrow_down" at bounding box center [622, 137] width 704 height 24
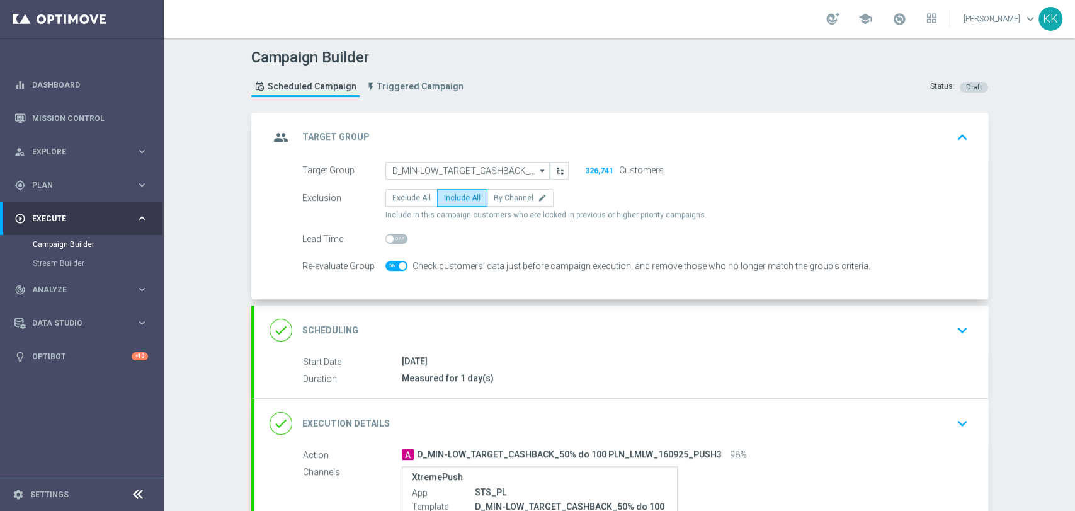
click at [962, 334] on icon "keyboard_arrow_down" at bounding box center [962, 330] width 19 height 19
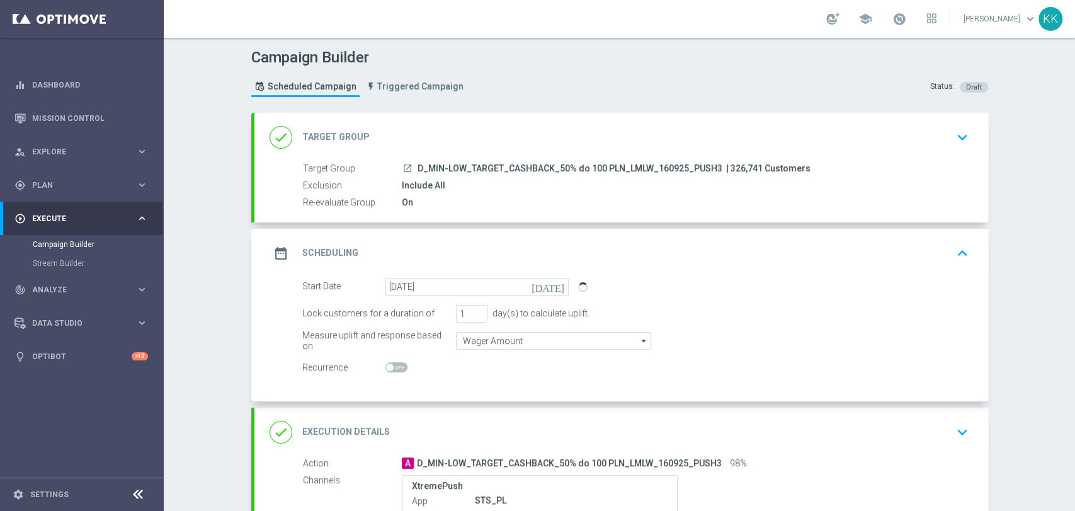
click at [955, 425] on icon "keyboard_arrow_down" at bounding box center [962, 432] width 19 height 19
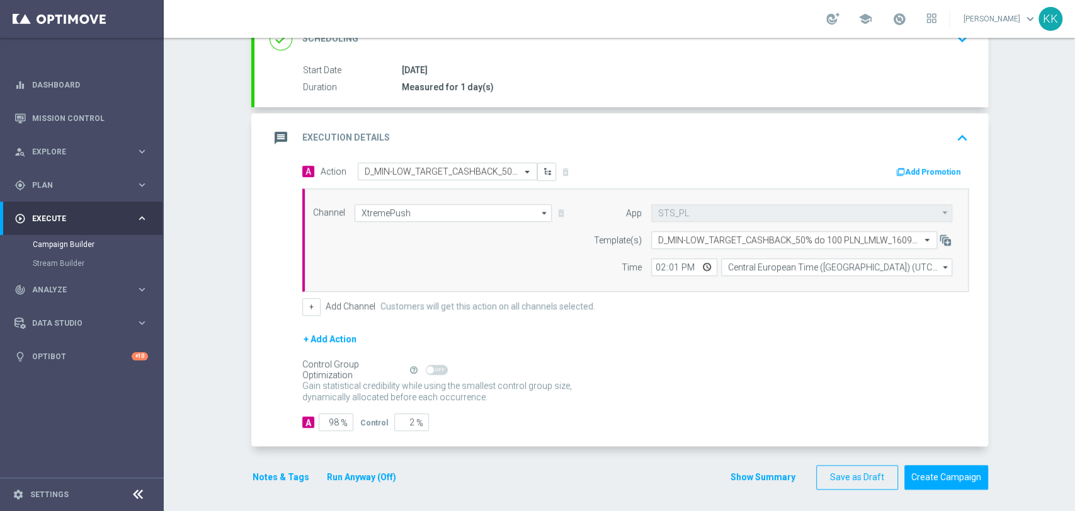
scroll to position [210, 0]
click at [268, 476] on button "Notes & Tags" at bounding box center [280, 475] width 59 height 16
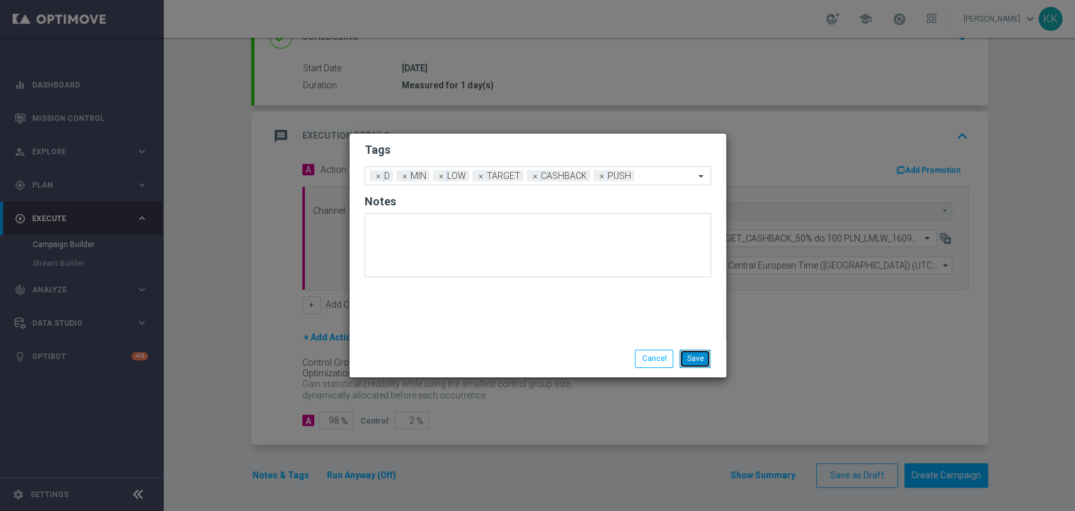
click at [700, 365] on button "Save" at bounding box center [695, 359] width 31 height 18
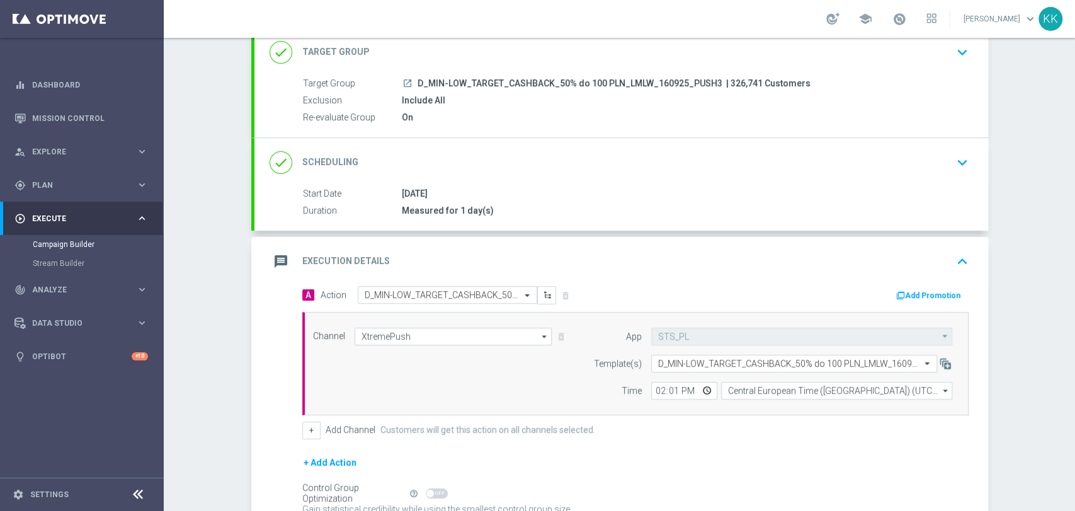
scroll to position [0, 0]
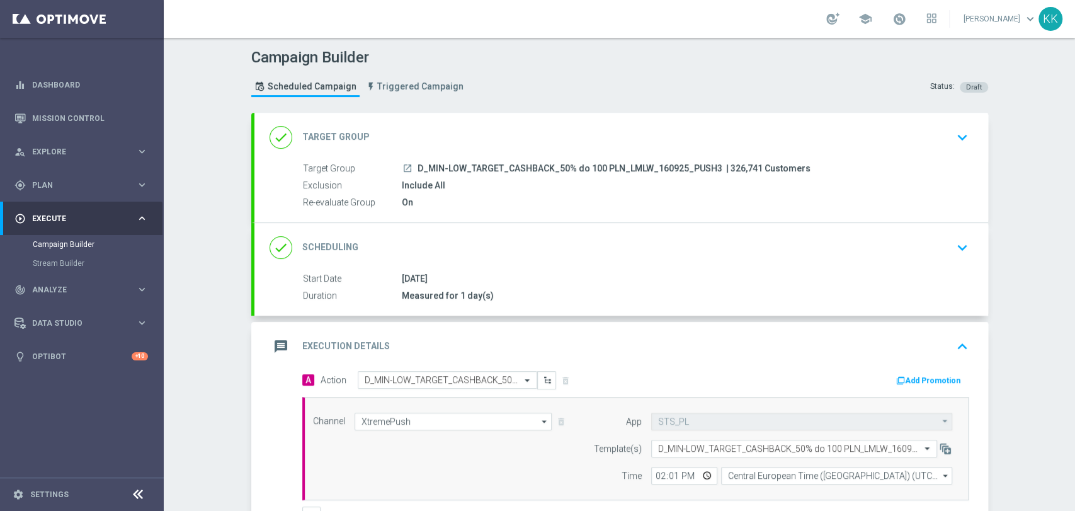
click at [953, 138] on icon "keyboard_arrow_down" at bounding box center [962, 137] width 19 height 19
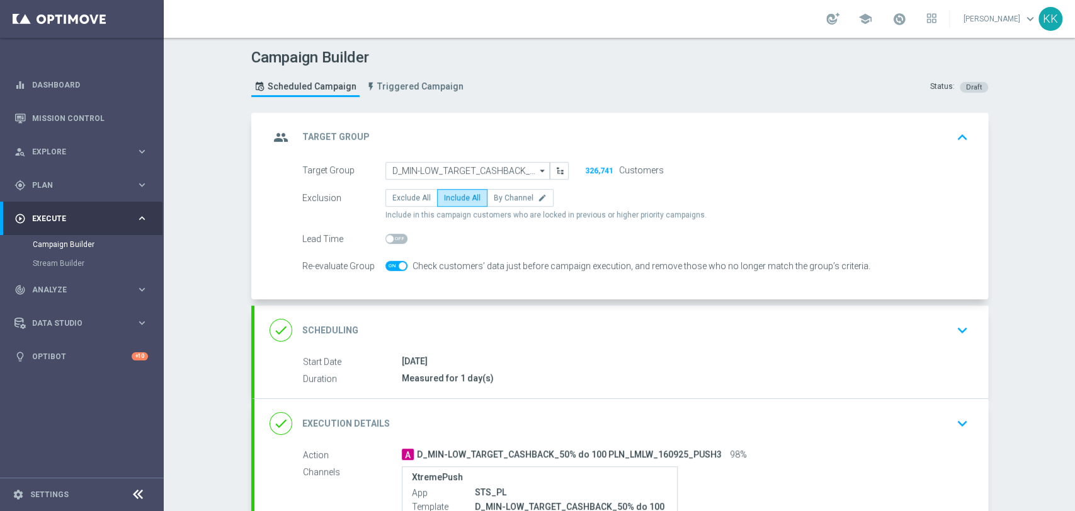
click at [960, 345] on div "done Scheduling keyboard_arrow_down" at bounding box center [621, 329] width 734 height 49
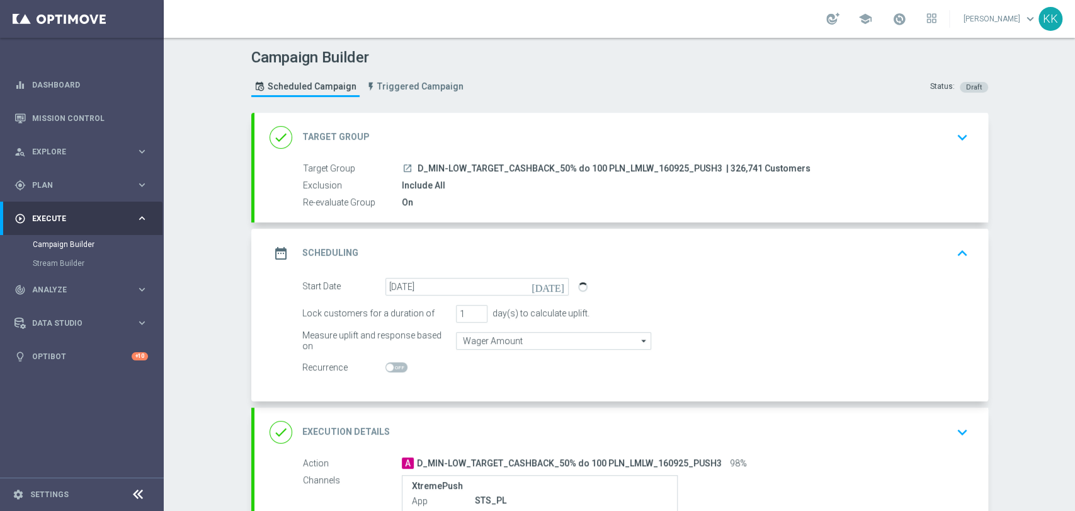
scroll to position [70, 0]
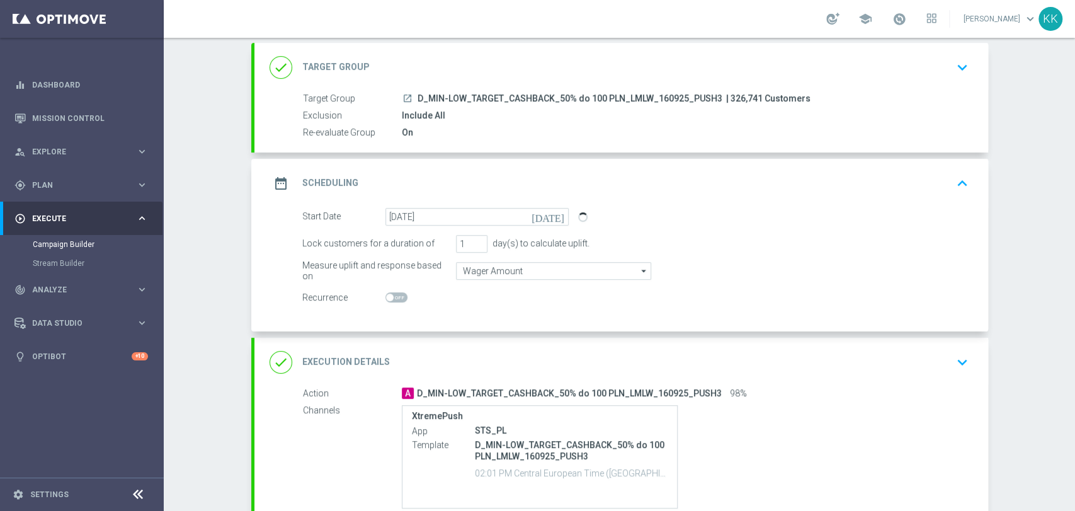
click at [955, 367] on icon "keyboard_arrow_down" at bounding box center [962, 362] width 19 height 19
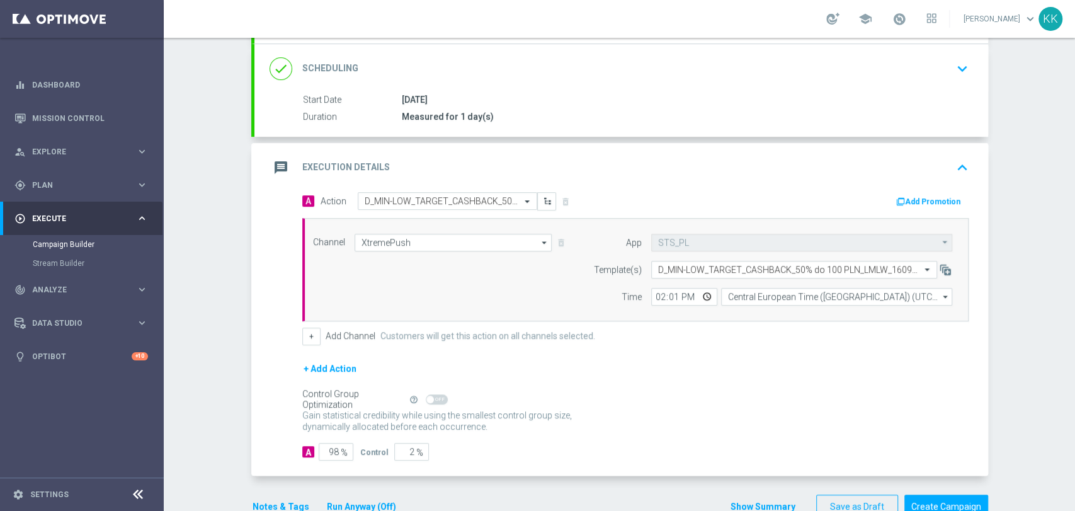
scroll to position [210, 0]
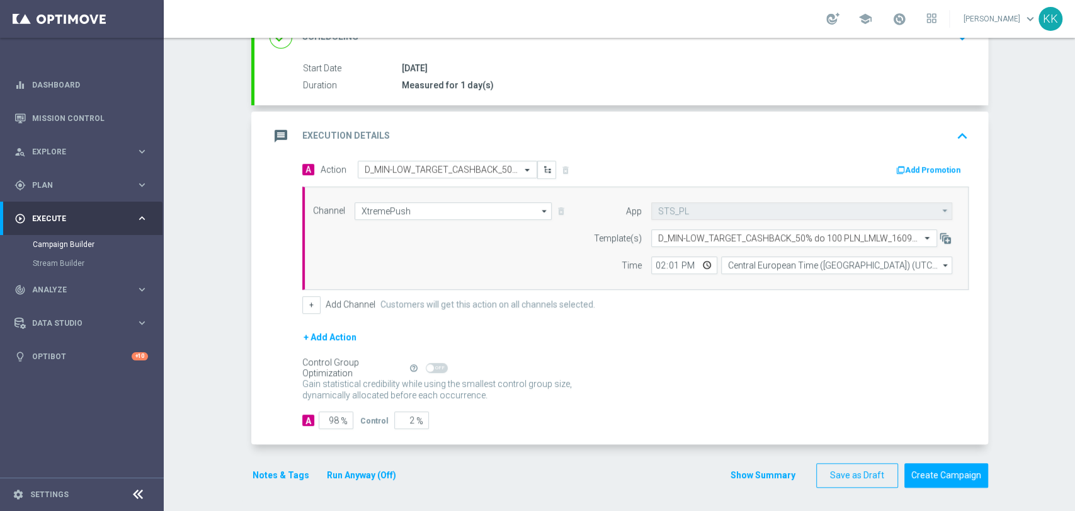
click at [264, 478] on button "Notes & Tags" at bounding box center [280, 475] width 59 height 16
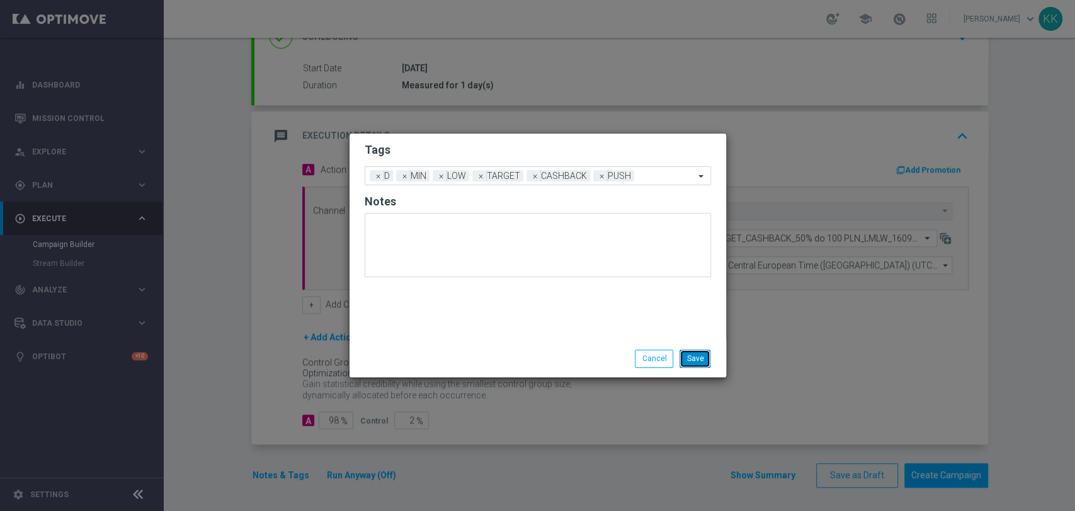
click at [690, 358] on button "Save" at bounding box center [695, 359] width 31 height 18
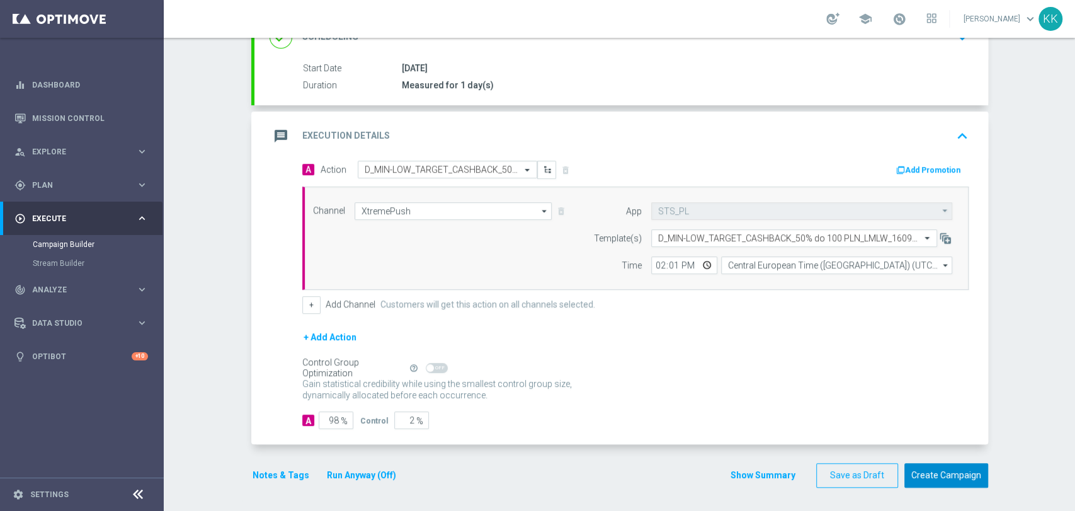
click at [957, 474] on button "Create Campaign" at bounding box center [946, 475] width 84 height 25
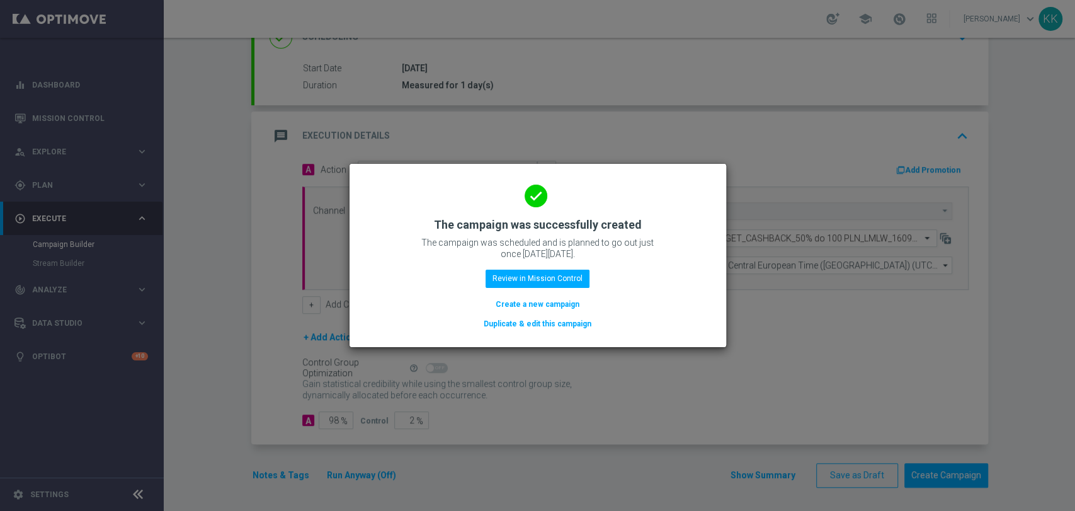
click at [529, 309] on button "Create a new campaign" at bounding box center [537, 304] width 86 height 14
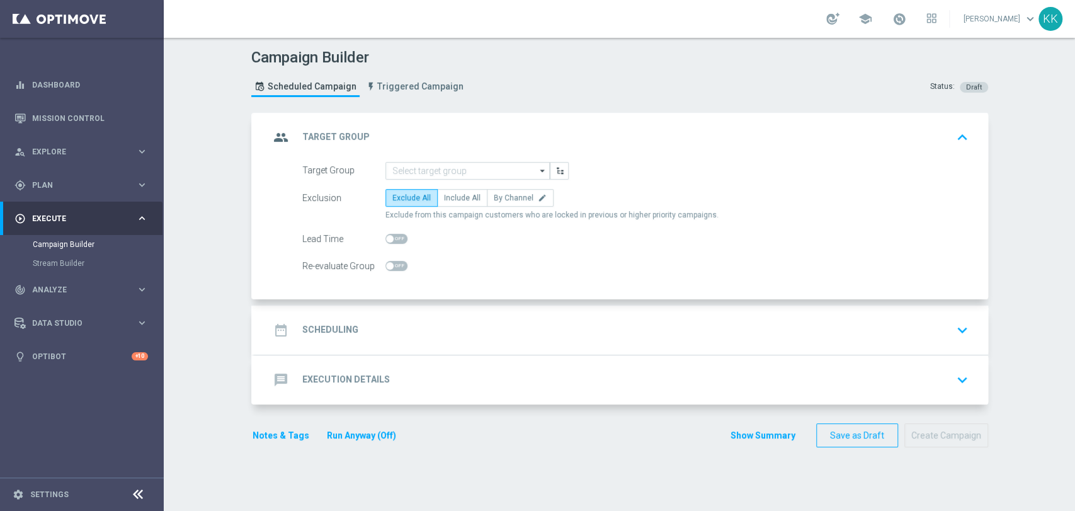
scroll to position [0, 0]
click at [499, 167] on input at bounding box center [467, 171] width 164 height 18
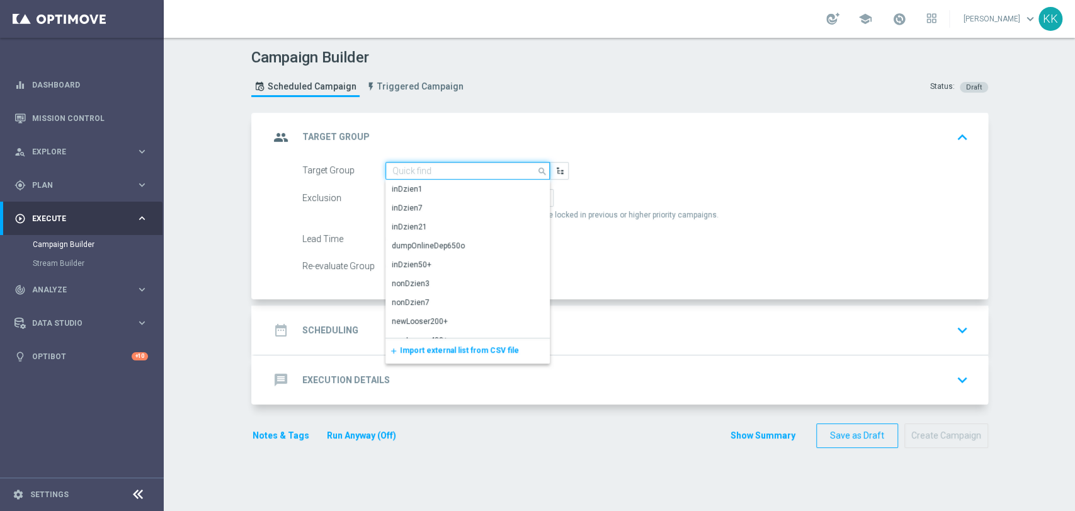
paste input "D_MED_TARGET_CASHBACK_50% do 300 PLN_LMLW_160925_PUSH3"
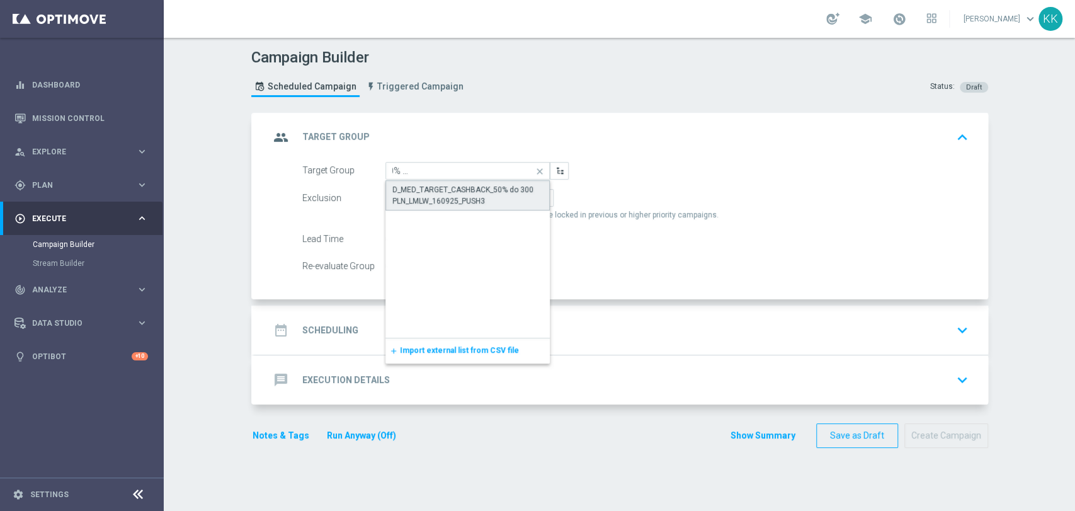
click at [491, 184] on div "D_MED_TARGET_CASHBACK_50% do 300 PLN_LMLW_160925_PUSH3" at bounding box center [467, 195] width 151 height 23
type input "D_MED_TARGET_CASHBACK_50% do 300 PLN_LMLW_160925_PUSH3"
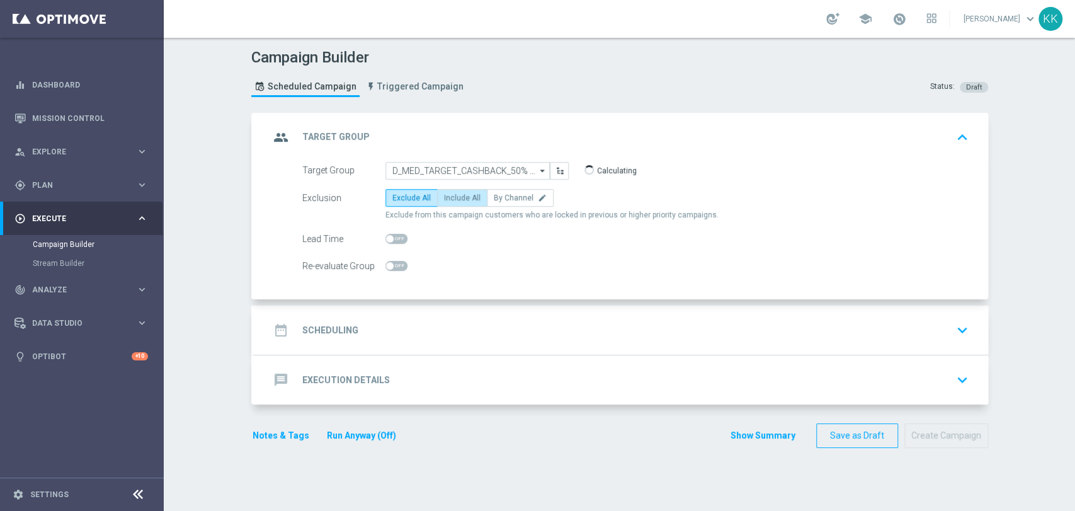
click at [454, 197] on span "Include All" at bounding box center [462, 197] width 37 height 9
click at [452, 197] on input "Include All" at bounding box center [448, 200] width 8 height 8
radio input "true"
click at [377, 263] on div "Re-evaluate Group" at bounding box center [343, 266] width 83 height 18
click at [392, 263] on span at bounding box center [396, 266] width 22 height 10
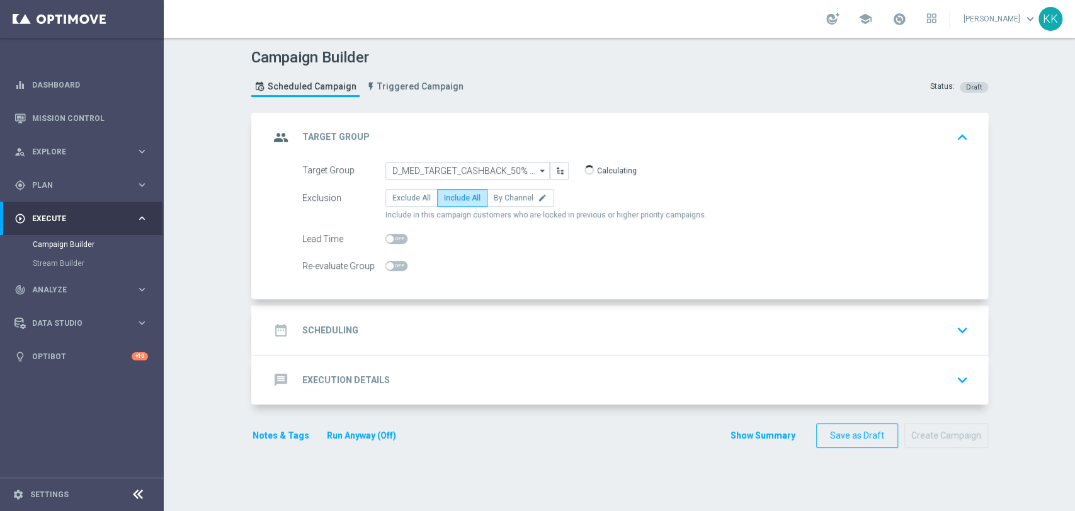
click at [392, 263] on input "checkbox" at bounding box center [396, 266] width 22 height 10
checkbox input "true"
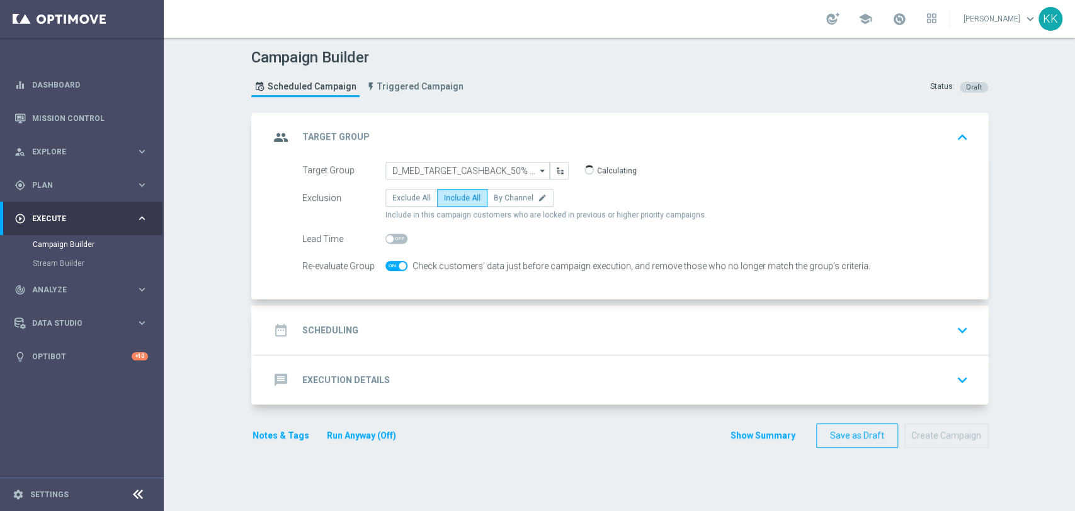
click at [409, 295] on div "Target Group D_MED_TARGET_CASHBACK_50% do 300 PLN_LMLW_160925_PUSH3 D_MED_TARGE…" at bounding box center [621, 231] width 734 height 138
click at [464, 339] on div "date_range Scheduling keyboard_arrow_down" at bounding box center [622, 330] width 704 height 24
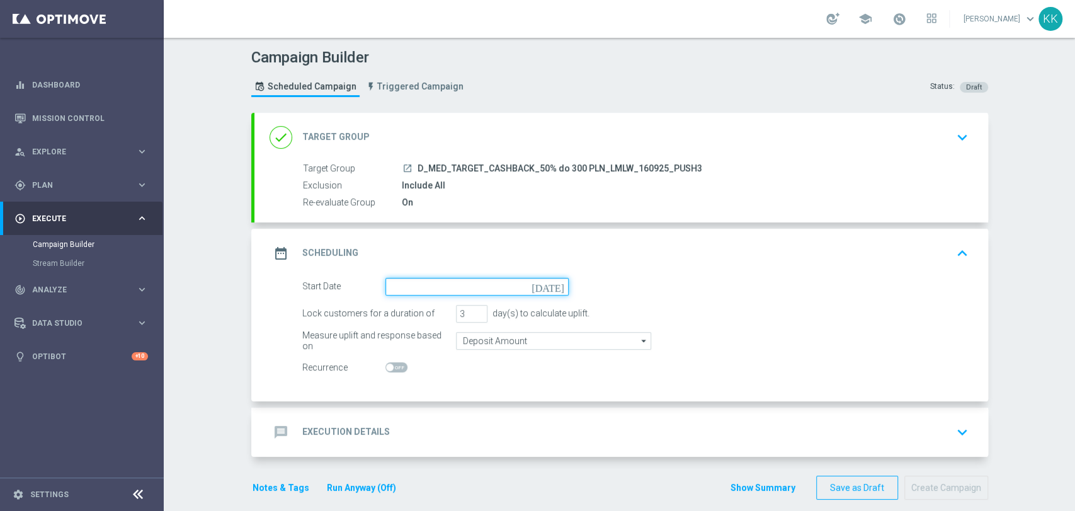
click at [476, 281] on input at bounding box center [476, 287] width 183 height 18
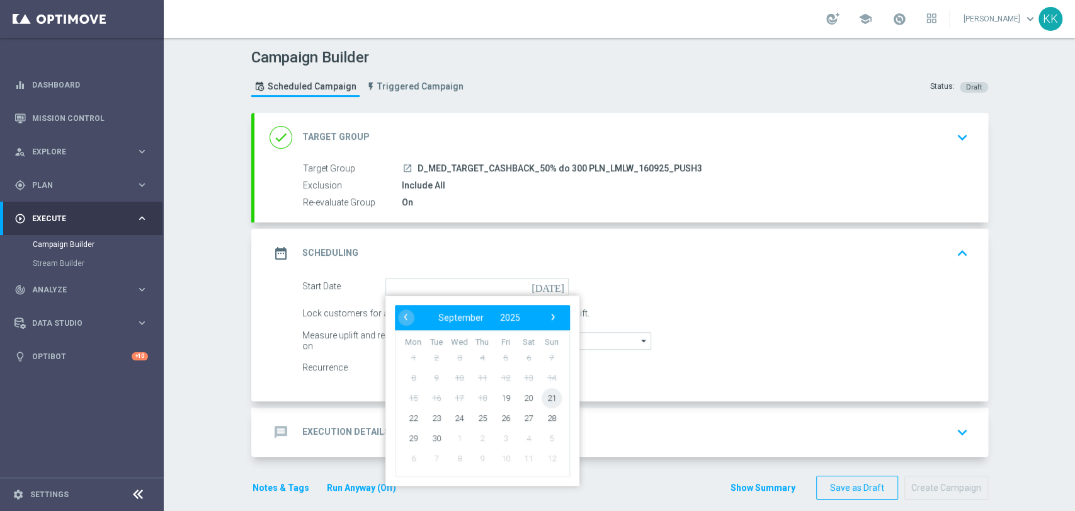
click at [545, 396] on span "21" at bounding box center [551, 397] width 20 height 20
type input "[DATE]"
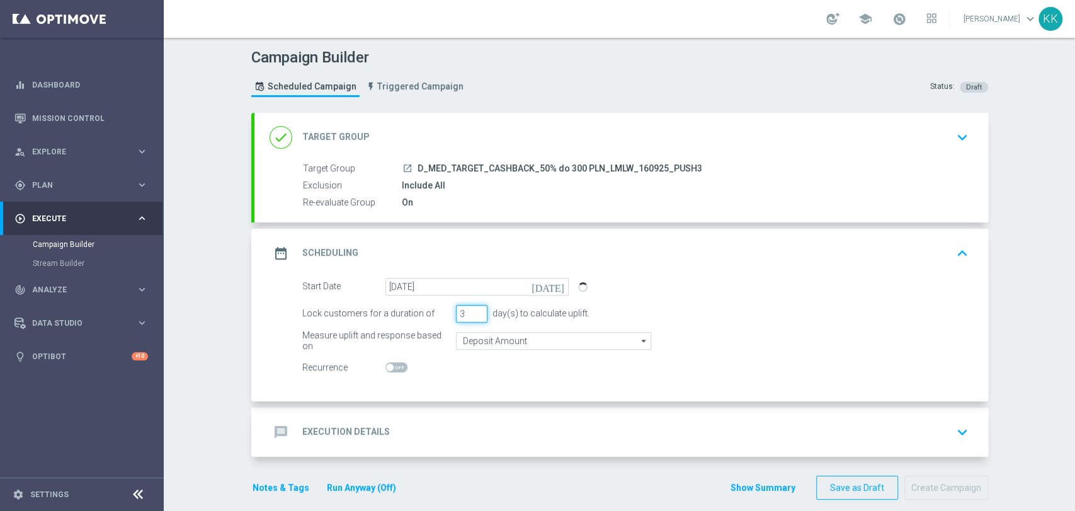
drag, startPoint x: 459, startPoint y: 314, endPoint x: 435, endPoint y: 319, distance: 24.5
click at [435, 319] on div "Lock customers for a duration of 3 day(s) to calculate uplift." at bounding box center [635, 314] width 685 height 18
type input "1"
click at [498, 347] on input "Deposit Amount" at bounding box center [553, 341] width 195 height 18
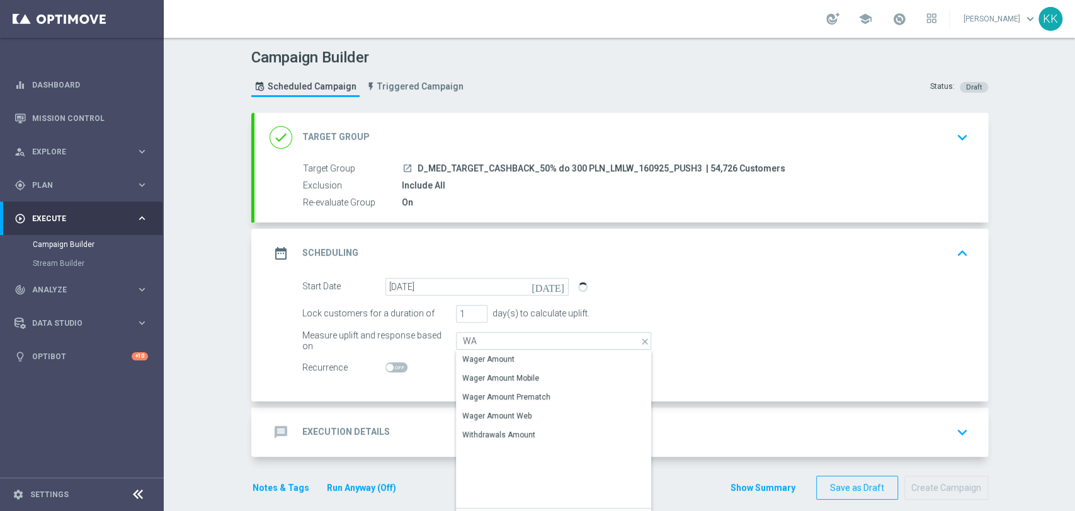
click at [496, 355] on div "Wager Amount" at bounding box center [488, 358] width 52 height 11
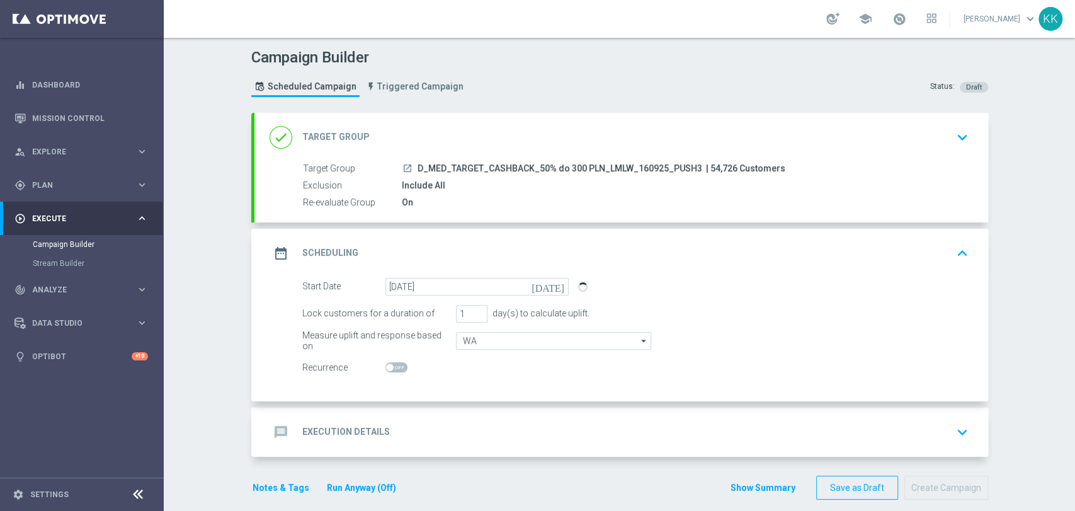
type input "Wager Amount"
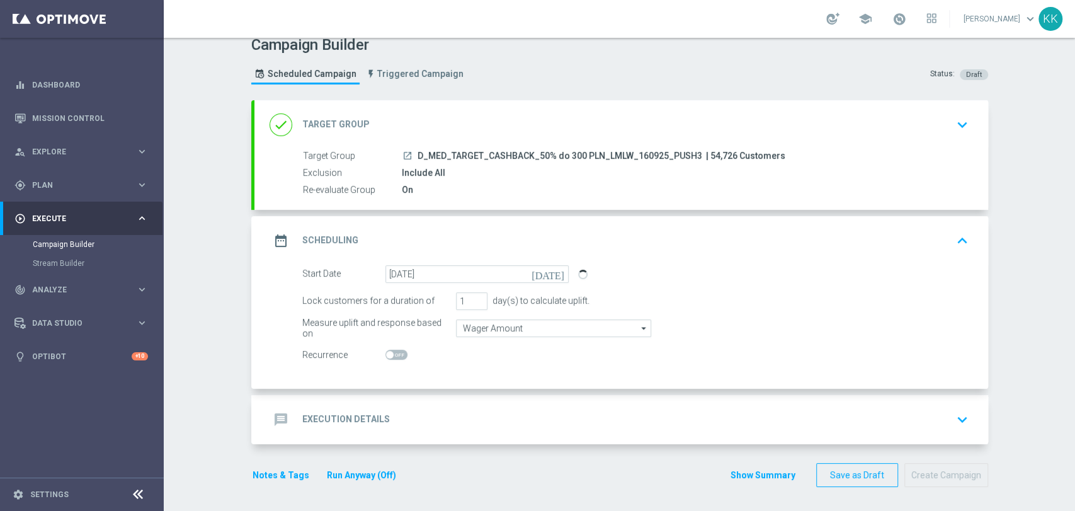
click at [492, 411] on div "message Execution Details keyboard_arrow_down" at bounding box center [622, 420] width 704 height 24
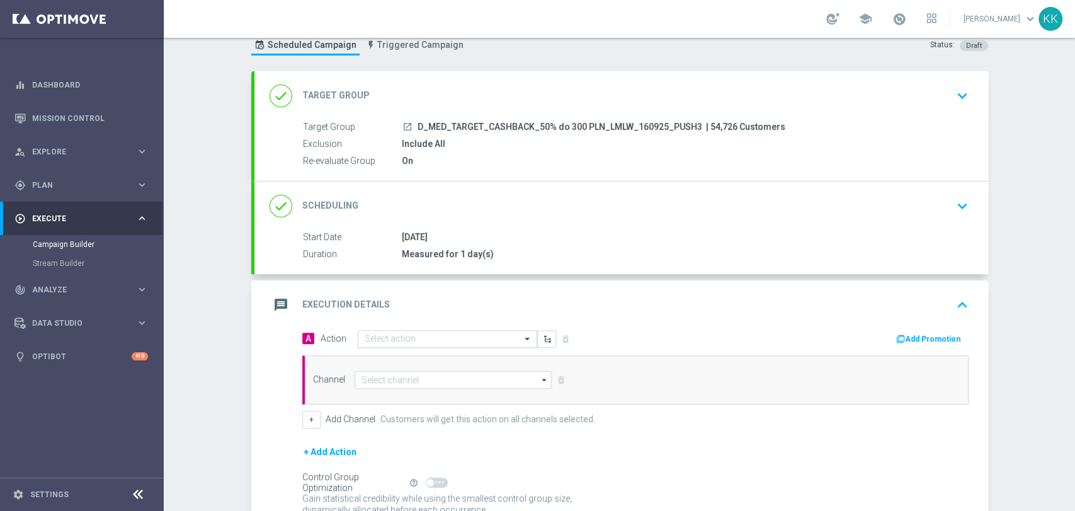
scroll to position [77, 0]
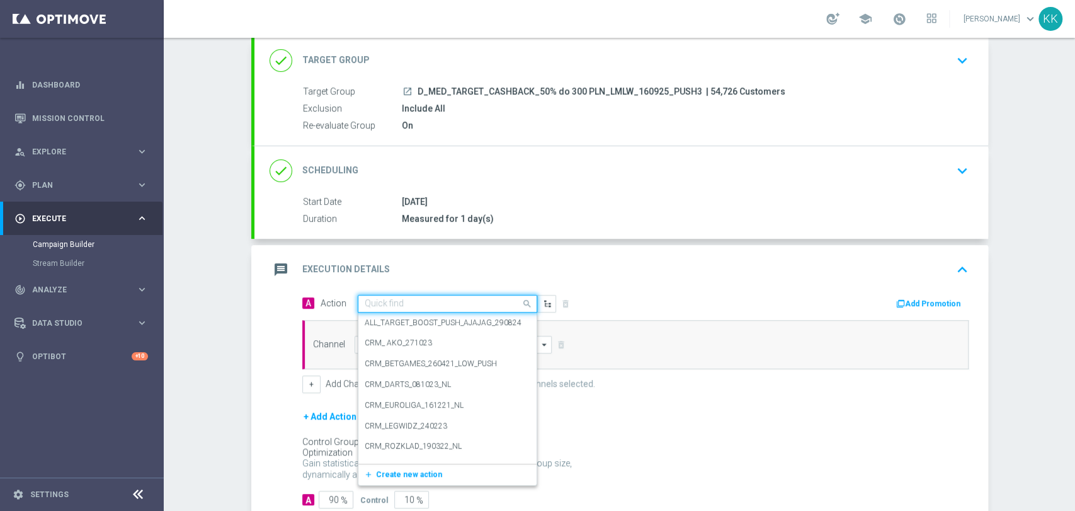
click at [396, 303] on input "text" at bounding box center [435, 304] width 140 height 11
paste input "D_MED_TARGET_CASHBACK_50% do 300 PLN_LMLW_160925_PUSH3"
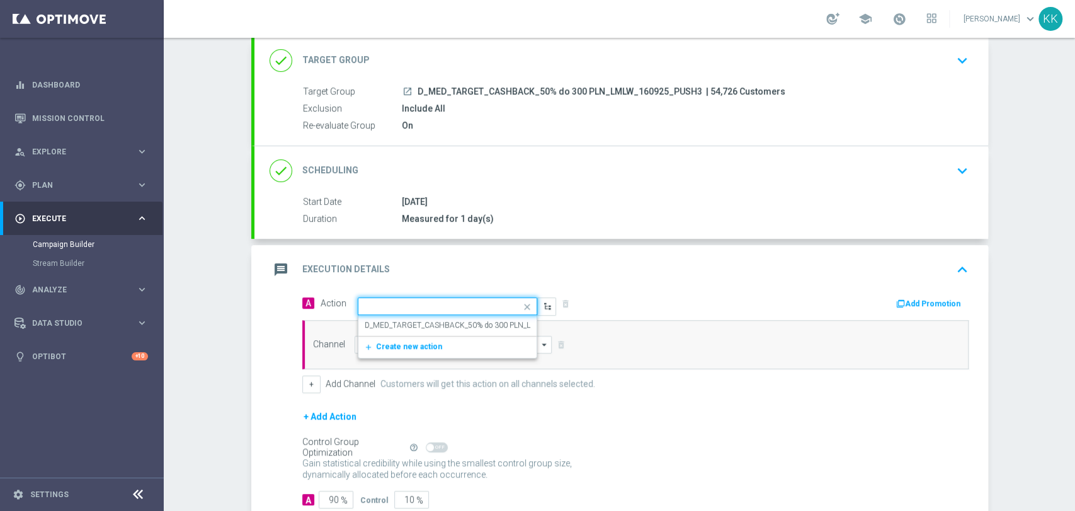
type input "D_MED_TARGET_CASHBACK_50% do 300 PLN_LMLW_160925_PUSH3"
click at [397, 315] on div "D_MED_TARGET_CASHBACK_50% do 300 PLN_LMLW_160925_PUSH3 edit" at bounding box center [448, 325] width 166 height 21
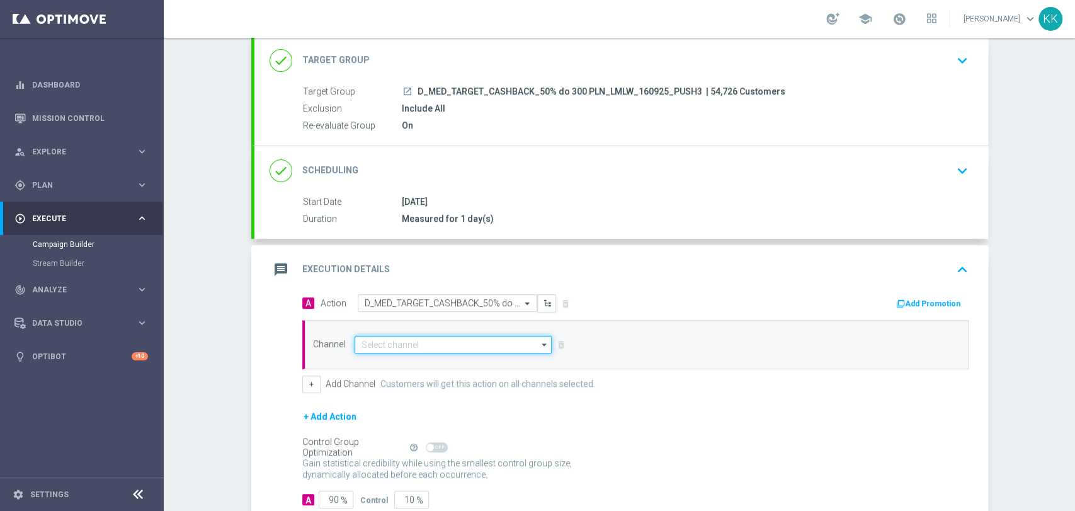
click at [401, 336] on input at bounding box center [454, 345] width 198 height 18
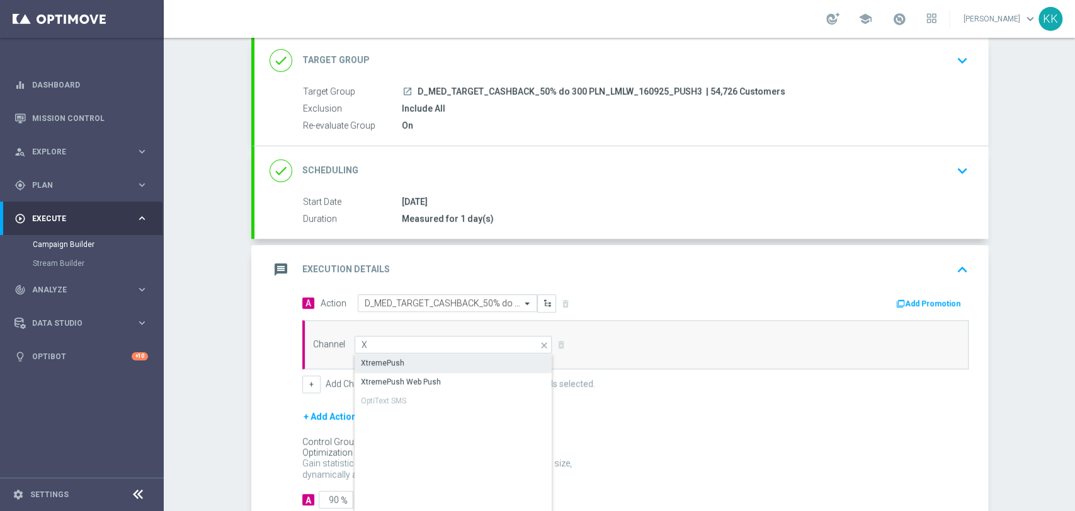
click at [402, 354] on div "XtremePush" at bounding box center [454, 363] width 198 height 18
type input "XtremePush"
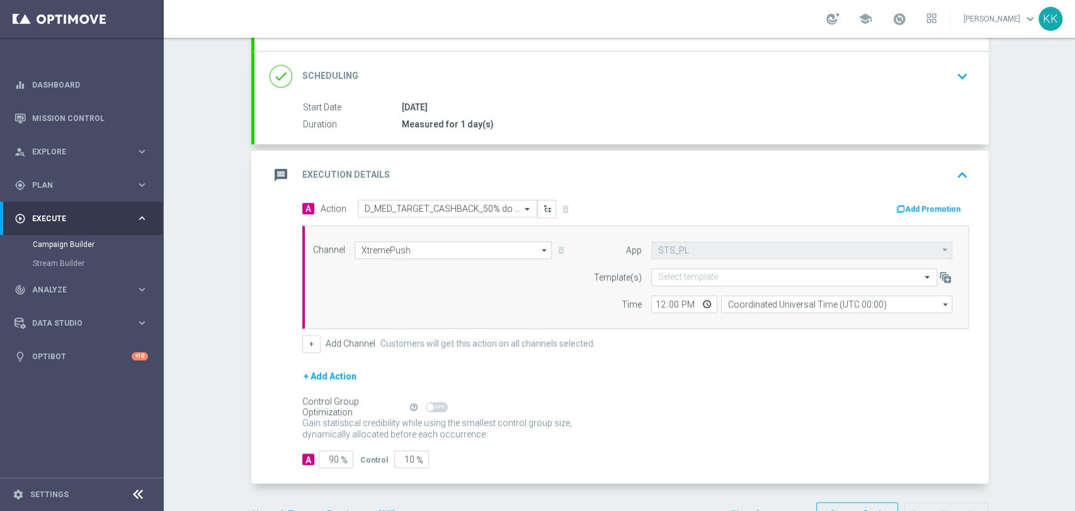
scroll to position [210, 0]
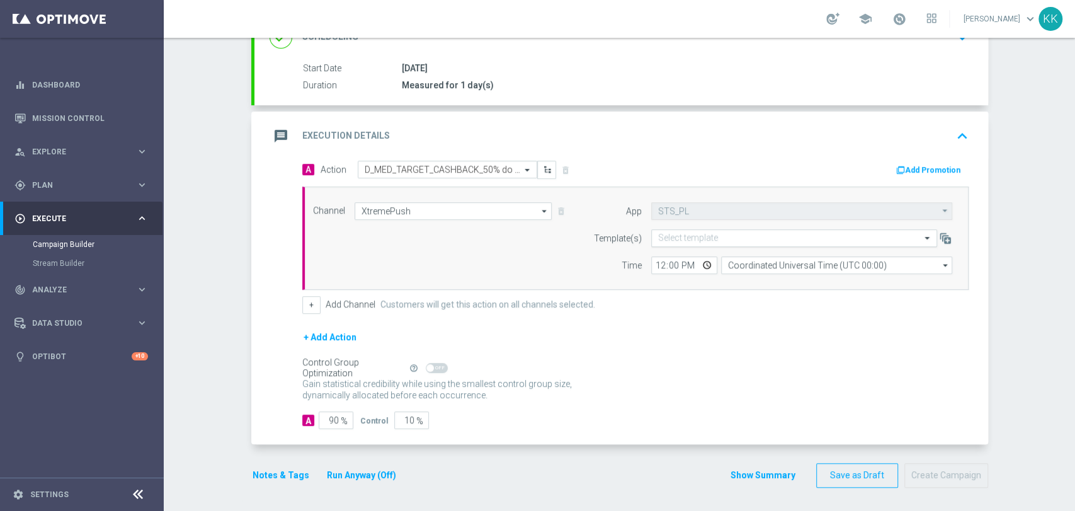
click at [692, 236] on input "text" at bounding box center [781, 238] width 247 height 11
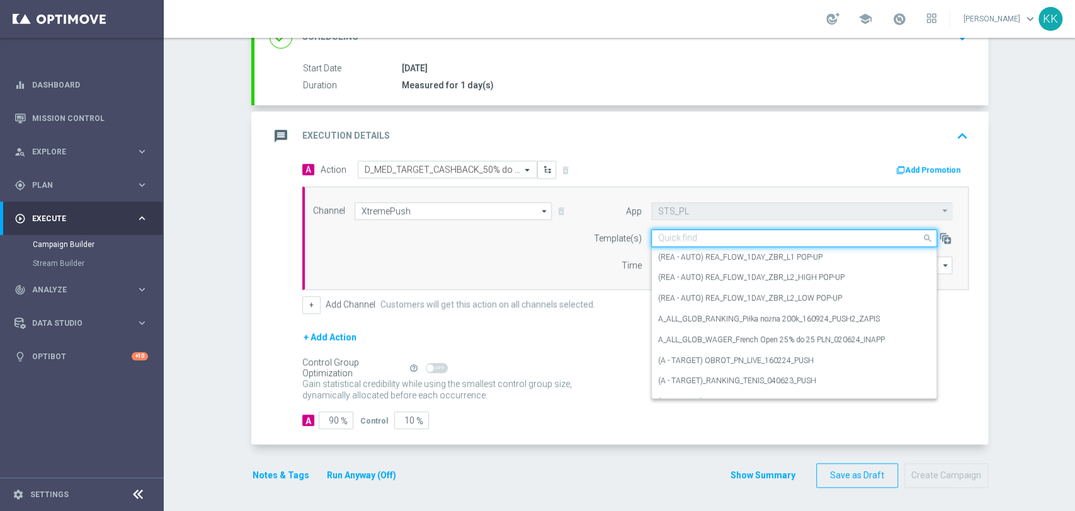
paste input "D_MED_TARGET_CASHBACK_50% do 300 PLN_LMLW_160925_PUSH3"
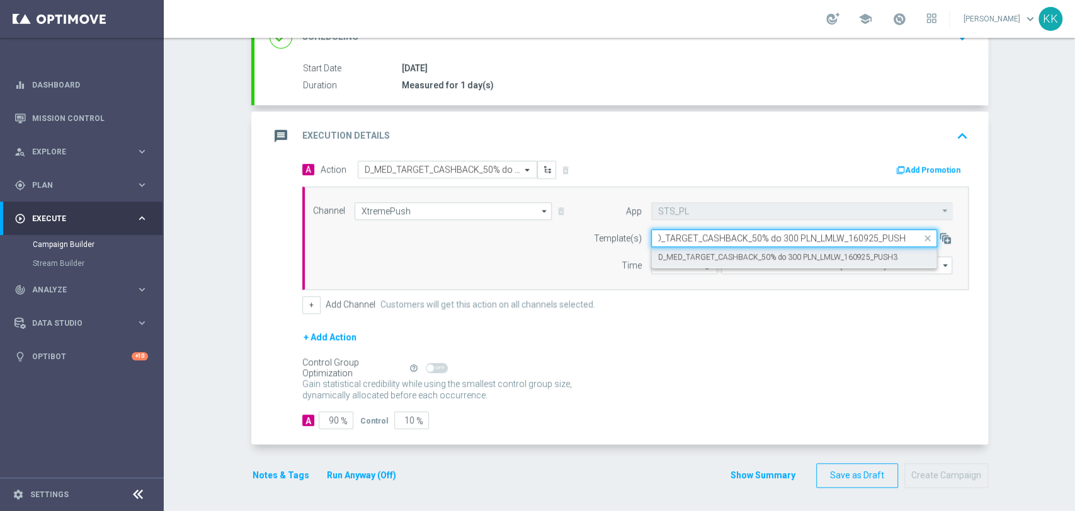
click at [697, 256] on label "D_MED_TARGET_CASHBACK_50% do 300 PLN_LMLW_160925_PUSH3" at bounding box center [777, 257] width 239 height 11
type input "D_MED_TARGET_CASHBACK_50% do 300 PLN_LMLW_160925_PUSH3"
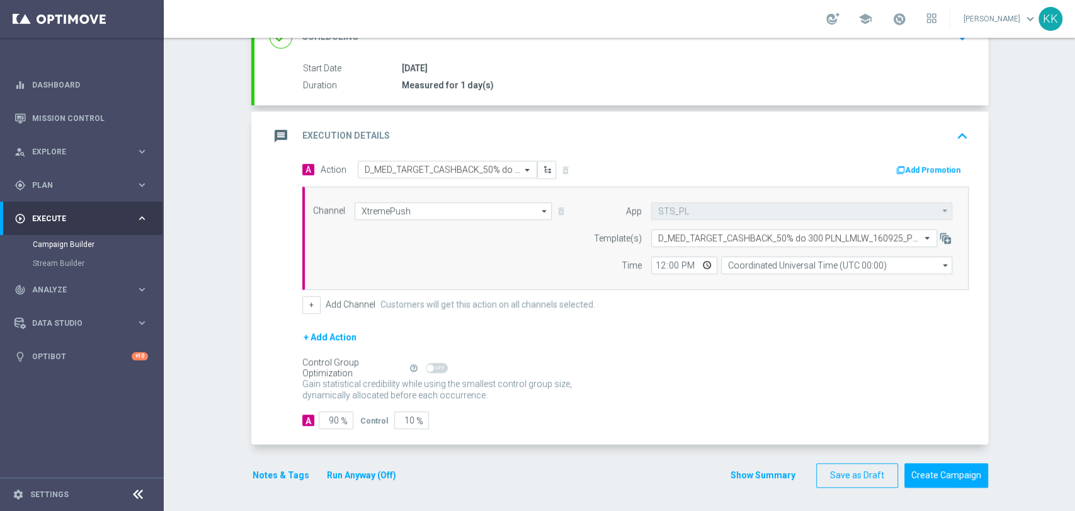
scroll to position [0, 0]
click at [653, 266] on input "12:00" at bounding box center [684, 265] width 66 height 18
type input "14:11"
click at [769, 266] on input "Coordinated Universal Time (UTC 00:00)" at bounding box center [836, 265] width 231 height 18
click at [773, 284] on div "Central European Time ([GEOGRAPHIC_DATA]) (UTC +02:00)" at bounding box center [830, 283] width 206 height 11
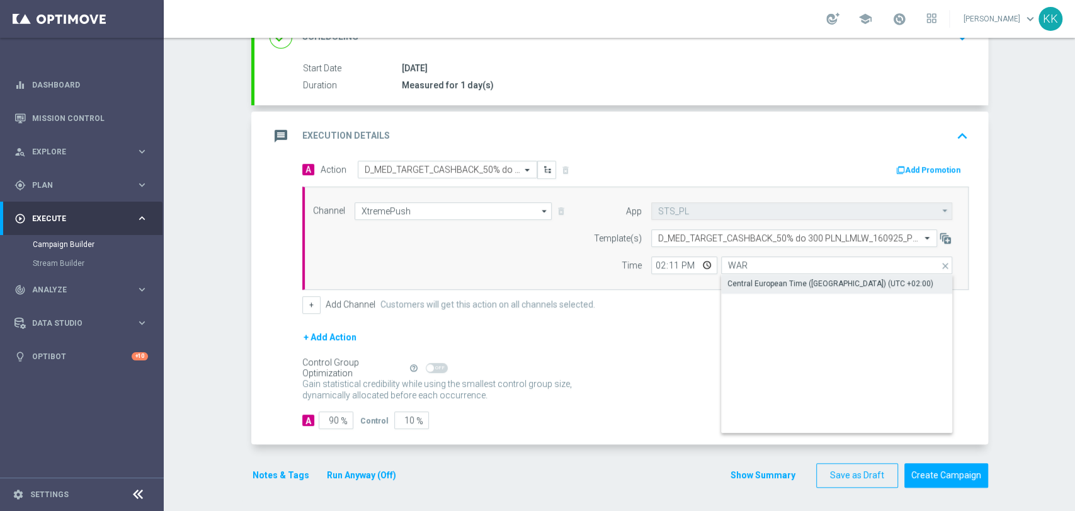
type input "Central European Time ([GEOGRAPHIC_DATA]) (UTC +02:00)"
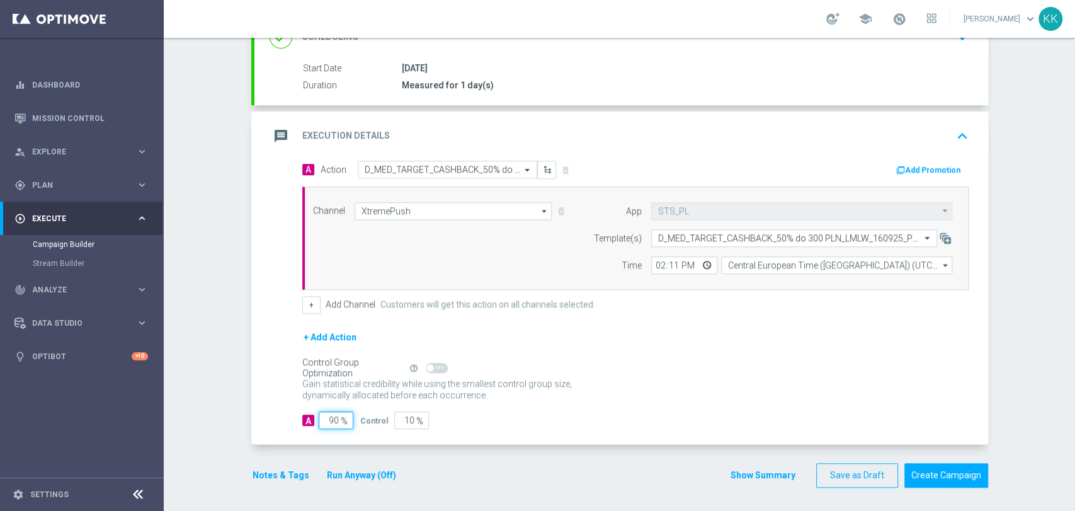
click at [331, 418] on input "90" at bounding box center [336, 420] width 35 height 18
type input "9"
type input "91"
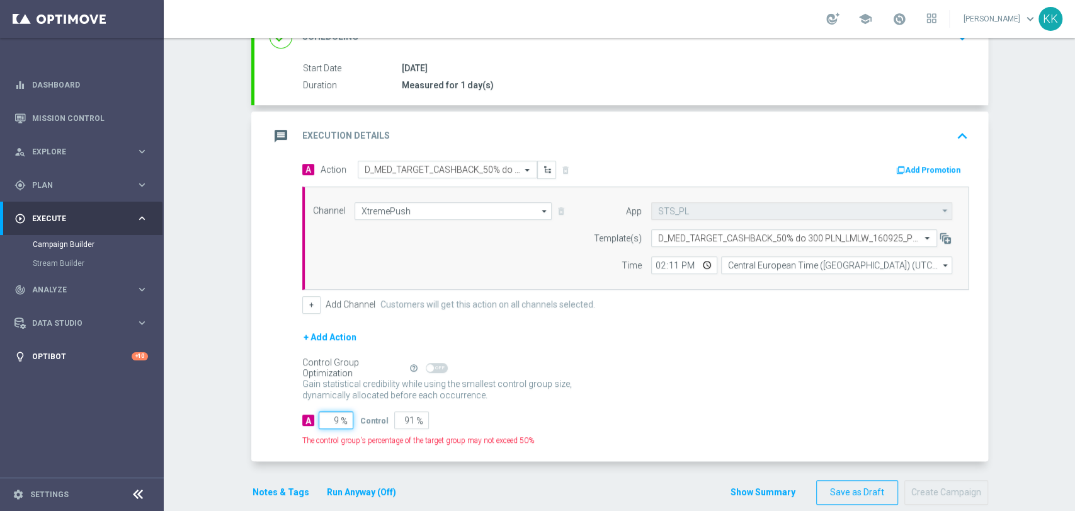
type input "98"
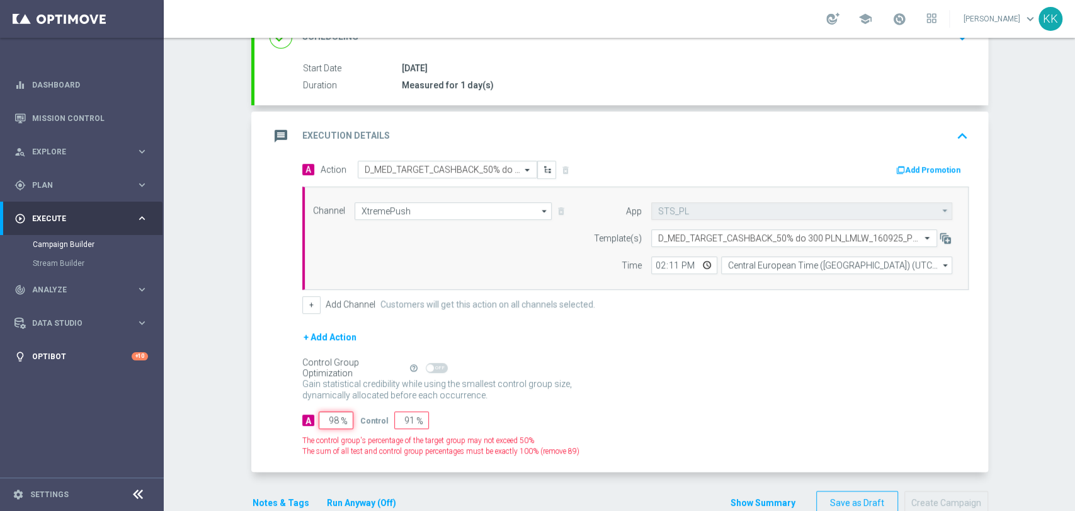
type input "2"
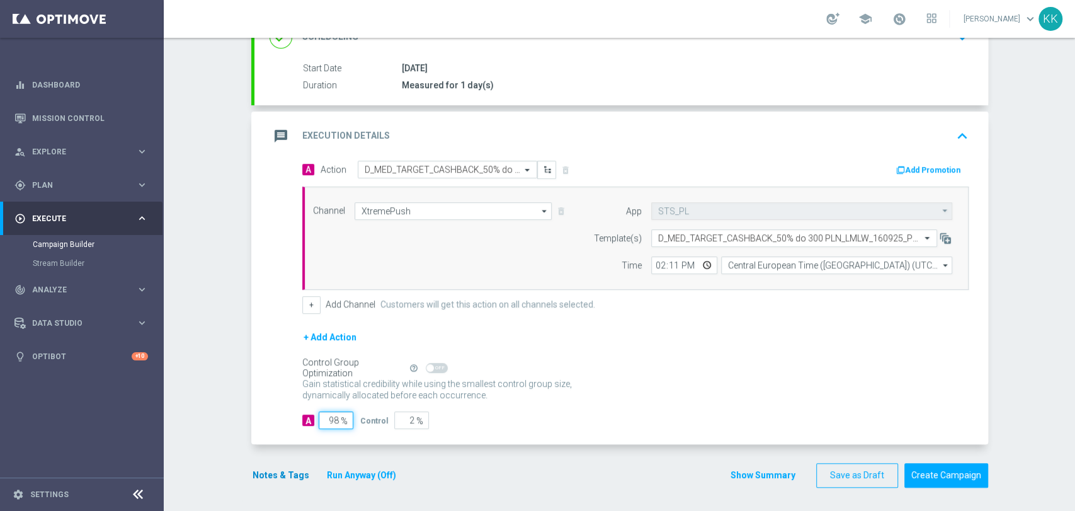
type input "98"
click at [276, 475] on button "Notes & Tags" at bounding box center [280, 475] width 59 height 16
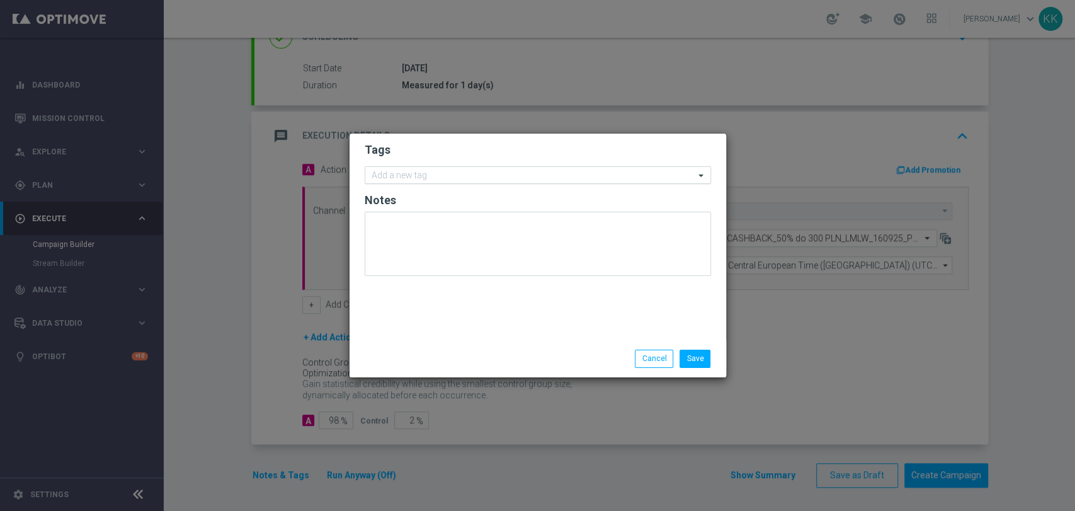
click at [393, 177] on input "text" at bounding box center [533, 176] width 323 height 11
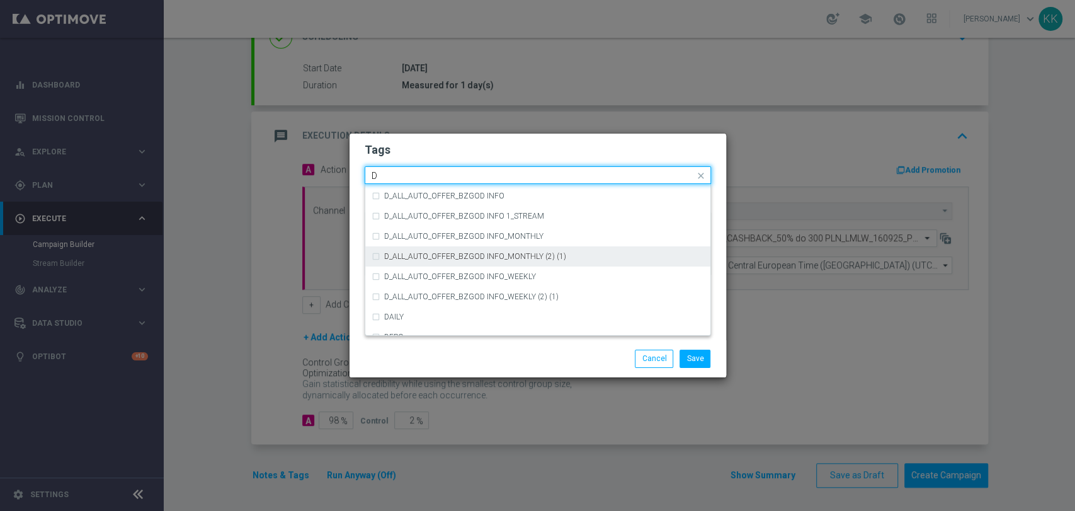
scroll to position [1330, 0]
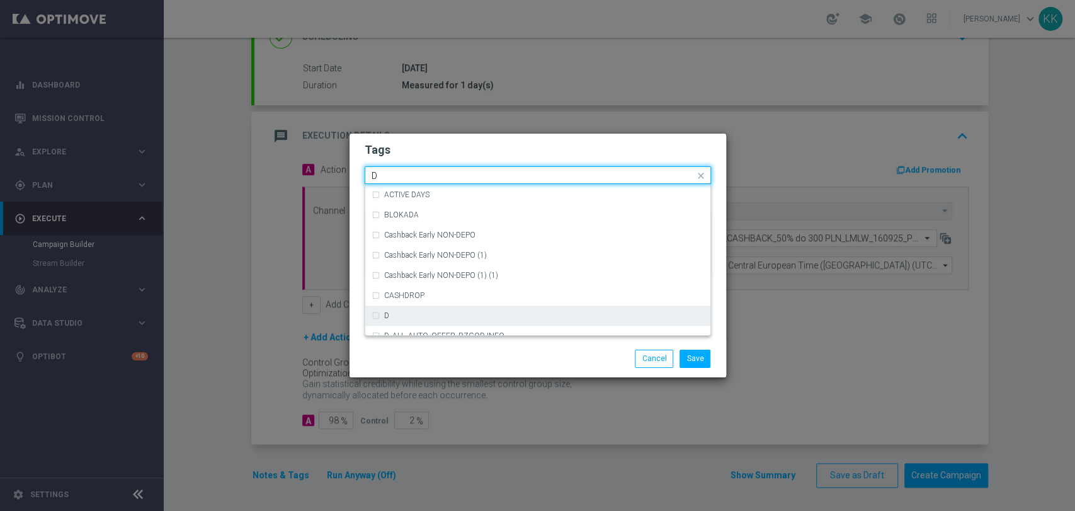
click at [459, 307] on div "D" at bounding box center [538, 315] width 333 height 20
type input "D"
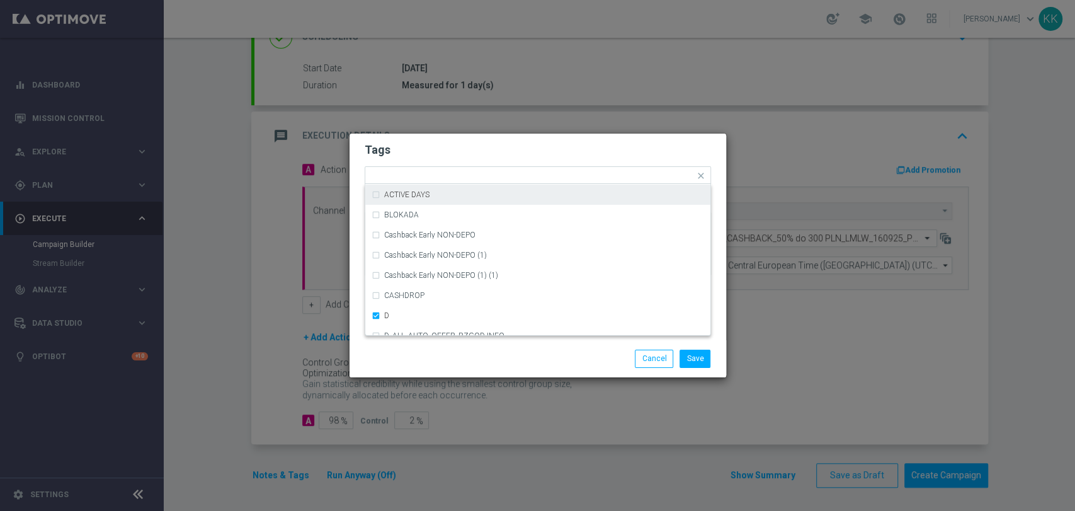
click at [467, 145] on h2 "Tags" at bounding box center [538, 149] width 346 height 15
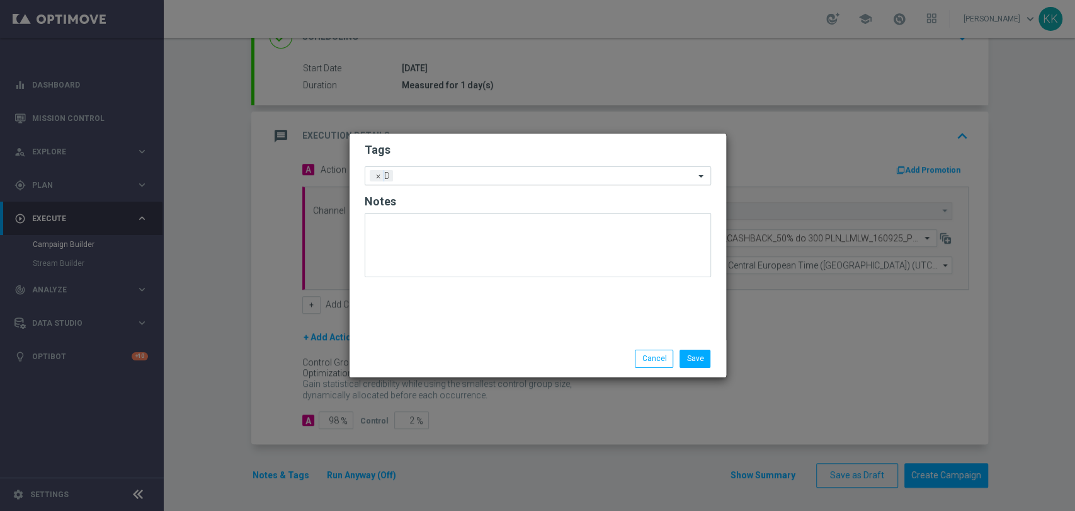
click at [464, 175] on input "text" at bounding box center [546, 176] width 297 height 11
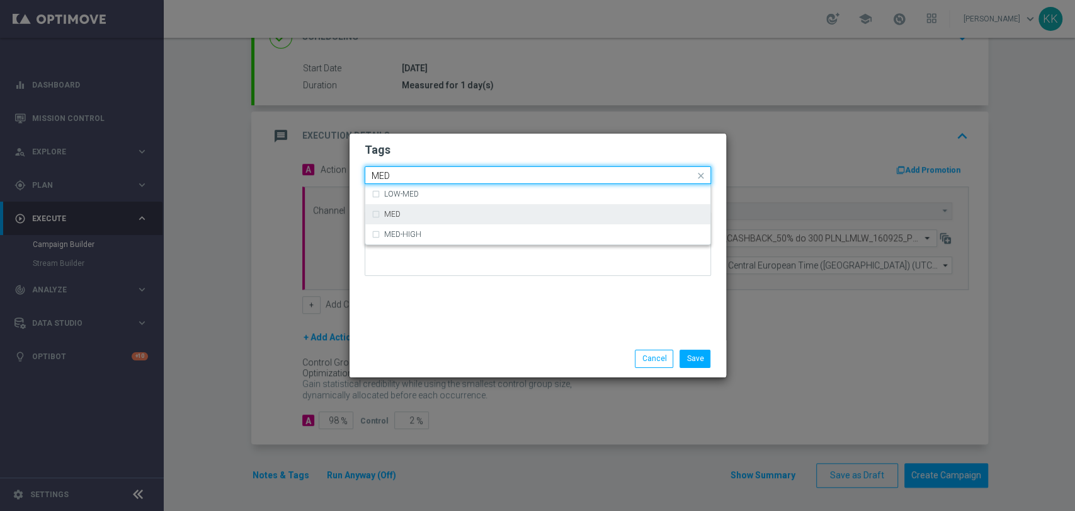
click at [464, 205] on div "MED" at bounding box center [538, 214] width 333 height 20
type input "MED"
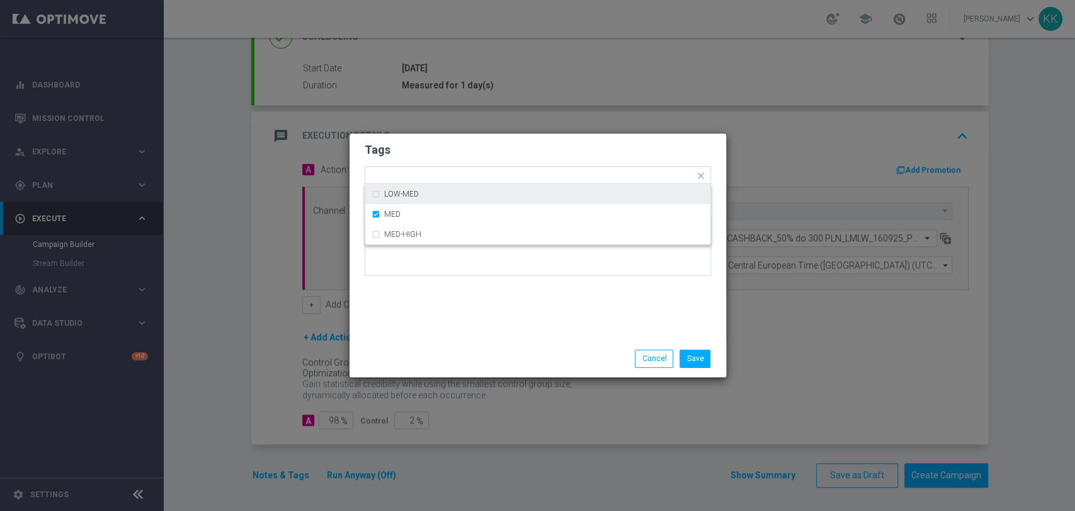
click at [459, 144] on h2 "Tags" at bounding box center [538, 149] width 346 height 15
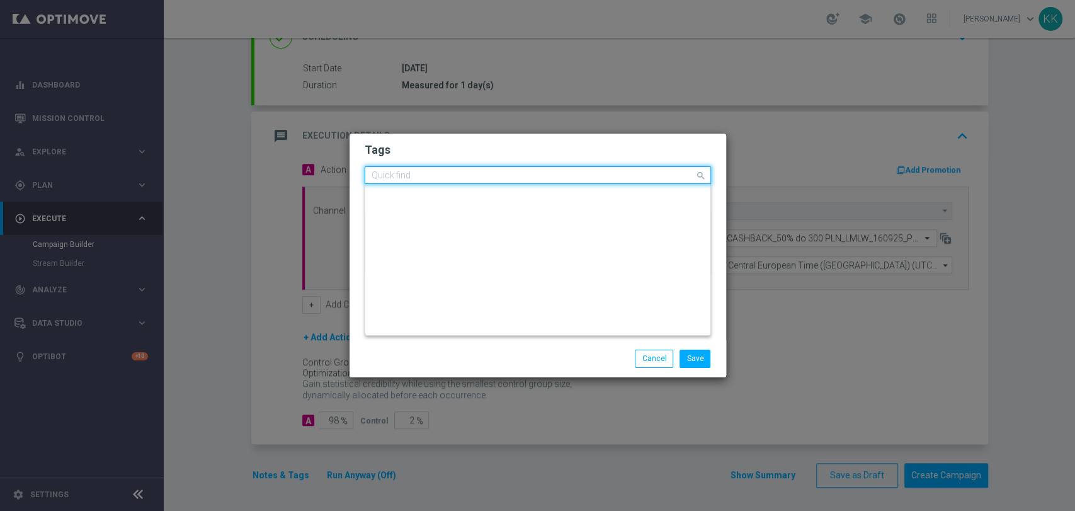
click at [463, 173] on input "text" at bounding box center [533, 176] width 323 height 11
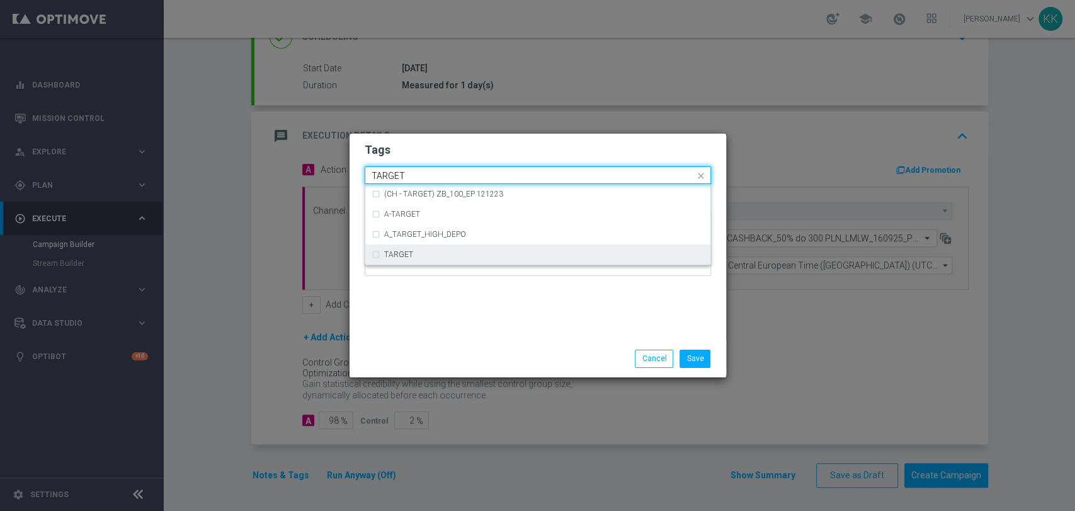
click at [443, 251] on div "TARGET" at bounding box center [544, 255] width 320 height 8
type input "TARGET"
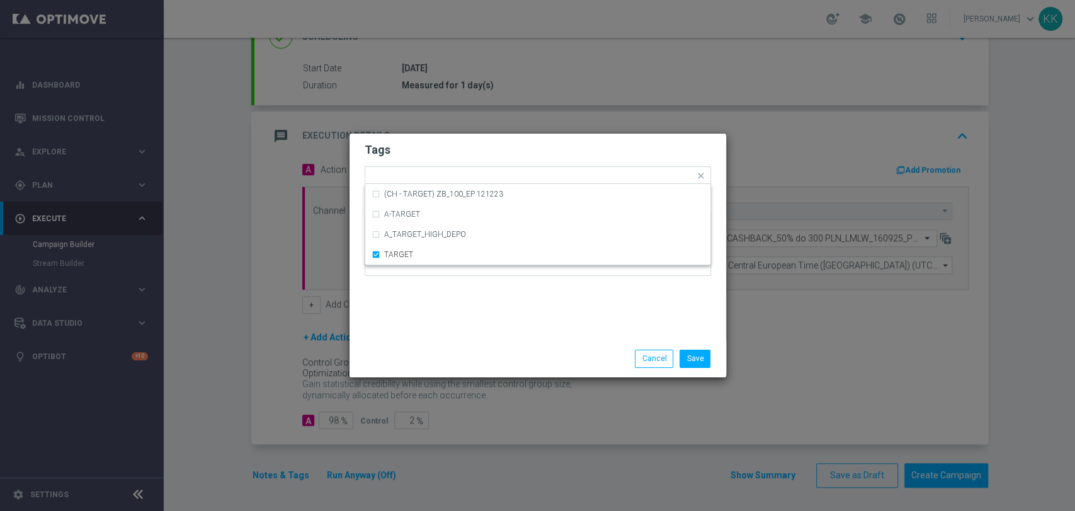
click at [452, 311] on div "Tags Quick find × D × MED × TARGET (CH - TARGET) ZB_100_EP 121223 A-TARGET A_TA…" at bounding box center [538, 237] width 377 height 207
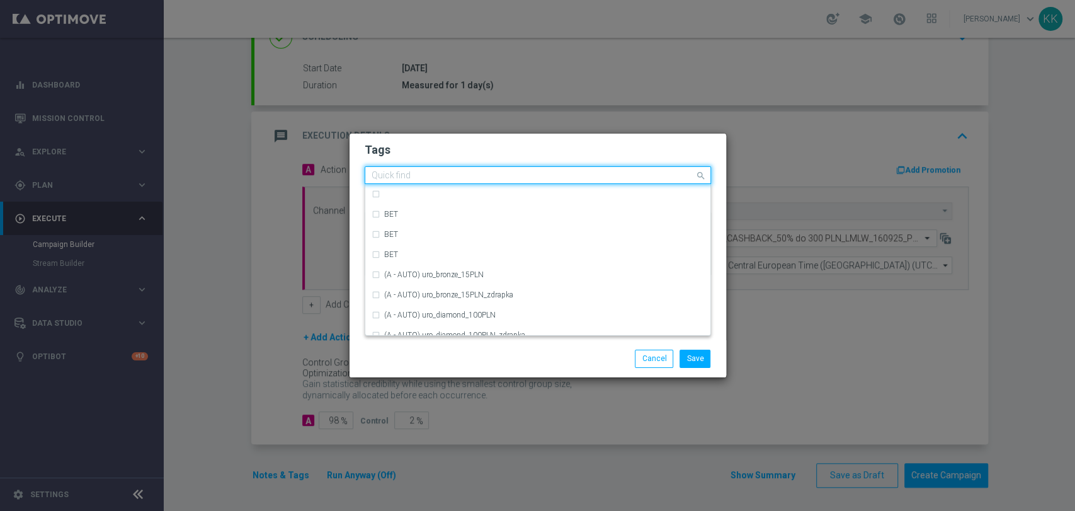
click at [521, 177] on input "text" at bounding box center [533, 176] width 323 height 11
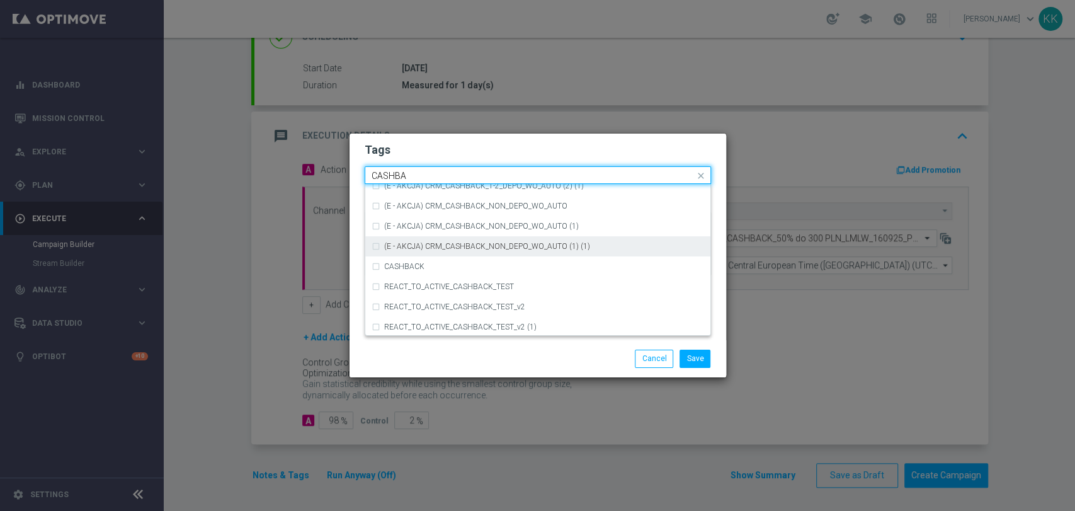
scroll to position [217, 0]
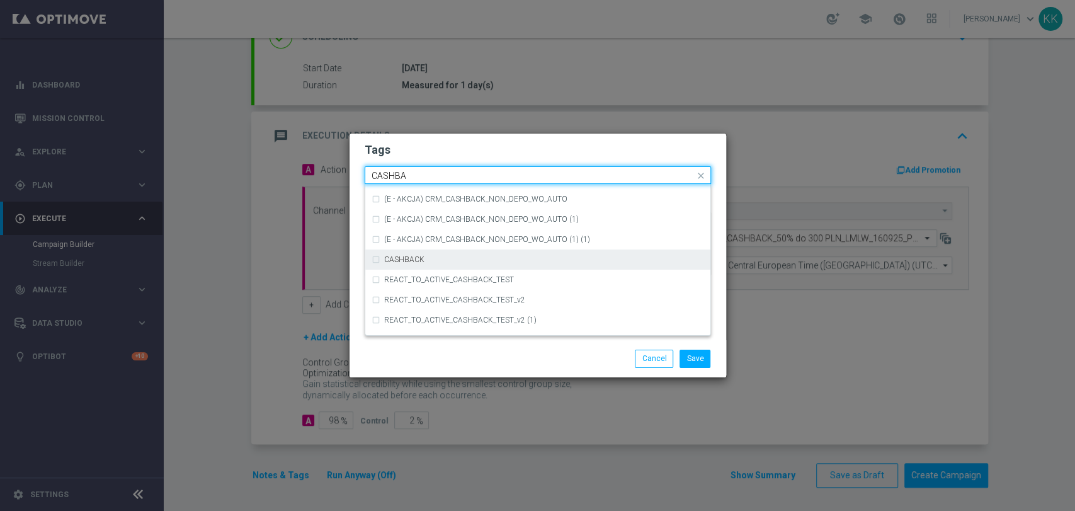
click at [475, 261] on div "CASHBACK" at bounding box center [544, 260] width 320 height 8
type input "CASHBA"
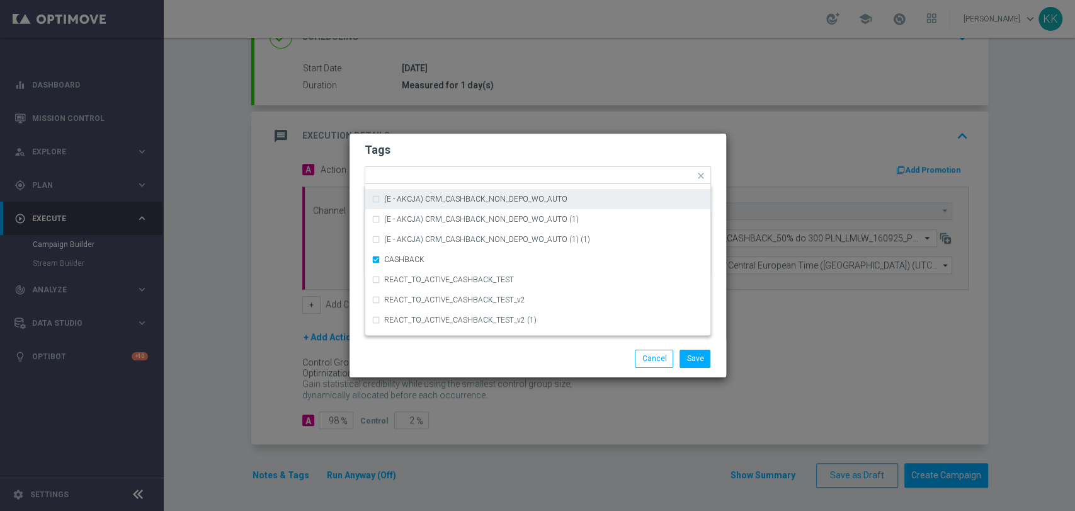
click at [476, 137] on div "Tags Quick find × D × MED × TARGET × CASHBACK (D - AUTO) CRM_CASHBACK_100 (R) v…" at bounding box center [538, 237] width 377 height 207
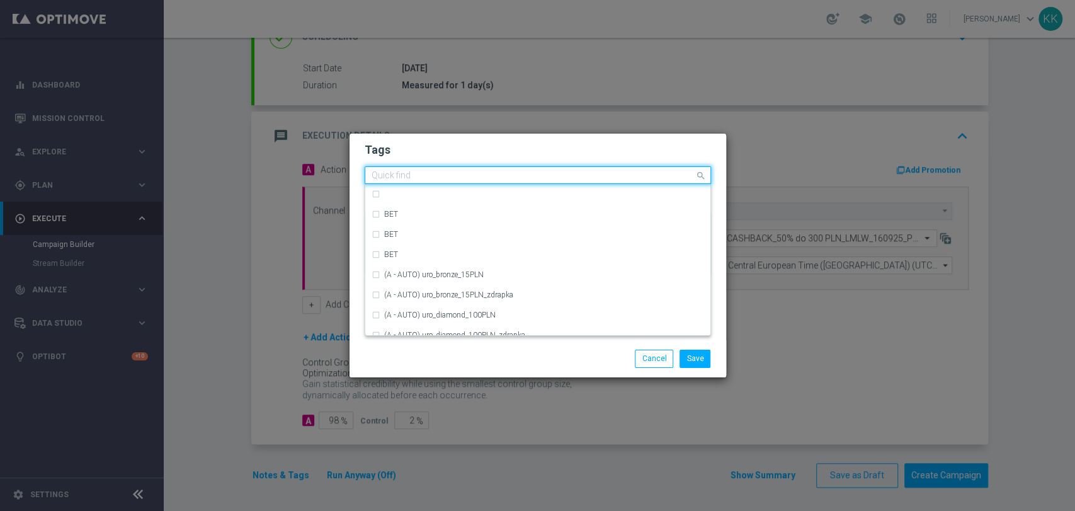
click at [591, 175] on input "text" at bounding box center [533, 176] width 323 height 11
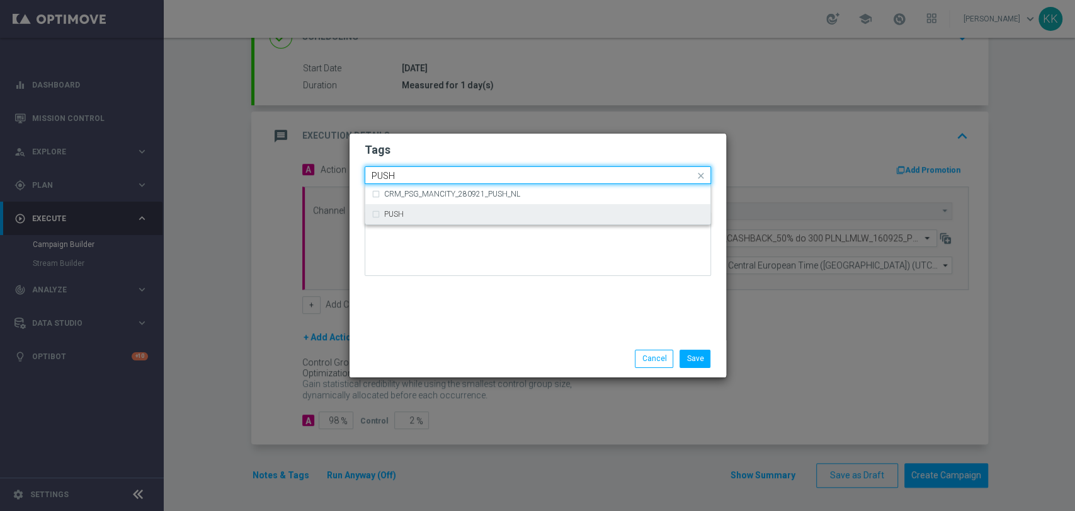
drag, startPoint x: 542, startPoint y: 218, endPoint x: 537, endPoint y: 208, distance: 11.3
click at [540, 218] on div "PUSH" at bounding box center [544, 214] width 320 height 8
type input "PUSH"
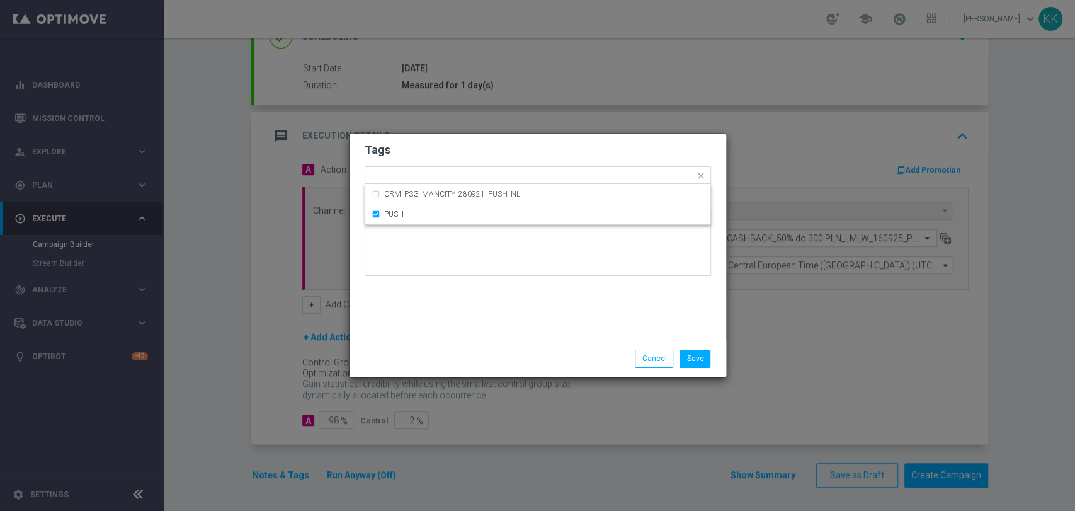
click at [537, 144] on h2 "Tags" at bounding box center [538, 149] width 346 height 15
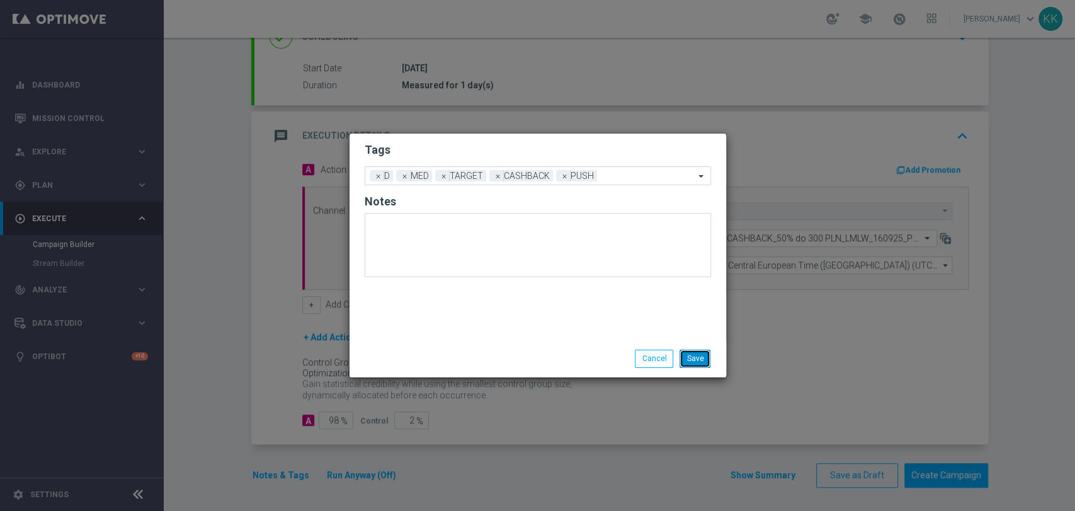
click at [685, 362] on button "Save" at bounding box center [695, 359] width 31 height 18
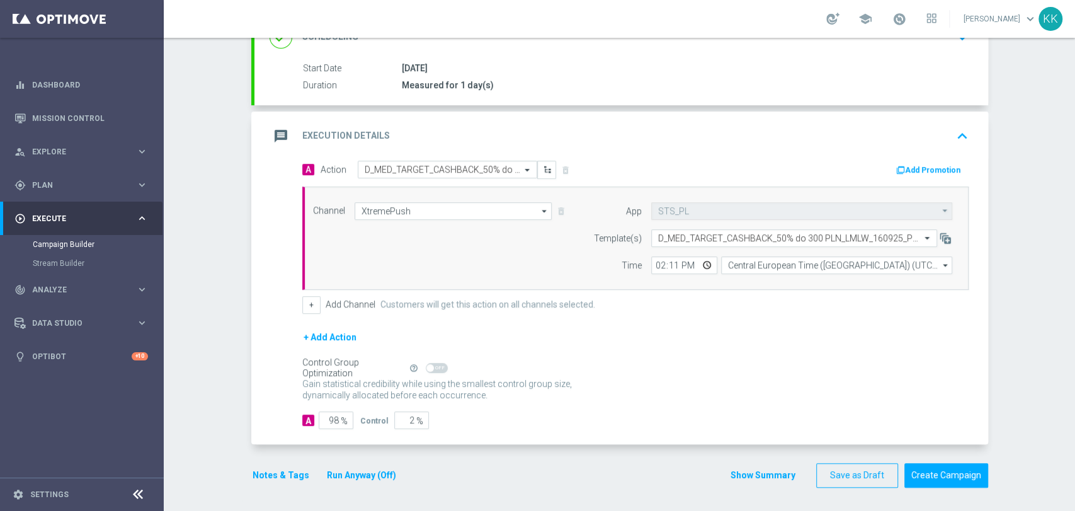
scroll to position [0, 0]
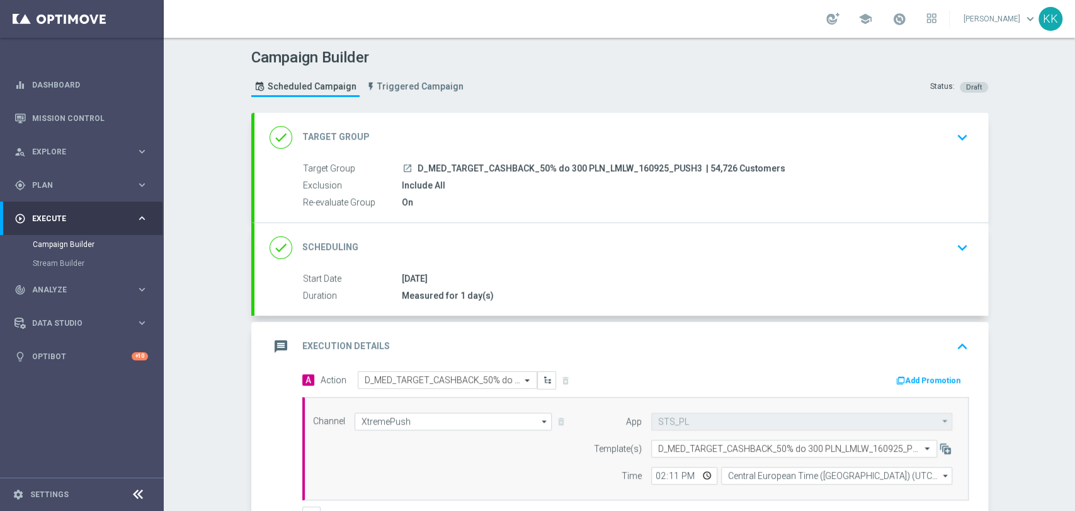
click at [959, 138] on icon "keyboard_arrow_down" at bounding box center [962, 137] width 19 height 19
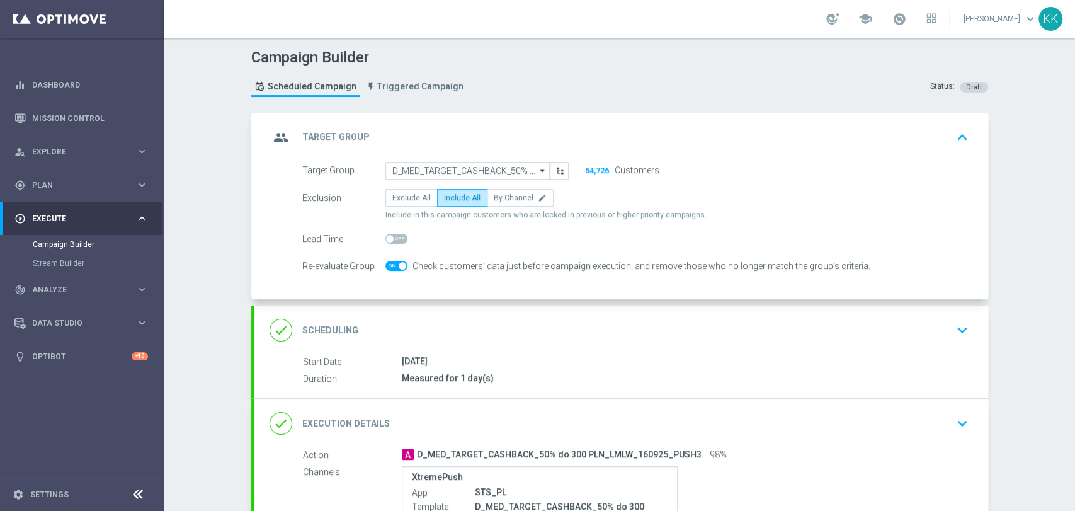
click at [918, 318] on div "done Scheduling keyboard_arrow_down" at bounding box center [622, 330] width 704 height 24
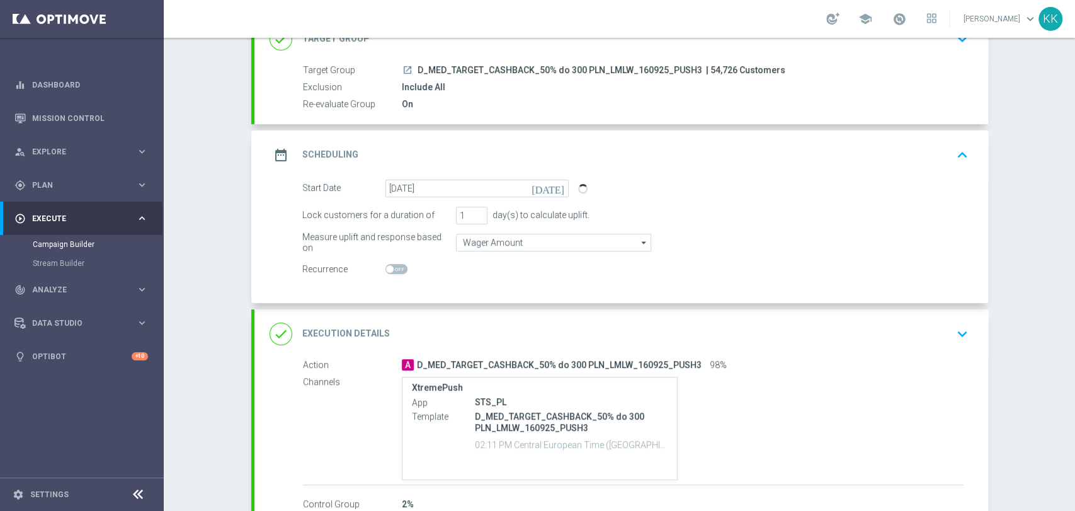
scroll to position [140, 0]
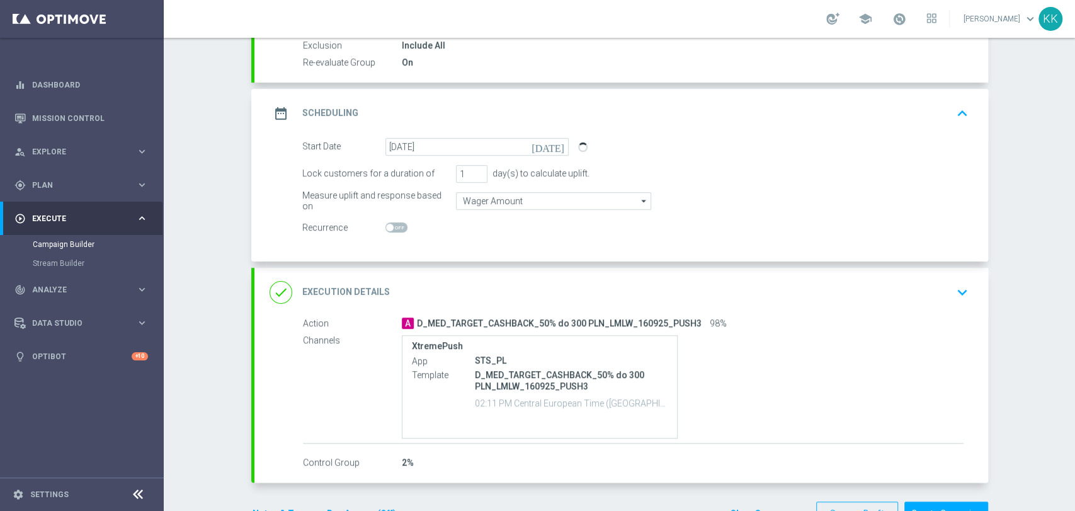
click at [952, 300] on button "keyboard_arrow_down" at bounding box center [962, 292] width 21 height 24
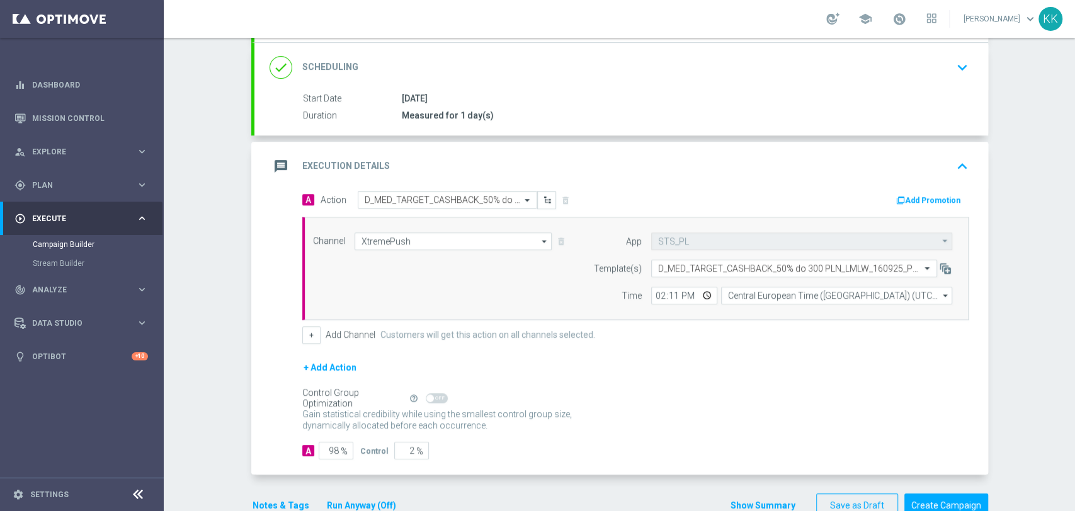
scroll to position [210, 0]
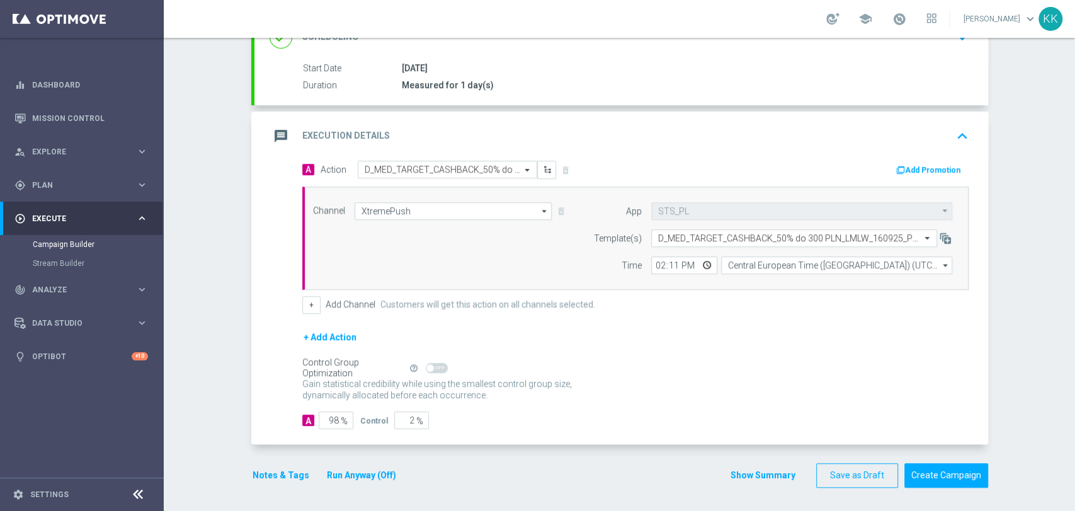
click at [258, 472] on button "Notes & Tags" at bounding box center [280, 475] width 59 height 16
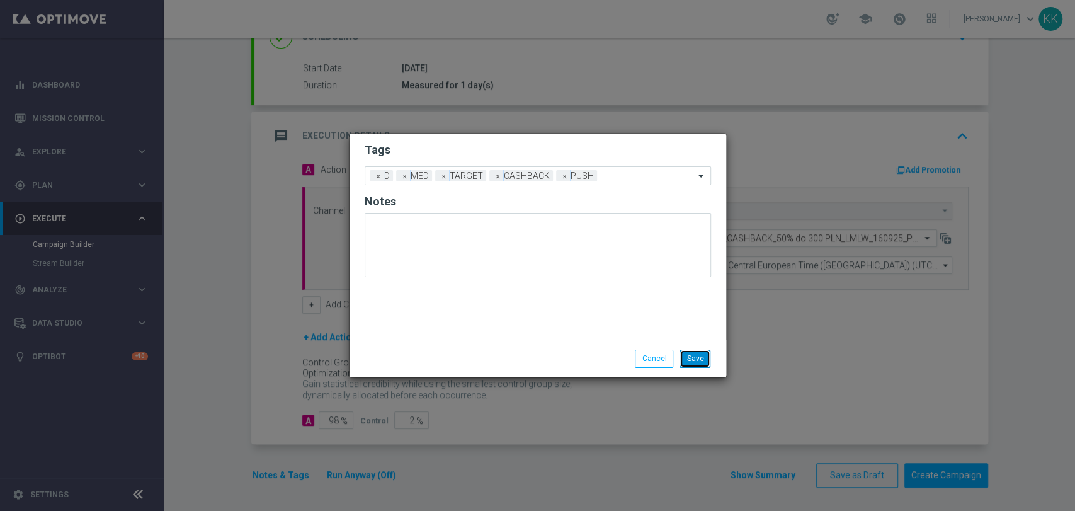
click at [693, 366] on button "Save" at bounding box center [695, 359] width 31 height 18
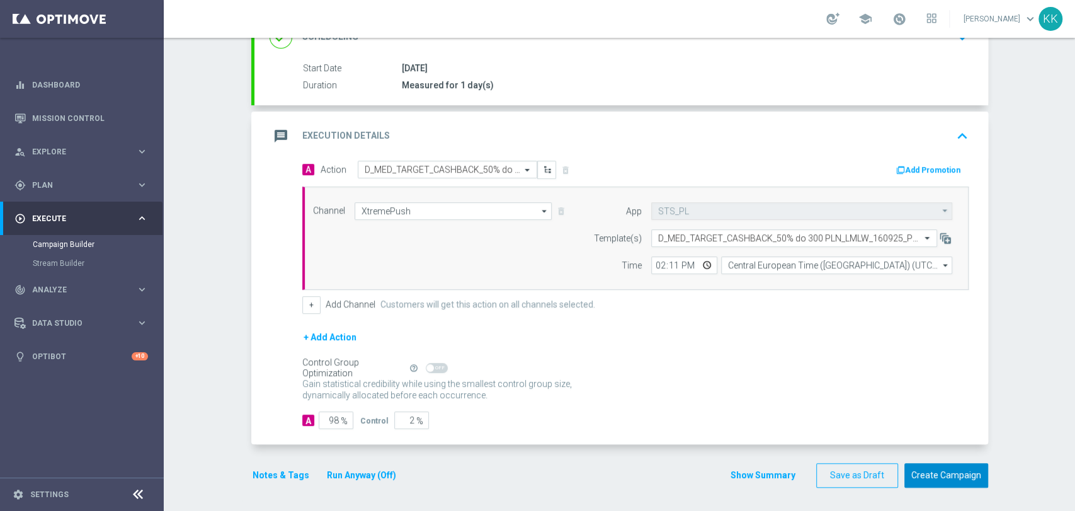
click at [938, 470] on button "Create Campaign" at bounding box center [946, 475] width 84 height 25
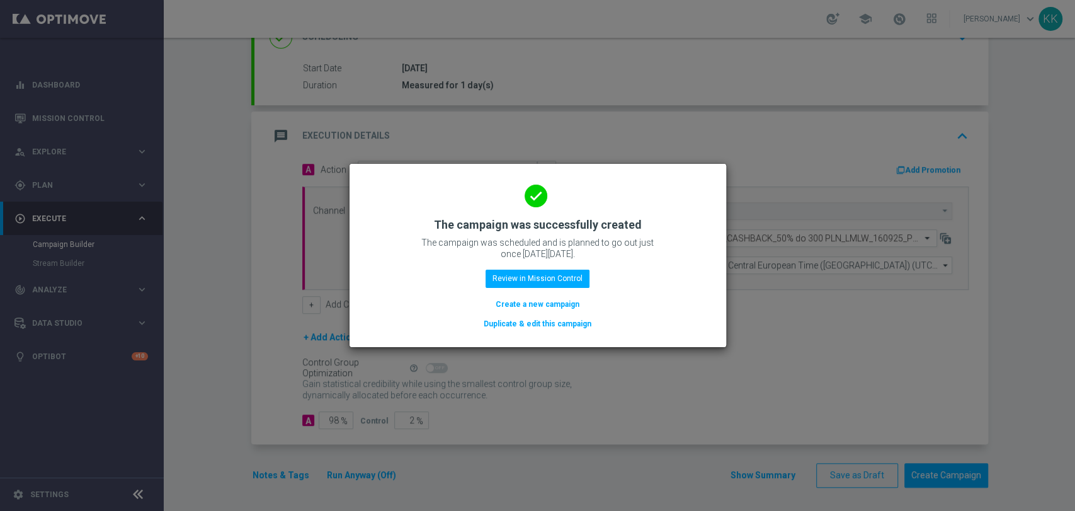
click at [524, 300] on button "Create a new campaign" at bounding box center [537, 304] width 86 height 14
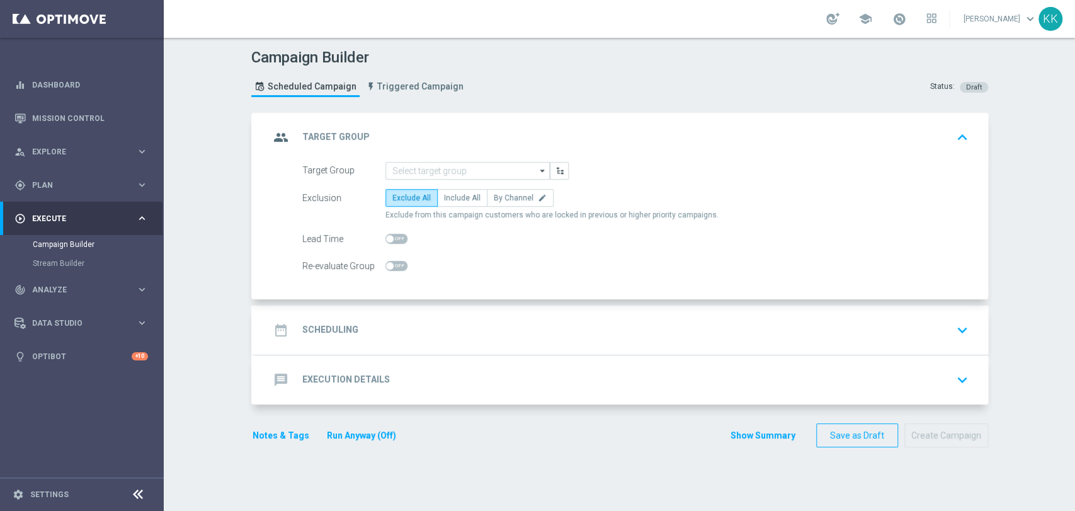
scroll to position [0, 0]
click at [453, 159] on div "group Target Group keyboard_arrow_up" at bounding box center [621, 137] width 734 height 49
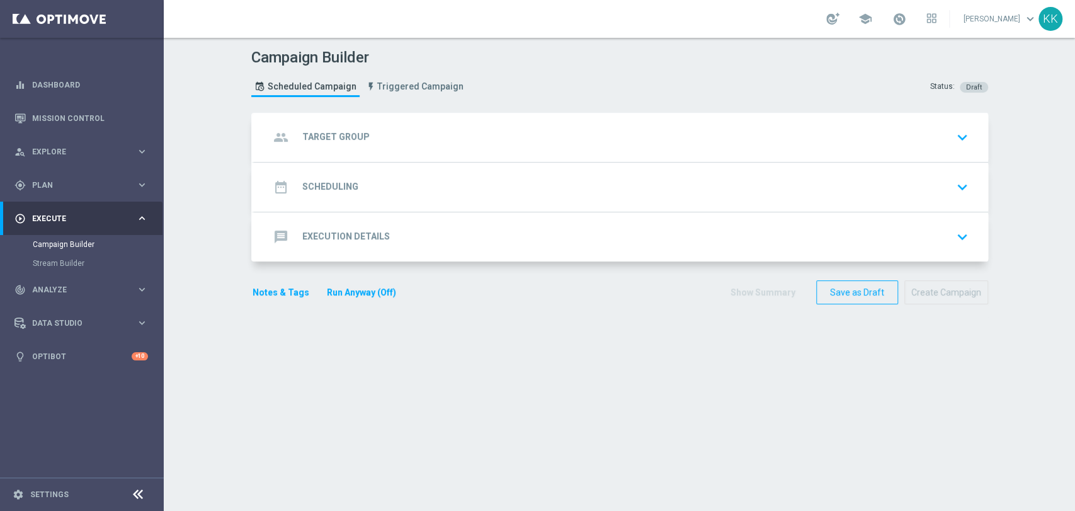
click at [453, 154] on div "group Target Group keyboard_arrow_down Target Group arrow_drop_down Show Select…" at bounding box center [621, 137] width 734 height 49
click at [455, 145] on div "group Target Group keyboard_arrow_down" at bounding box center [622, 137] width 704 height 24
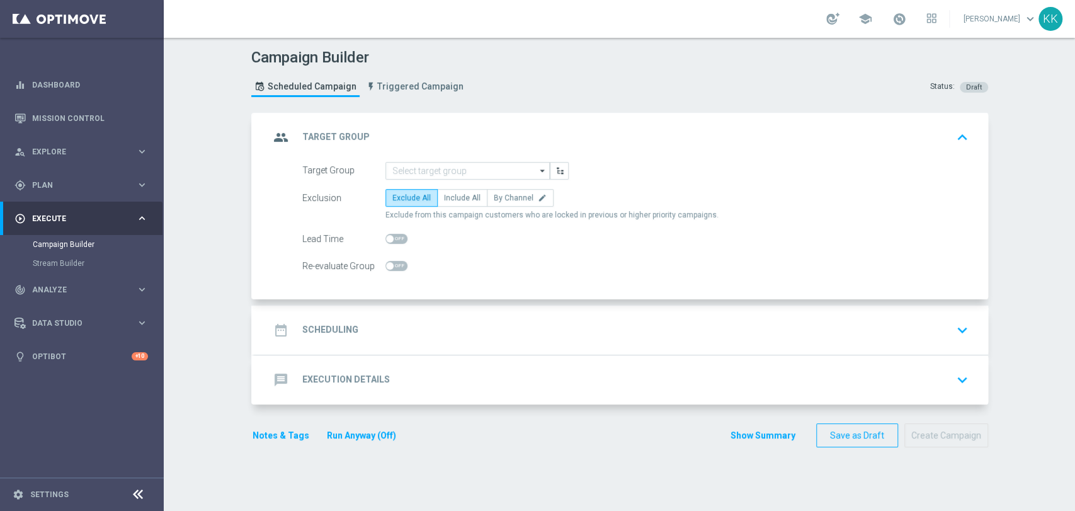
click at [464, 183] on form "Target Group arrow_drop_down Show Selected 0 of NaN inDzien1" at bounding box center [635, 218] width 666 height 113
click at [464, 170] on input at bounding box center [467, 171] width 164 height 18
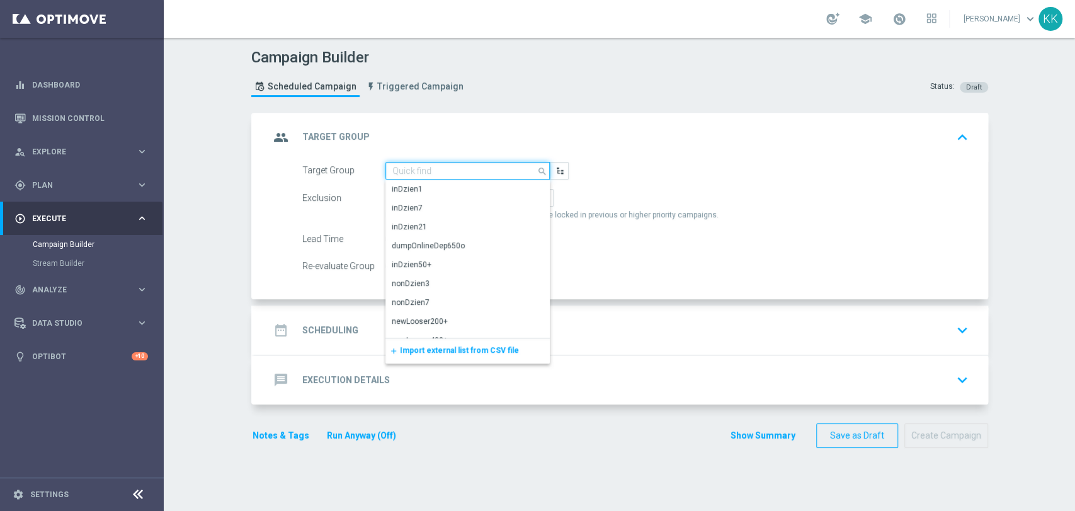
paste input "D_HIGH_TARGET_CASHBACK_50% do 500 PLN_LMLW_160925_PUSH3"
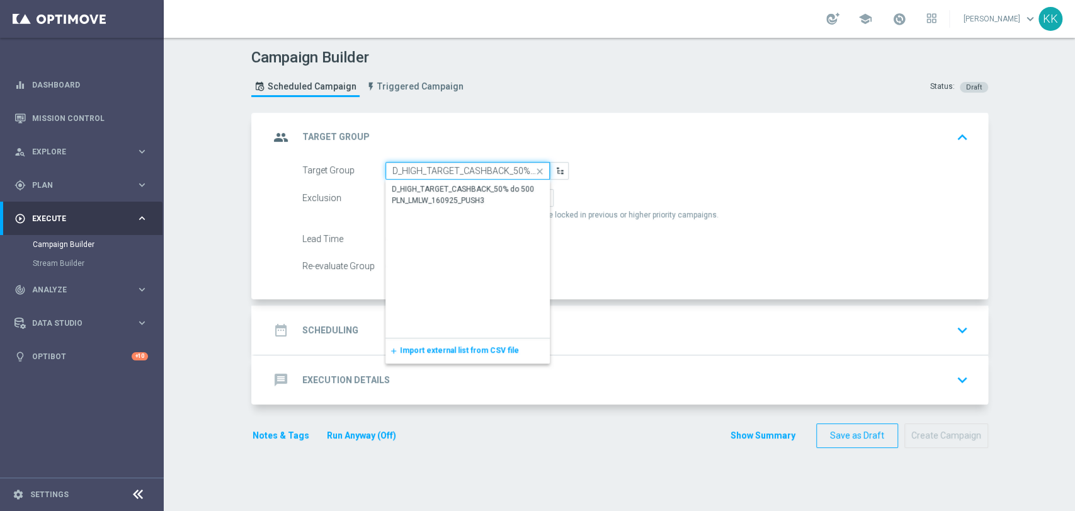
scroll to position [0, 130]
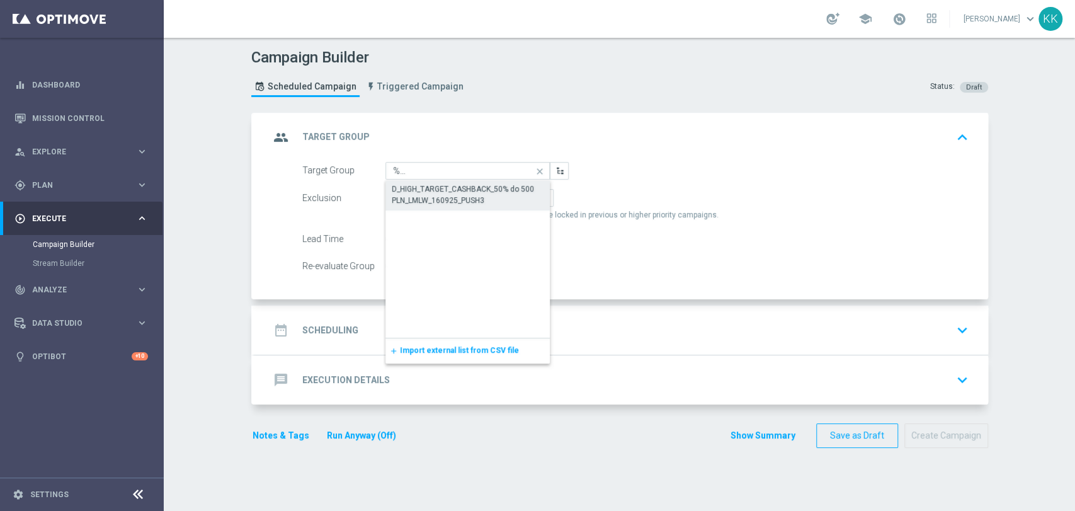
click at [464, 188] on div "D_HIGH_TARGET_CASHBACK_50% do 500 PLN_LMLW_160925_PUSH3" at bounding box center [468, 194] width 152 height 23
type input "D_HIGH_TARGET_CASHBACK_50% do 500 PLN_LMLW_160925_PUSH3"
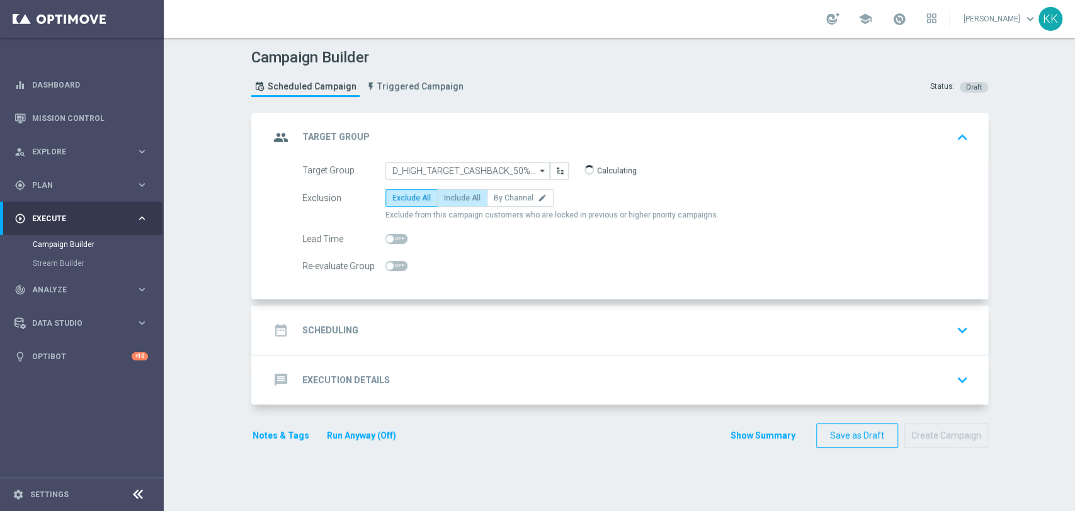
click at [448, 196] on span "Include All" at bounding box center [462, 197] width 37 height 9
click at [448, 196] on input "Include All" at bounding box center [448, 200] width 8 height 8
radio input "true"
click at [394, 261] on span at bounding box center [396, 266] width 22 height 10
click at [394, 261] on input "checkbox" at bounding box center [396, 266] width 22 height 10
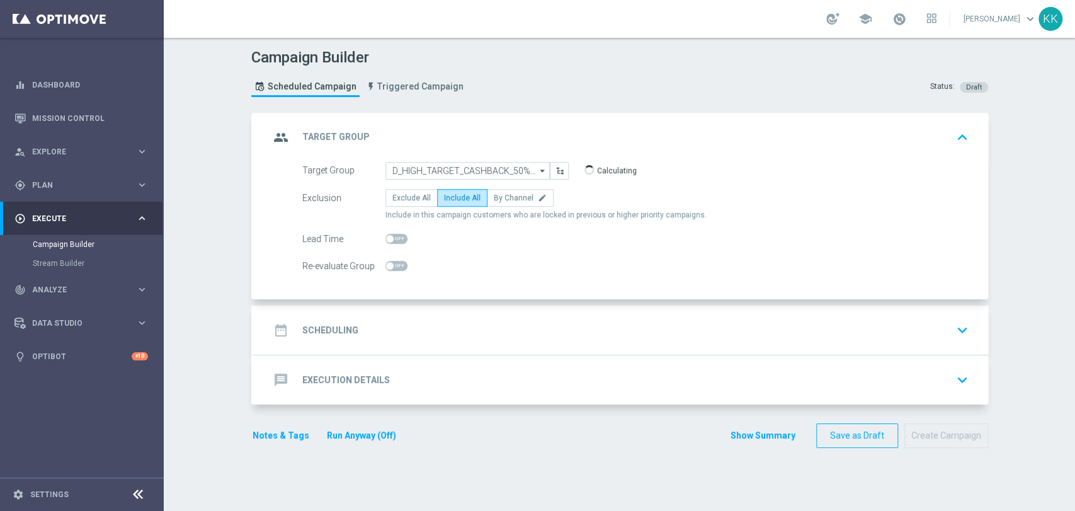
checkbox input "true"
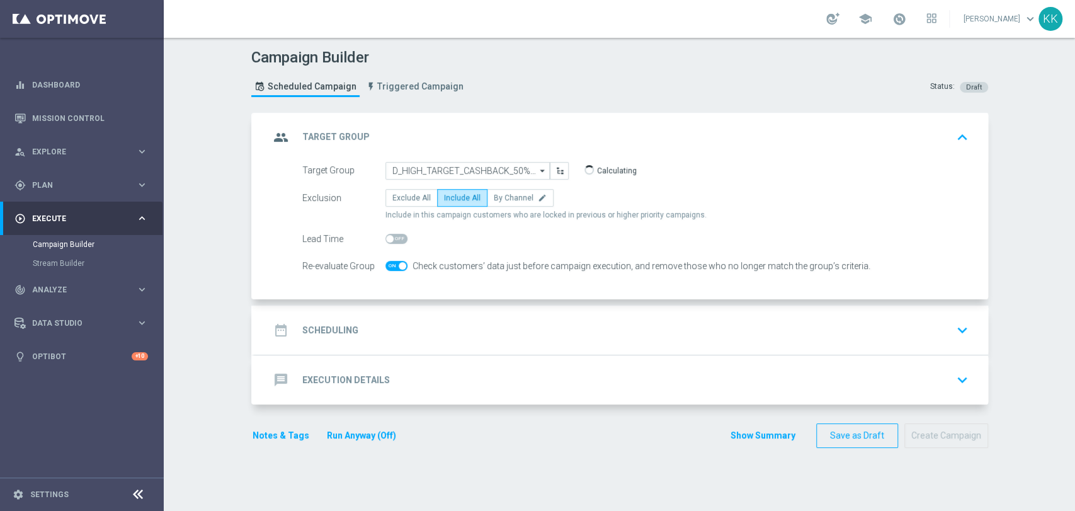
click at [530, 339] on div "date_range Scheduling keyboard_arrow_down" at bounding box center [622, 330] width 704 height 24
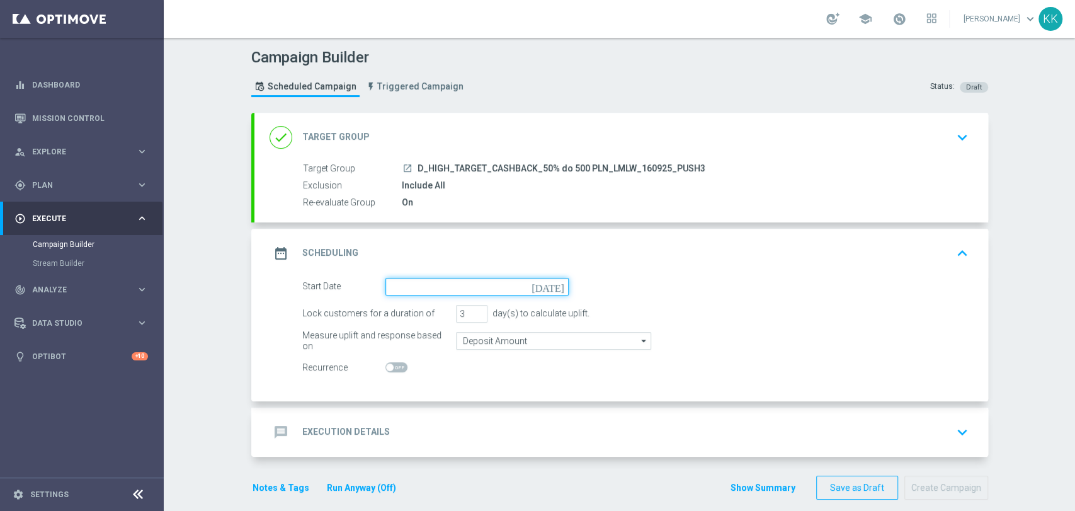
click at [474, 292] on input at bounding box center [476, 287] width 183 height 18
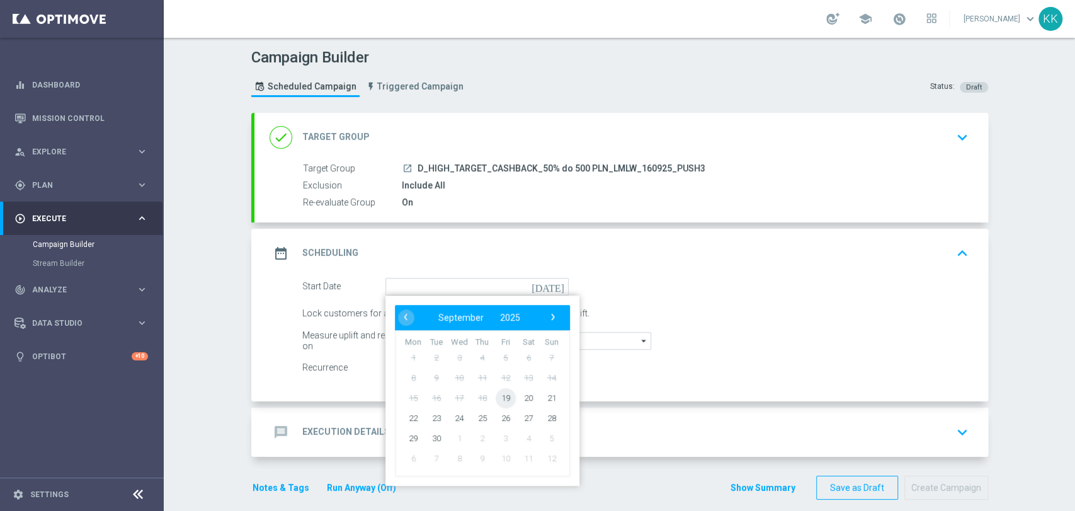
click at [503, 399] on span "19" at bounding box center [505, 397] width 20 height 20
type input "[DATE]"
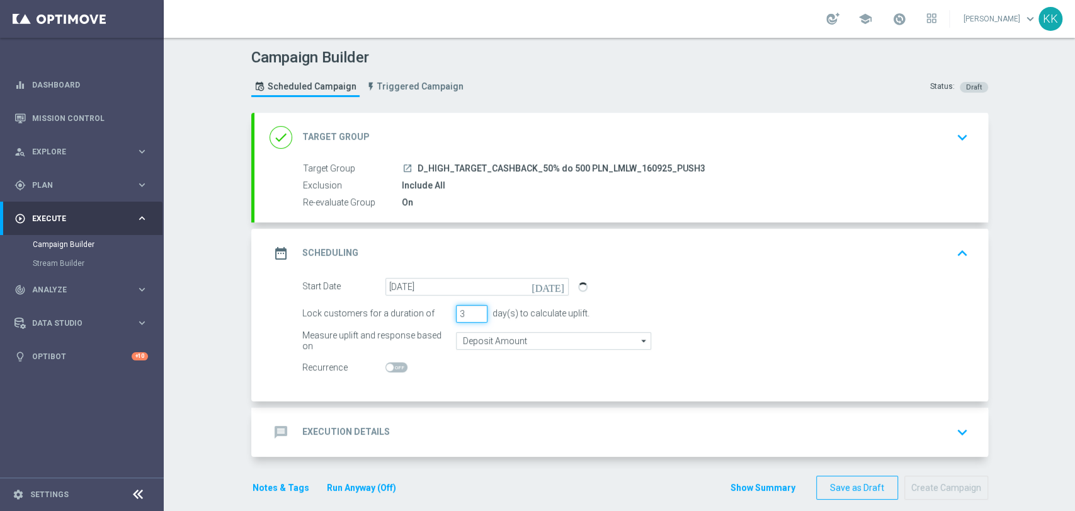
click at [457, 313] on input "3" at bounding box center [471, 314] width 31 height 18
type input "1"
click at [497, 349] on form "Start Date [DATE] [DATE] Lock customers for a duration of 1 day(s) to calculate…" at bounding box center [635, 327] width 666 height 99
click at [500, 340] on input "Deposit Amount" at bounding box center [553, 341] width 195 height 18
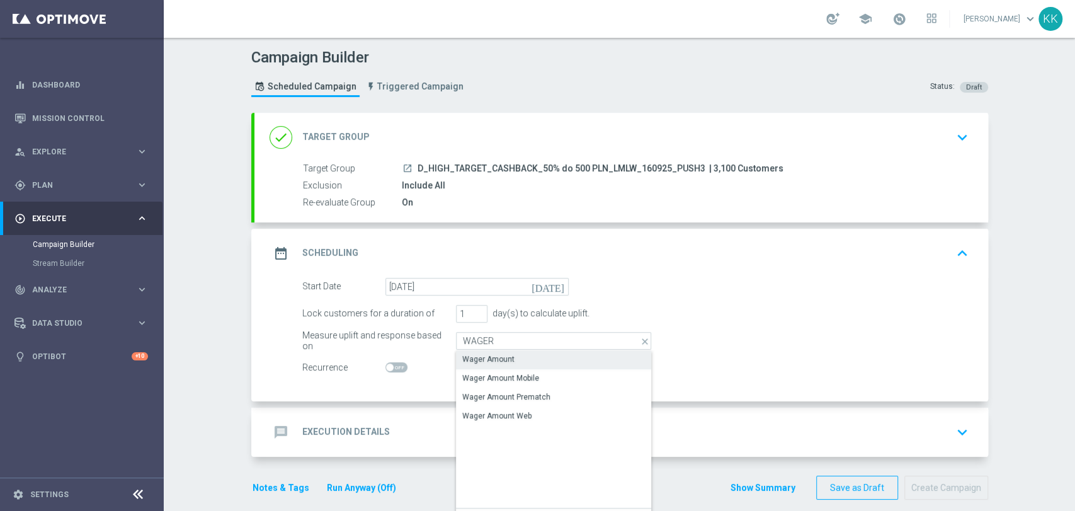
click at [522, 355] on div "Wager Amount" at bounding box center [553, 359] width 195 height 18
type input "Wager Amount"
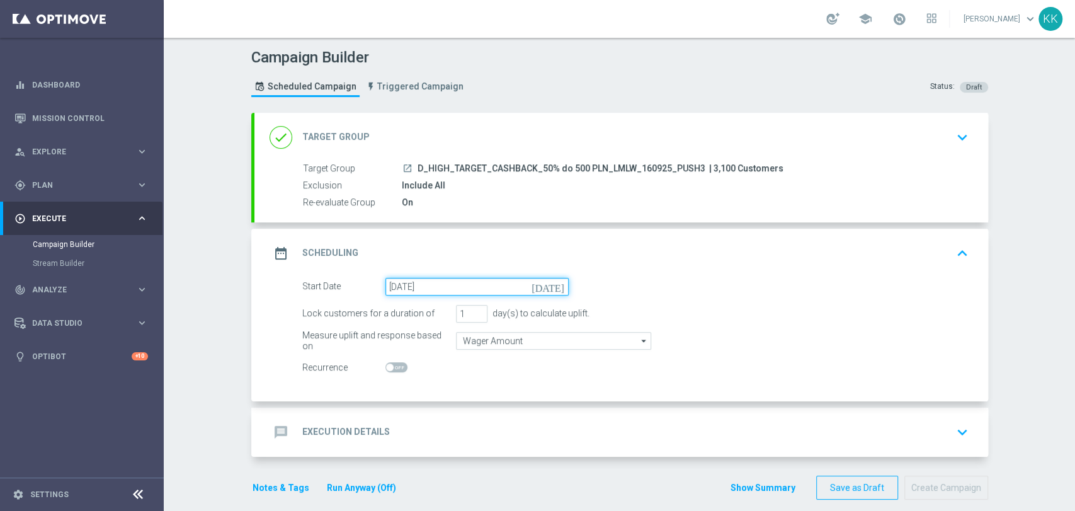
click at [416, 289] on input "[DATE]" at bounding box center [476, 287] width 183 height 18
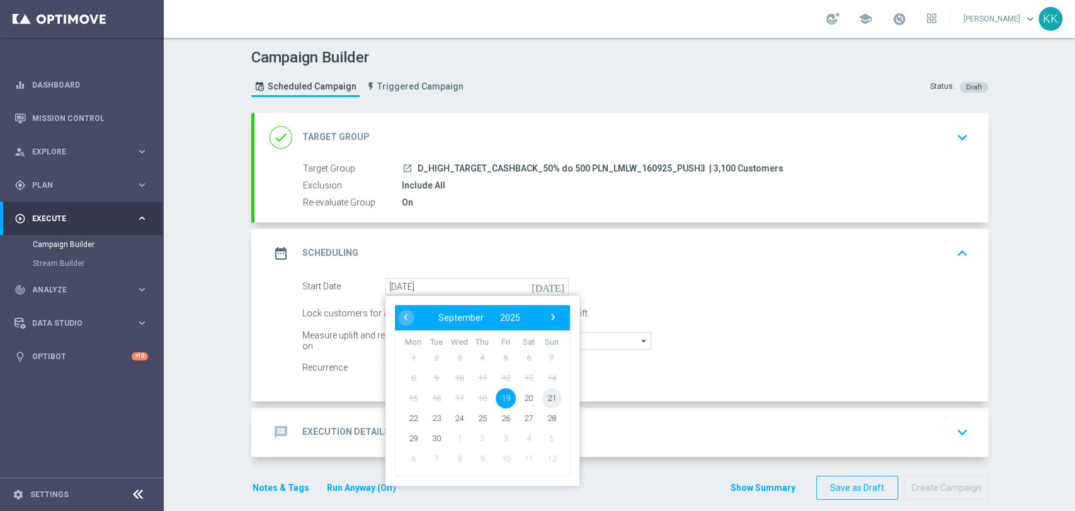
click at [545, 397] on span "21" at bounding box center [551, 397] width 20 height 20
type input "[DATE]"
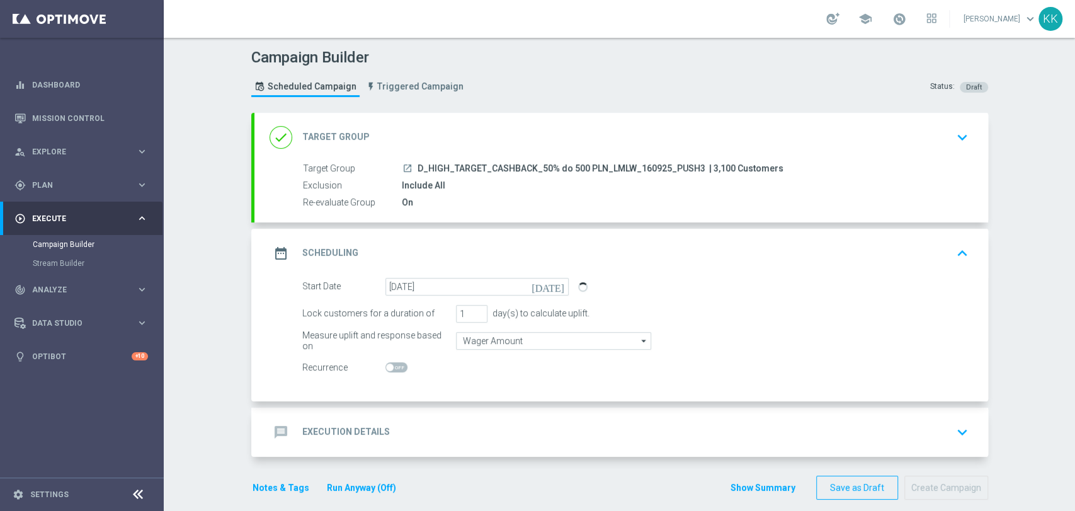
click at [587, 450] on div "message Execution Details keyboard_arrow_down" at bounding box center [621, 432] width 734 height 49
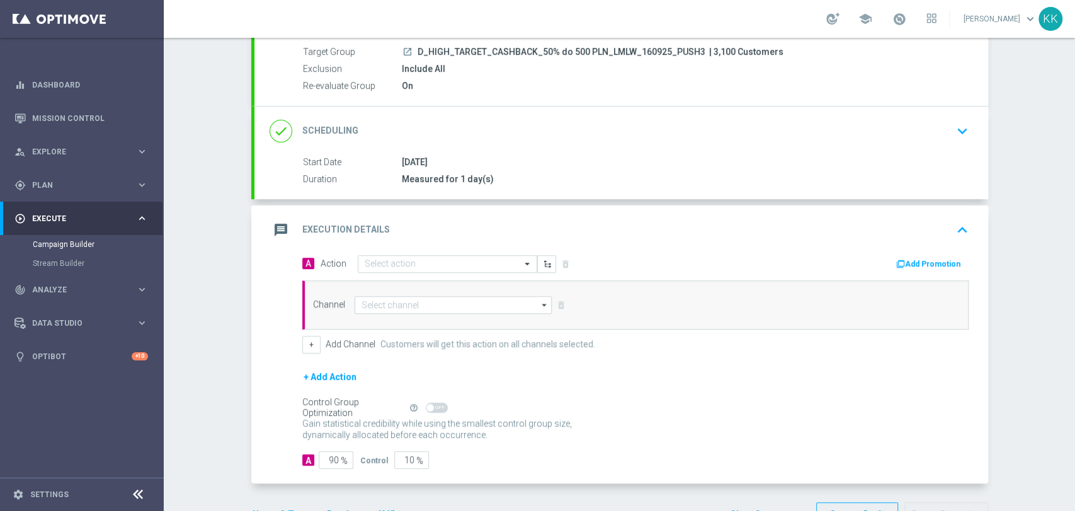
scroll to position [140, 0]
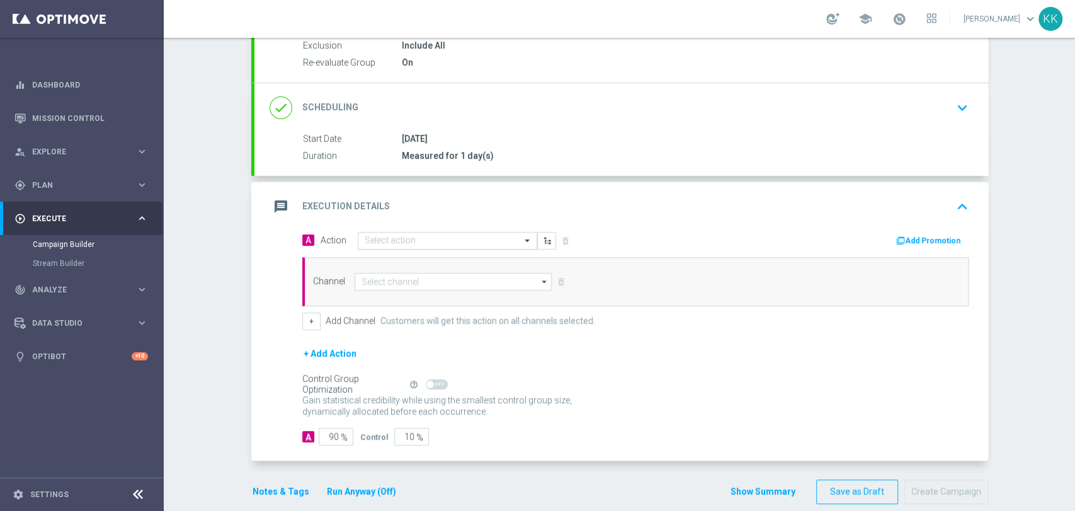
click at [394, 239] on input "text" at bounding box center [435, 241] width 140 height 11
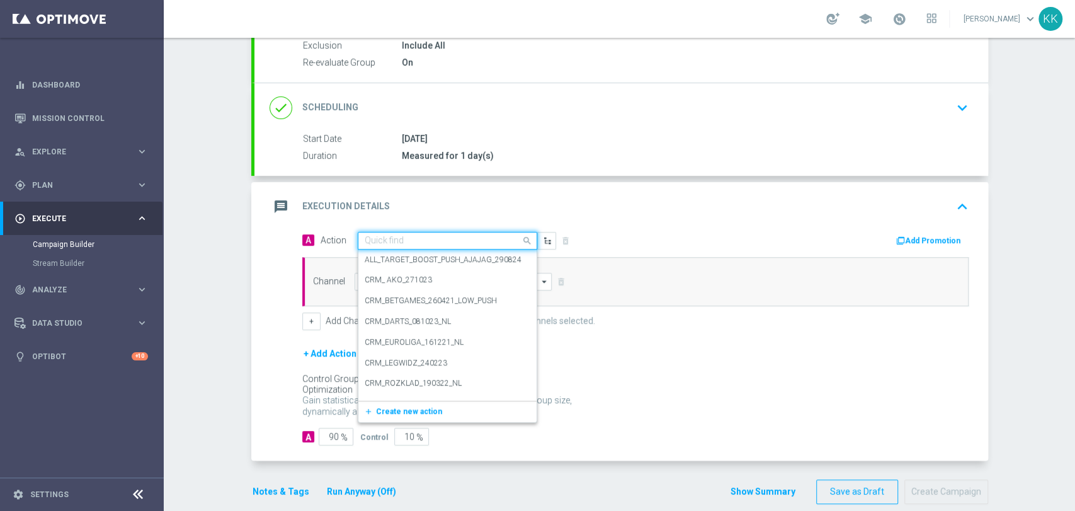
paste input "D_HIGH_TARGET_CASHBACK_50% do 500 PLN_LMLW_160925_PUSH3"
type input "D_HIGH_TARGET_CASHBACK_50% do 500 PLN_LMLW_160925_PUSH3"
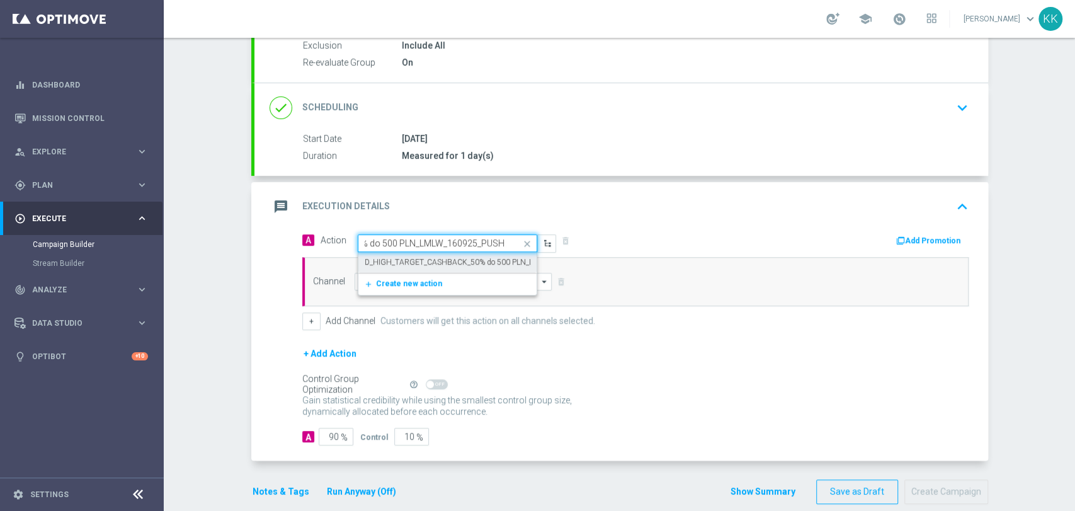
click at [405, 260] on label "D_HIGH_TARGET_CASHBACK_50% do 500 PLN_LMLW_160925_PUSH3" at bounding box center [486, 262] width 242 height 11
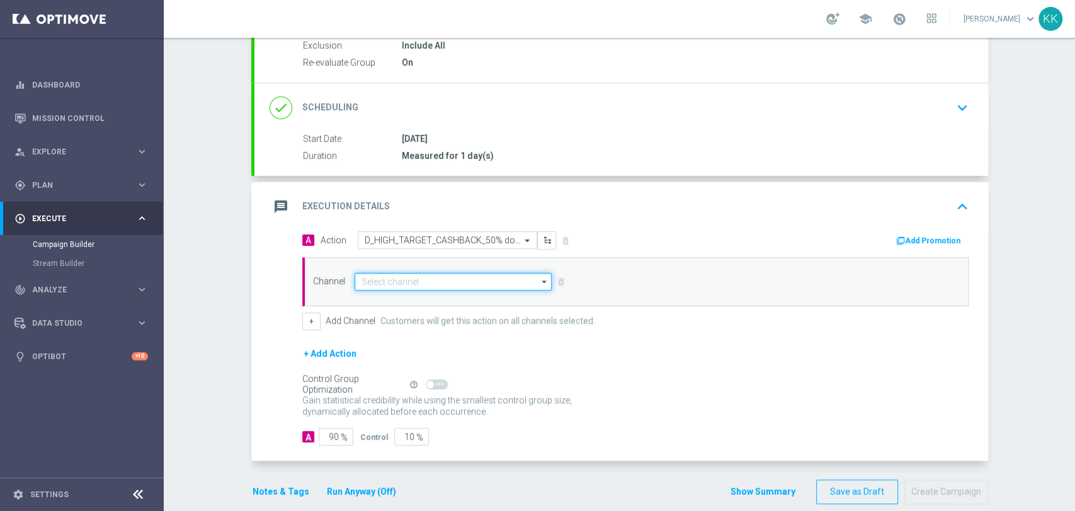
click at [408, 282] on input at bounding box center [454, 282] width 198 height 18
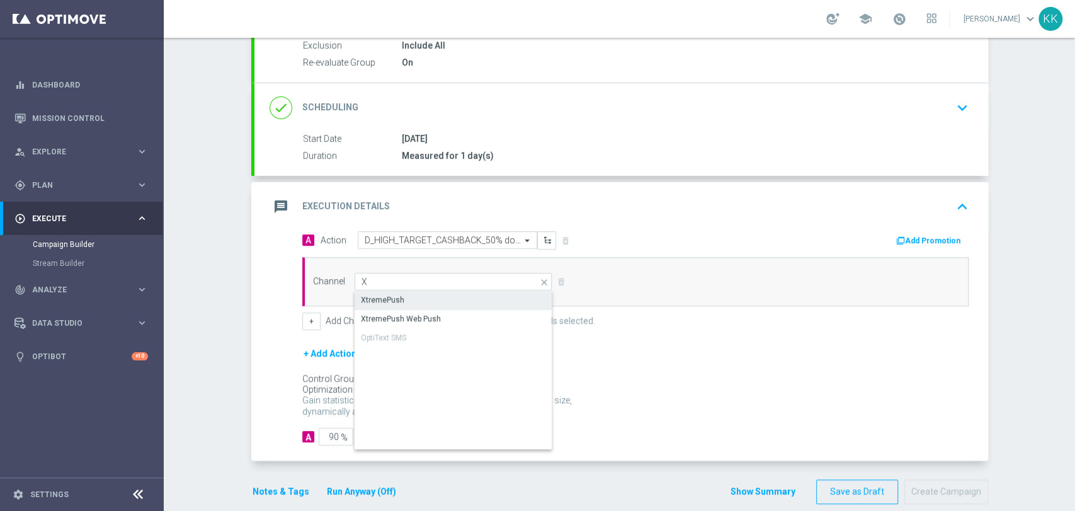
click at [406, 291] on div "XtremePush" at bounding box center [454, 300] width 198 height 18
type input "XtremePush"
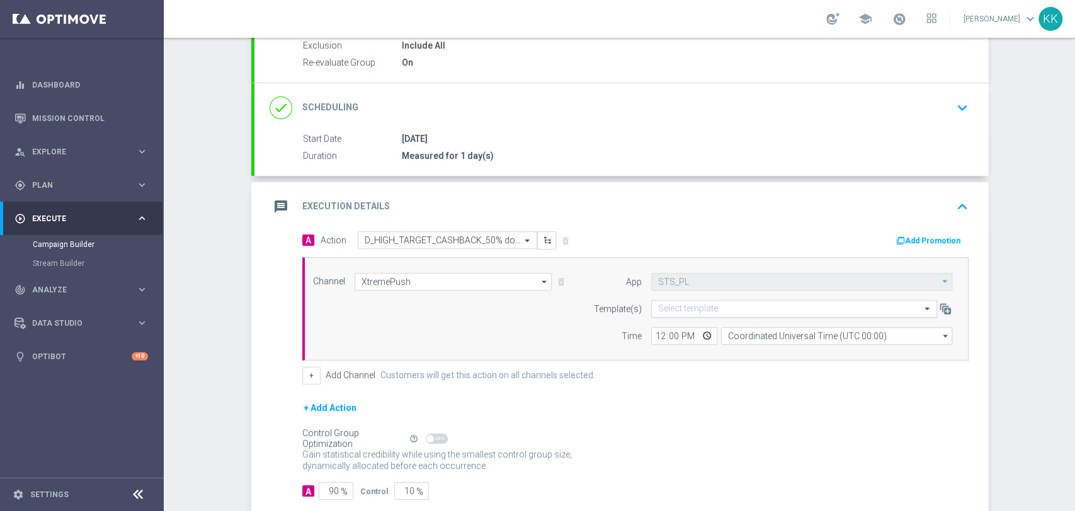
click at [666, 312] on input "text" at bounding box center [781, 309] width 247 height 11
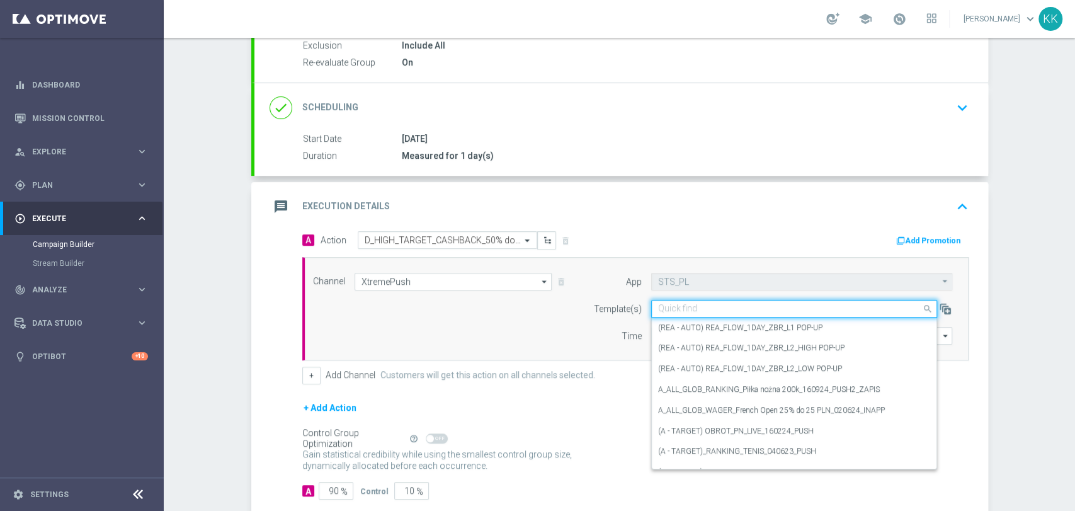
paste input "D_HIGH_TARGET_CASHBACK_50% do 500 PLN_LMLW_160925_PUSH3"
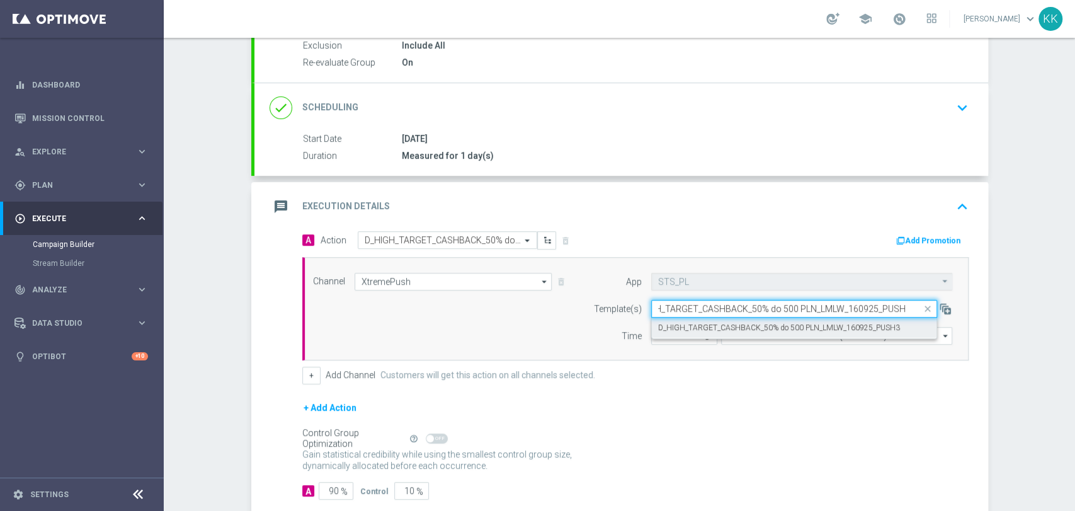
click at [676, 323] on label "D_HIGH_TARGET_CASHBACK_50% do 500 PLN_LMLW_160925_PUSH3" at bounding box center [779, 327] width 242 height 11
type input "D_HIGH_TARGET_CASHBACK_50% do 500 PLN_LMLW_160925_PUSH3"
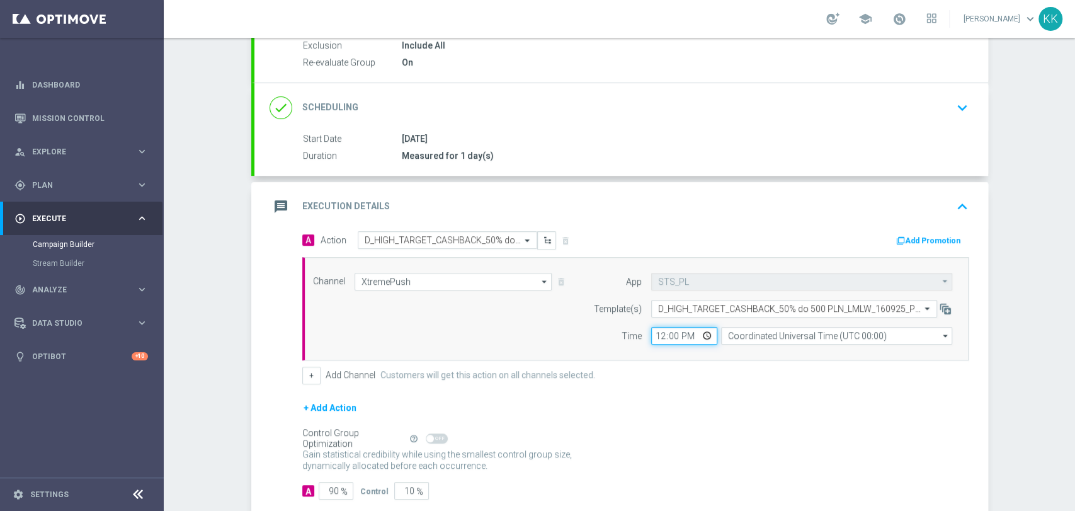
click at [654, 334] on input "12:00" at bounding box center [684, 336] width 66 height 18
type input "14:16"
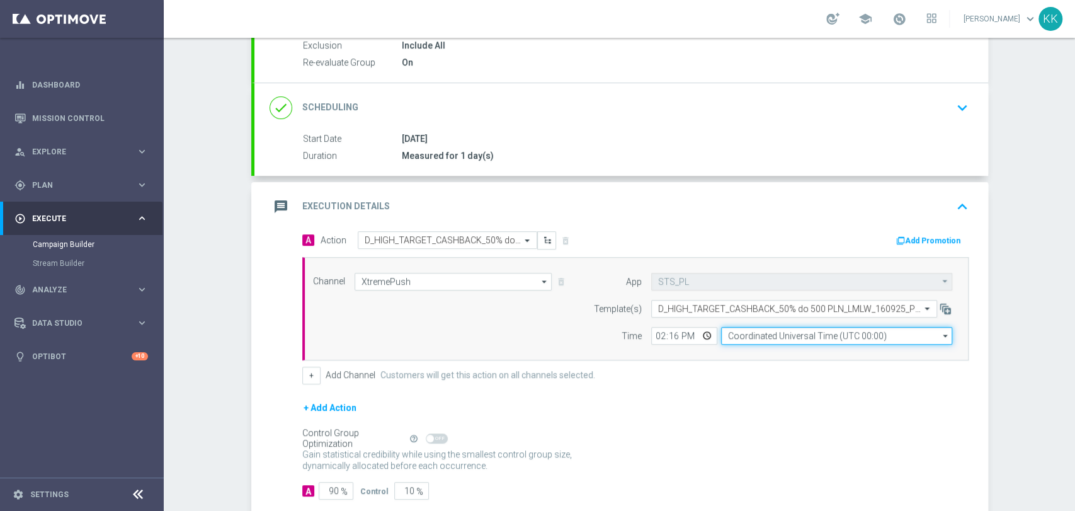
click at [749, 339] on input "Coordinated Universal Time (UTC 00:00)" at bounding box center [836, 336] width 231 height 18
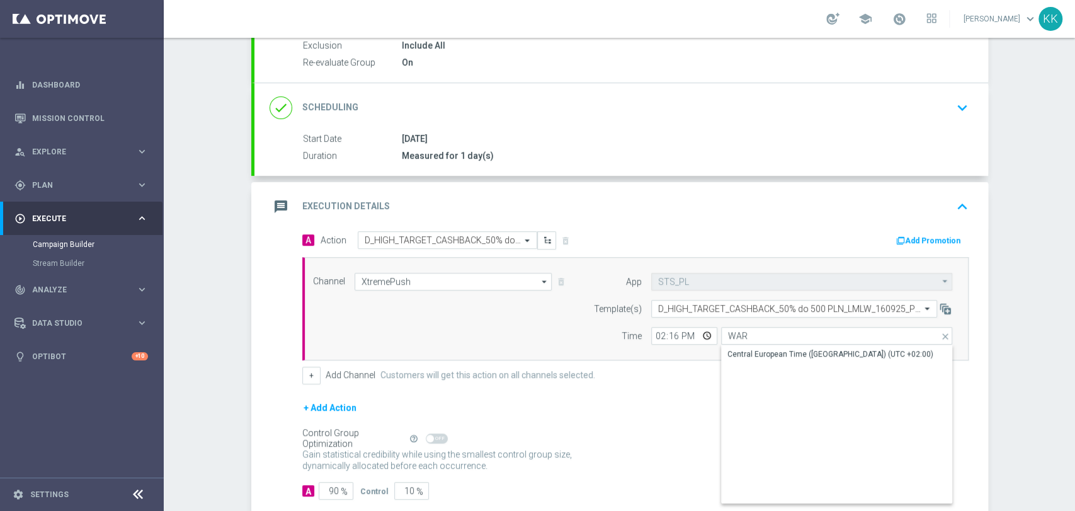
click at [737, 348] on div "Central European Time ([GEOGRAPHIC_DATA]) (UTC +02:00)" at bounding box center [830, 353] width 206 height 11
type input "Central European Time ([GEOGRAPHIC_DATA]) (UTC +02:00)"
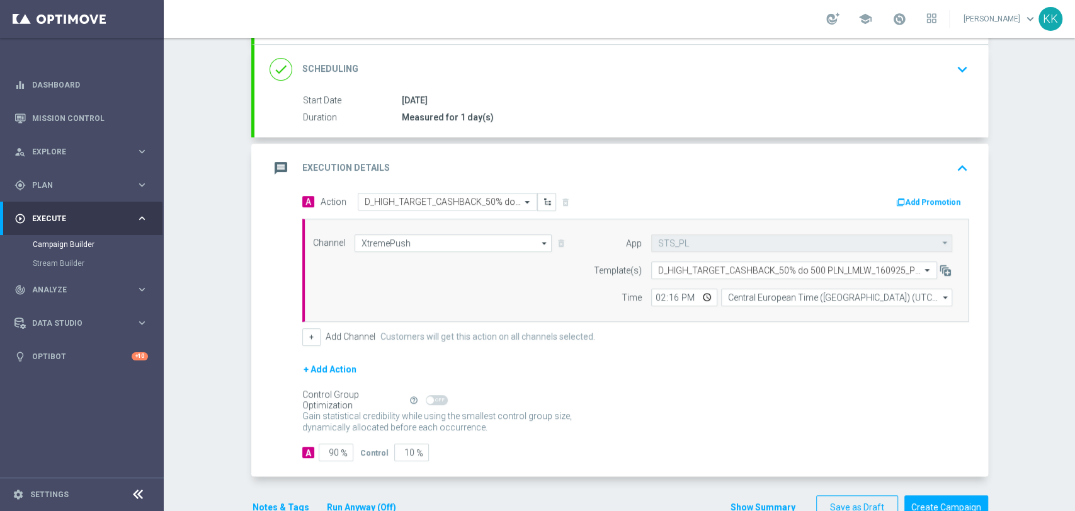
scroll to position [210, 0]
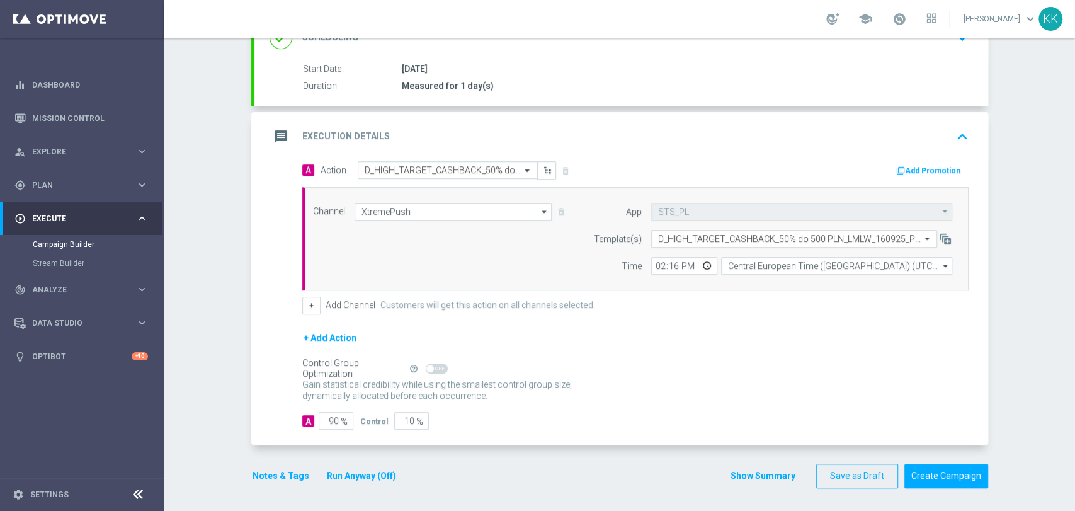
click at [341, 423] on span "%" at bounding box center [344, 421] width 7 height 11
click at [332, 414] on input "90" at bounding box center [336, 421] width 35 height 18
type input "9"
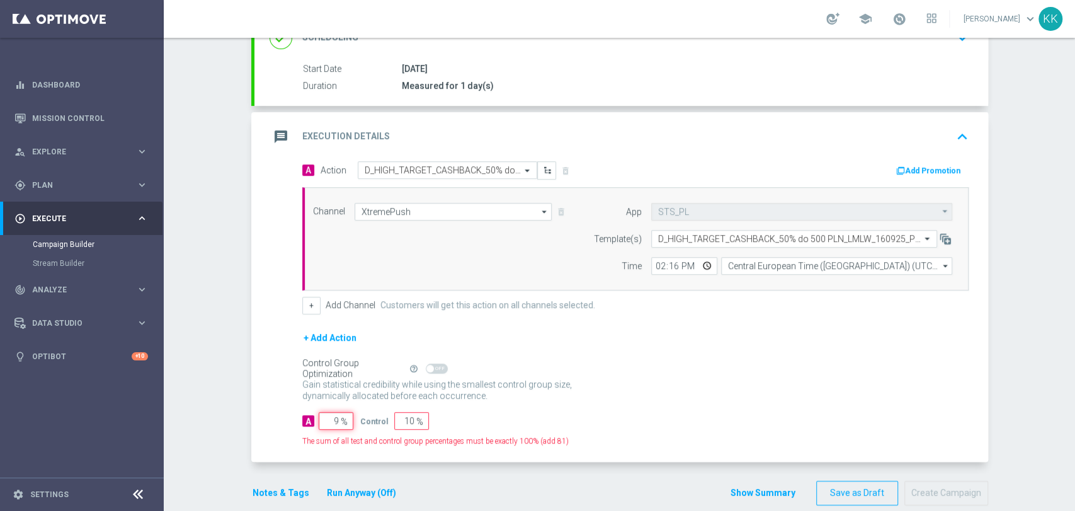
type input "91"
type input "95"
type input "5"
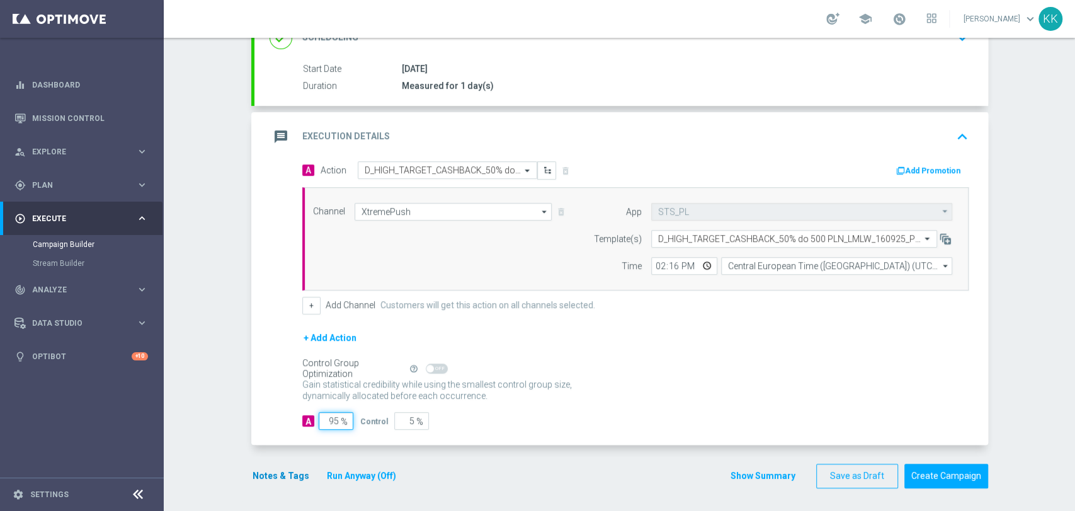
type input "95"
click at [262, 468] on button "Notes & Tags" at bounding box center [280, 476] width 59 height 16
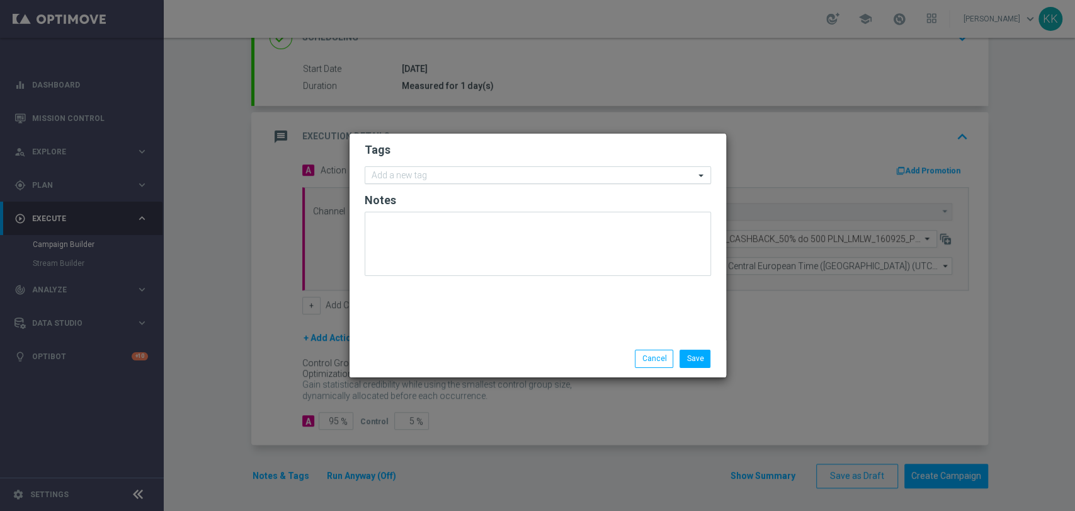
click at [438, 176] on input "text" at bounding box center [533, 176] width 323 height 11
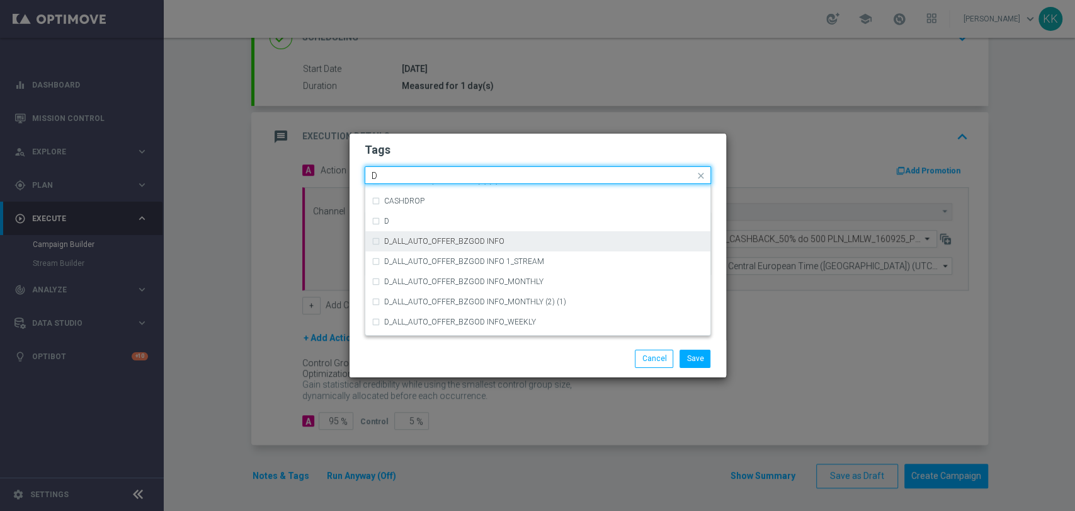
scroll to position [1400, 0]
click at [414, 251] on div "D" at bounding box center [538, 246] width 333 height 20
type input "D"
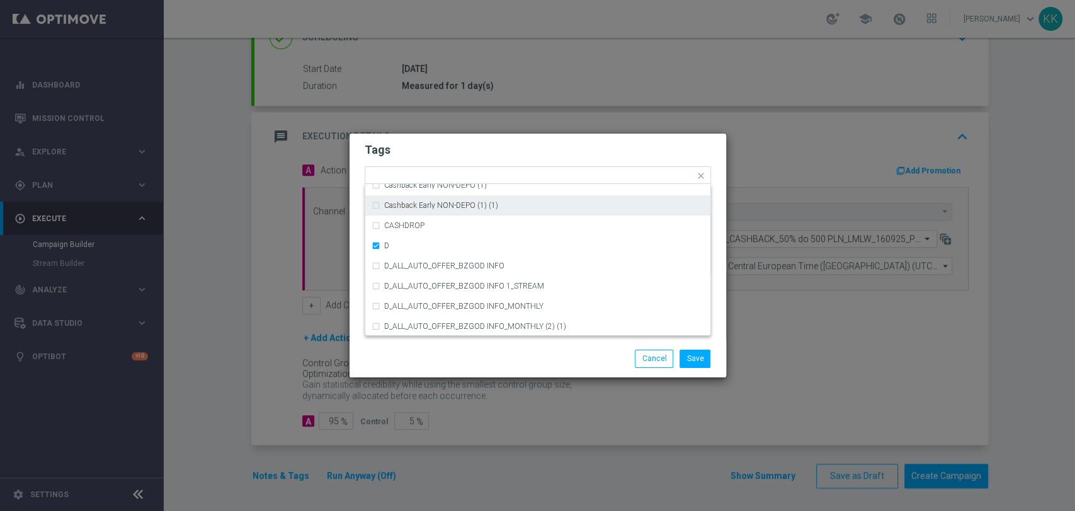
click at [454, 144] on h2 "Tags" at bounding box center [538, 149] width 346 height 15
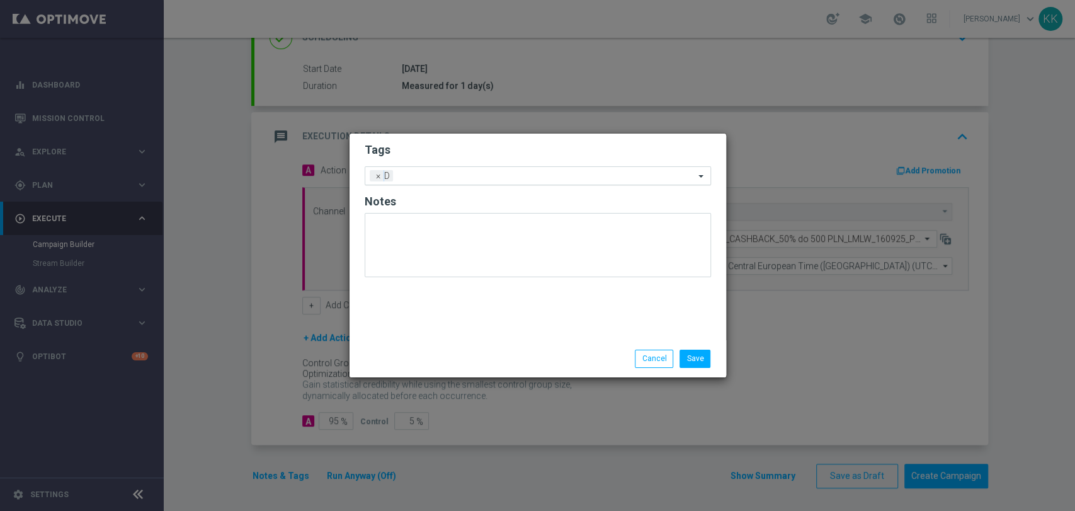
click at [470, 183] on div at bounding box center [545, 177] width 299 height 13
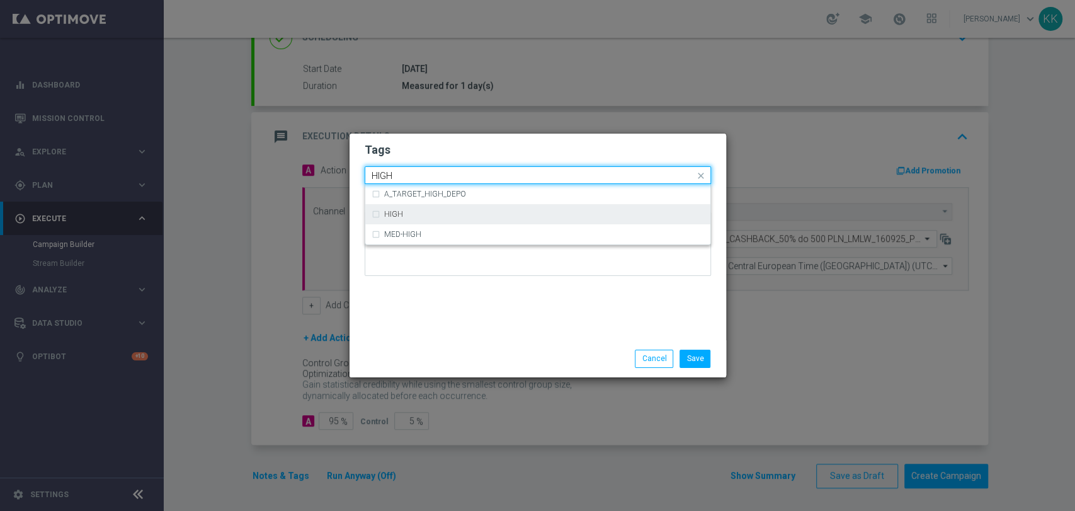
click at [476, 215] on div "HIGH" at bounding box center [544, 214] width 320 height 8
type input "HIGH"
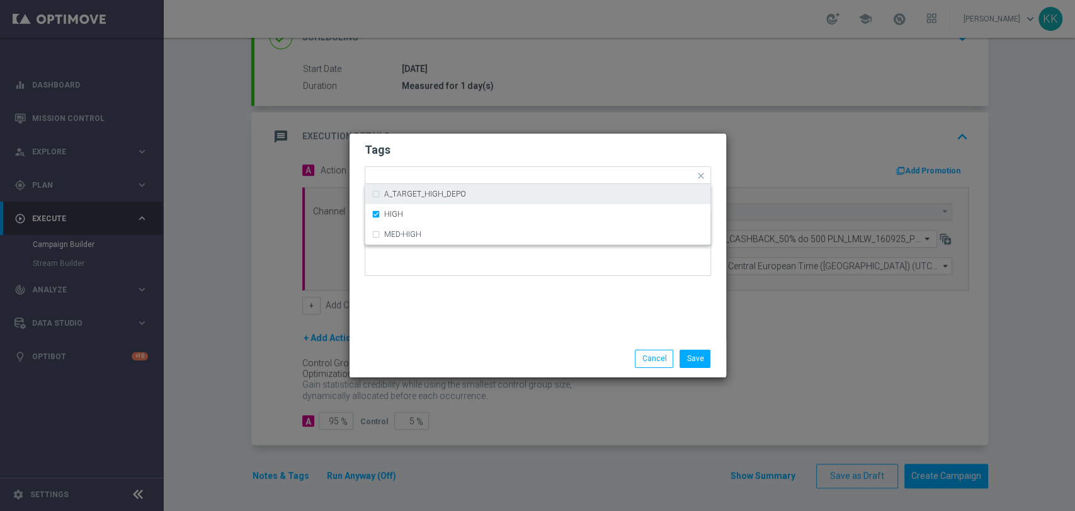
click at [496, 156] on h2 "Tags" at bounding box center [538, 149] width 346 height 15
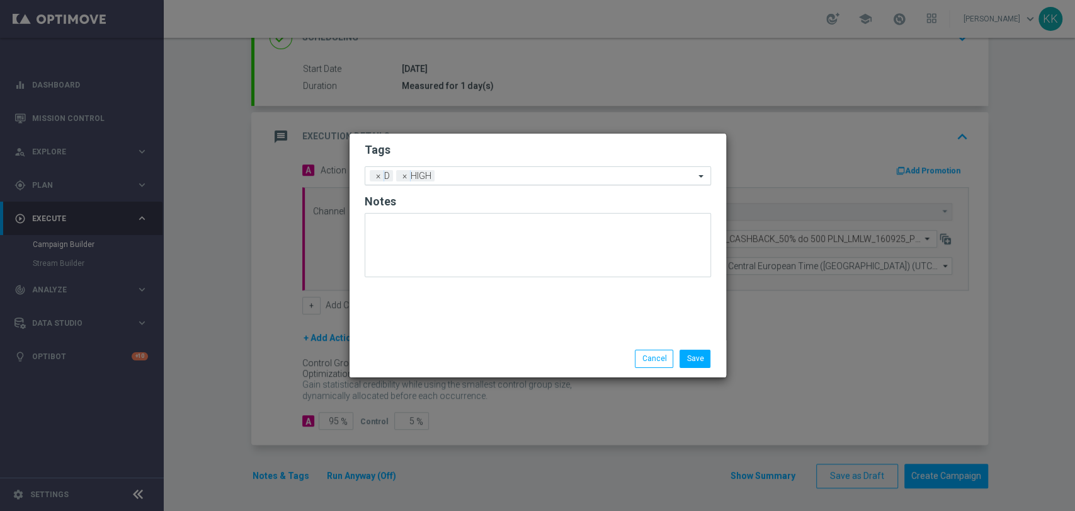
click at [496, 173] on input "text" at bounding box center [567, 176] width 255 height 11
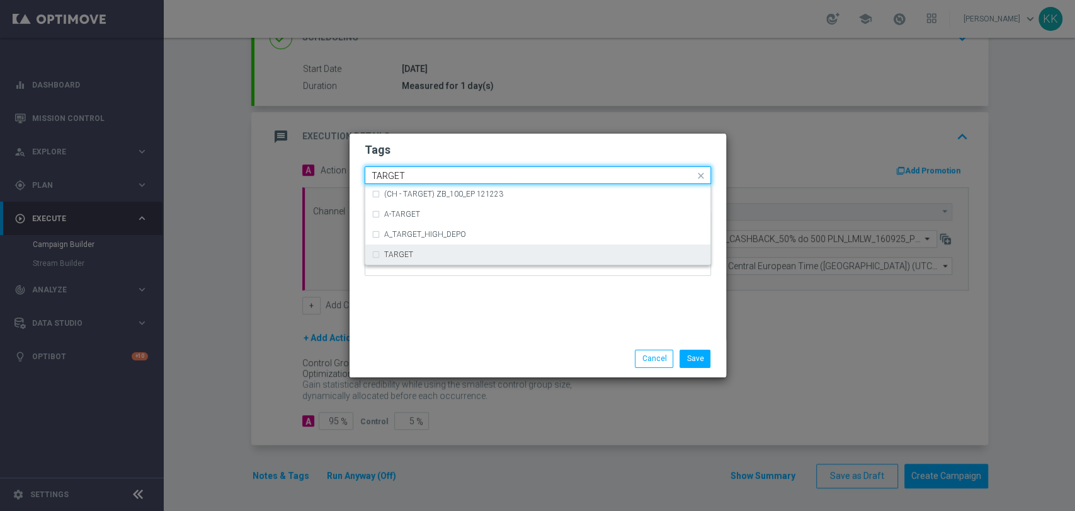
click at [435, 244] on div "TARGET" at bounding box center [538, 254] width 333 height 20
type input "TARGET"
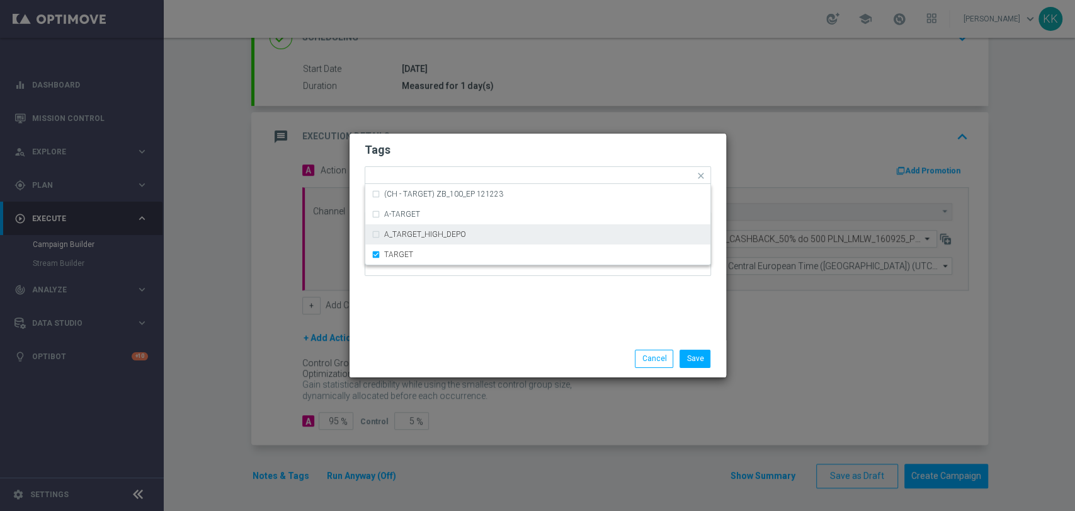
click at [493, 133] on div "Tags Quick find × D × HIGH × TARGET (CH - TARGET) ZB_100_EP 121223 A-TARGET A_T…" at bounding box center [538, 255] width 378 height 244
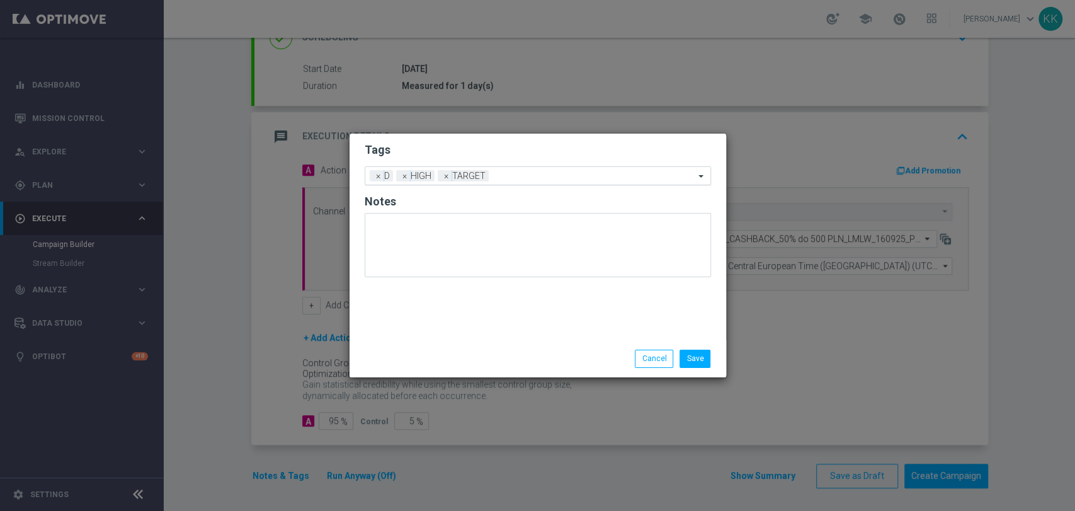
click at [519, 168] on div "Add a new tag × D × HIGH × TARGET" at bounding box center [529, 176] width 329 height 18
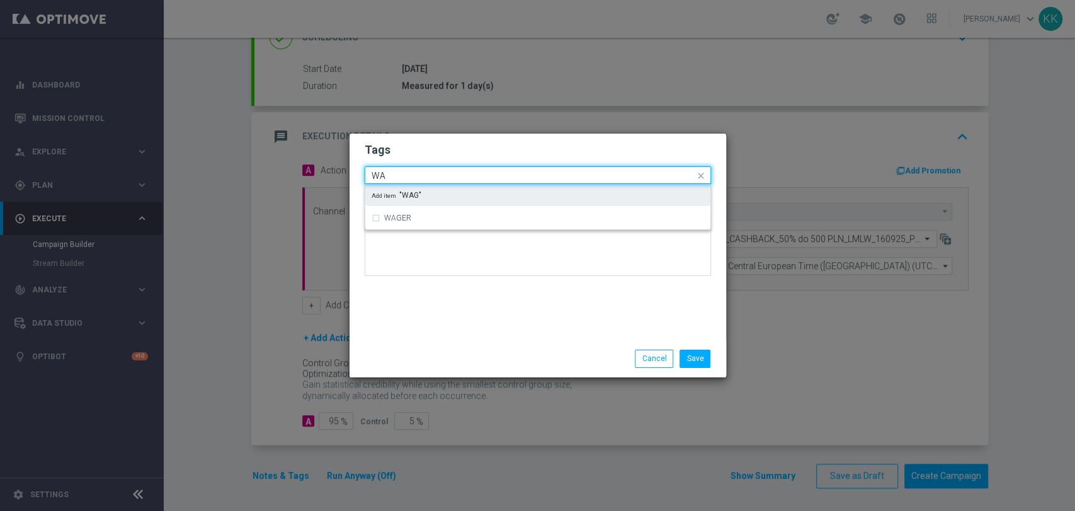
type input "W"
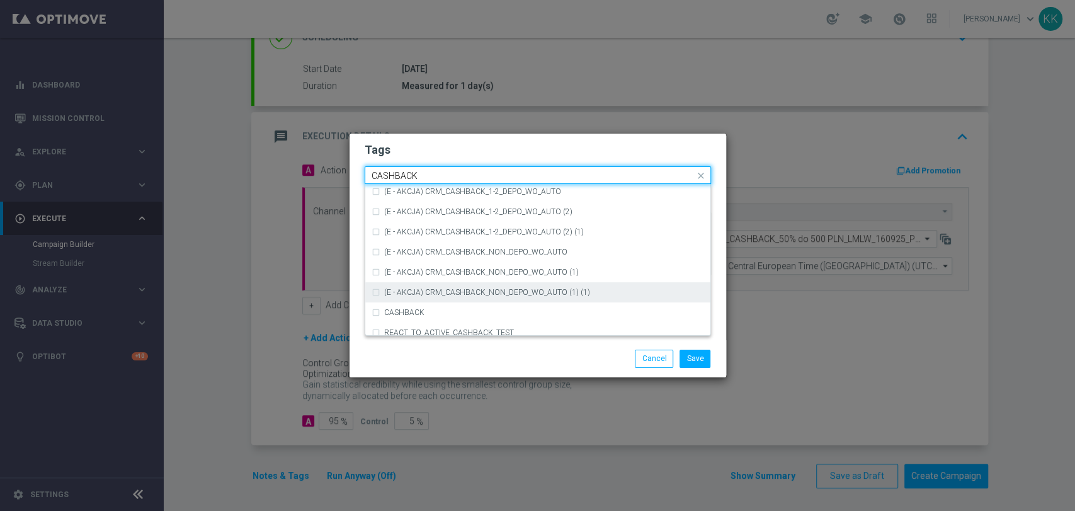
scroll to position [191, 0]
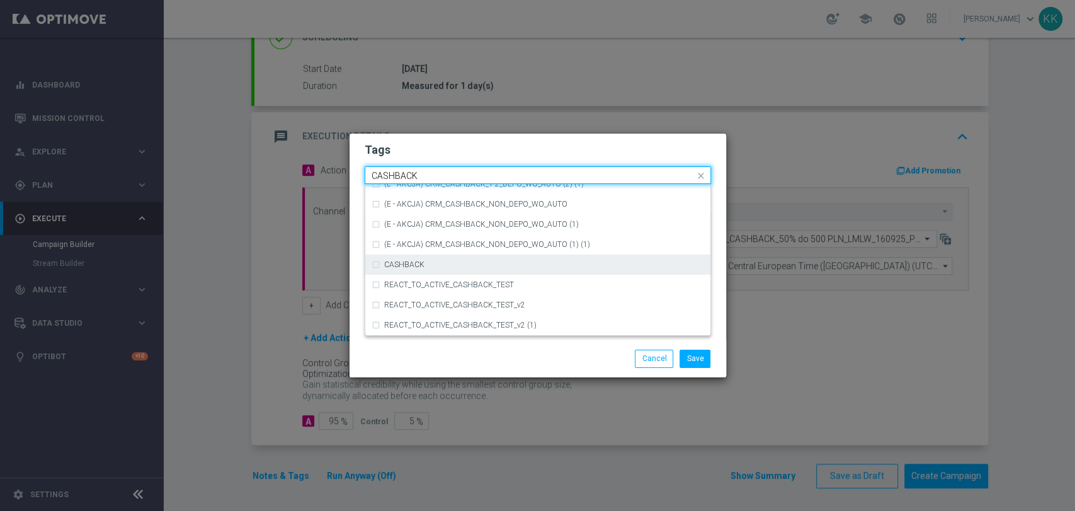
drag, startPoint x: 439, startPoint y: 268, endPoint x: 464, endPoint y: 166, distance: 105.7
click at [438, 265] on div "CASHBACK" at bounding box center [544, 265] width 320 height 8
type input "CASHBACK"
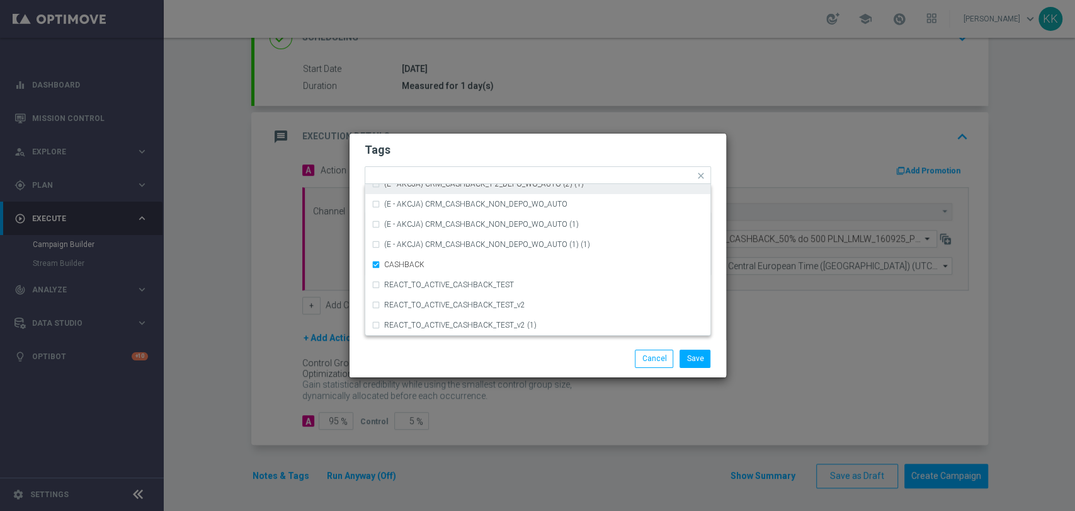
click at [472, 140] on form "Tags Quick find × D × HIGH × TARGET × CASHBACK (D - AUTO) CRM_CASHBACK_100 (R) …" at bounding box center [538, 212] width 346 height 146
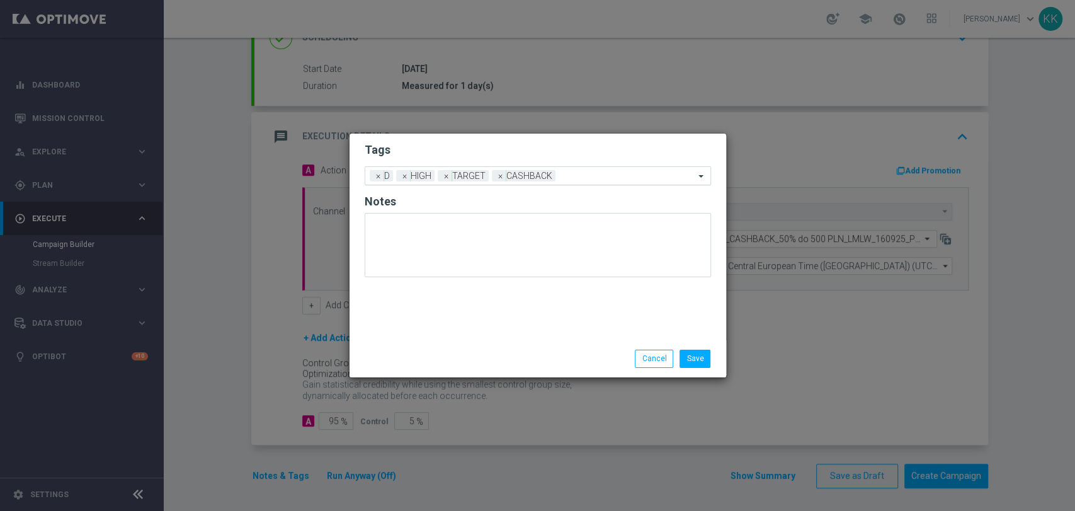
click at [610, 174] on input "text" at bounding box center [628, 176] width 134 height 11
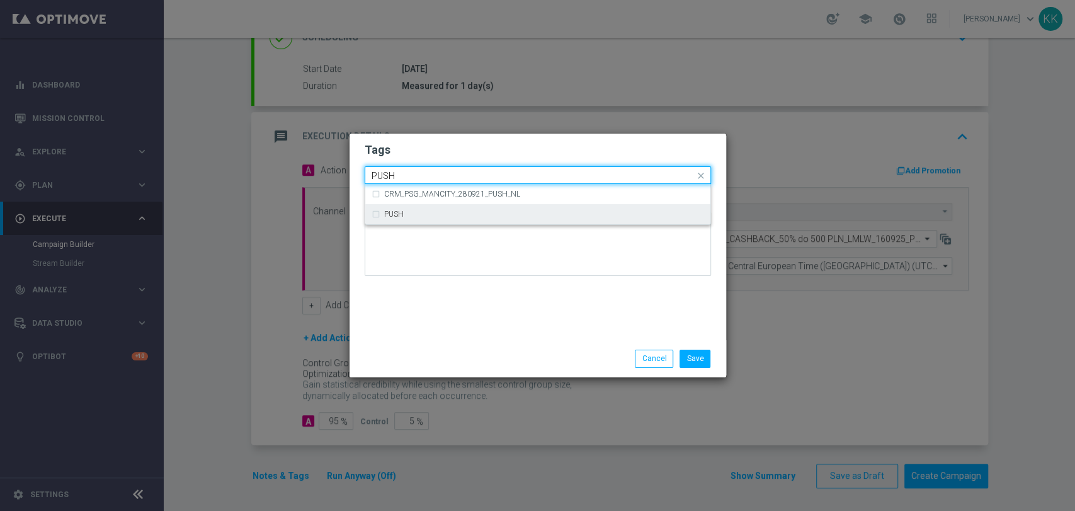
click at [589, 207] on div "PUSH" at bounding box center [538, 214] width 333 height 20
type input "PUSH"
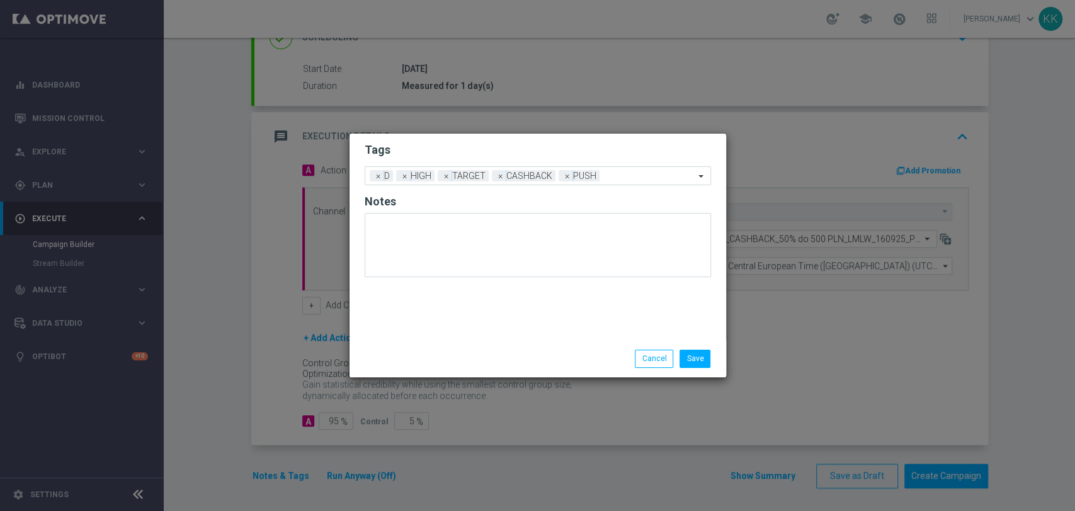
click at [564, 159] on form "Tags Add a new tag × D × HIGH × TARGET × CASHBACK × PUSH Notes" at bounding box center [538, 212] width 346 height 147
drag, startPoint x: 703, startPoint y: 367, endPoint x: 699, endPoint y: 360, distance: 7.9
click at [702, 367] on div "Save Cancel" at bounding box center [538, 358] width 377 height 37
click at [700, 357] on button "Save" at bounding box center [695, 359] width 31 height 18
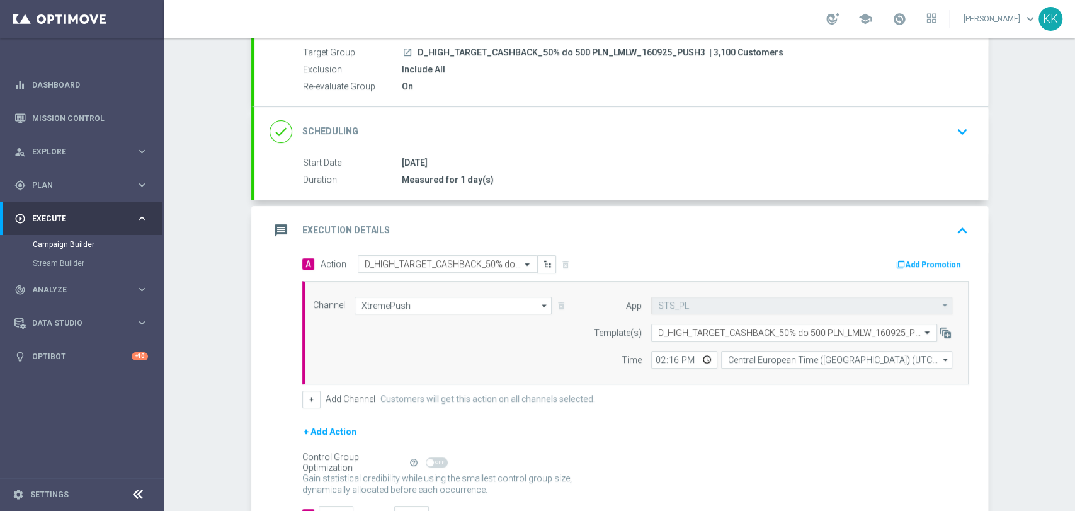
scroll to position [0, 0]
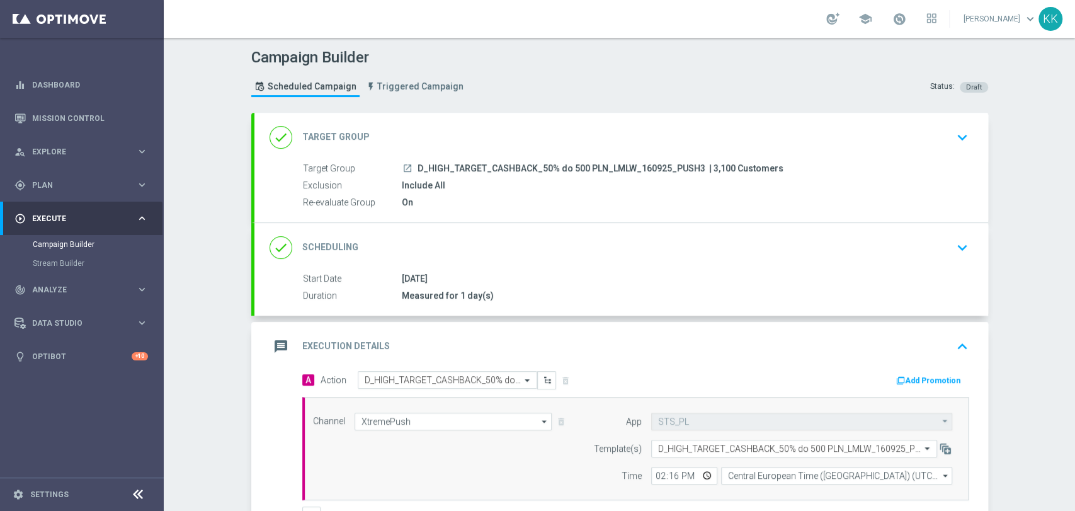
click at [955, 125] on div "done Target Group keyboard_arrow_down" at bounding box center [621, 137] width 734 height 49
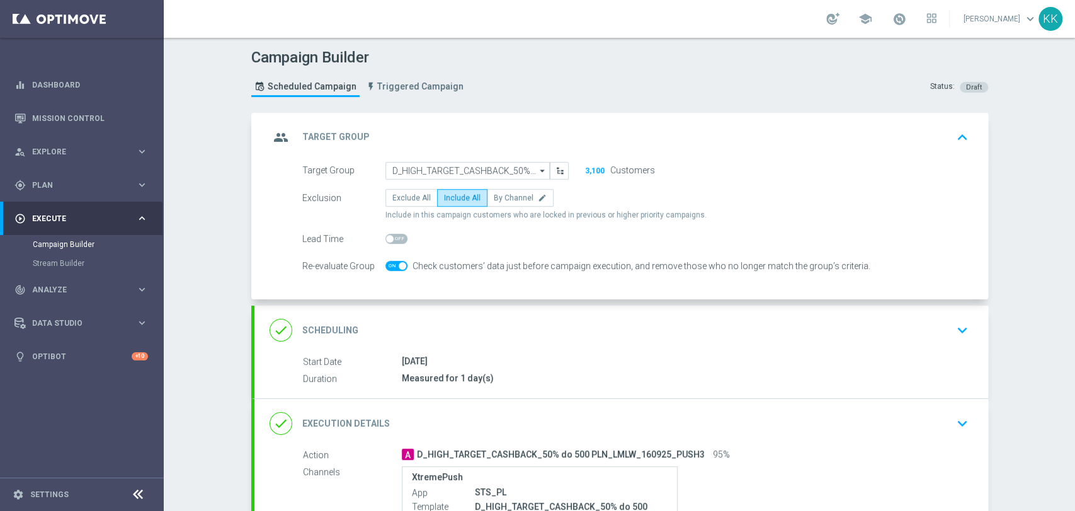
click at [952, 339] on button "keyboard_arrow_down" at bounding box center [962, 330] width 21 height 24
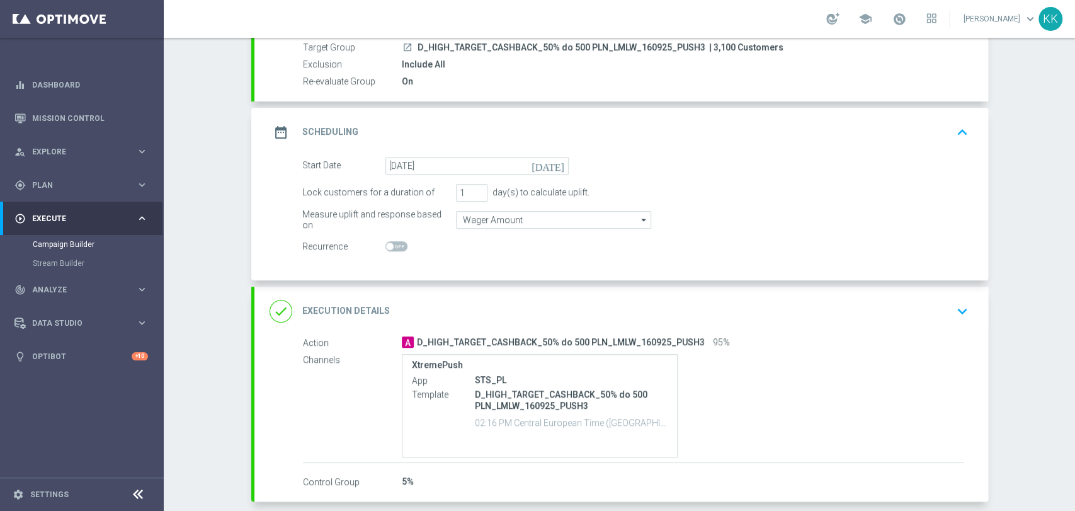
scroll to position [140, 0]
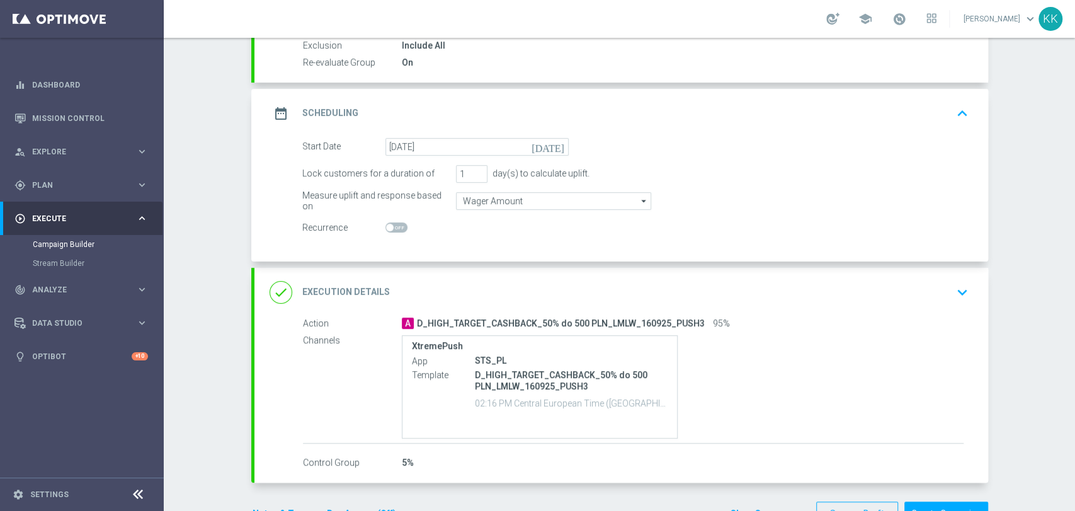
click at [959, 310] on div "done Execution Details keyboard_arrow_down" at bounding box center [621, 292] width 734 height 49
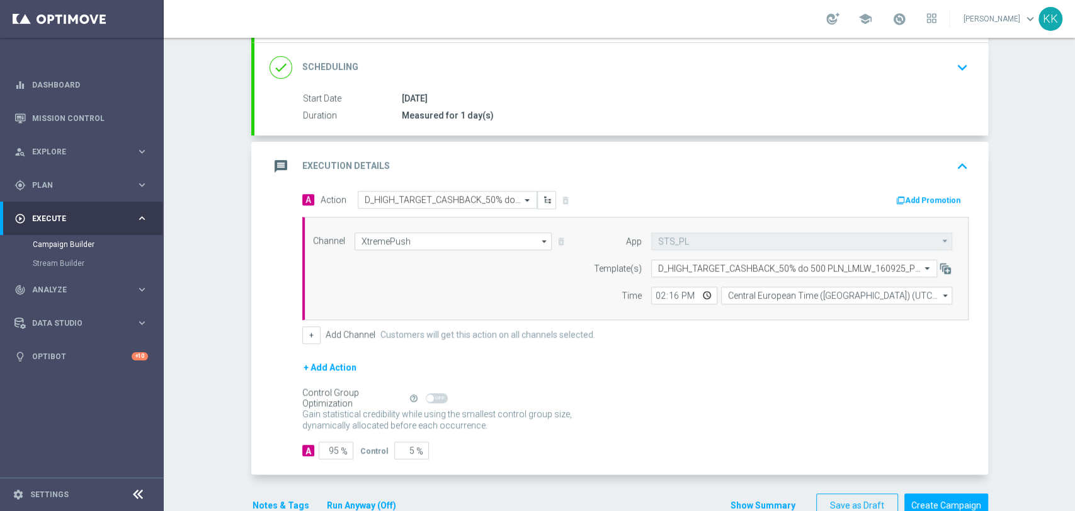
scroll to position [210, 0]
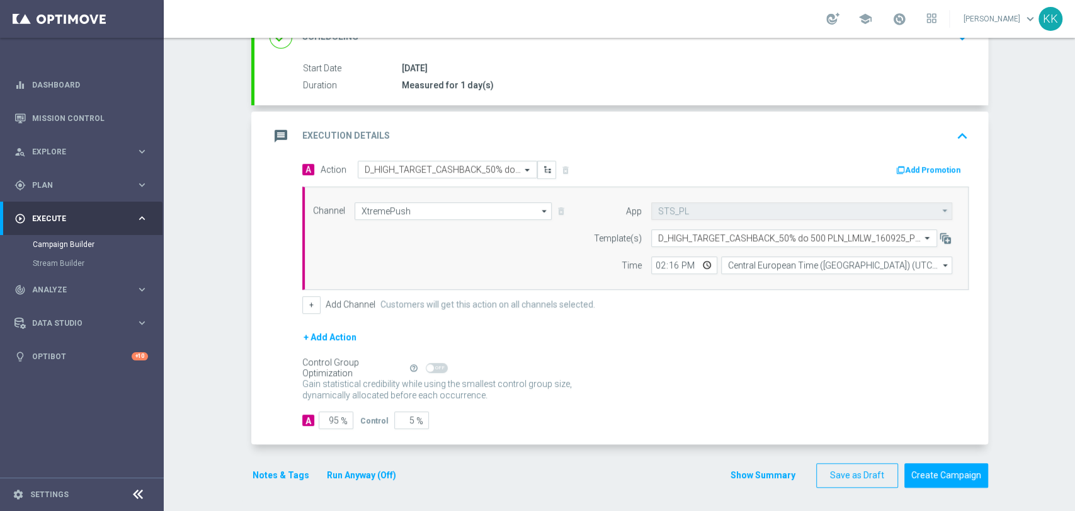
click at [277, 477] on button "Notes & Tags" at bounding box center [280, 475] width 59 height 16
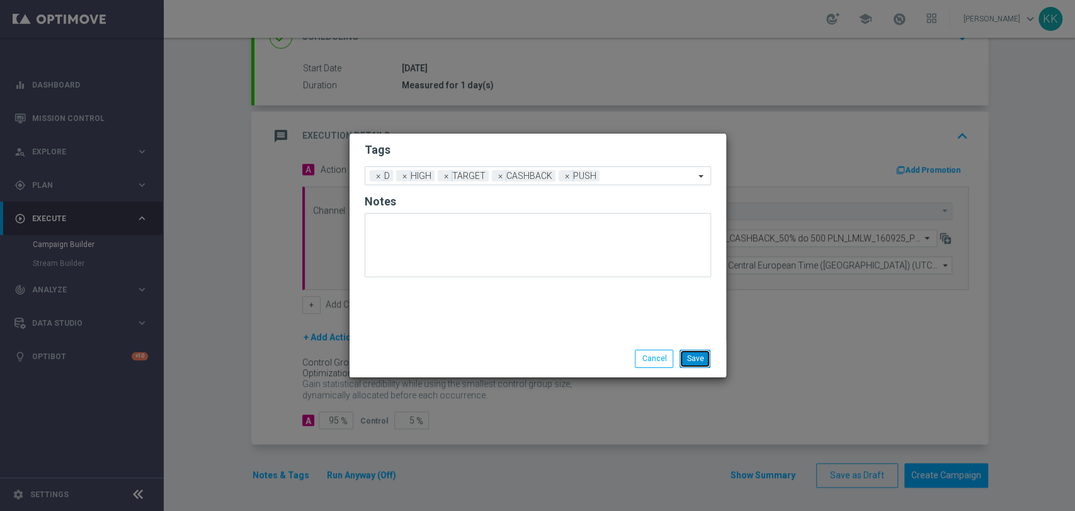
click at [707, 360] on button "Save" at bounding box center [695, 359] width 31 height 18
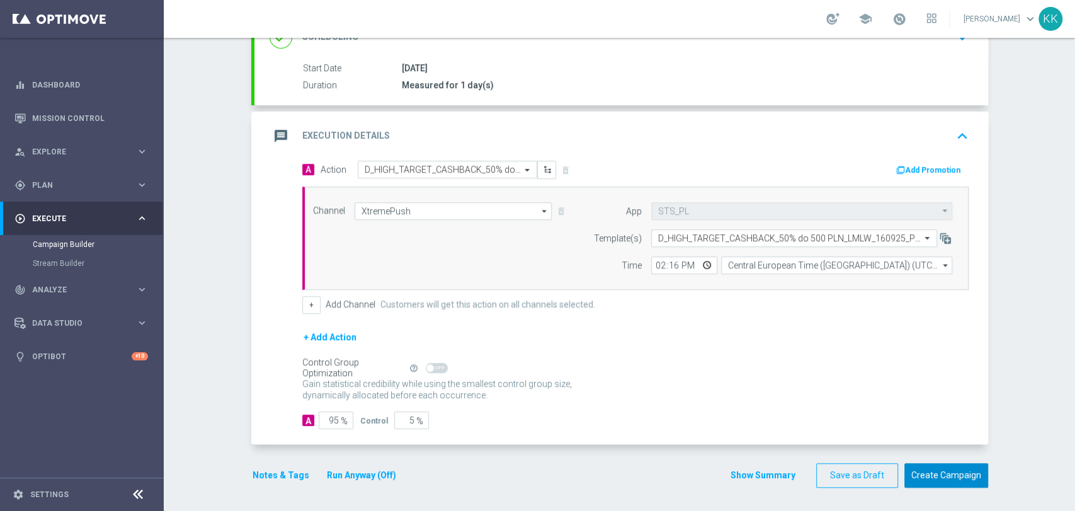
click at [922, 475] on button "Create Campaign" at bounding box center [946, 475] width 84 height 25
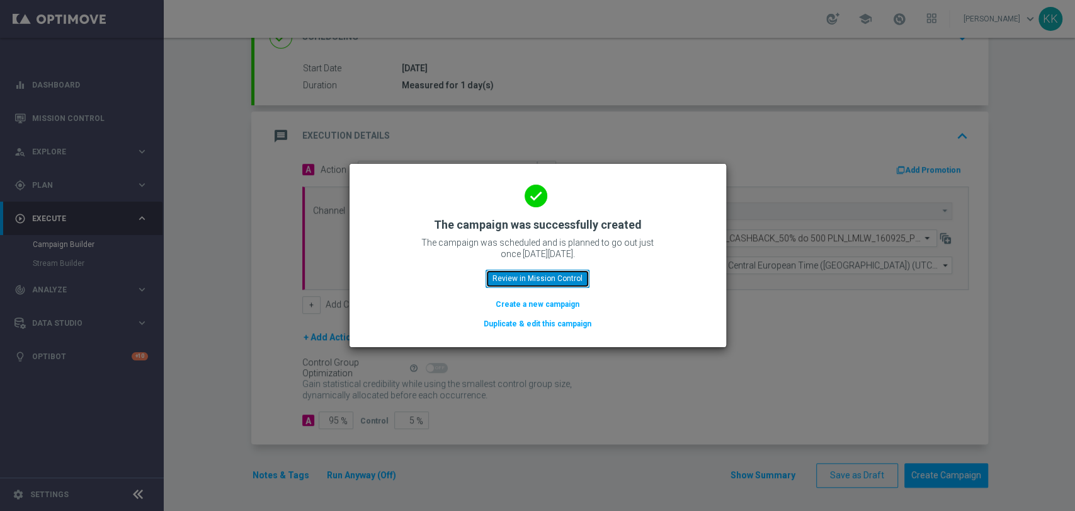
click at [528, 276] on button "Review in Mission Control" at bounding box center [538, 279] width 104 height 18
